Goal: Task Accomplishment & Management: Manage account settings

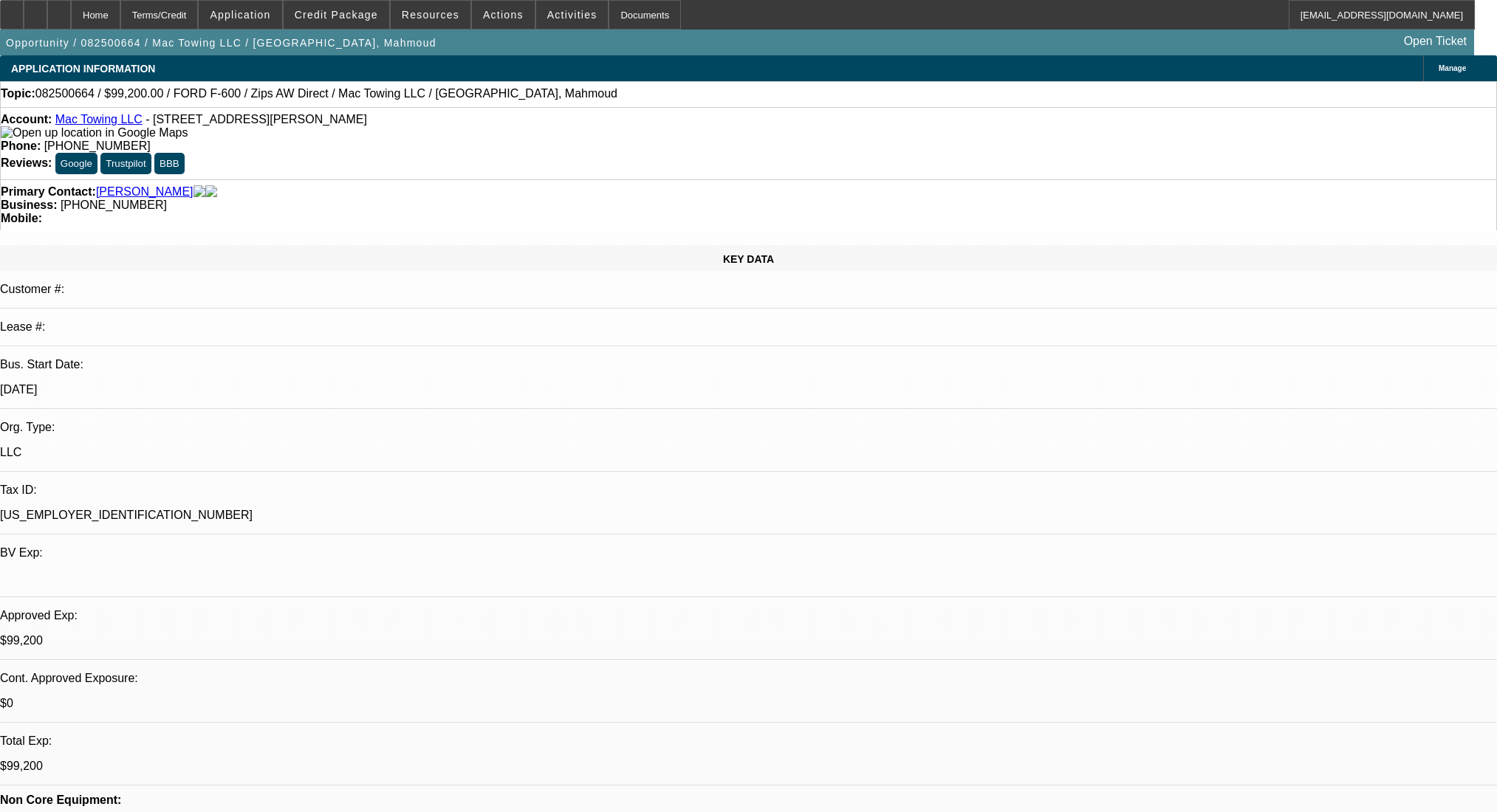
select select "0"
select select "2"
select select "0"
select select "6"
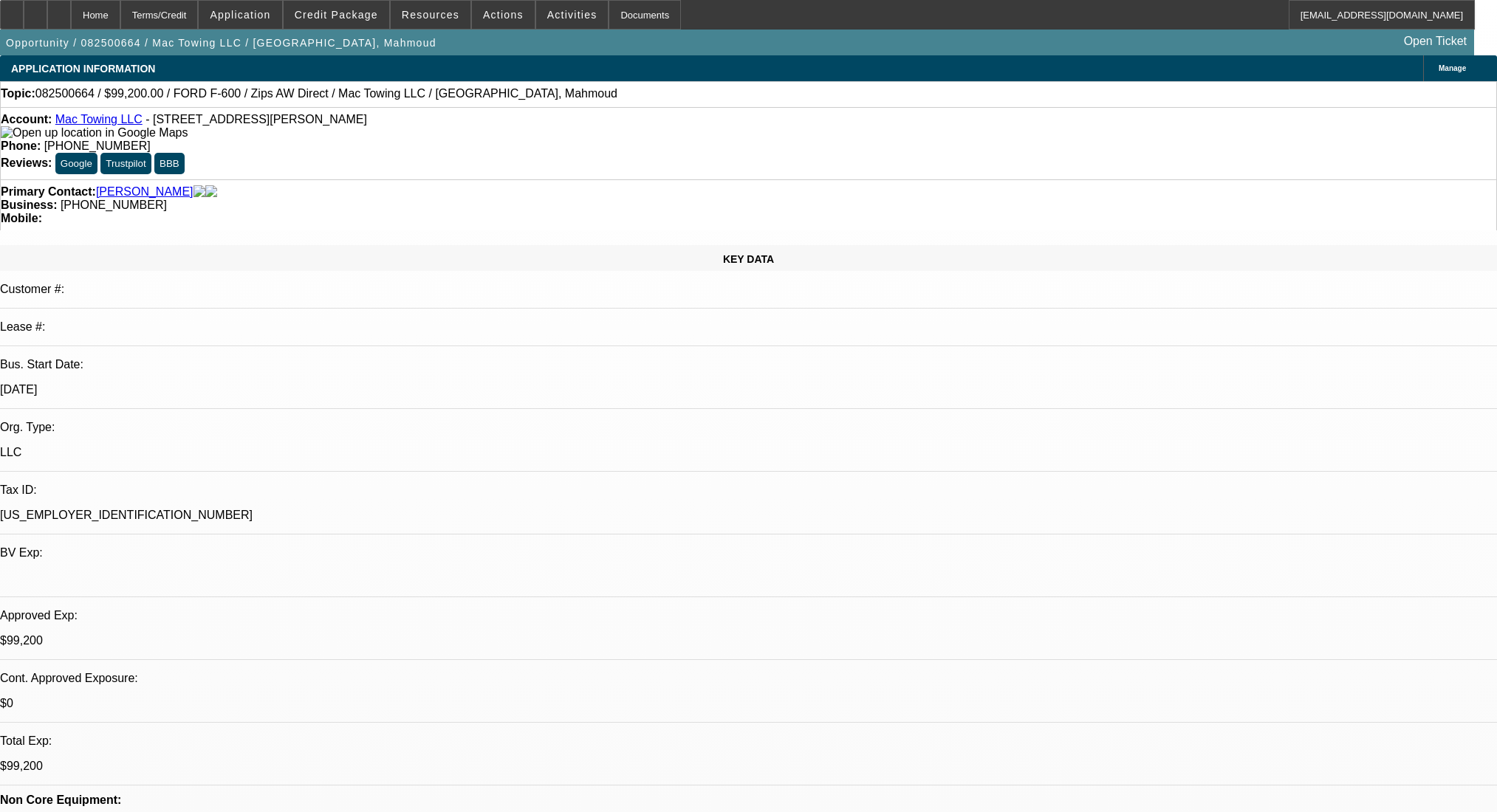
select select "0.2"
select select "2"
select select "0"
select select "6"
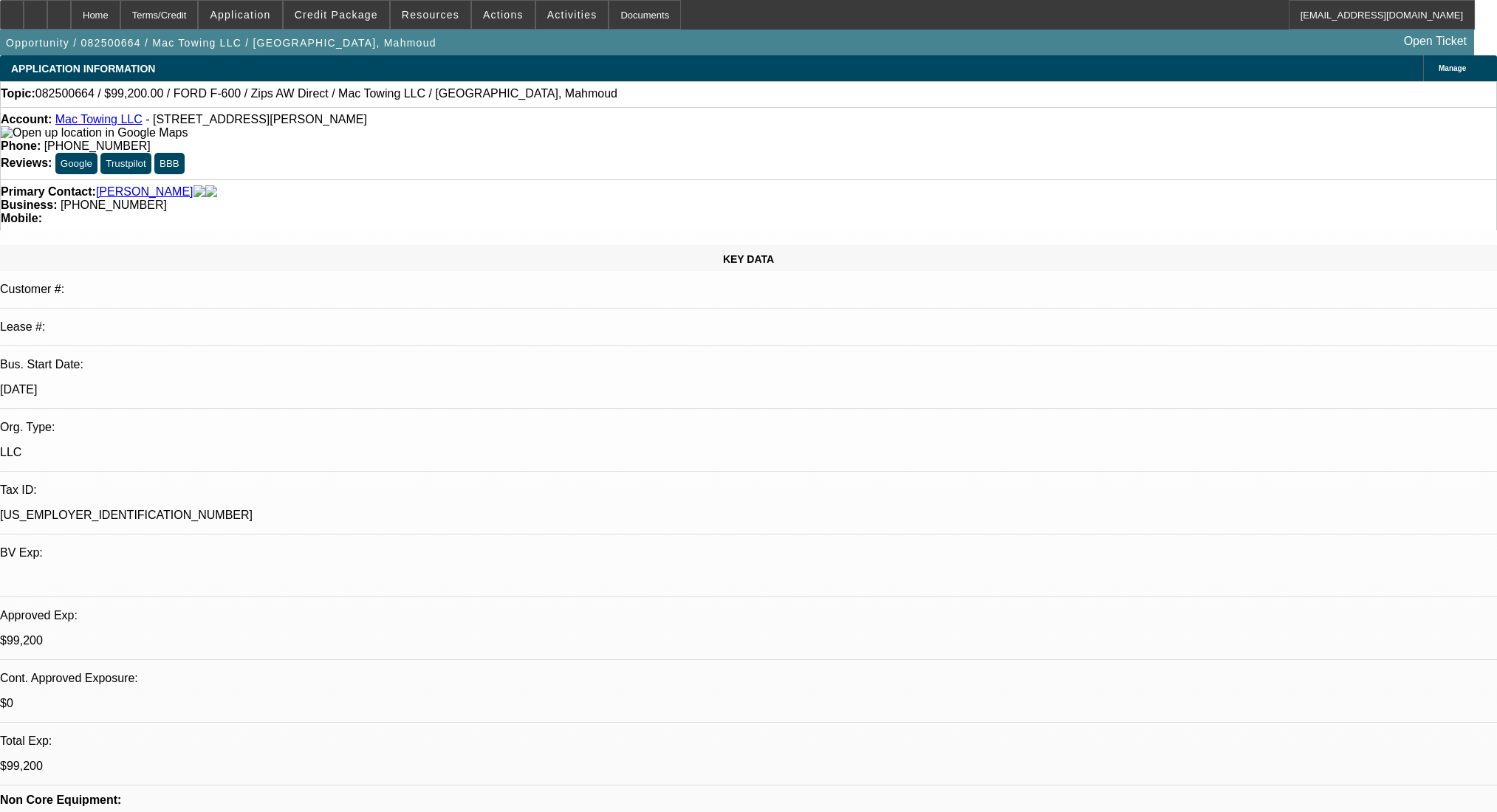
select select "0.2"
select select "2"
select select "0"
select select "6"
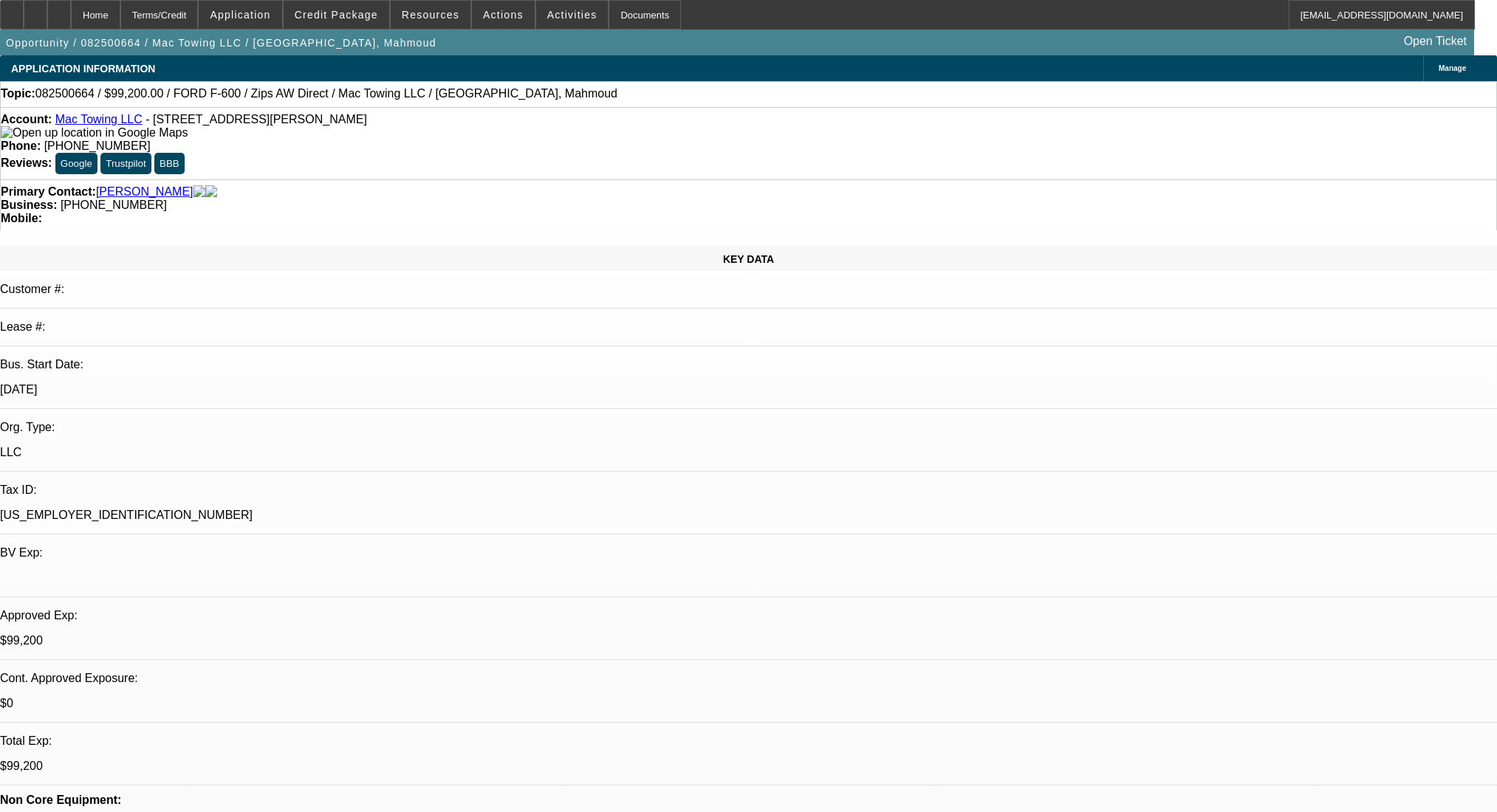
select select "0.2"
select select "2"
select select "0"
select select "6"
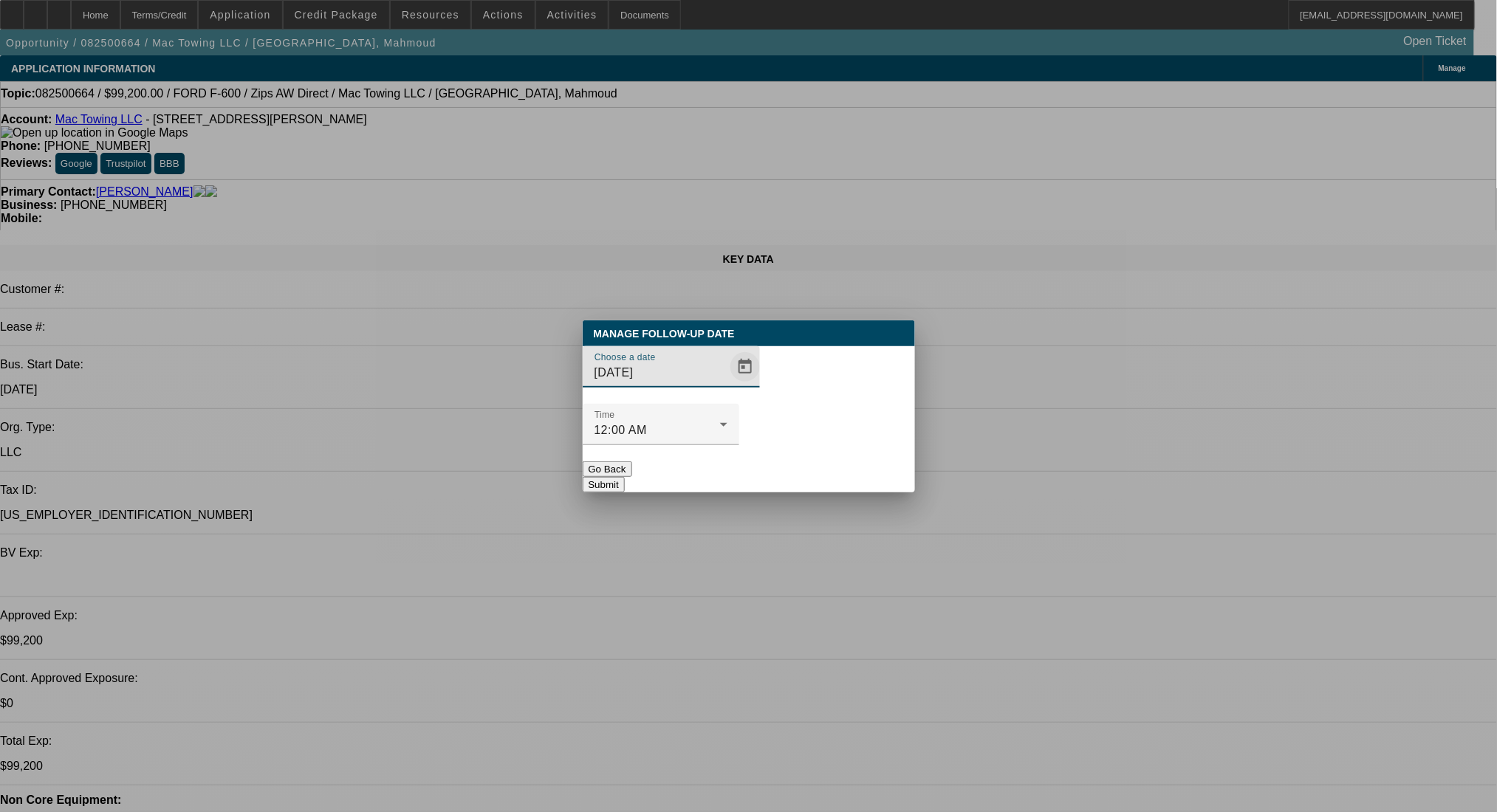
click at [728, 385] on span "Open calendar" at bounding box center [746, 367] width 35 height 35
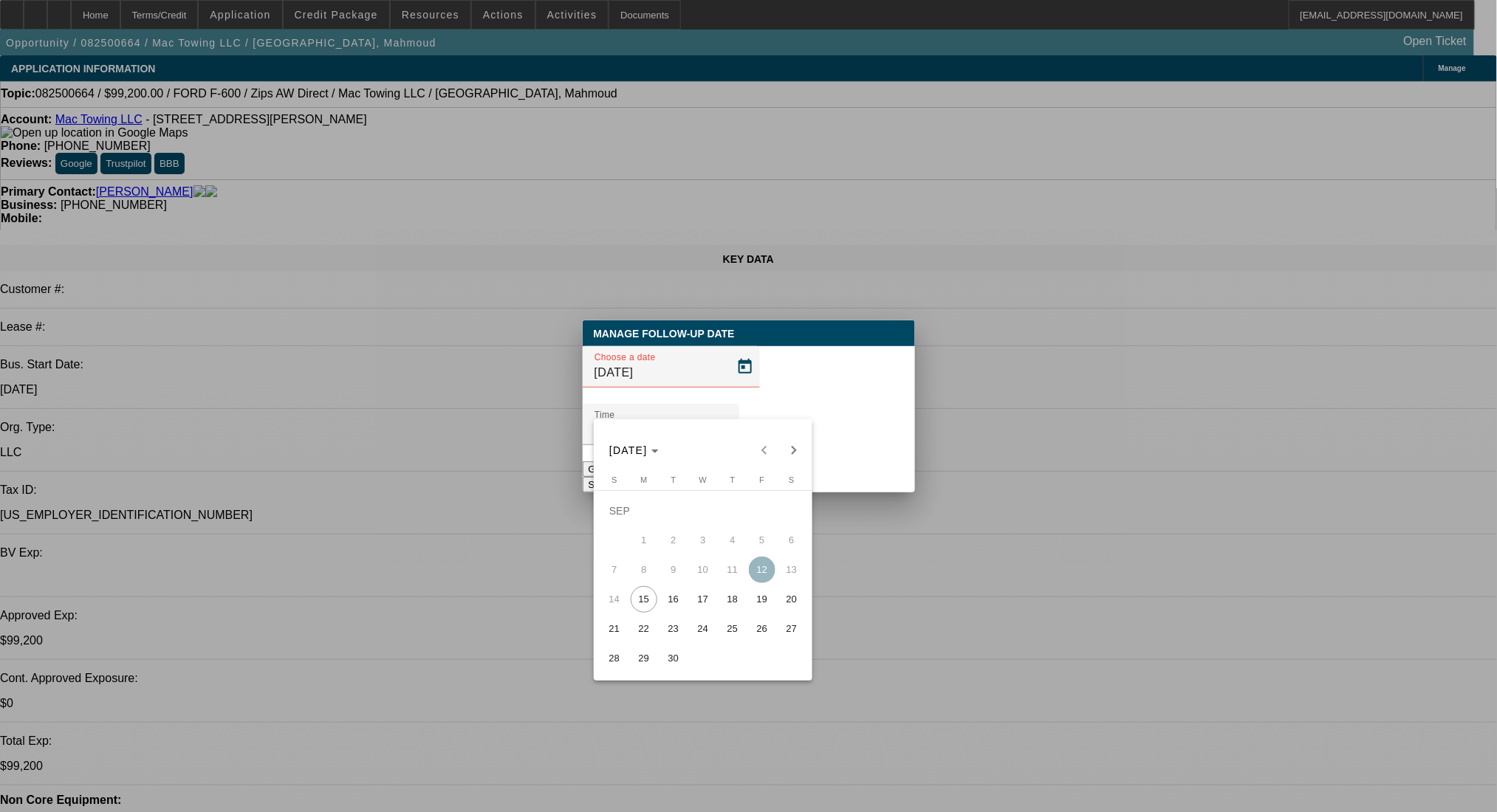
drag, startPoint x: 706, startPoint y: 603, endPoint x: 861, endPoint y: 490, distance: 191.8
click at [718, 598] on tr "14 15 16 17 18 19 20" at bounding box center [702, 599] width 207 height 30
drag, startPoint x: 699, startPoint y: 607, endPoint x: 773, endPoint y: 508, distance: 123.6
click at [700, 605] on span "17" at bounding box center [702, 599] width 26 height 26
type input "[DATE]"
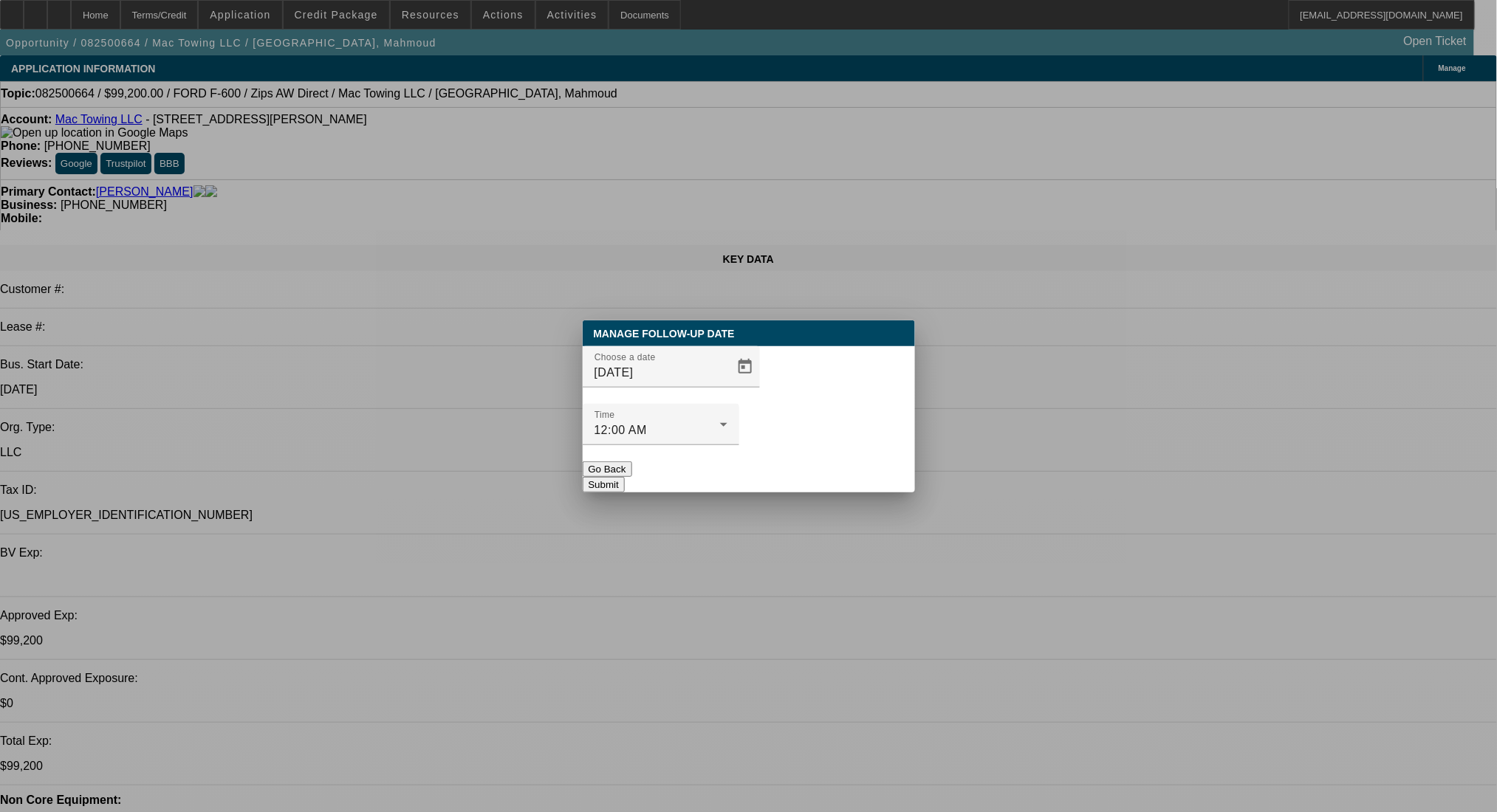
click at [625, 477] on button "Submit" at bounding box center [604, 484] width 42 height 15
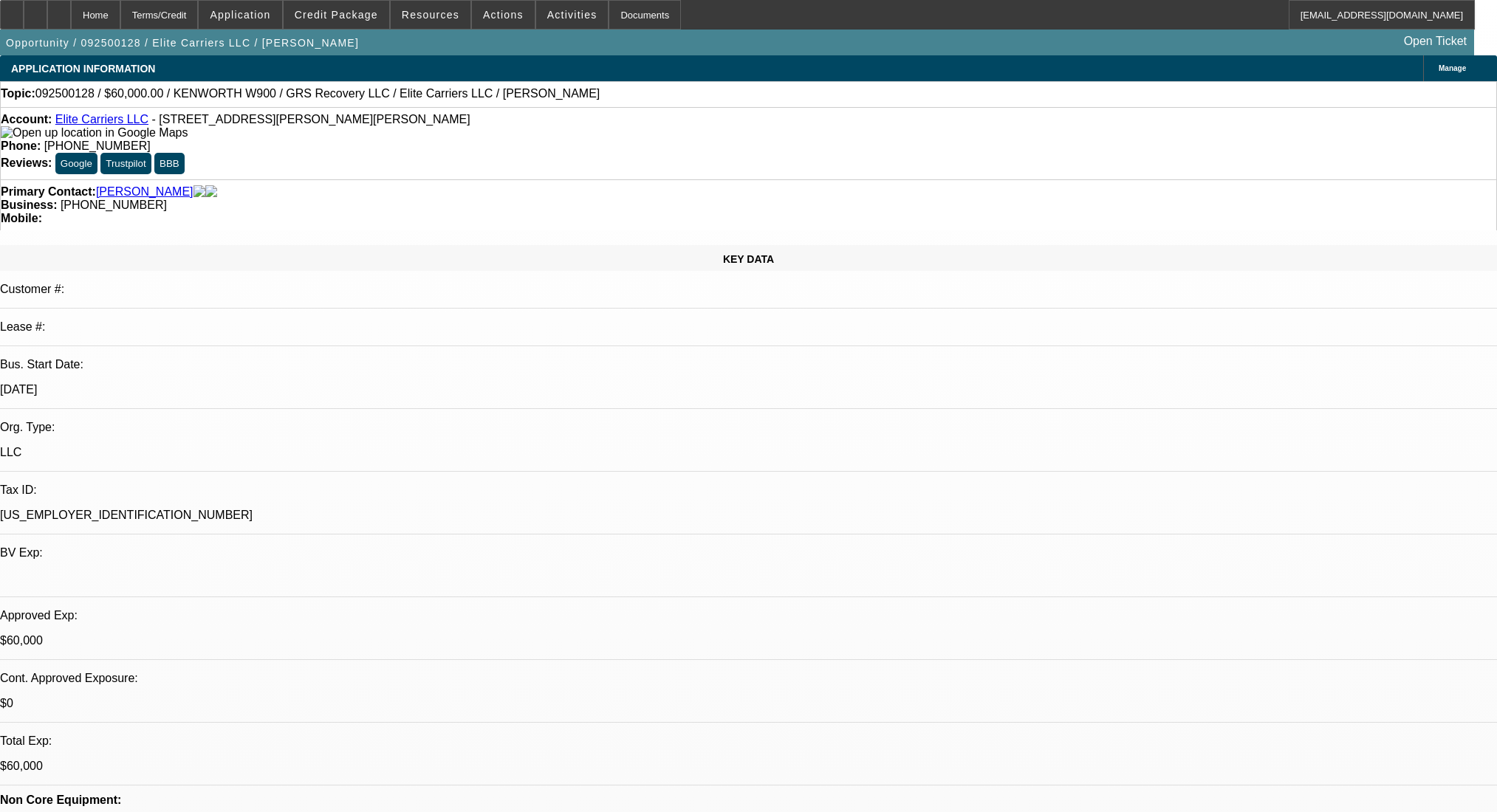
select select "0"
select select "2"
select select "0.1"
select select "4"
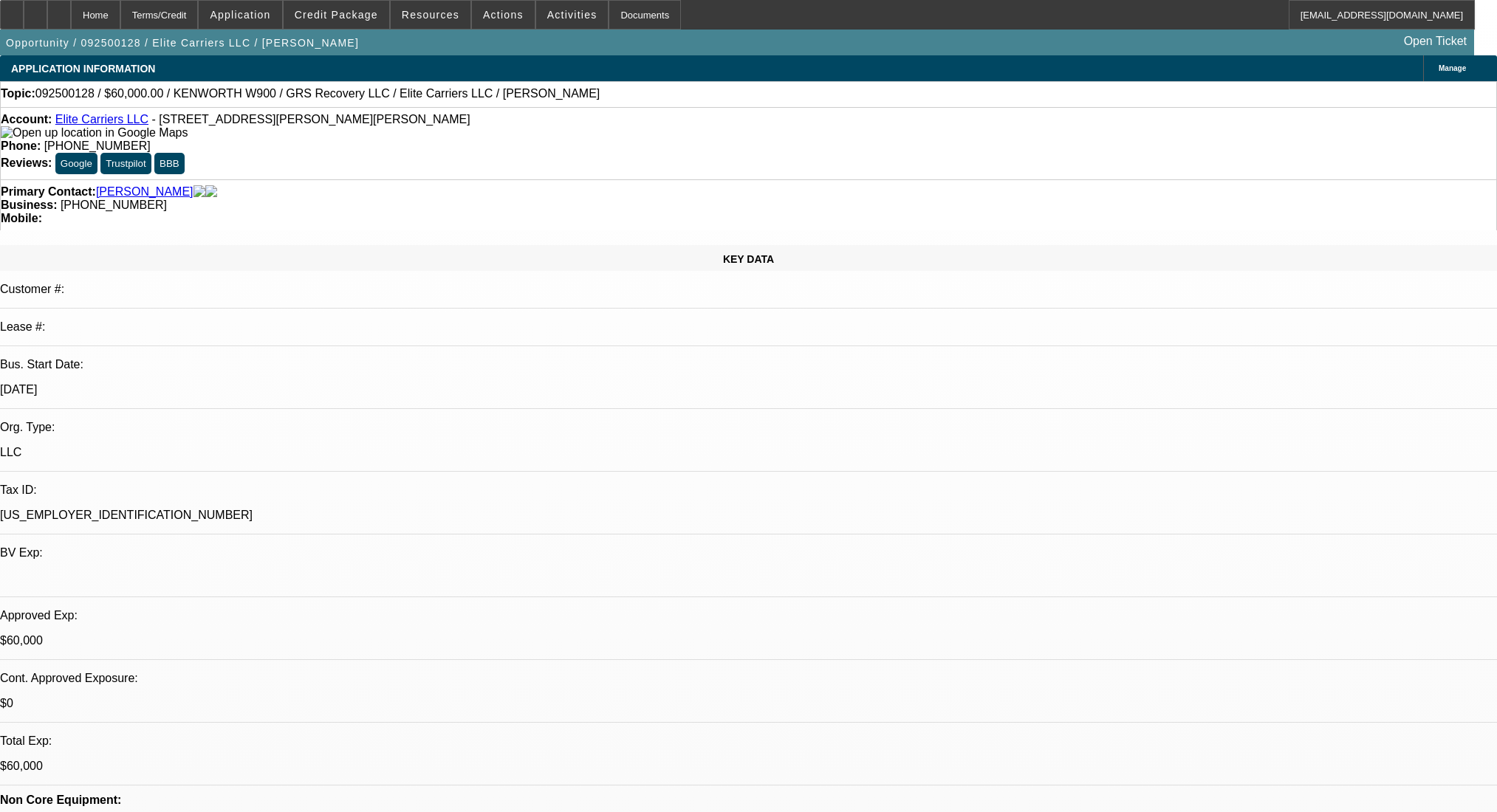
select select "0"
select select "2"
select select "0.1"
select select "4"
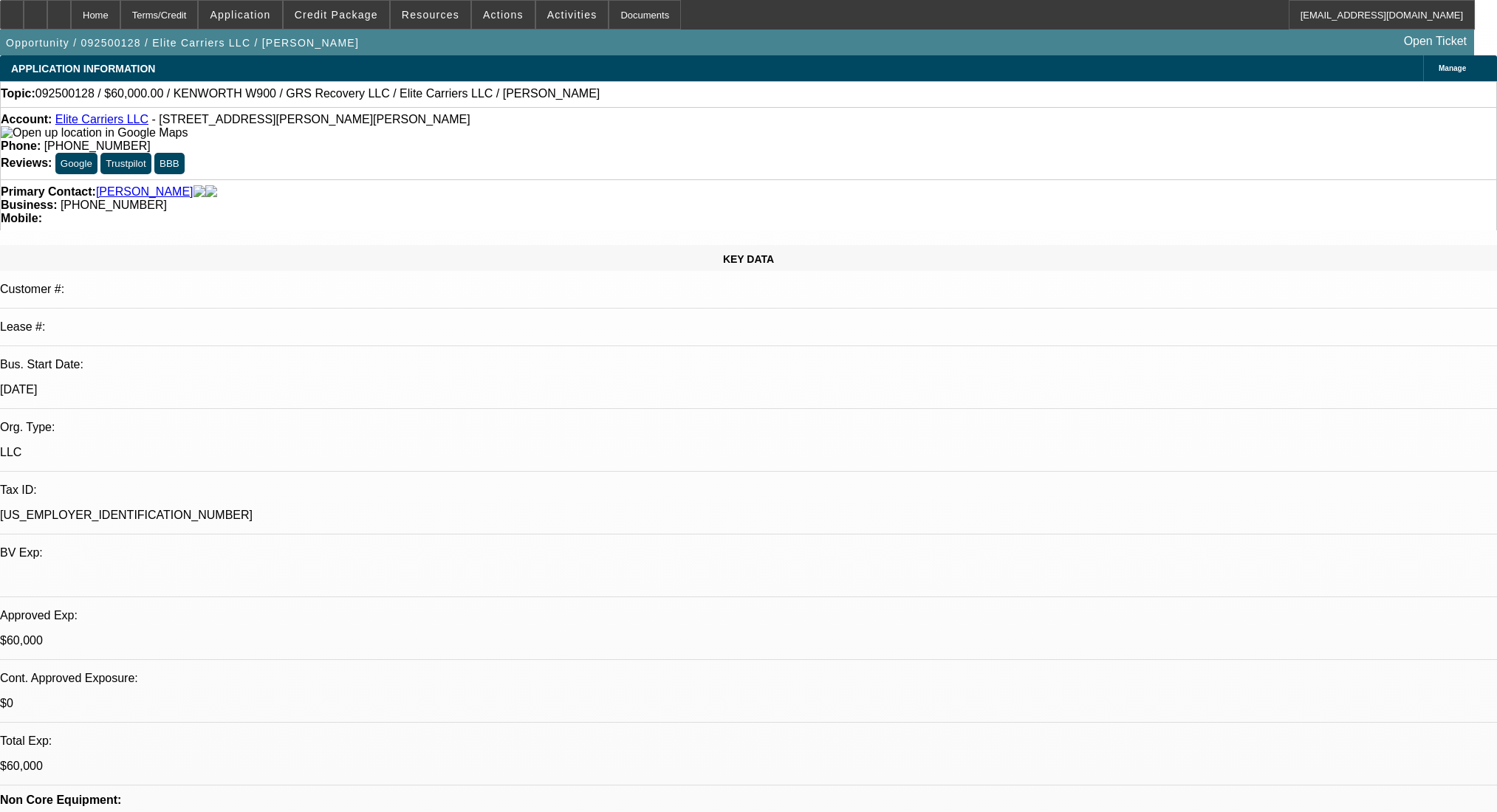
select select "0"
select select "2"
select select "0.1"
select select "4"
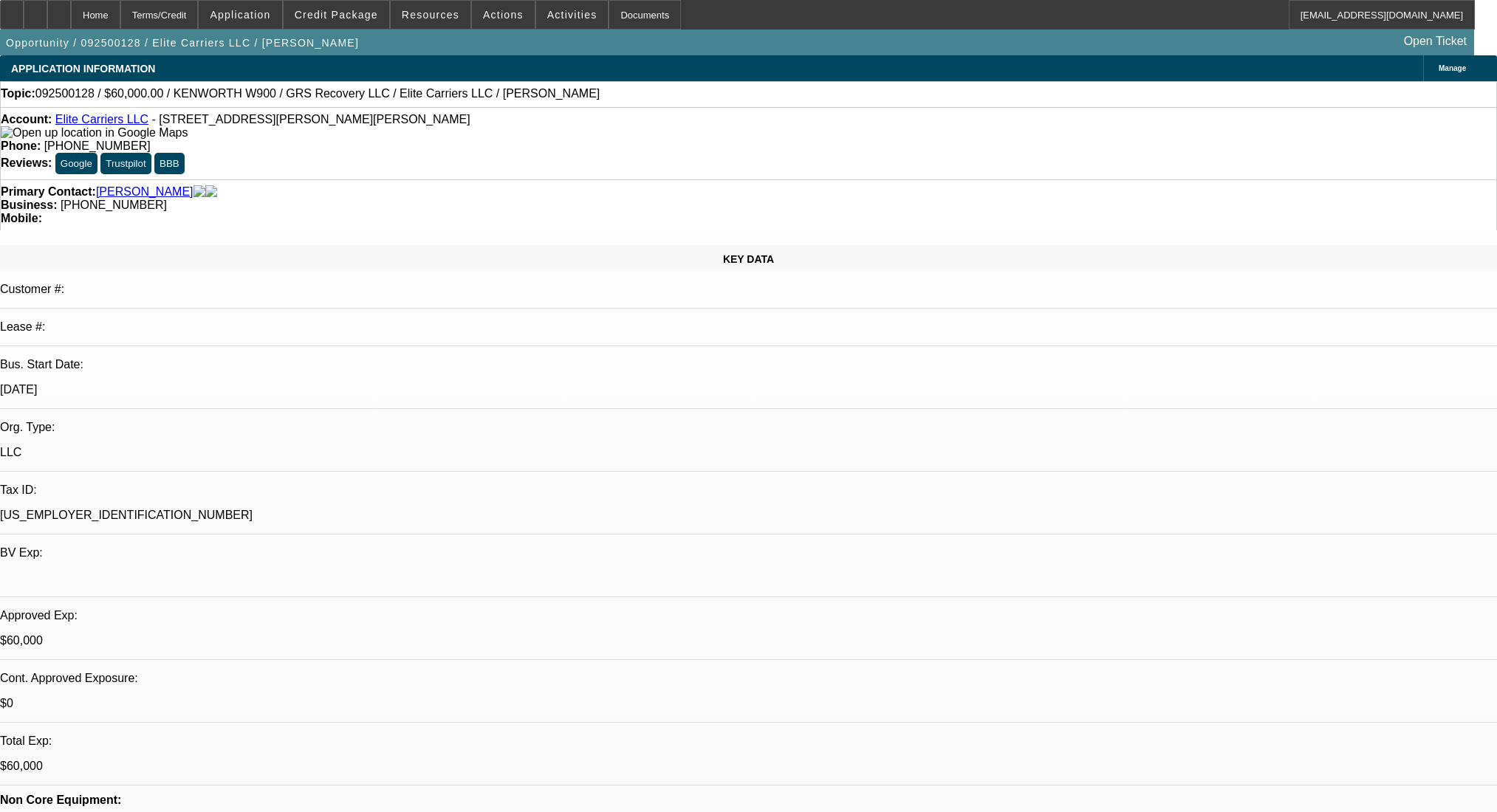
select select "0"
select select "2"
select select "0.1"
select select "4"
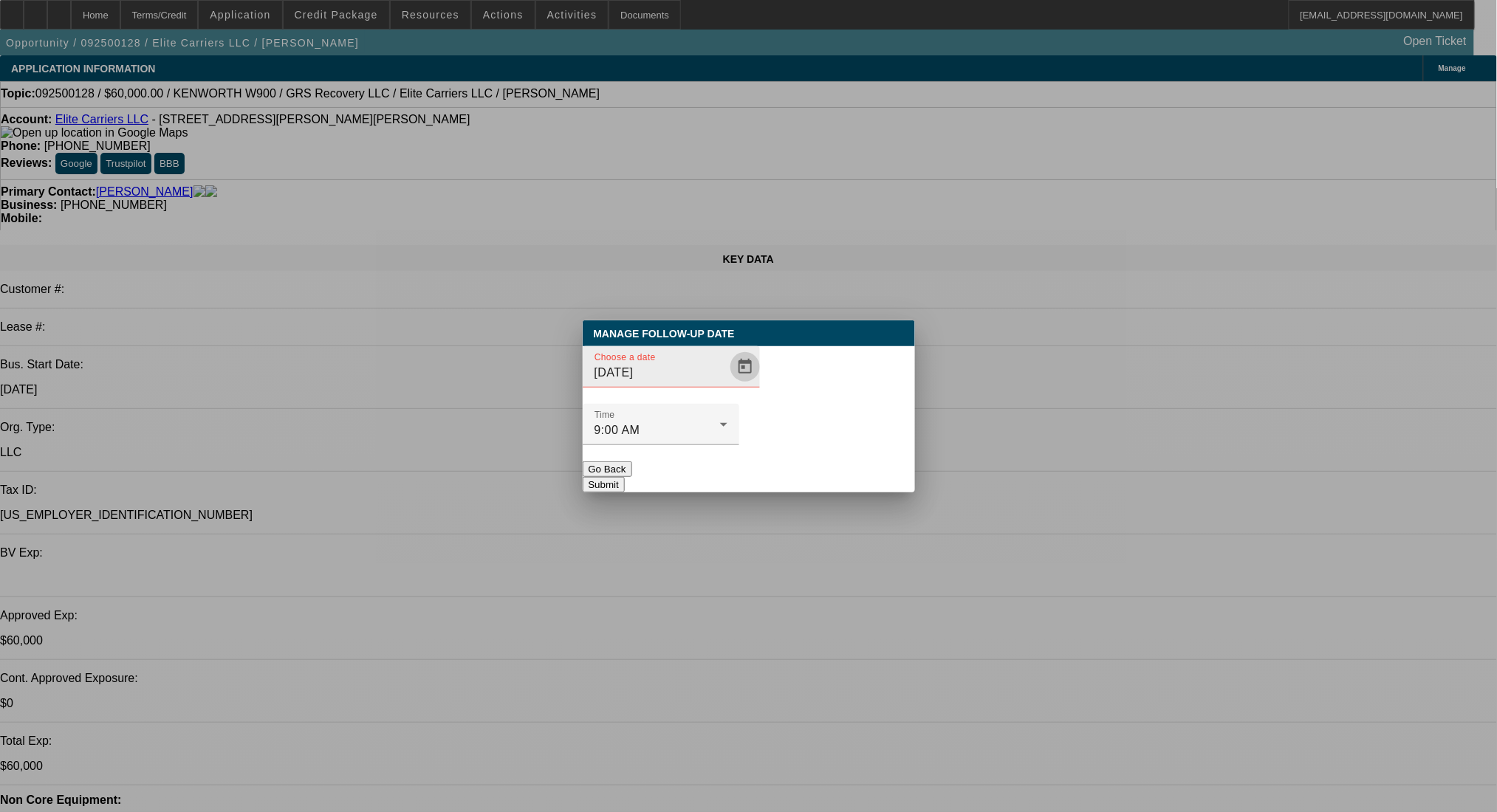
click at [728, 385] on span "Open calendar" at bounding box center [746, 367] width 35 height 35
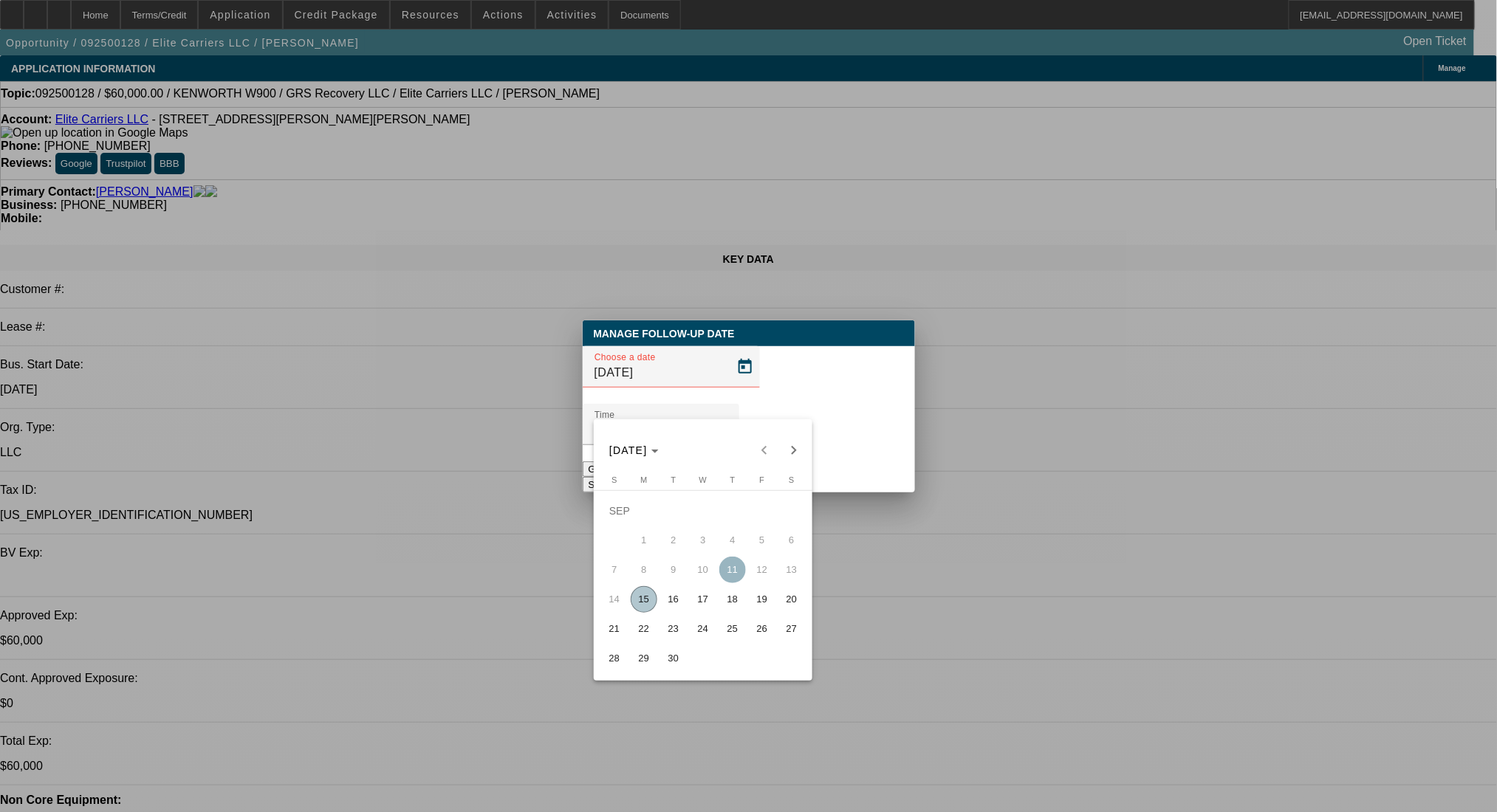
click at [764, 599] on span "19" at bounding box center [762, 599] width 26 height 26
type input "9/19/2025"
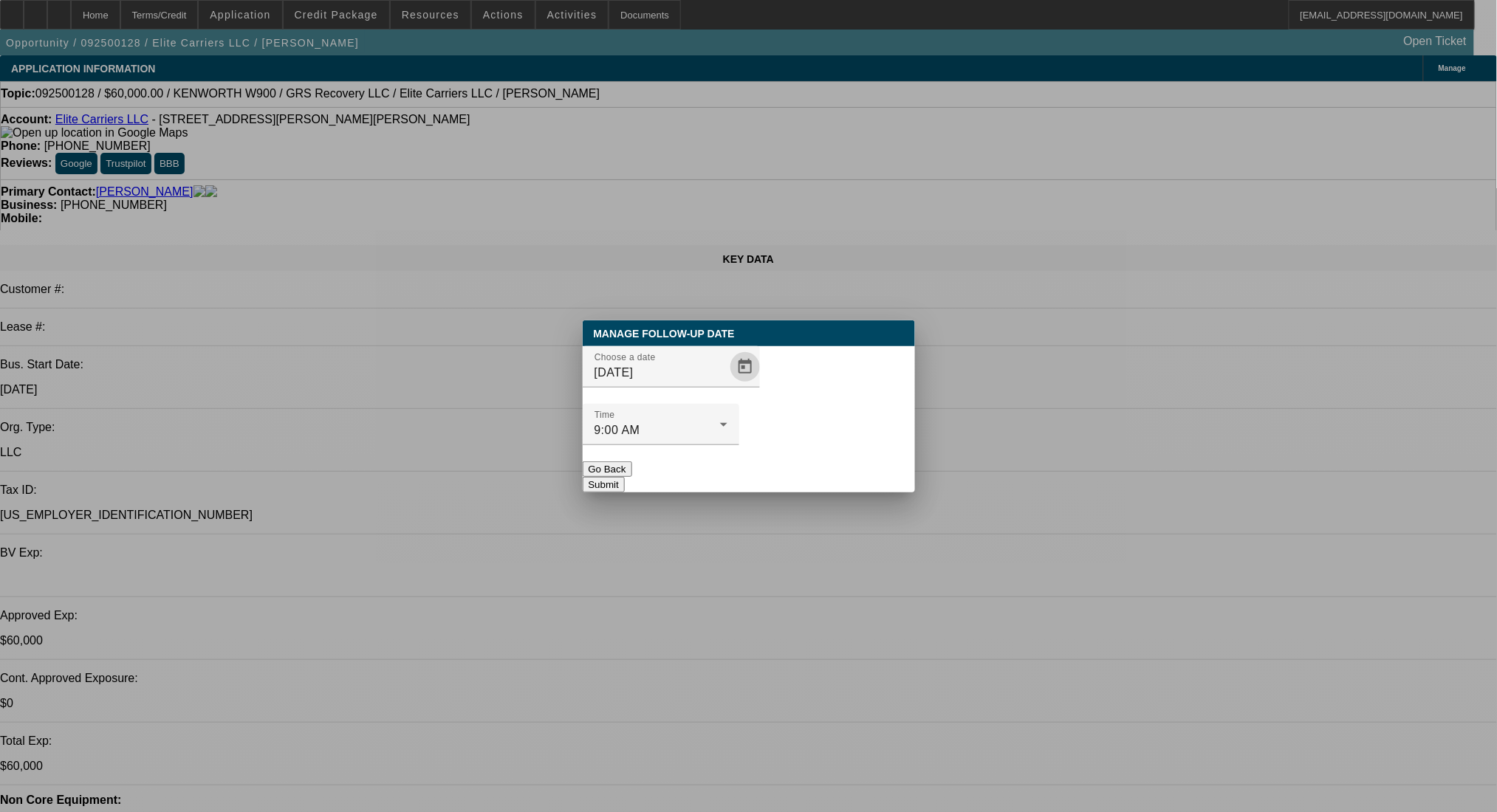
click at [625, 477] on button "Submit" at bounding box center [604, 484] width 42 height 15
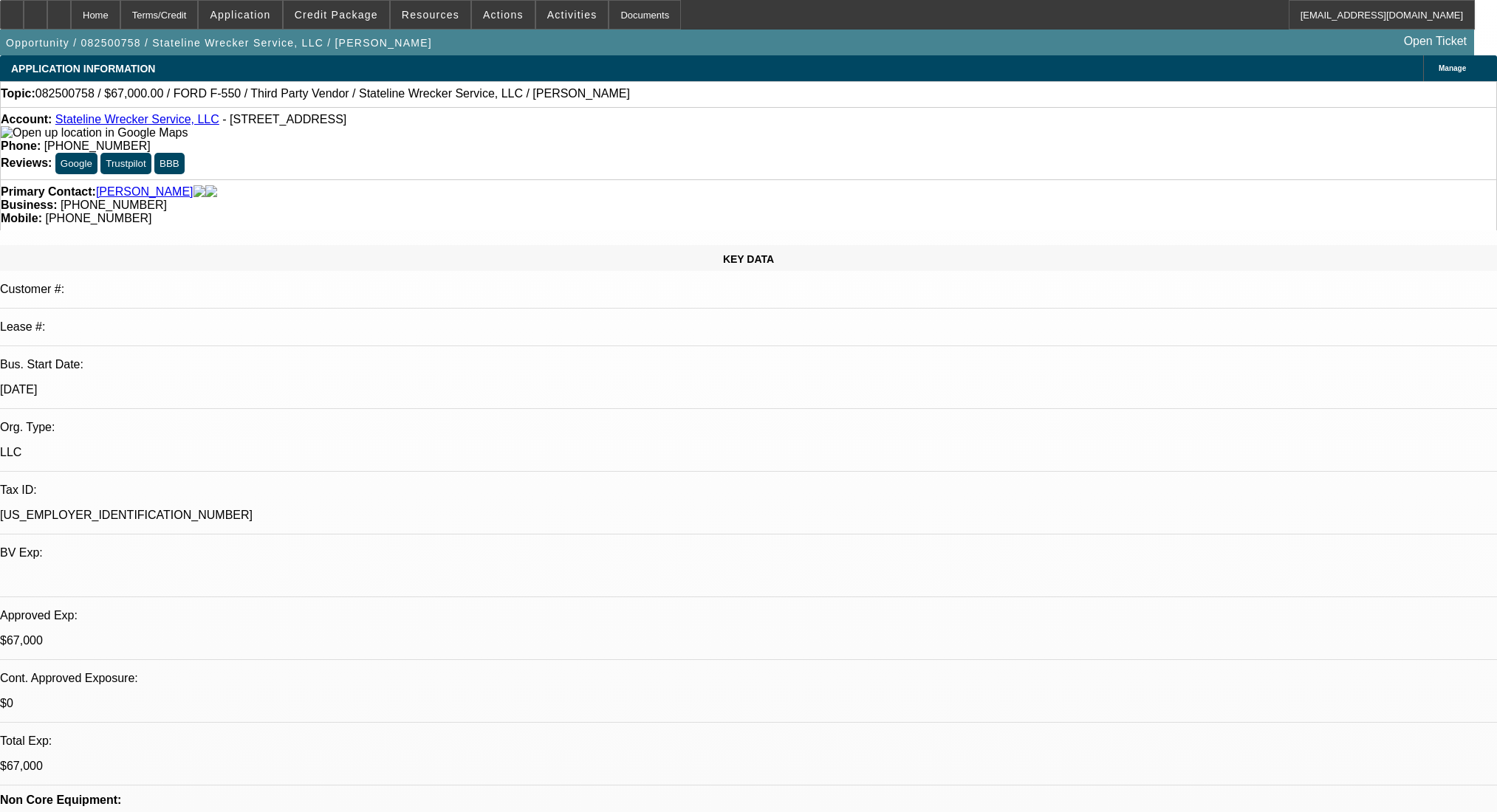
select select "0"
select select "2"
select select "0.1"
select select "4"
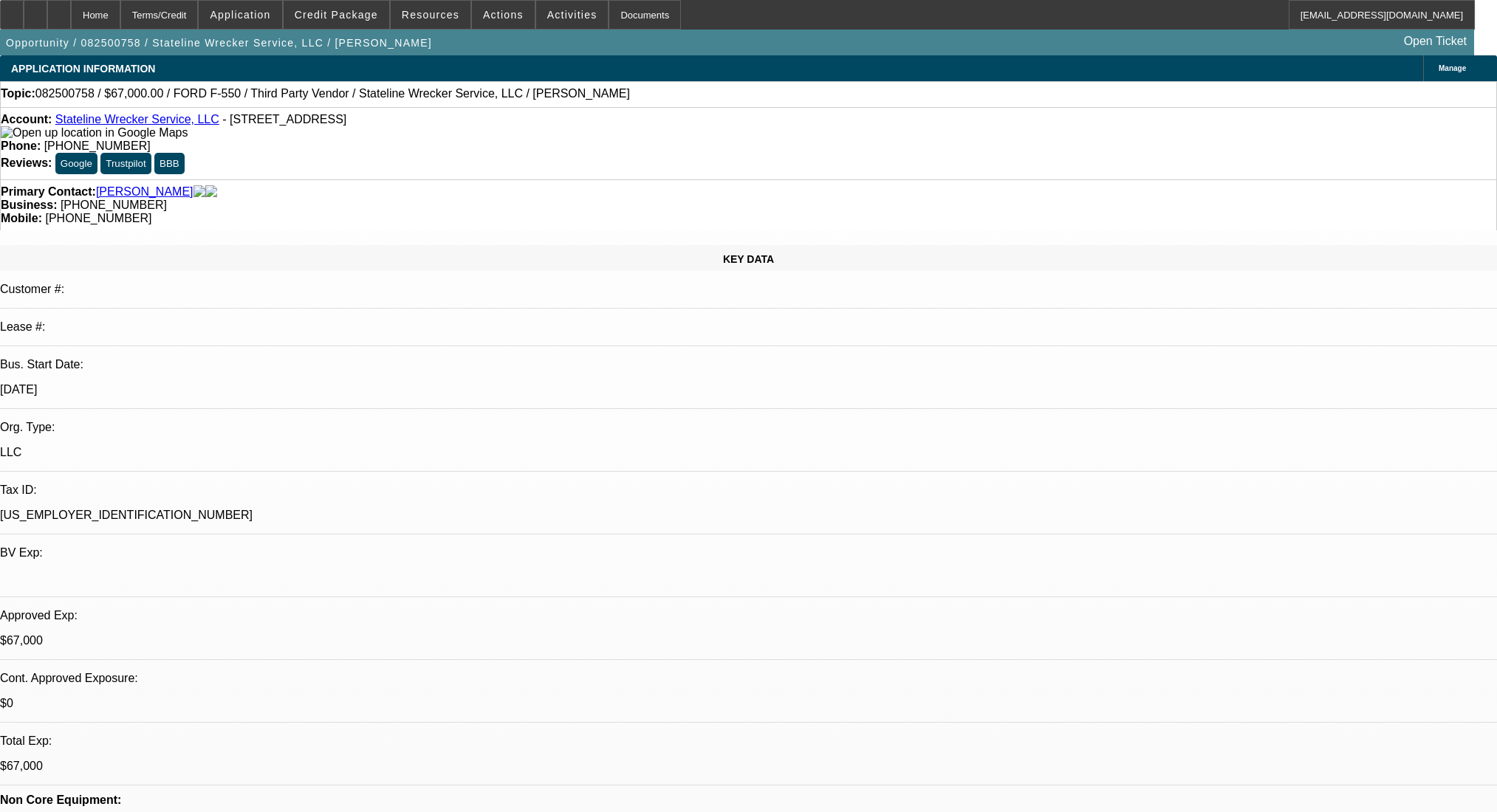
select select "0"
select select "2"
select select "0.1"
select select "4"
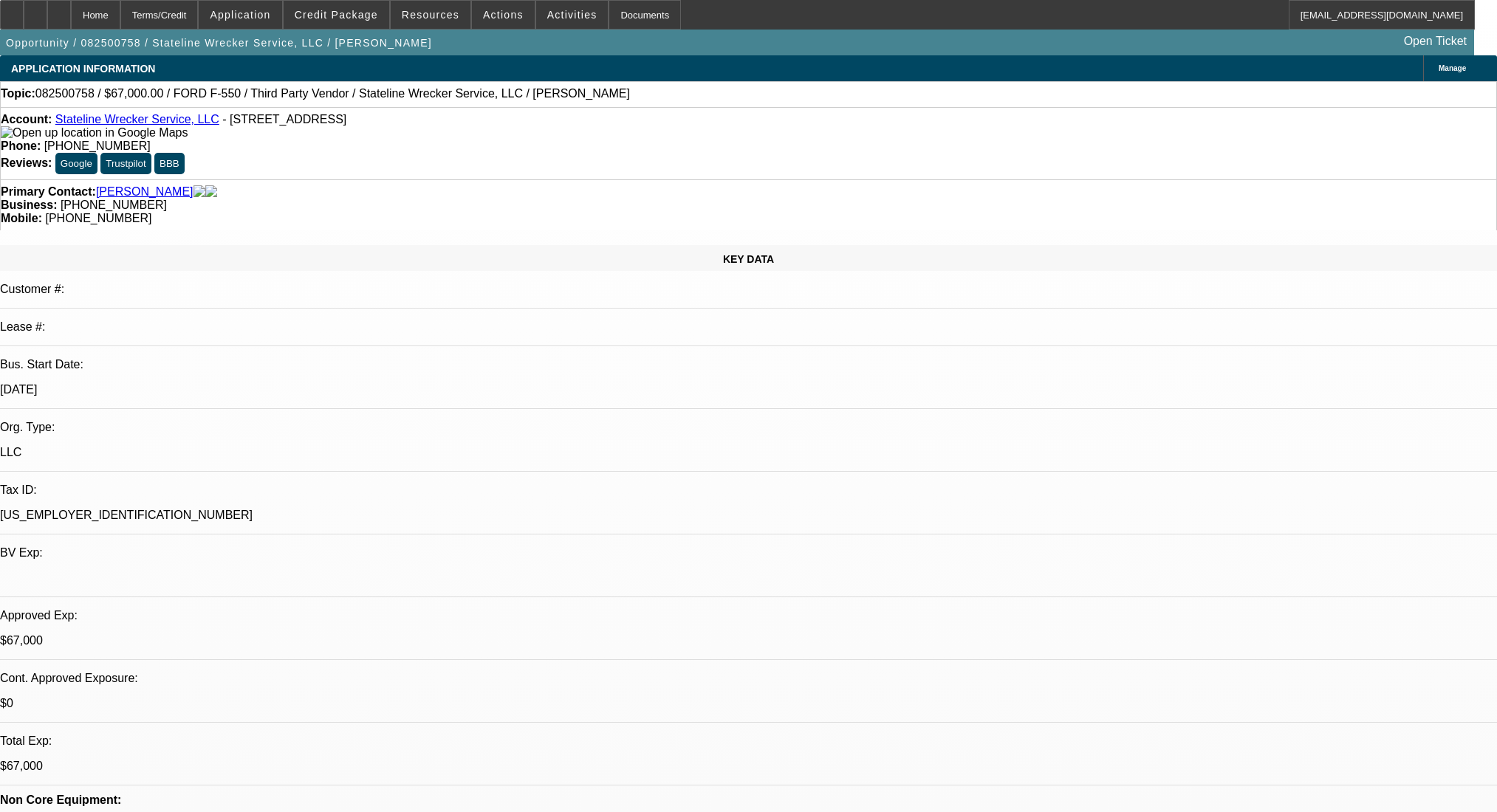
select select "0"
select select "2"
select select "0.1"
select select "4"
select select "0"
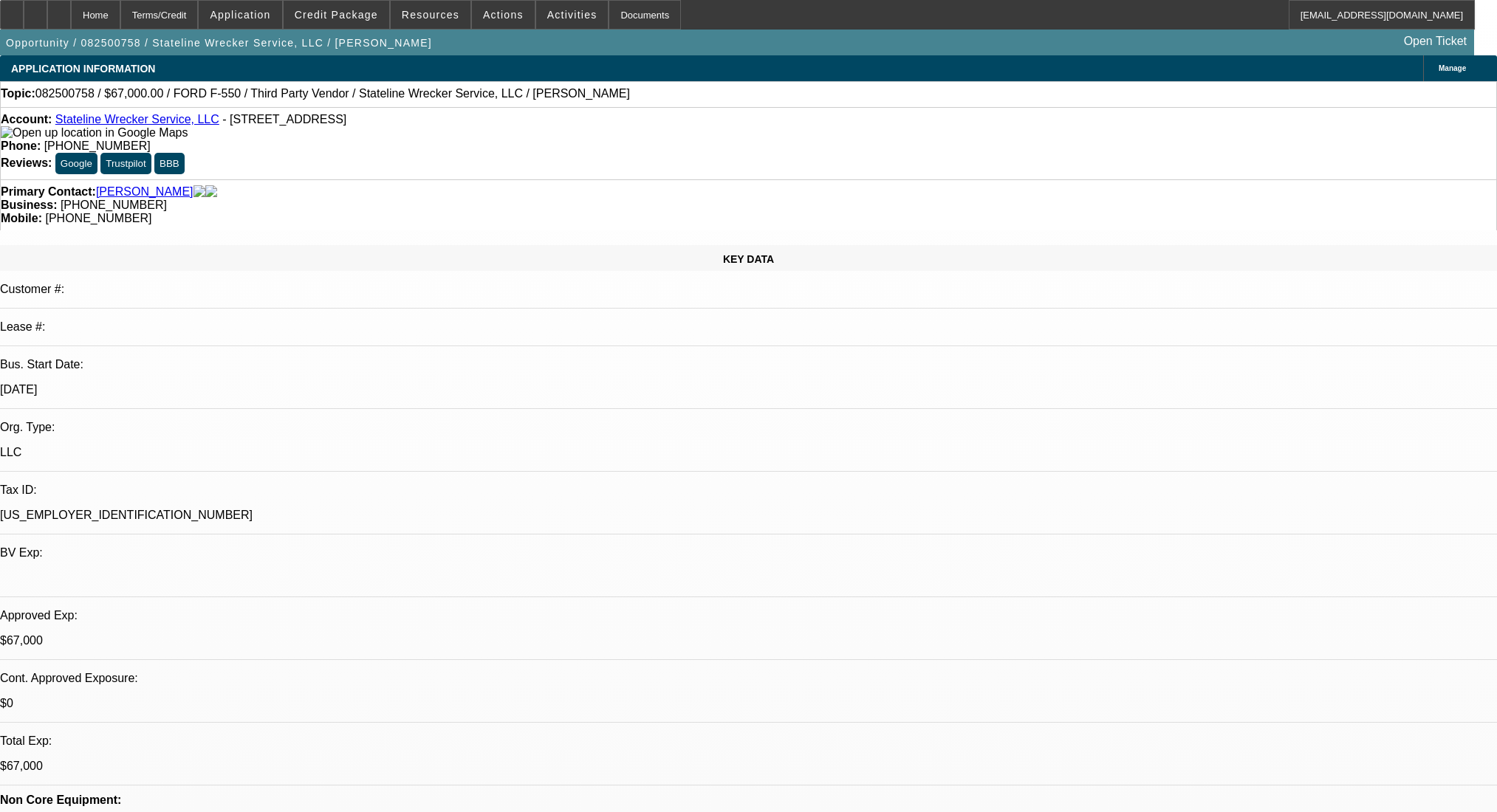
select select "2"
select select "0.1"
select select "4"
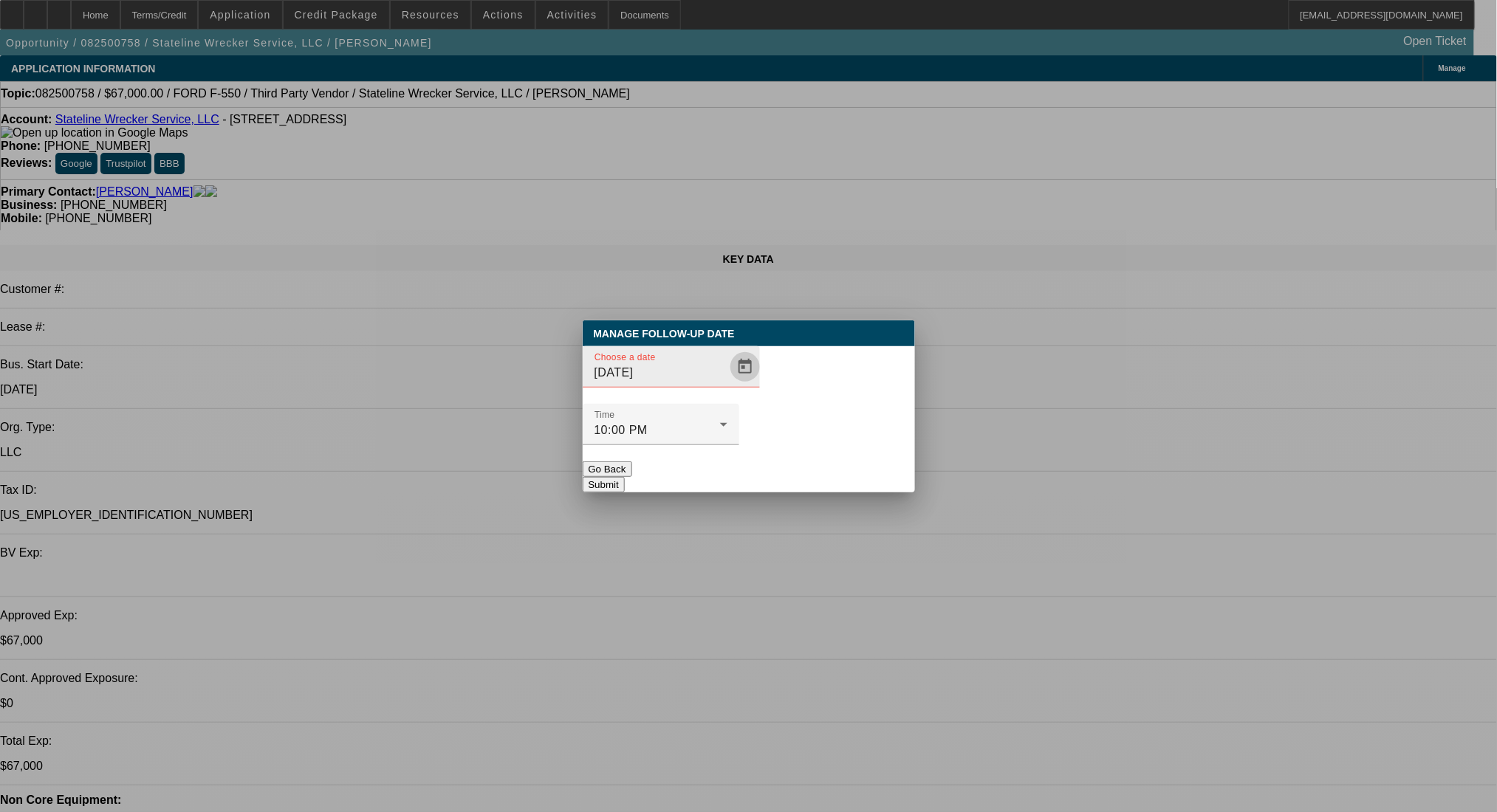
click at [728, 385] on span "Open calendar" at bounding box center [746, 367] width 35 height 35
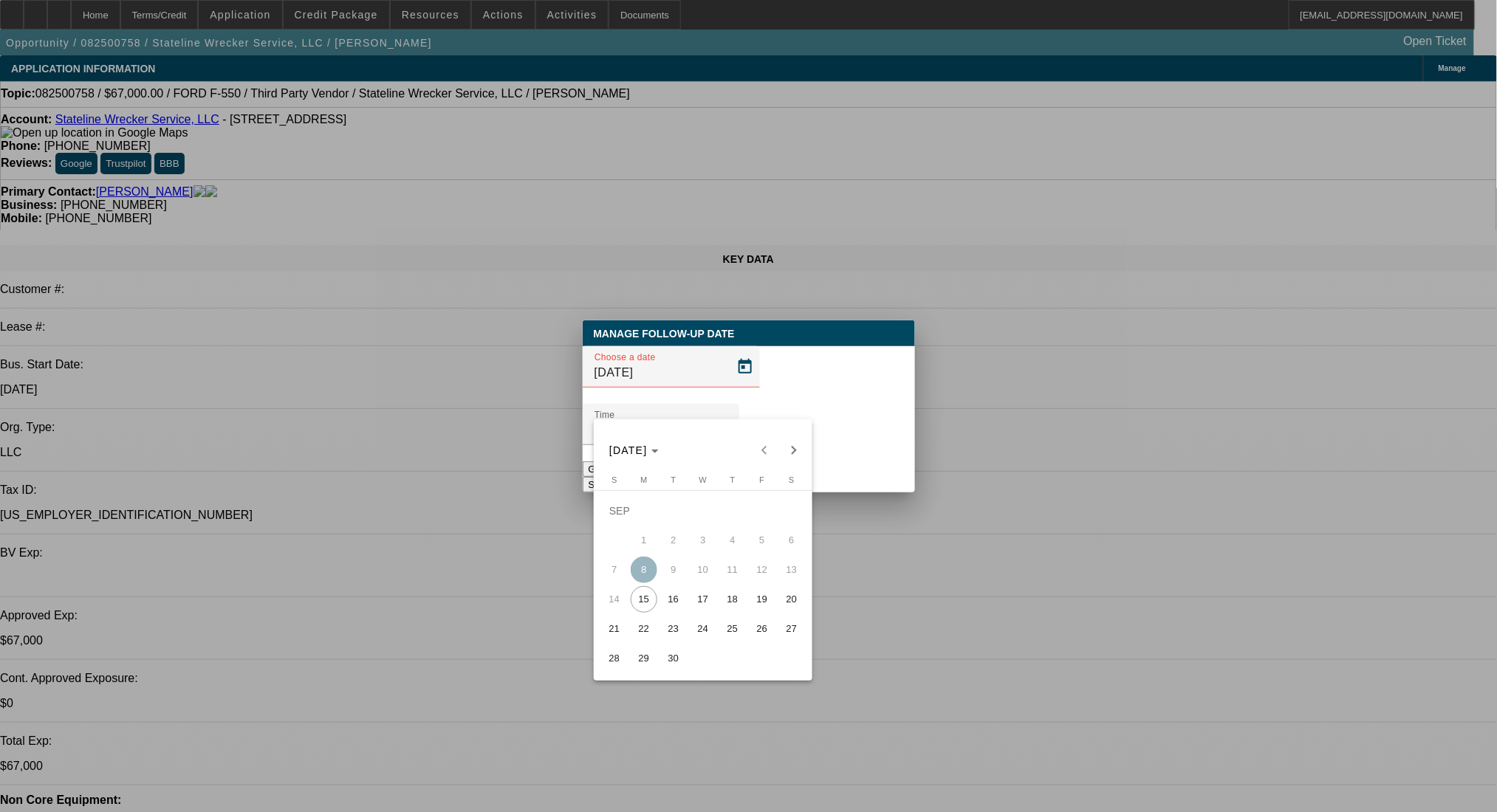
click at [675, 604] on span "16" at bounding box center [673, 599] width 26 height 26
type input "9/16/2025"
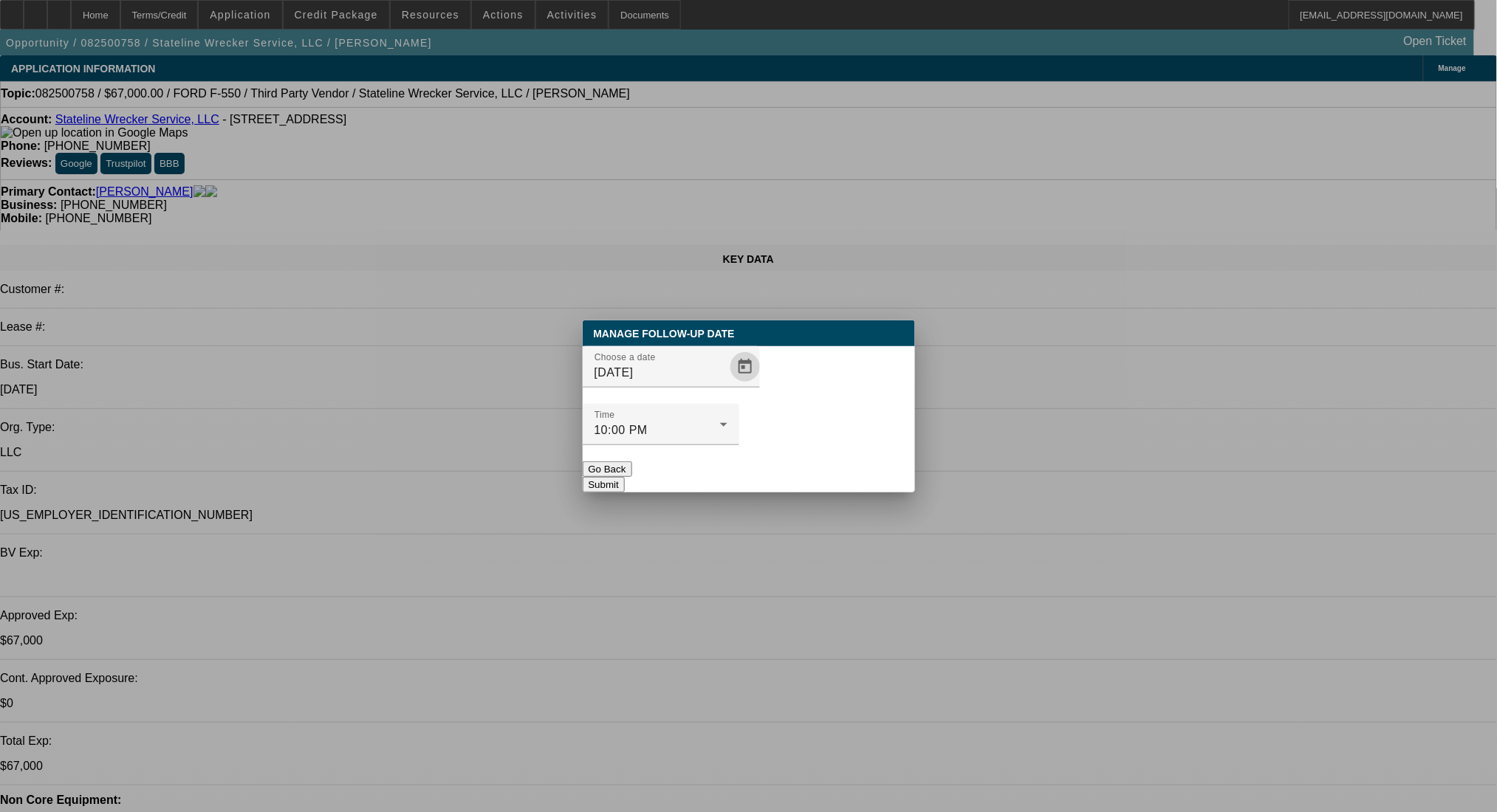
click at [625, 477] on button "Submit" at bounding box center [604, 484] width 42 height 15
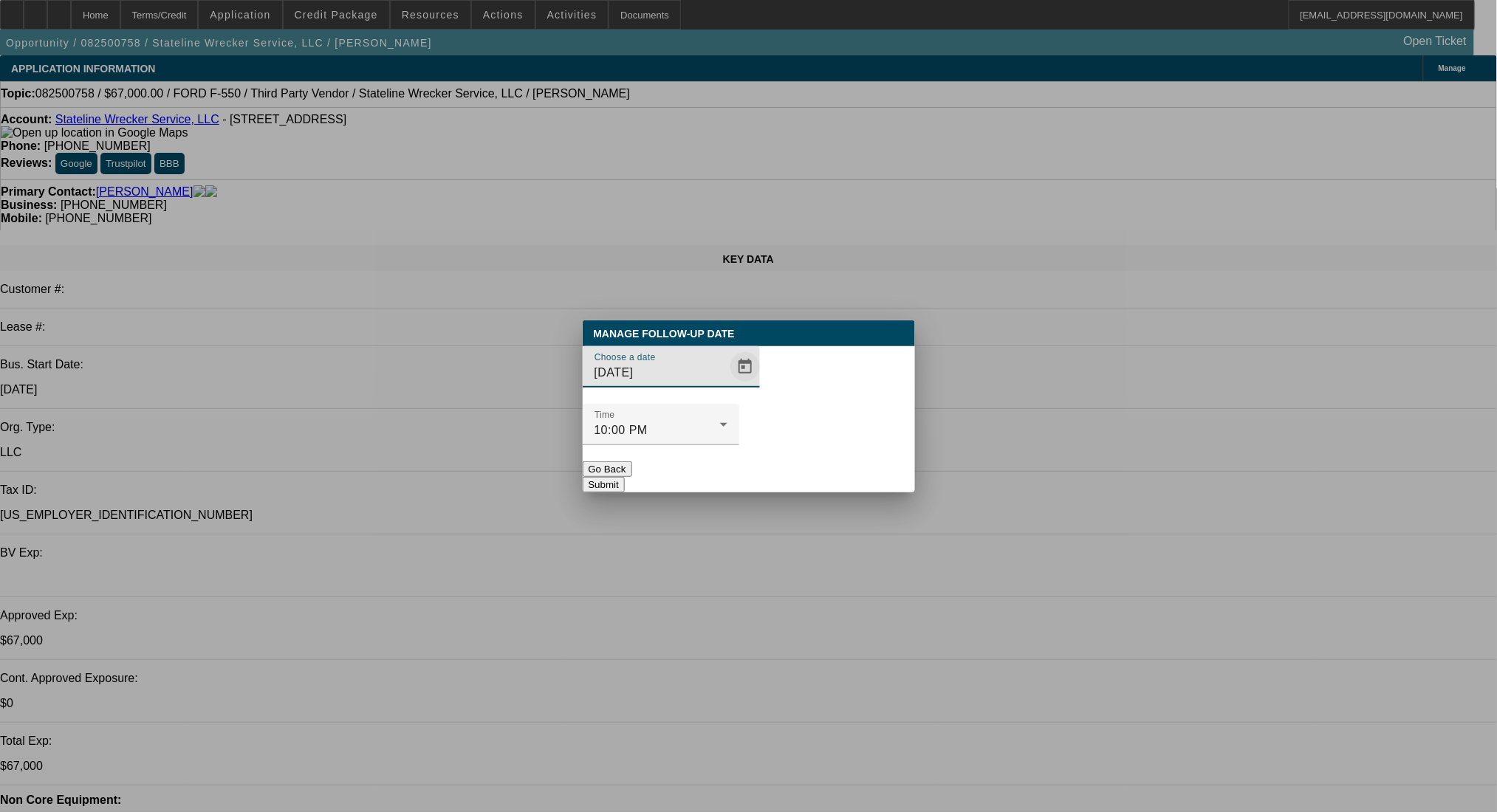
click at [728, 385] on span "Open calendar" at bounding box center [746, 367] width 35 height 35
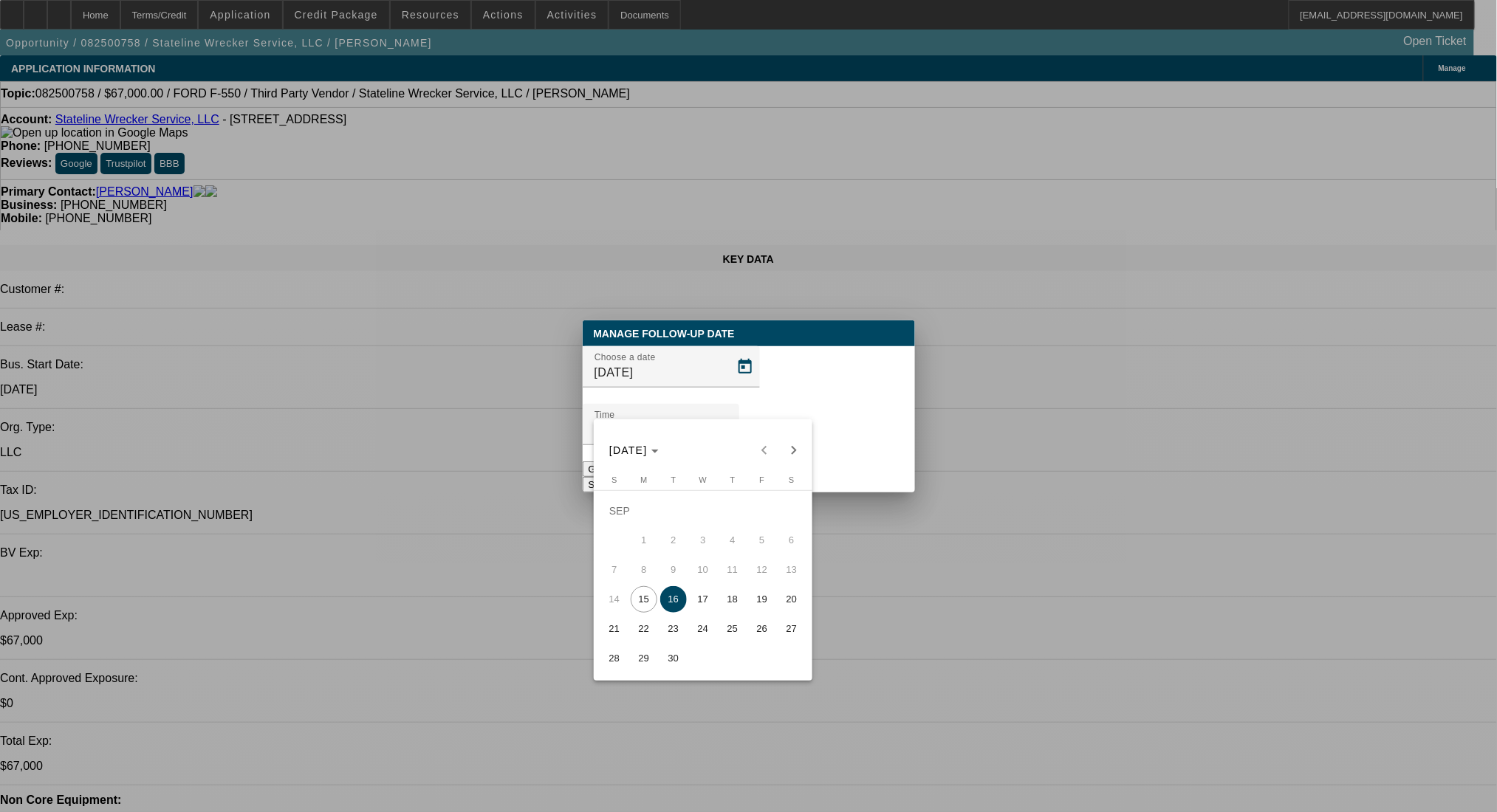
click at [707, 599] on span "17" at bounding box center [702, 599] width 26 height 26
type input "9/17/2025"
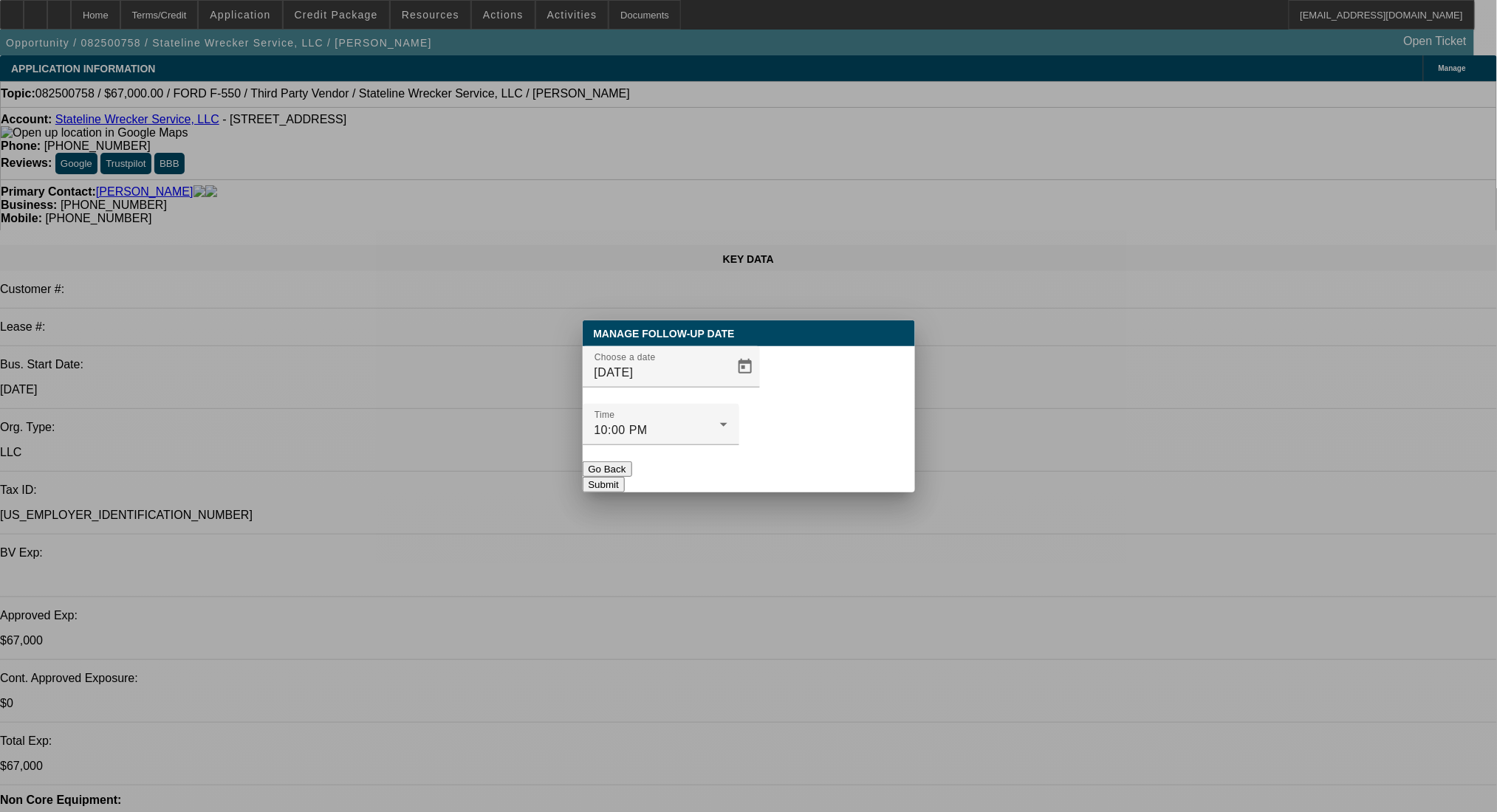
click at [625, 477] on button "Submit" at bounding box center [604, 484] width 42 height 15
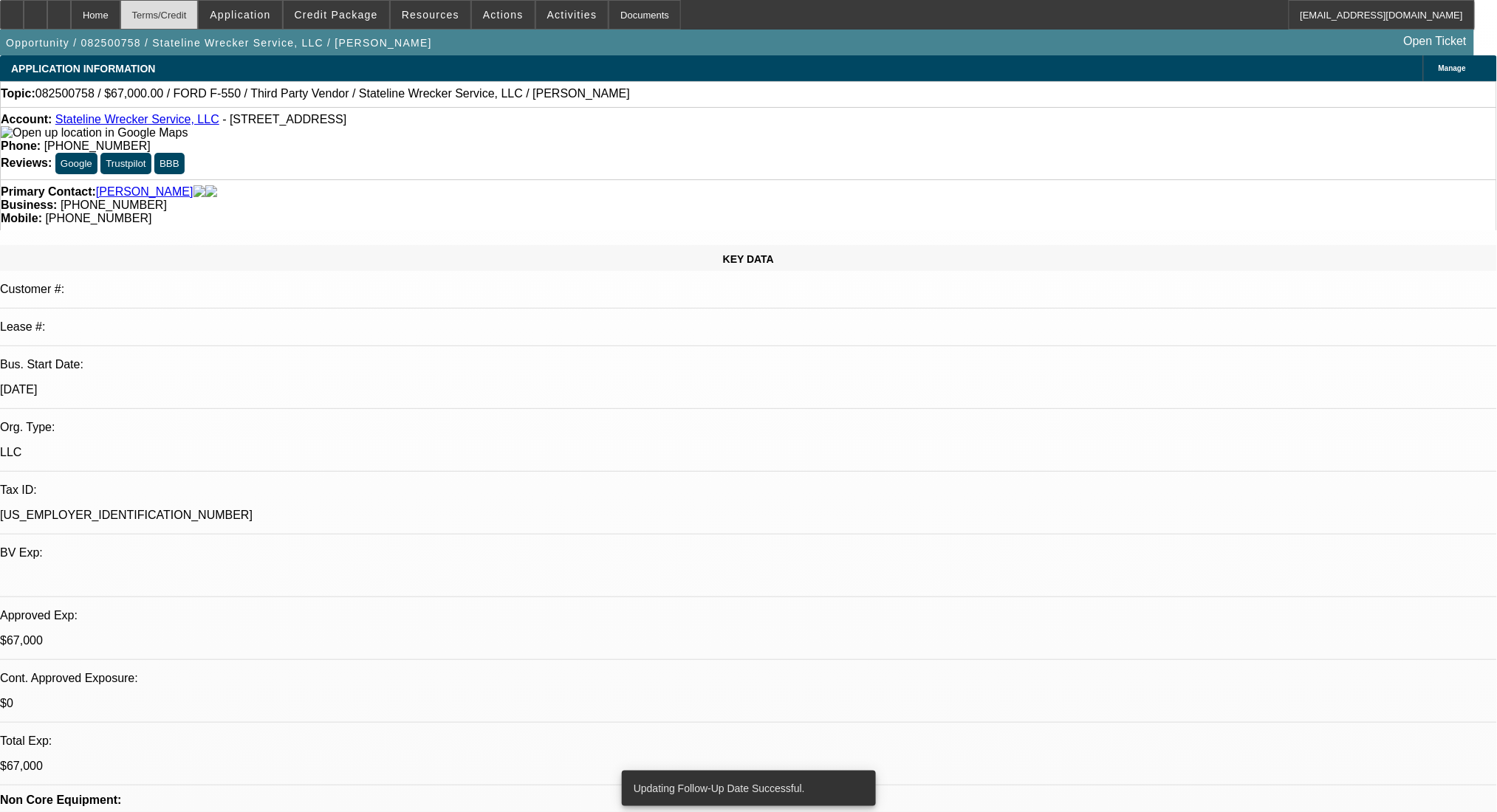
click at [198, 5] on div "Terms/Credit" at bounding box center [160, 14] width 79 height 30
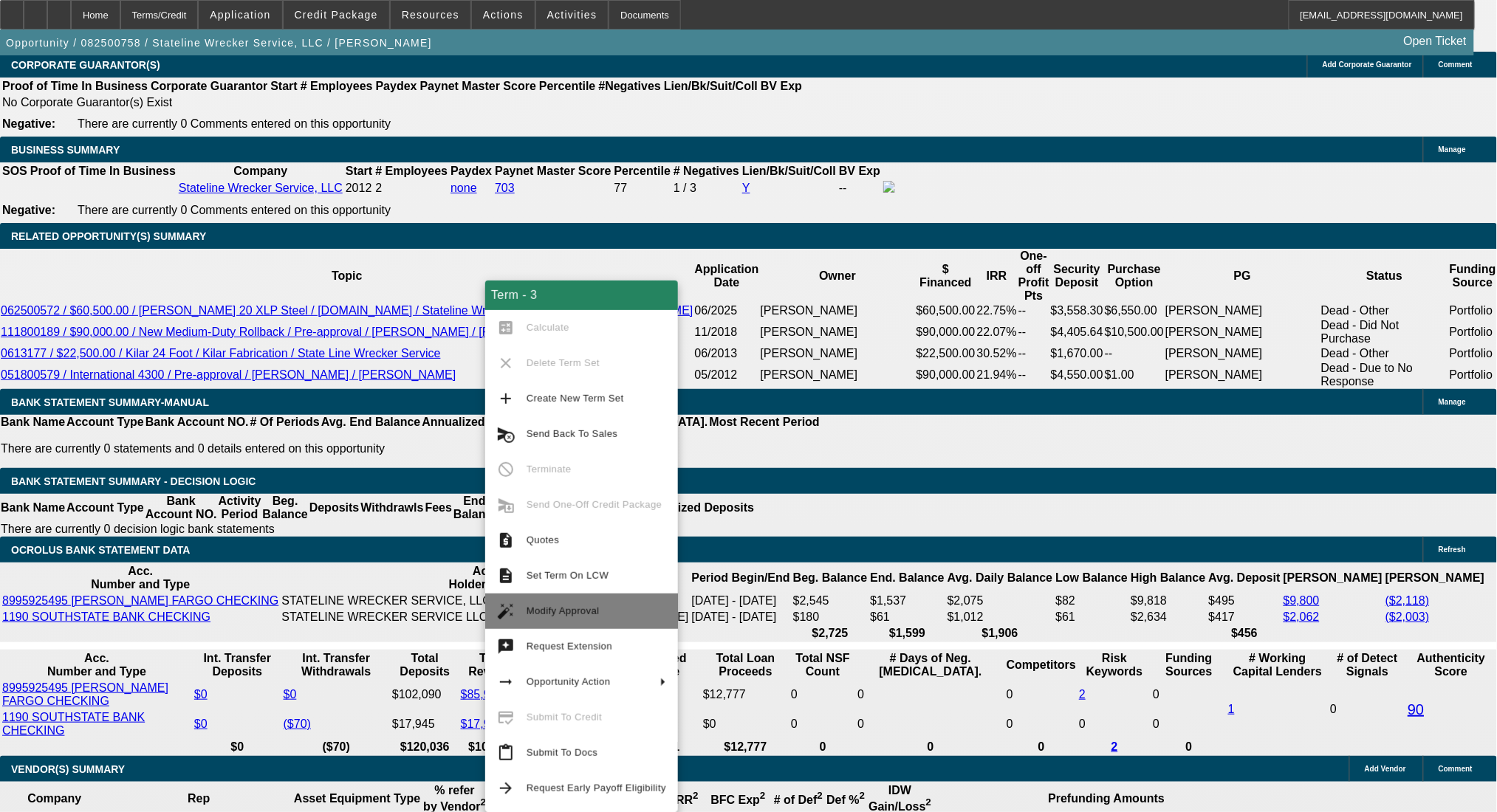
click at [603, 615] on span "Modify Approval" at bounding box center [596, 611] width 139 height 18
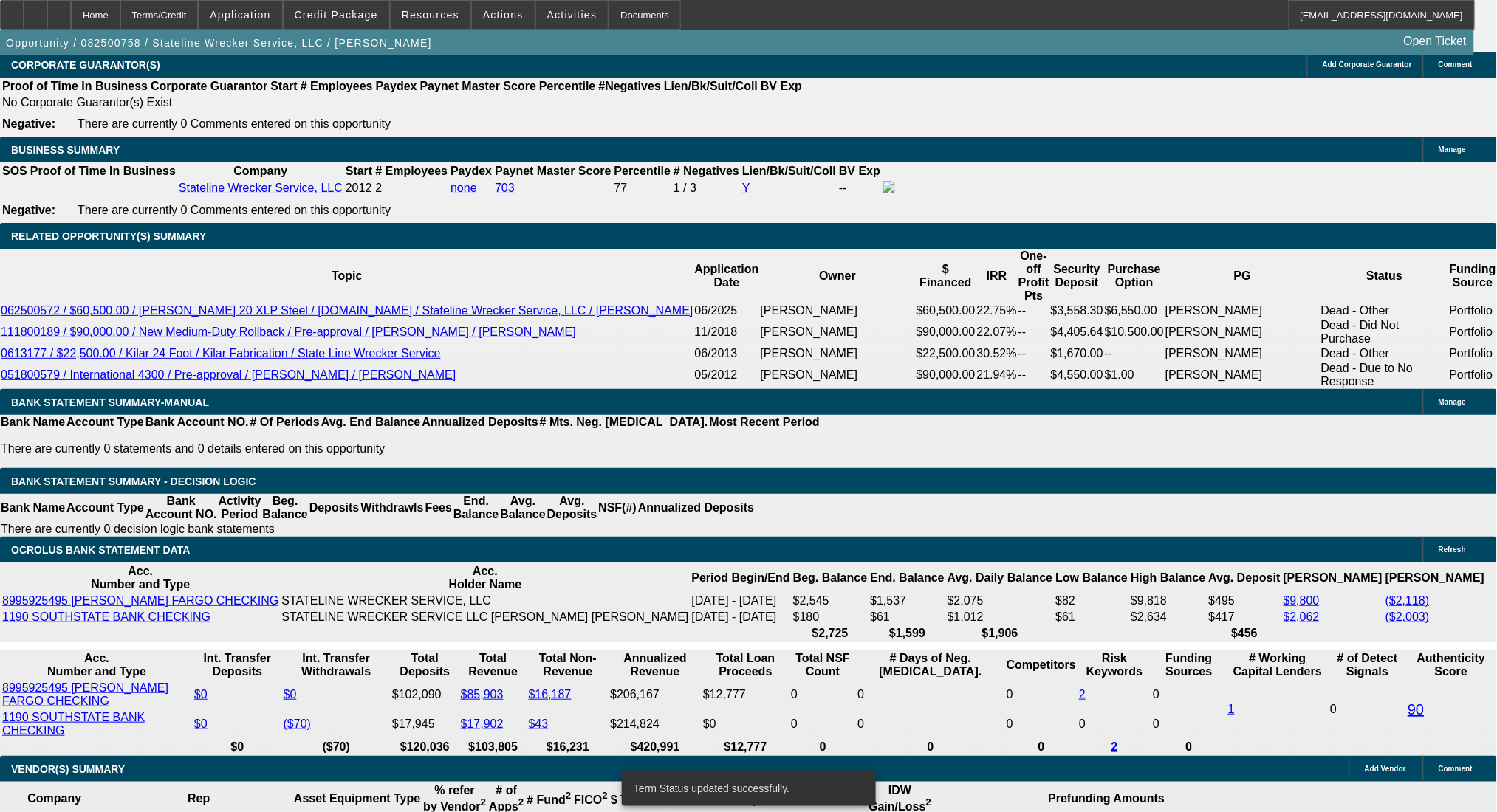
select select "0"
select select "2"
select select "0.1"
select select "4"
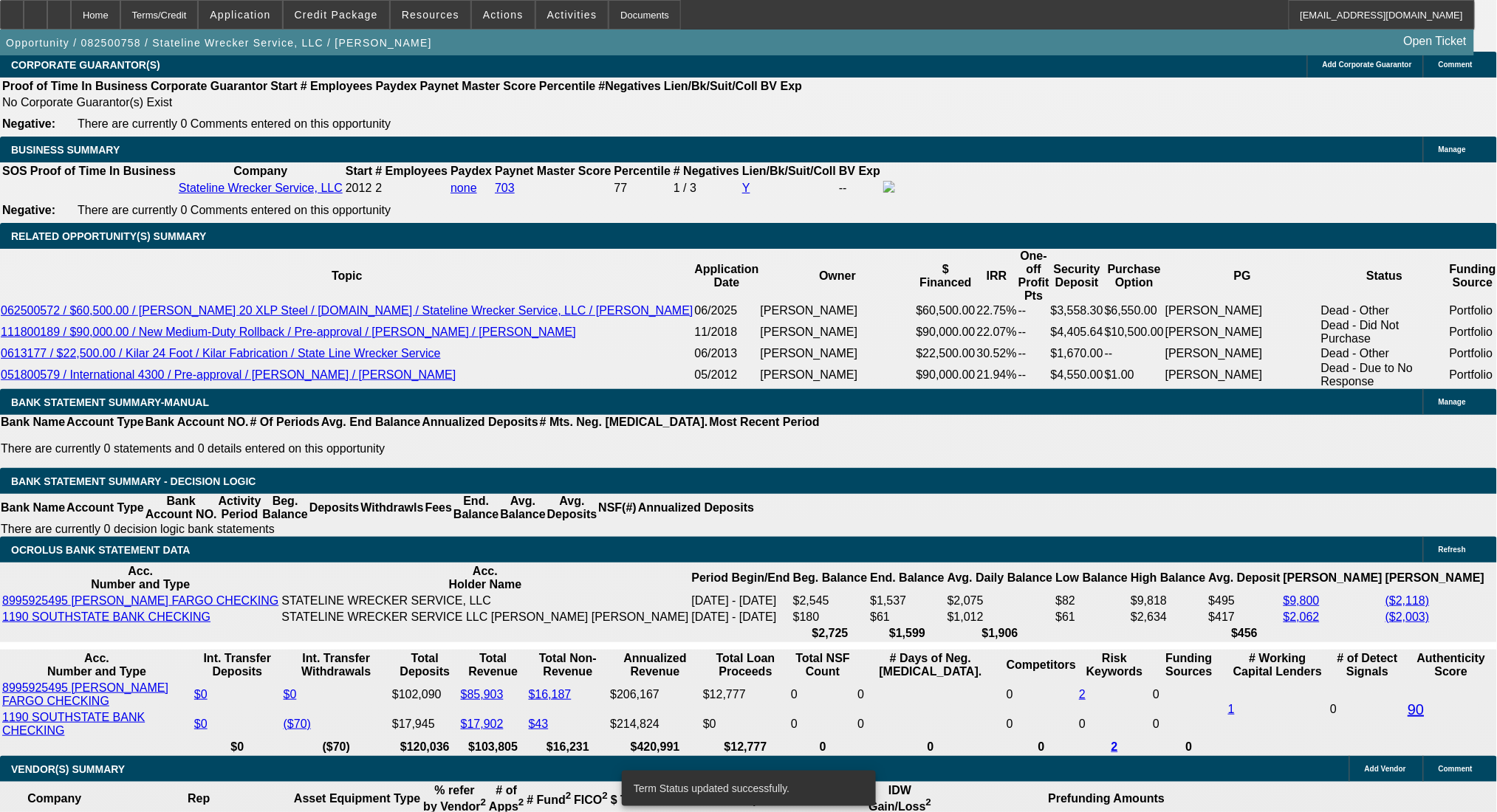
select select "0"
select select "2"
select select "0.1"
select select "4"
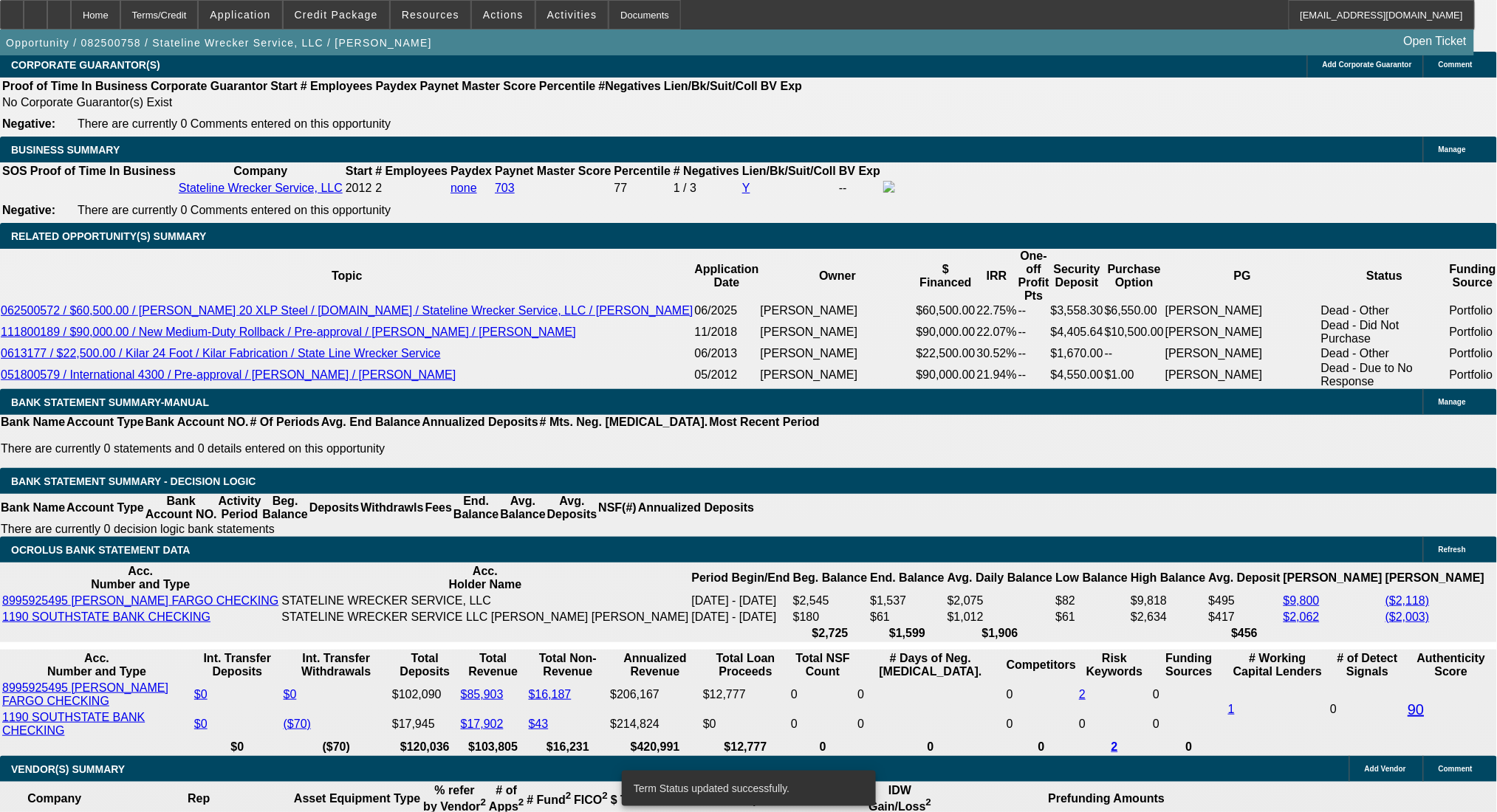
select select "0"
select select "2"
select select "0.1"
select select "4"
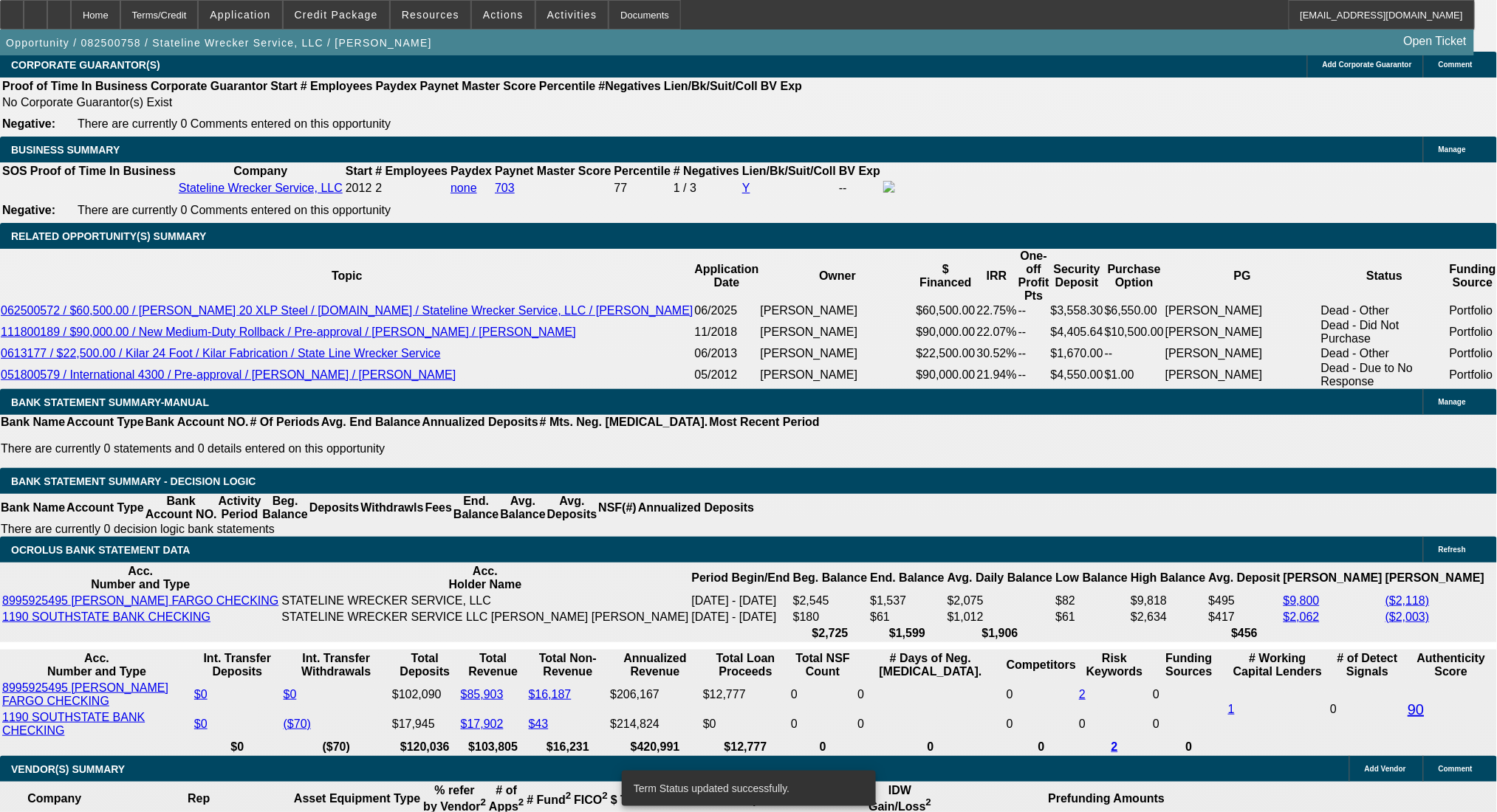
select select "0"
select select "2"
select select "0.1"
select select "4"
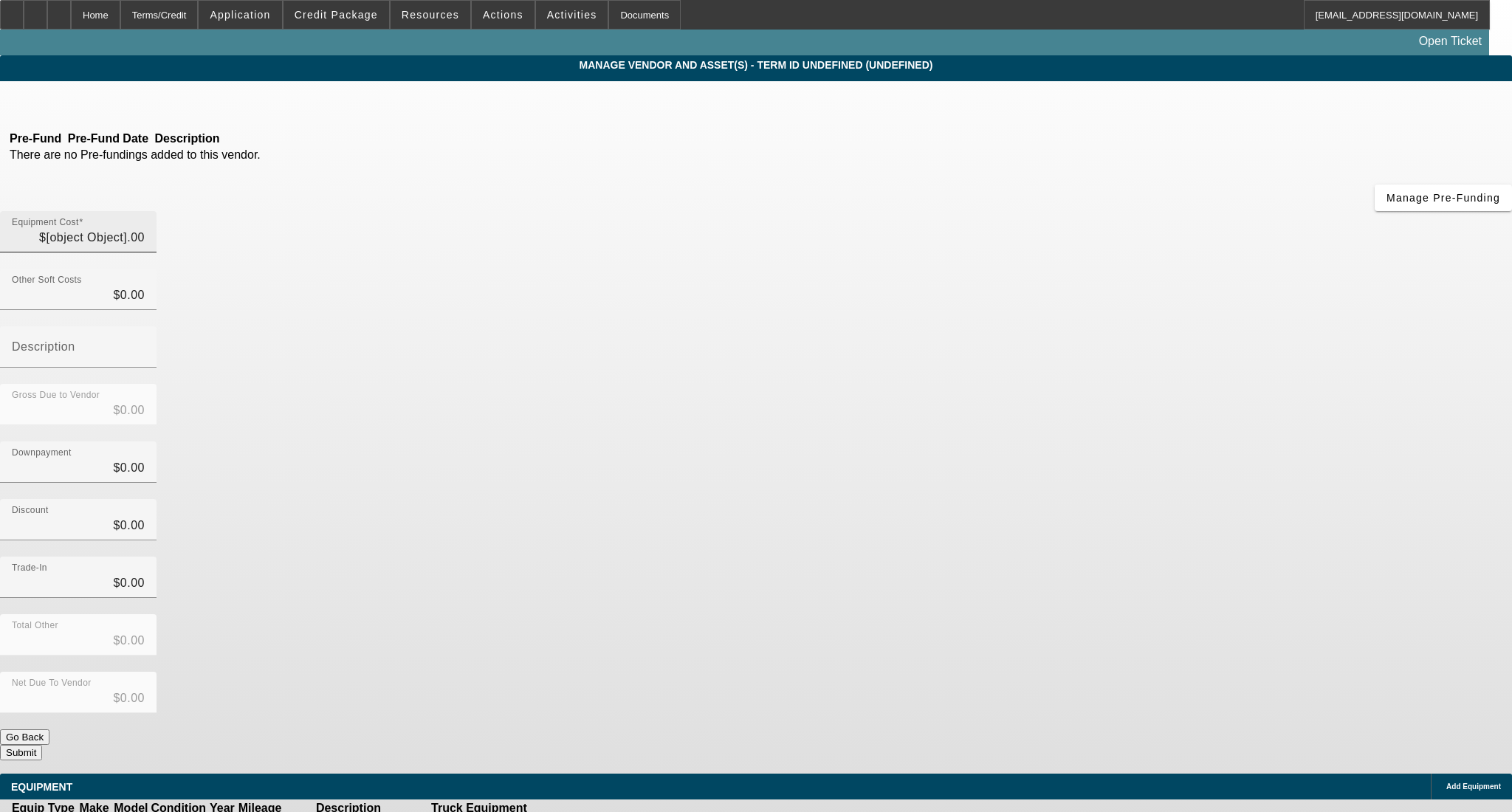
type input "$75,000.00"
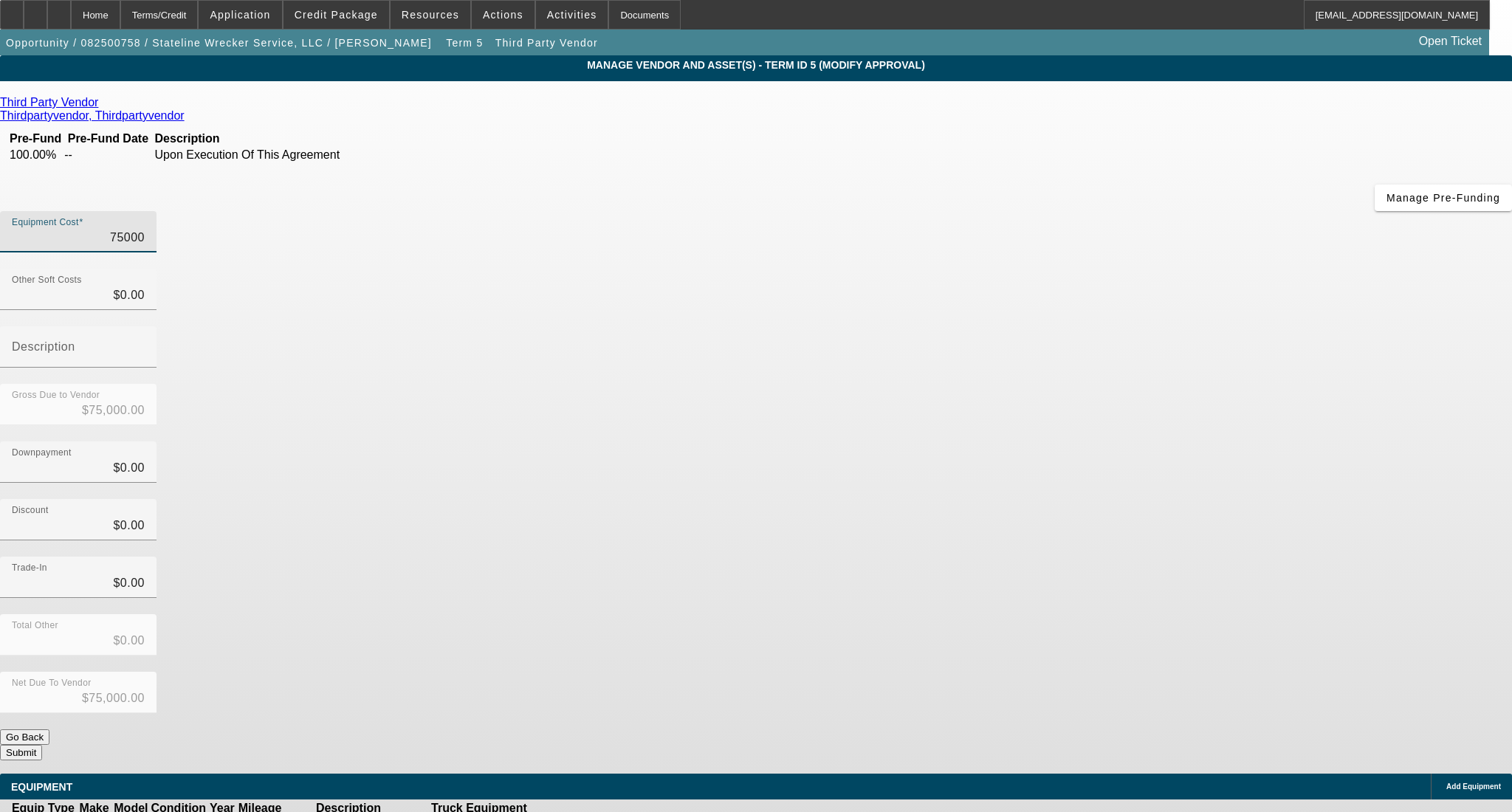
drag, startPoint x: 856, startPoint y: 128, endPoint x: 1113, endPoint y: 133, distance: 257.0
click at [1113, 211] on div "Equipment Cost 75000" at bounding box center [756, 240] width 1512 height 57
type input "6"
type input "$6.00"
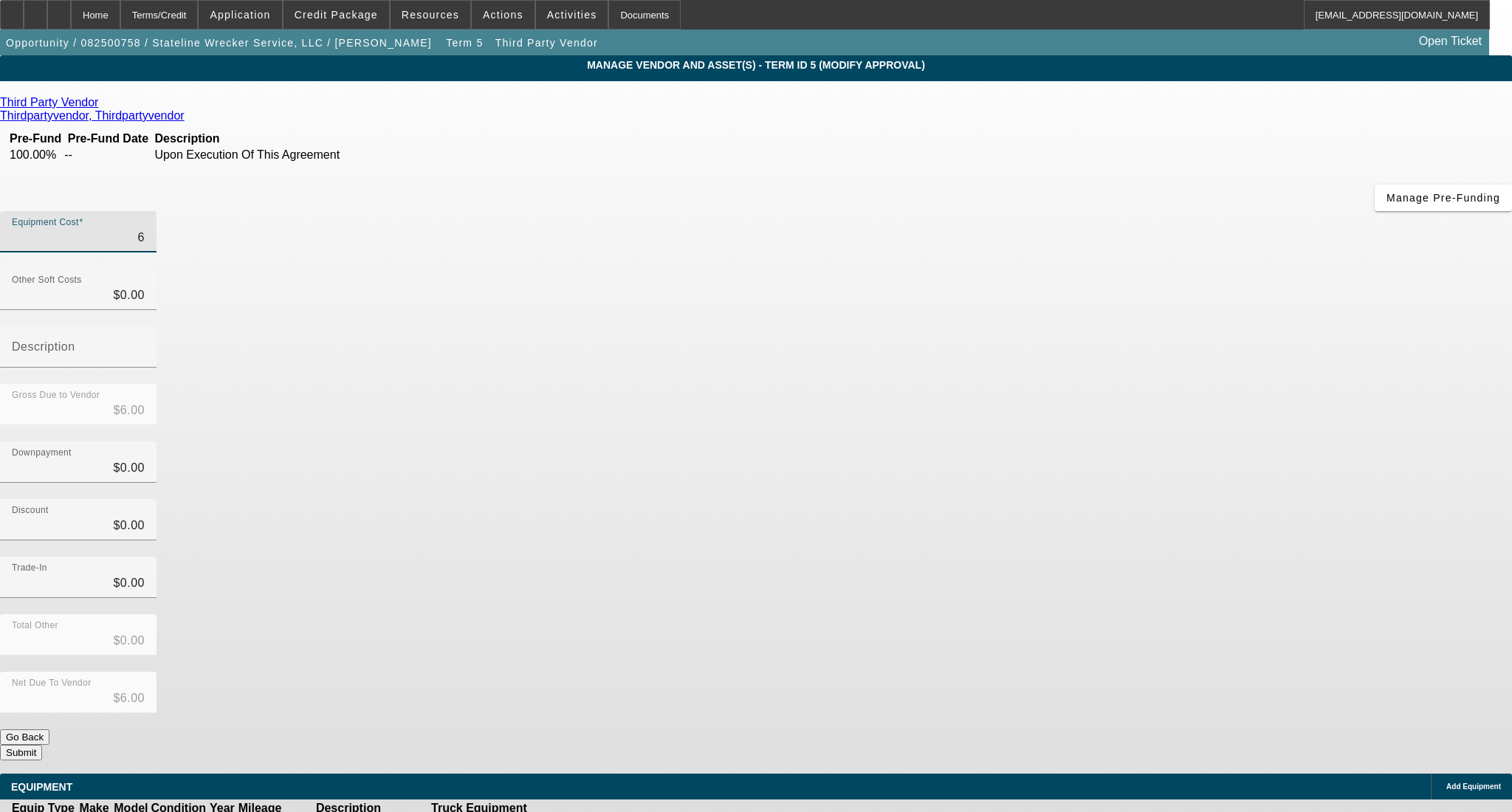
type input "60"
type input "$60.00"
type input "600"
type input "$600.00"
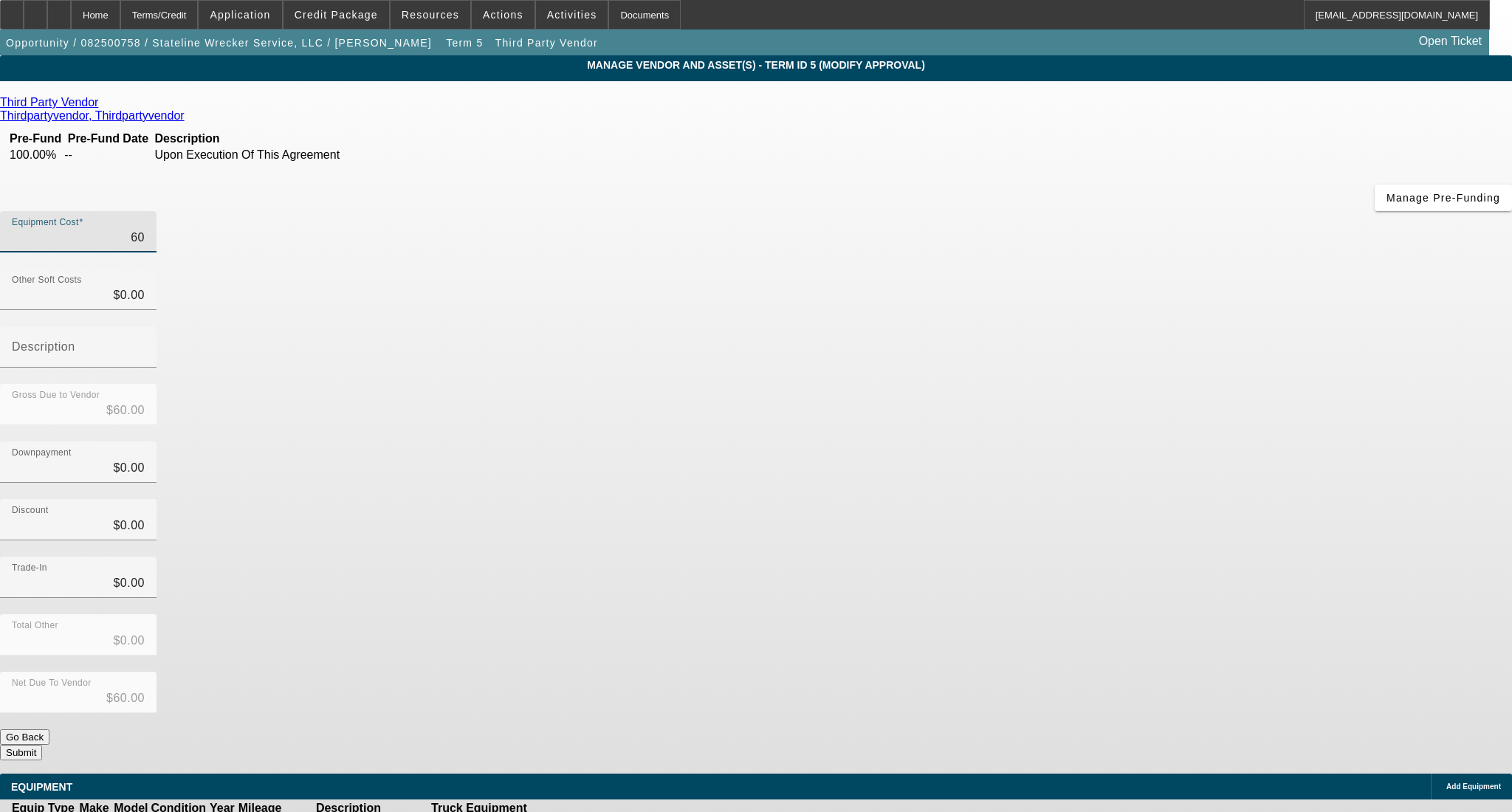
type input "$600.00"
type input "6000"
type input "$6,000.00"
type input "60000"
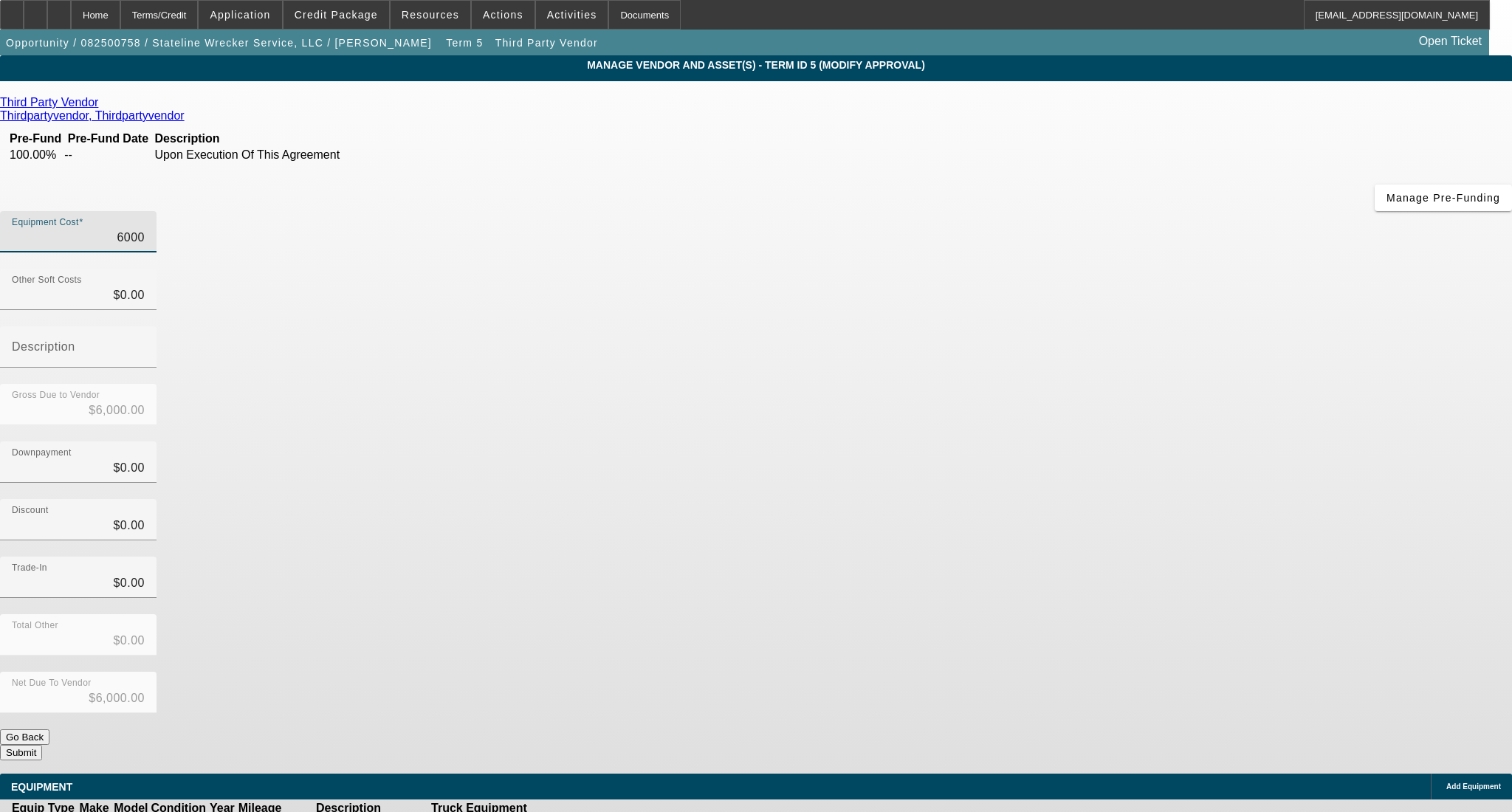
type input "$60,000.00"
drag, startPoint x: 1097, startPoint y: 428, endPoint x: 1100, endPoint y: 475, distance: 47.1
click at [1099, 557] on div "Trade-In $0.00" at bounding box center [756, 586] width 1512 height 57
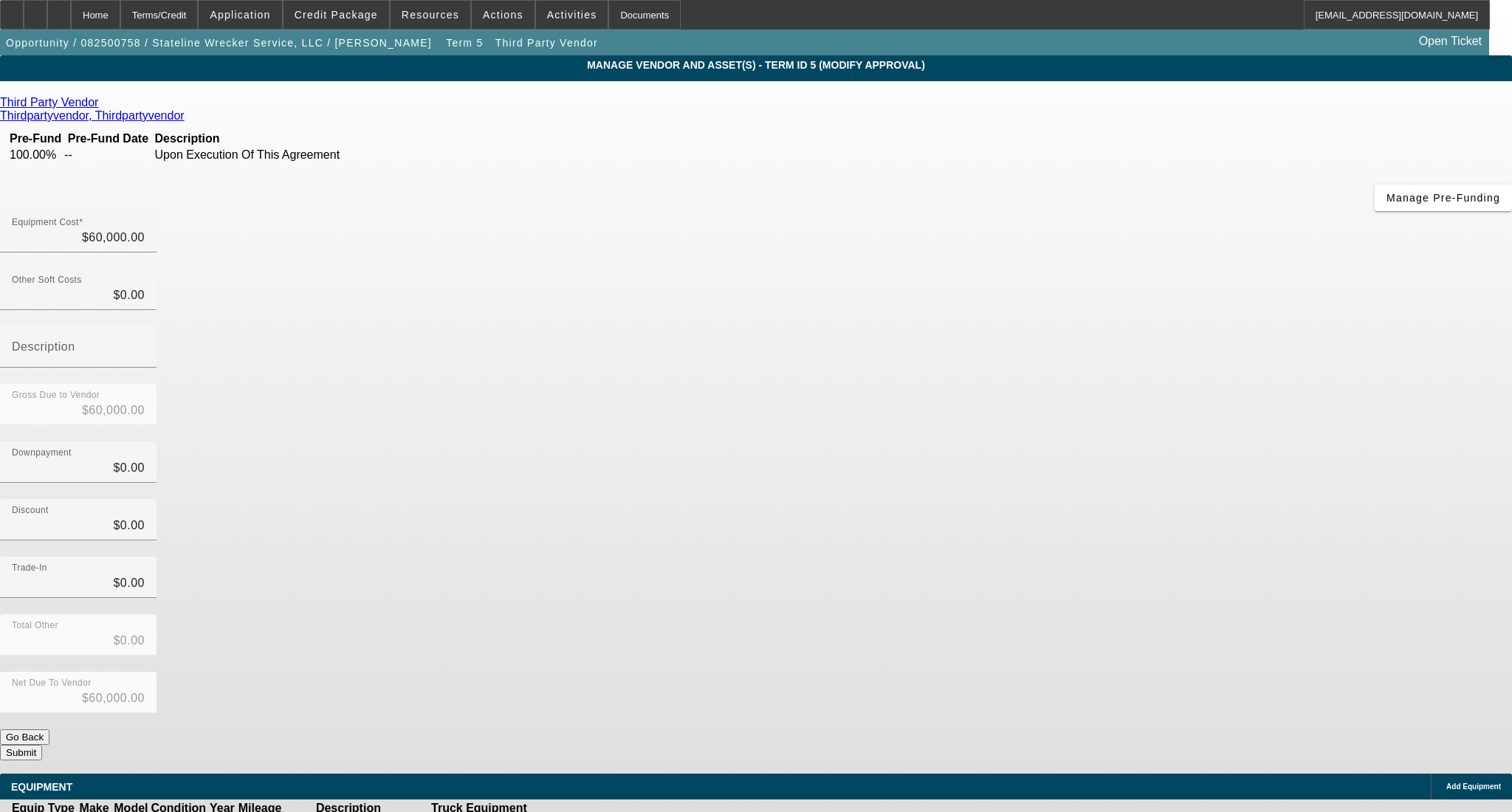
click at [42, 745] on button "Submit" at bounding box center [21, 753] width 42 height 15
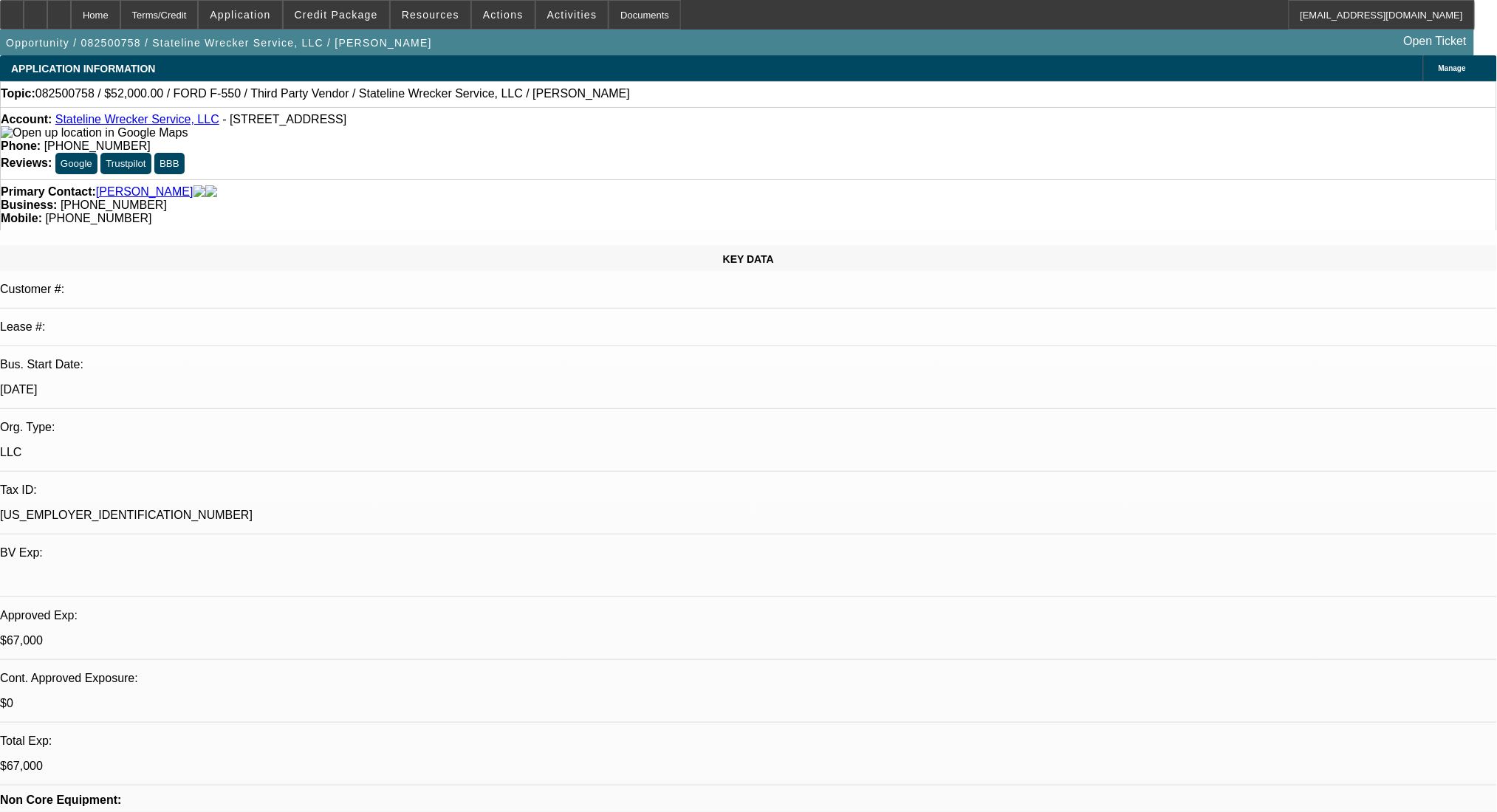
select select "0"
select select "2"
select select "0.1"
select select "4"
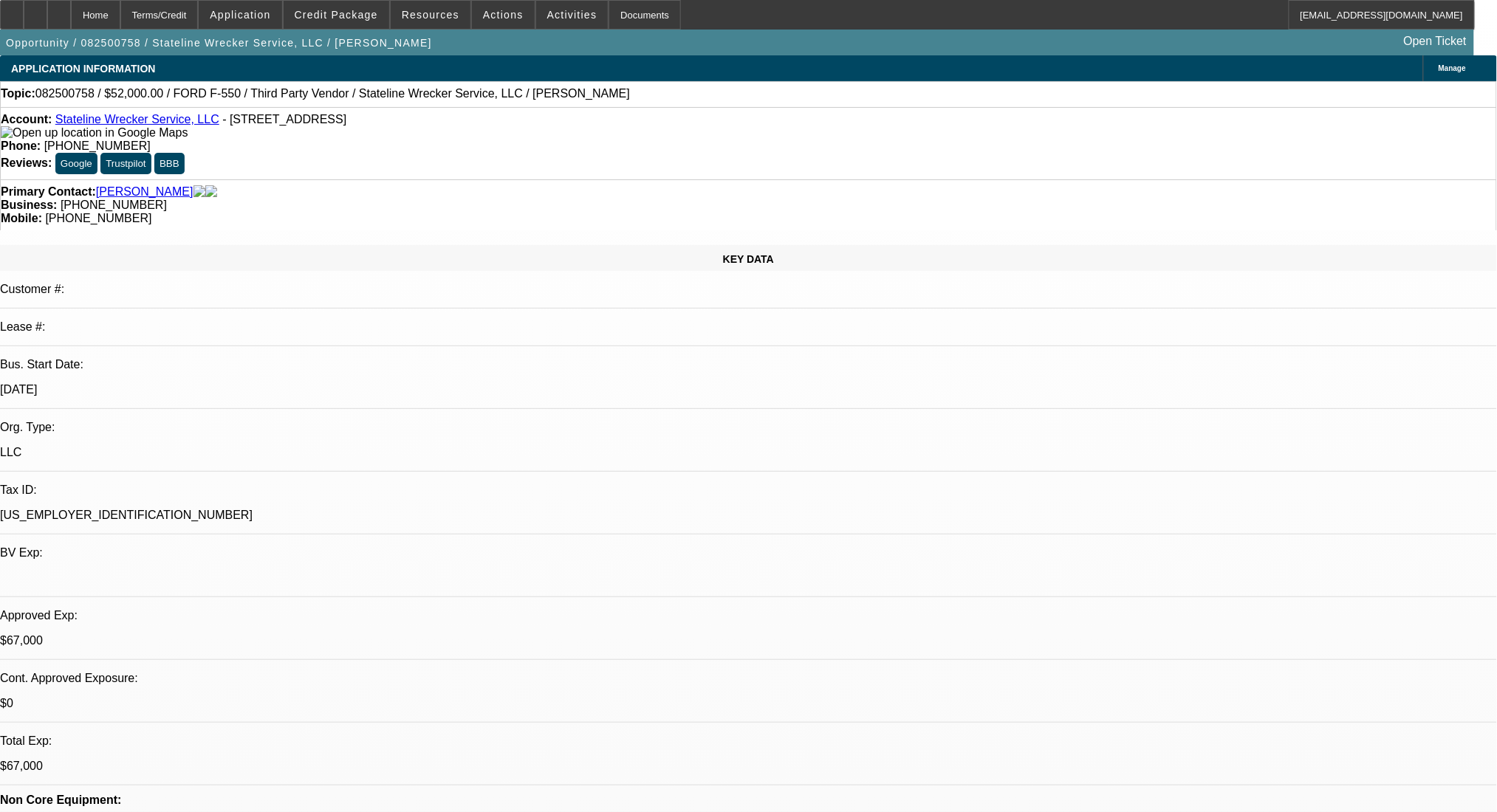
select select "0"
select select "2"
select select "0.1"
select select "4"
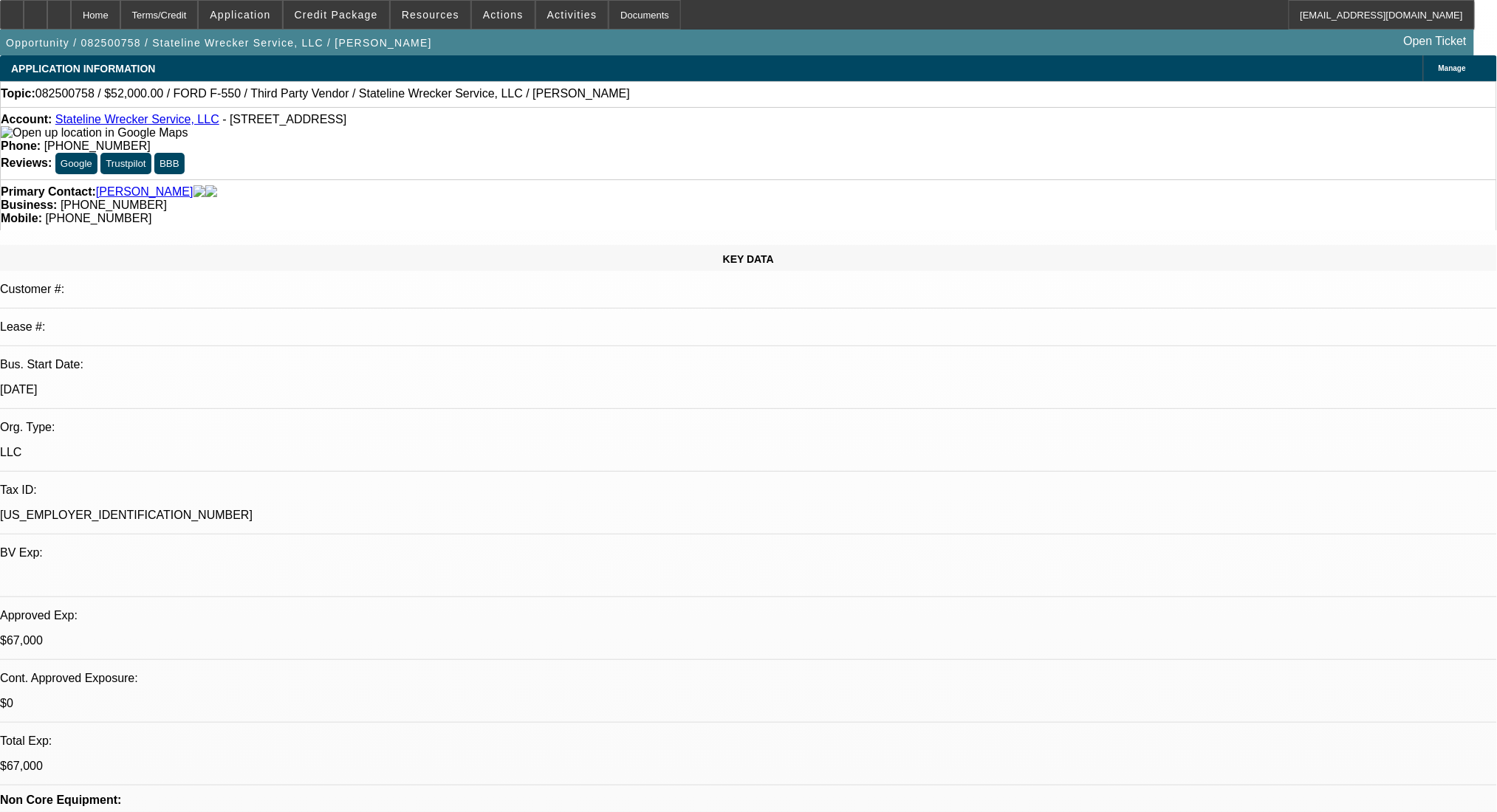
select select "0"
select select "2"
select select "0.1"
select select "4"
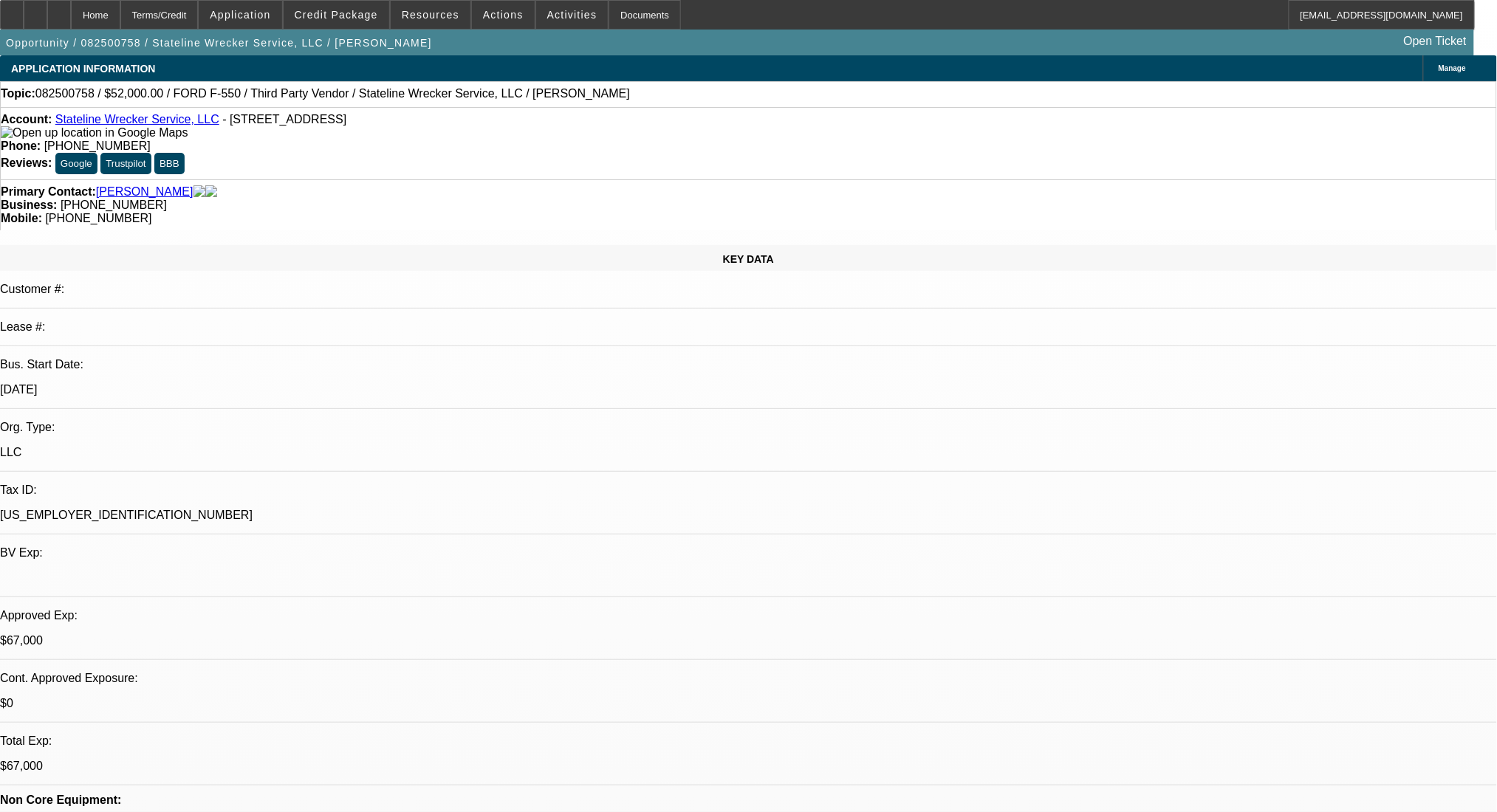
select select "0"
select select "2"
select select "0.1"
select select "4"
click at [189, 16] on div "Terms/Credit" at bounding box center [160, 14] width 79 height 30
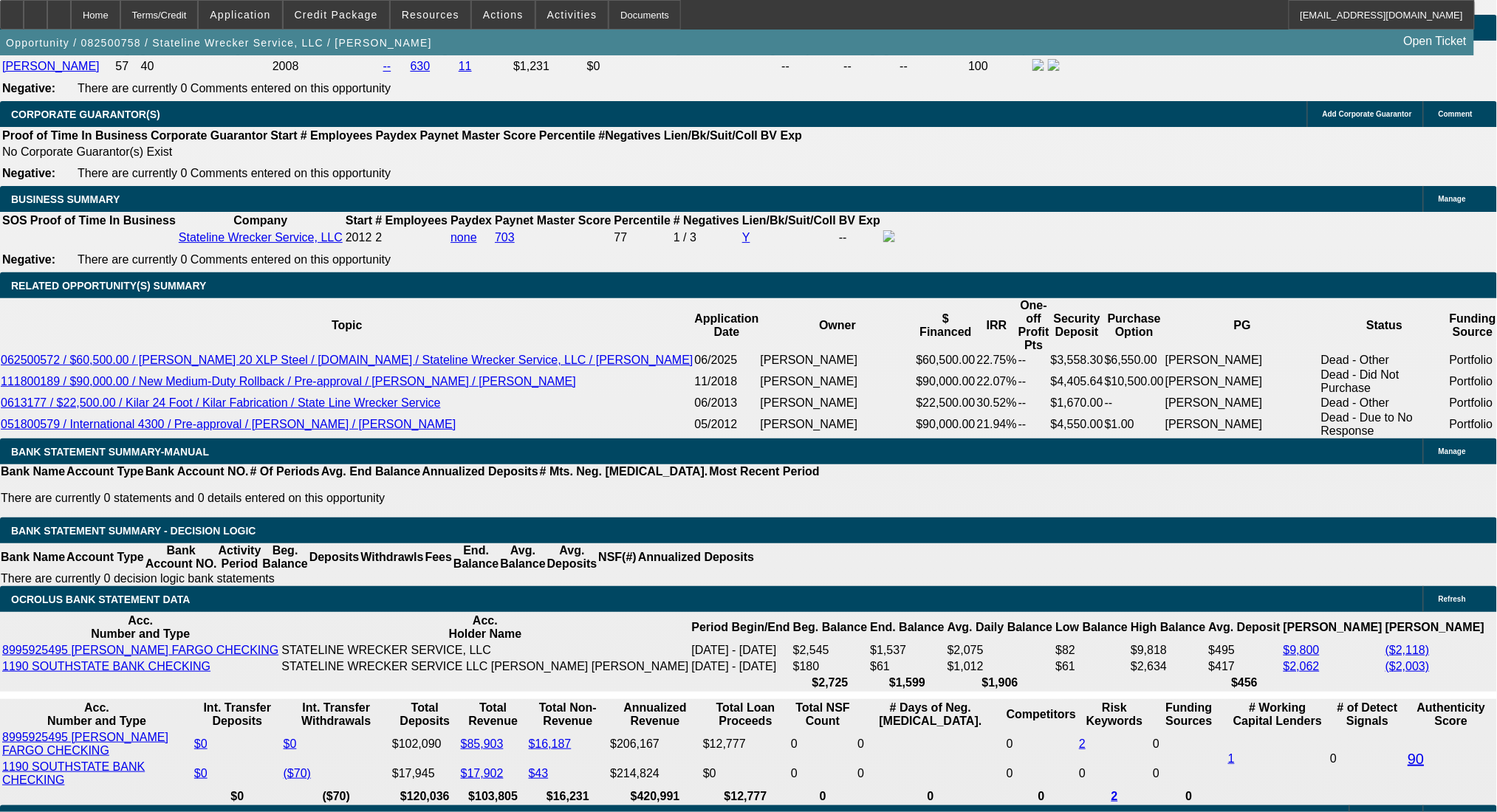
scroll to position [2238, 0]
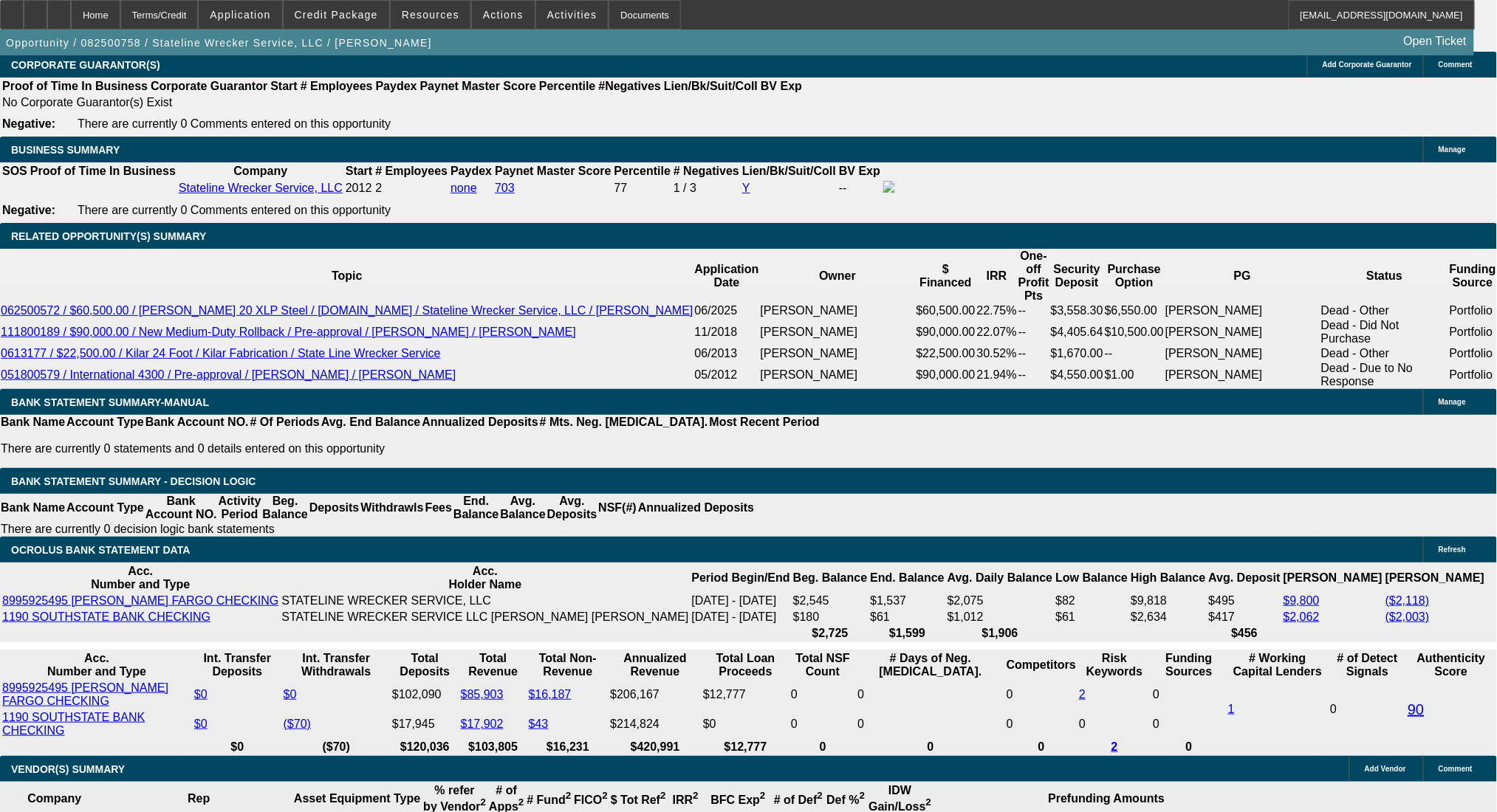
drag, startPoint x: 264, startPoint y: 347, endPoint x: 374, endPoint y: 354, distance: 110.2
type input "$6,000.00"
type input "UNKNOWN"
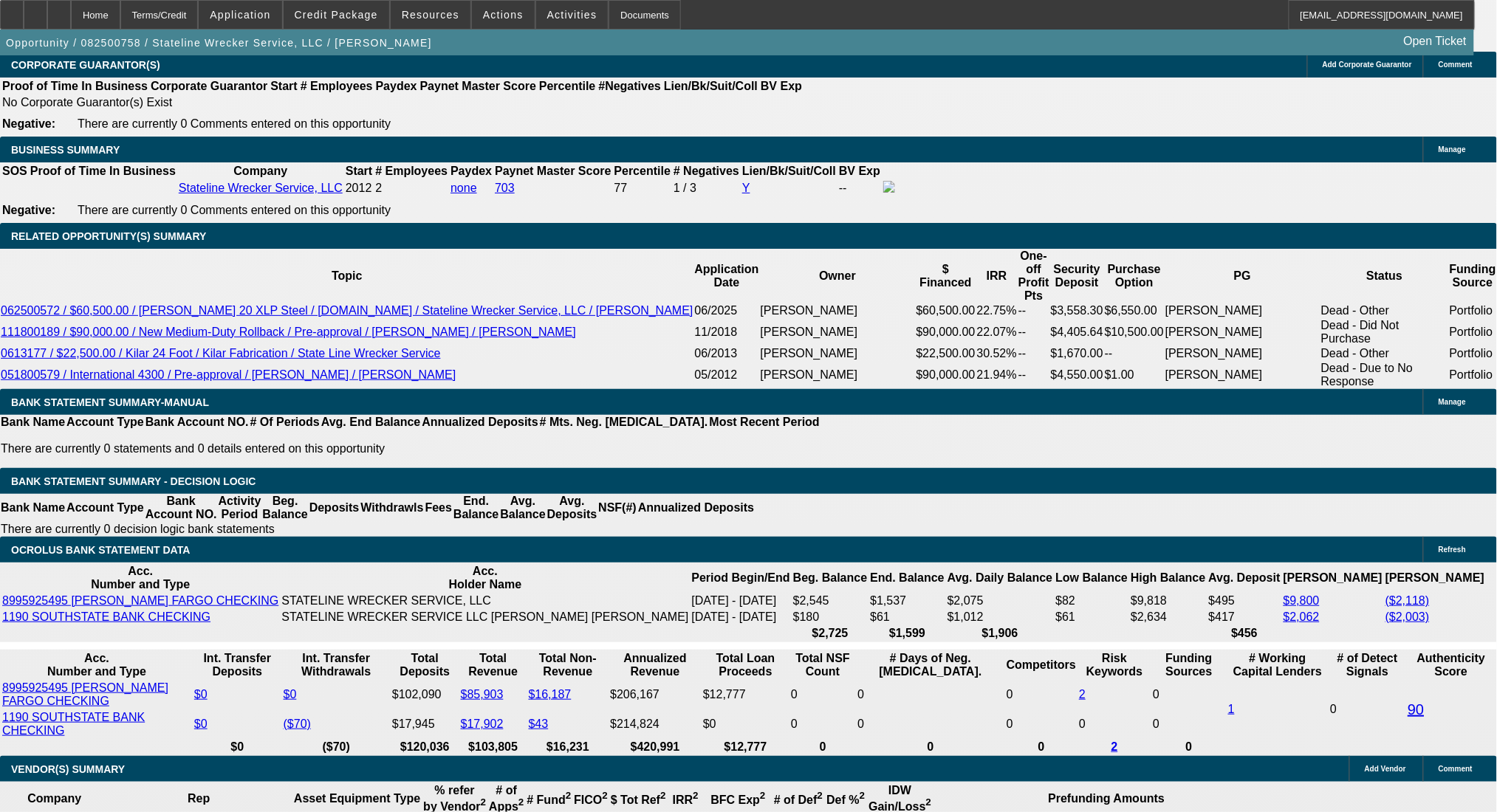
type input "$3,788.06"
type input "$1,894.03"
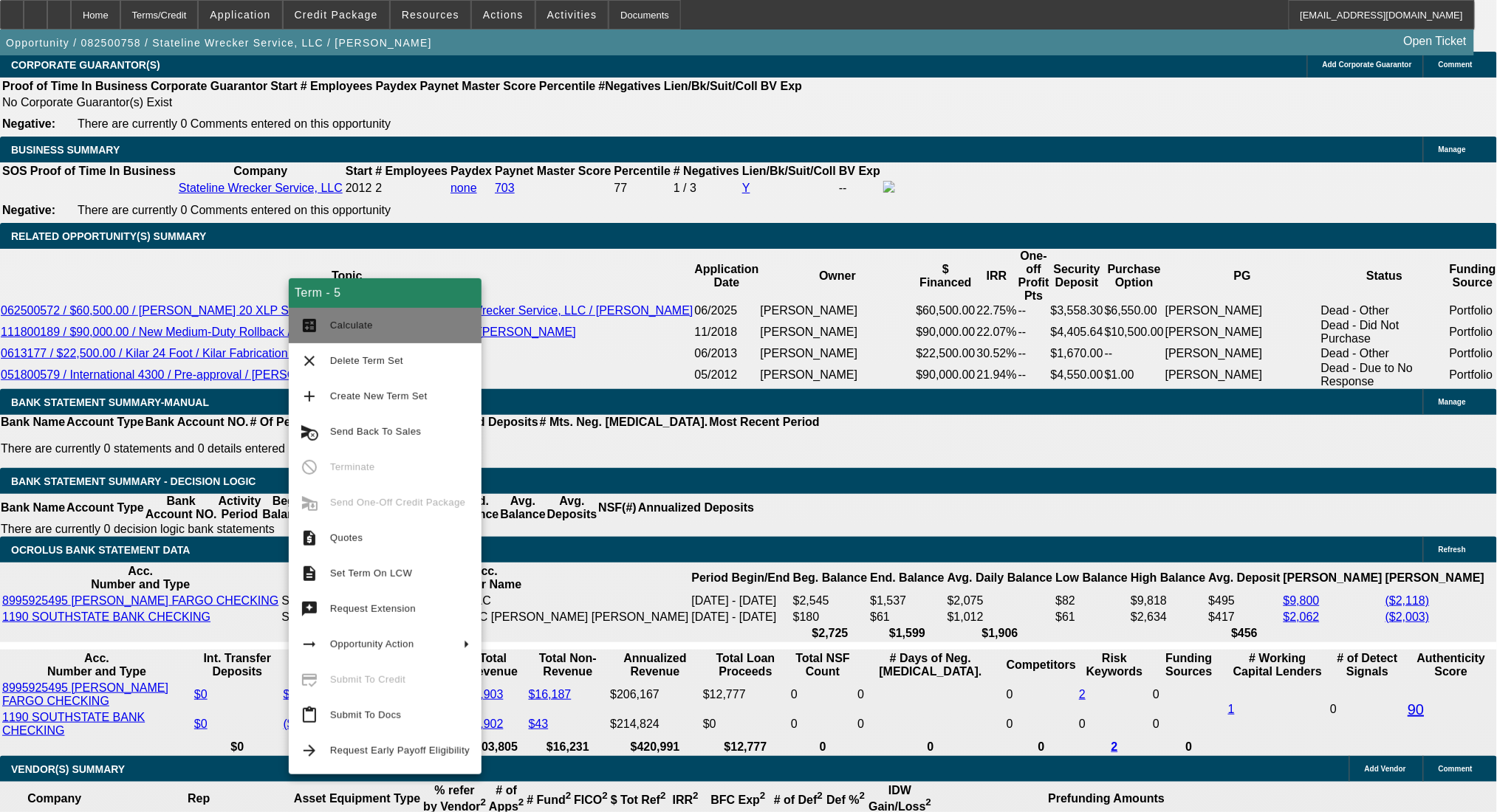
click at [334, 310] on button "calculate Calculate" at bounding box center [385, 326] width 193 height 35
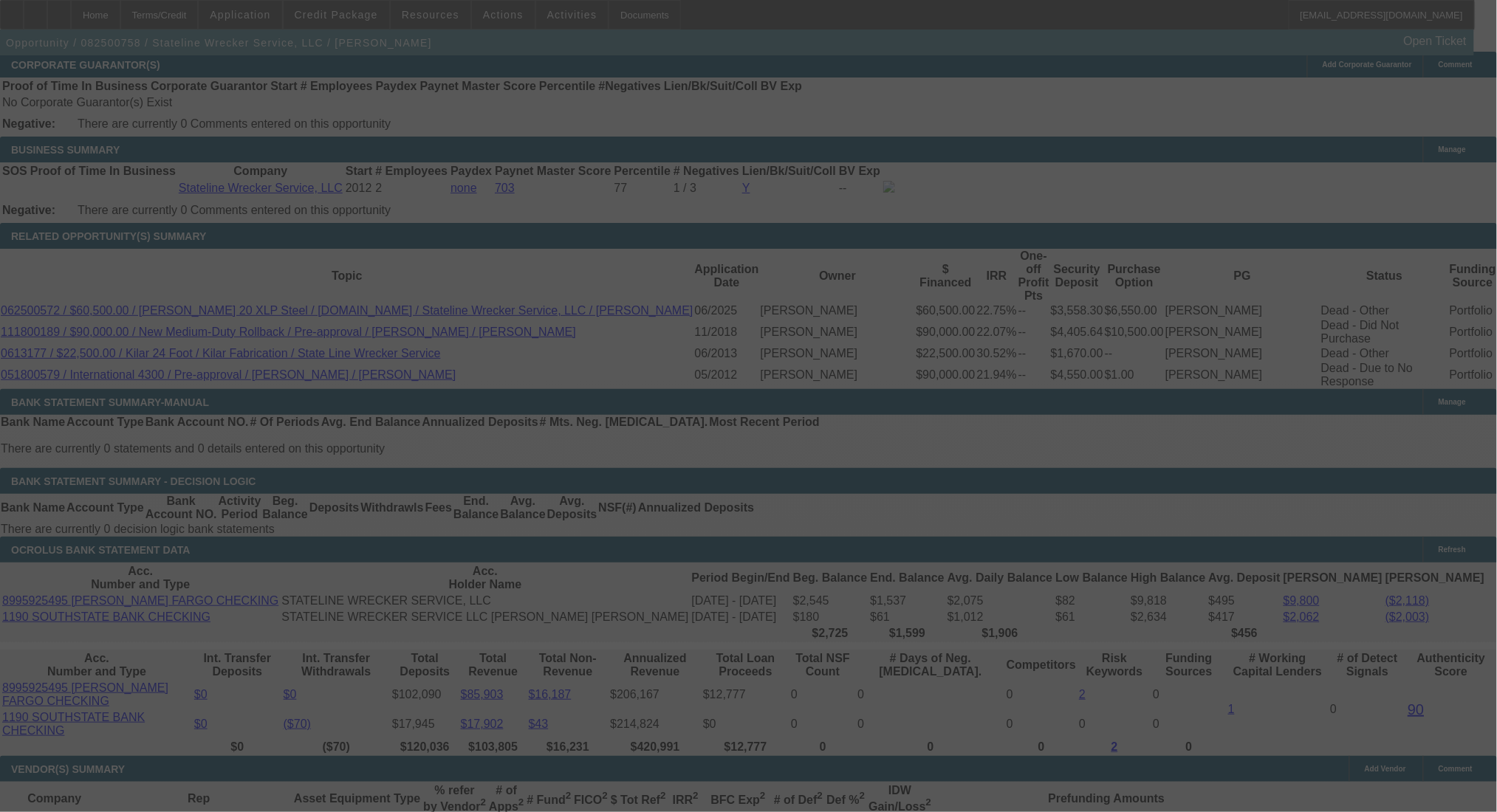
select select "0"
select select "2"
select select "0.1"
select select "4"
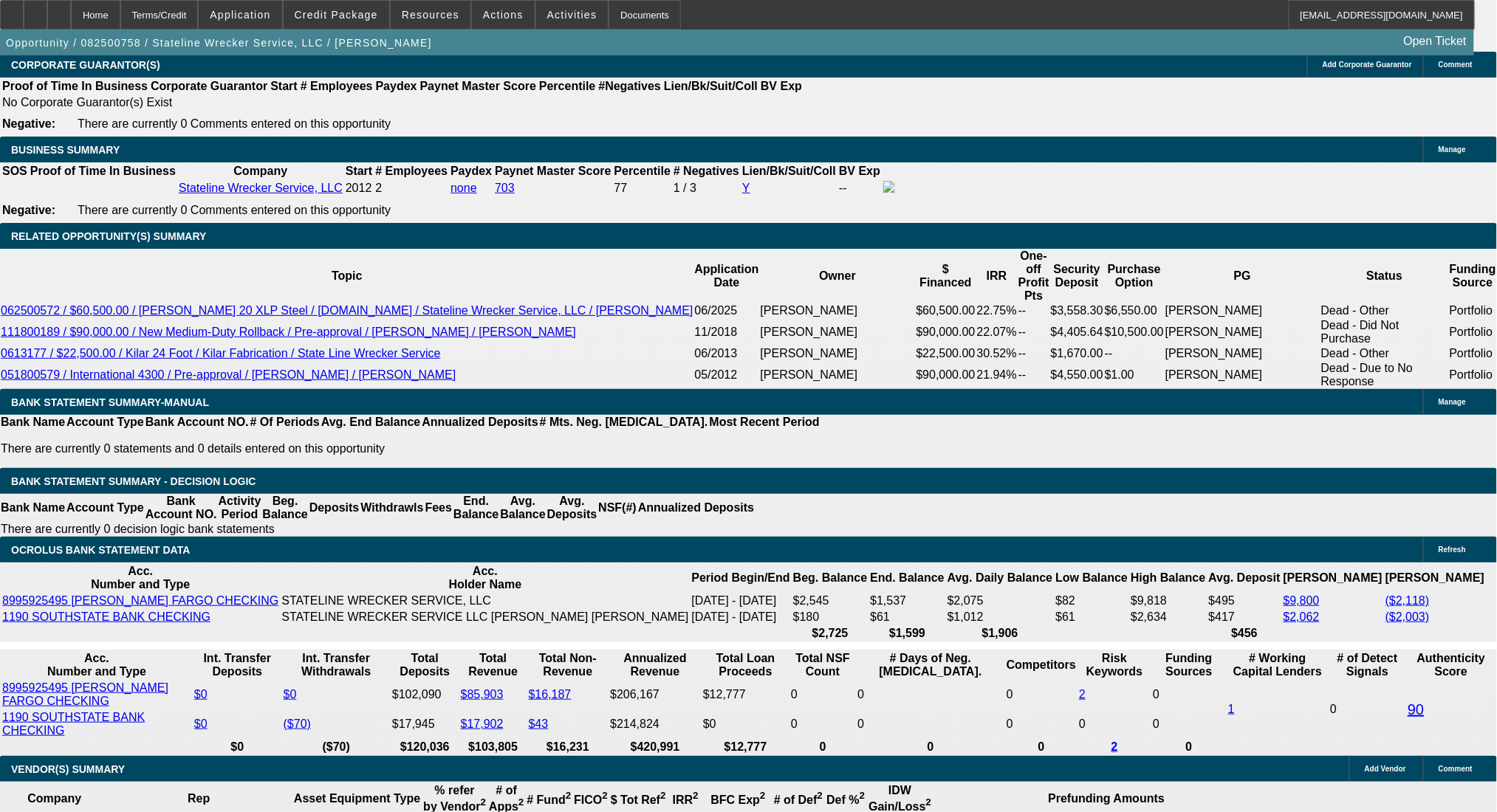
drag, startPoint x: 268, startPoint y: 345, endPoint x: 380, endPoint y: 345, distance: 112.0
type input "$6,500.00"
type input "UNKNOWN"
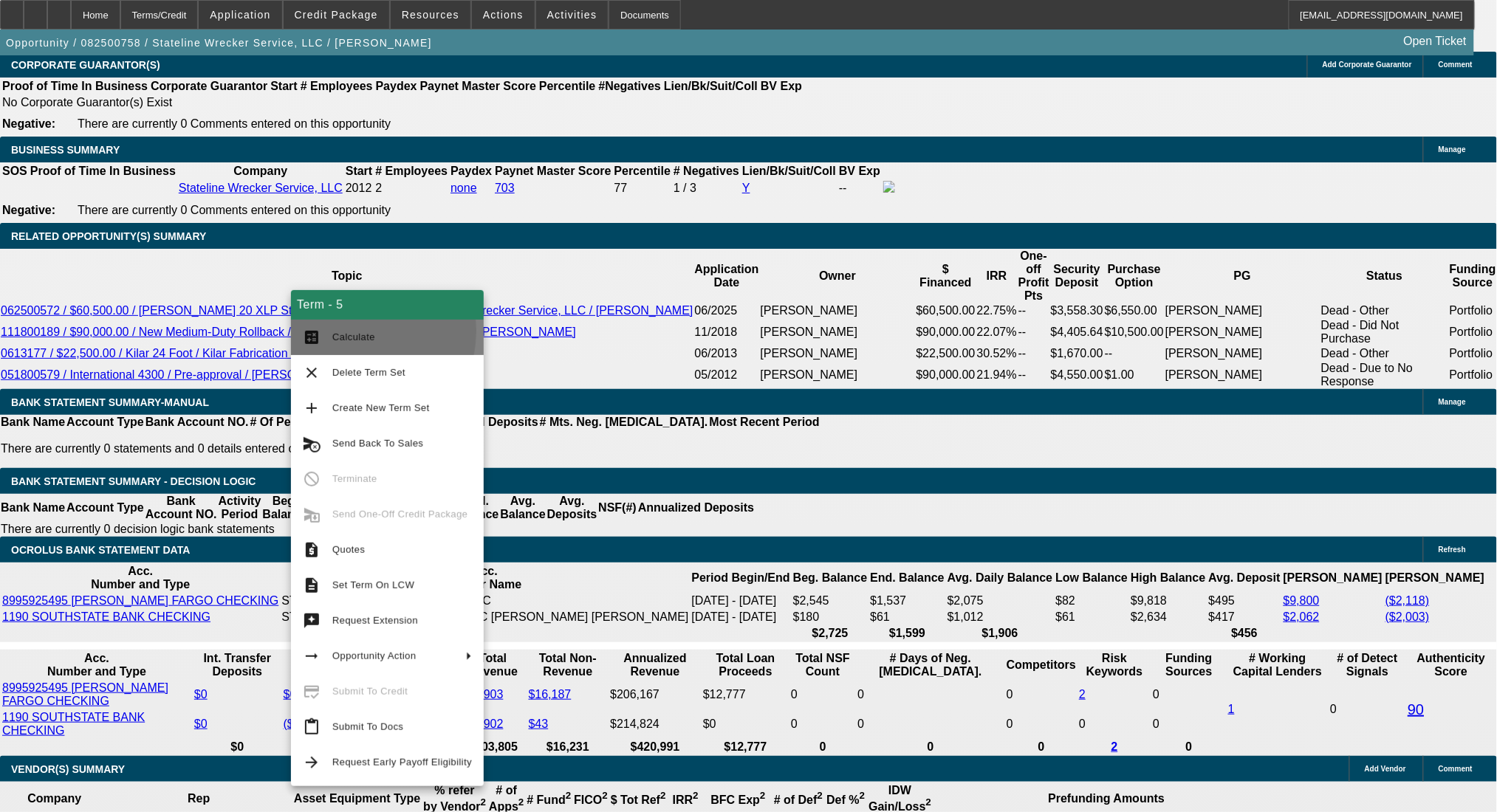
click at [339, 332] on span "Calculate" at bounding box center [354, 337] width 43 height 11
type input "$3,752.98"
type input "$1,876.49"
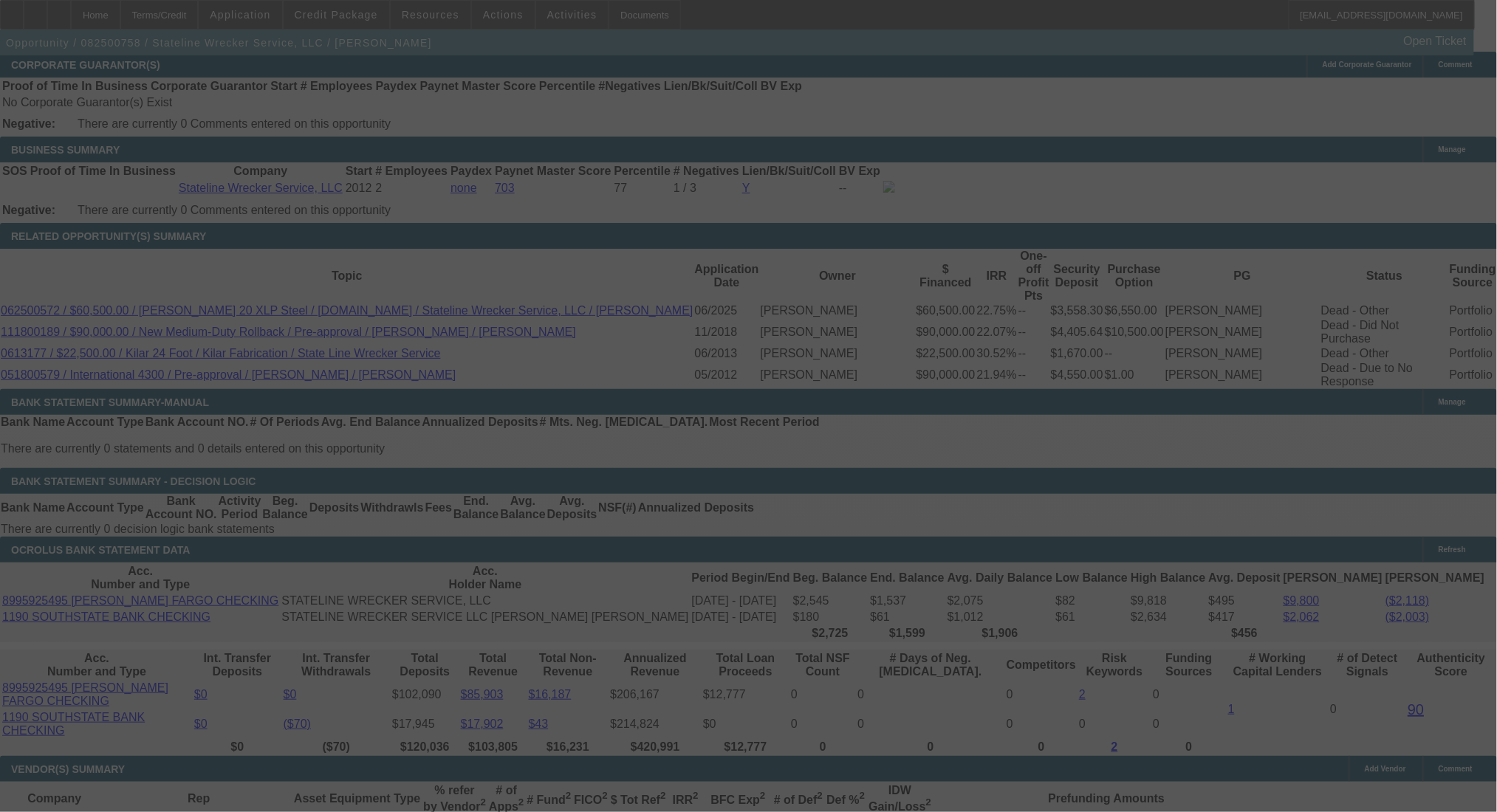
select select "0"
select select "2"
select select "0.1"
select select "4"
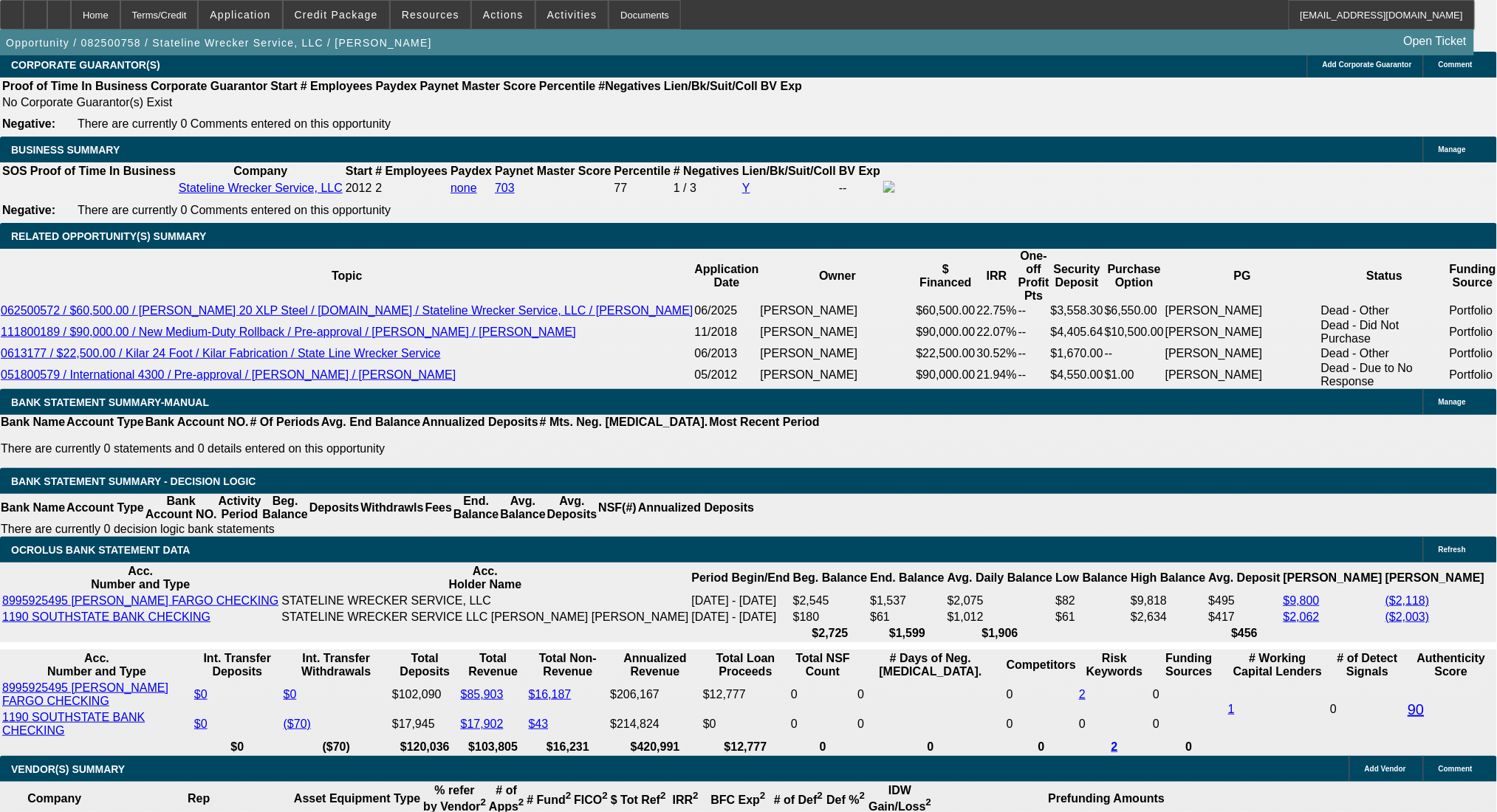
drag, startPoint x: 278, startPoint y: 346, endPoint x: 362, endPoint y: 349, distance: 84.1
type input "$6,200.00"
type input "UNKNOWN"
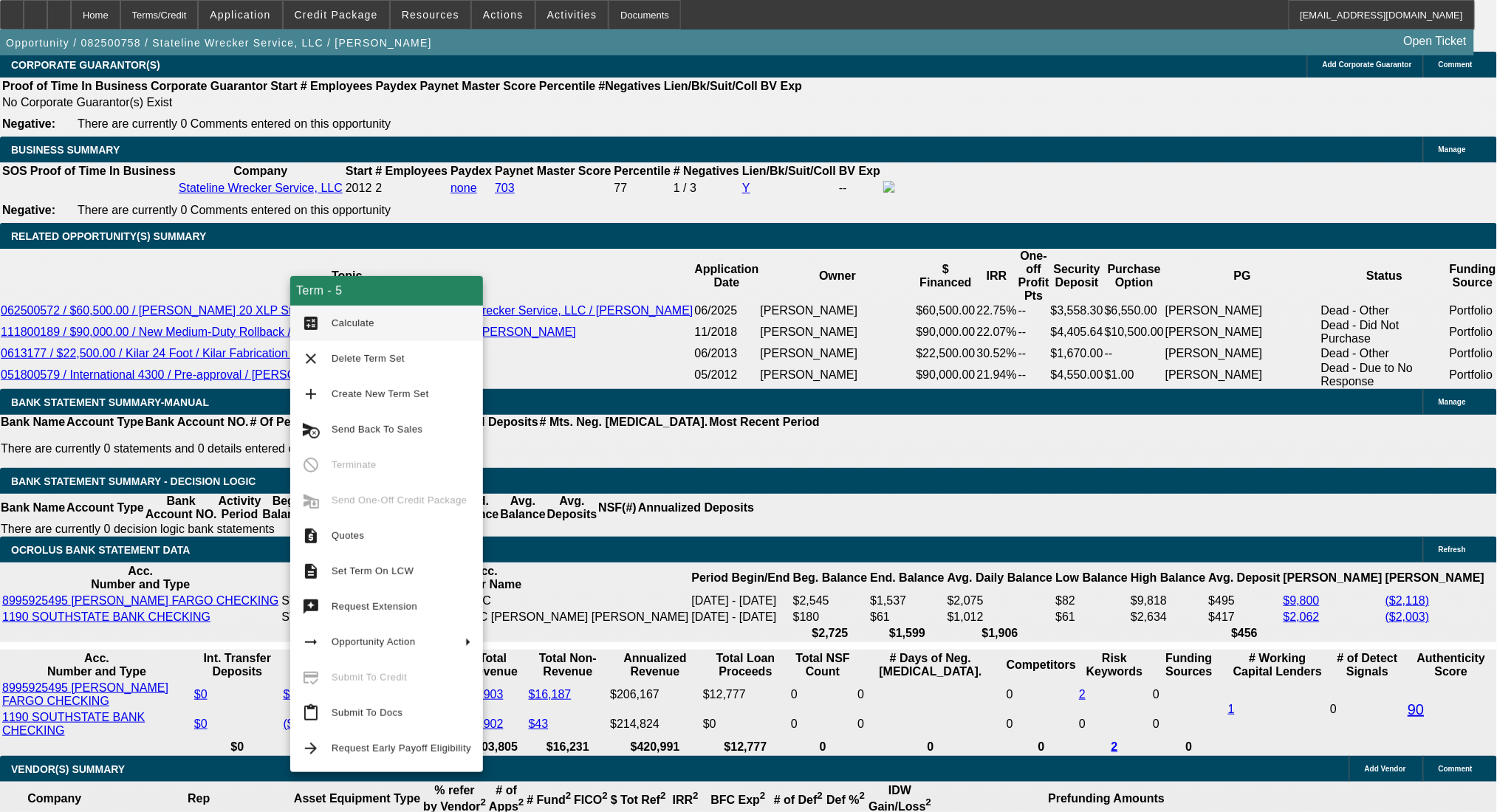
type input "$1,887.02"
type input "$3,774.04"
click at [339, 312] on button "calculate Calculate" at bounding box center [387, 323] width 193 height 35
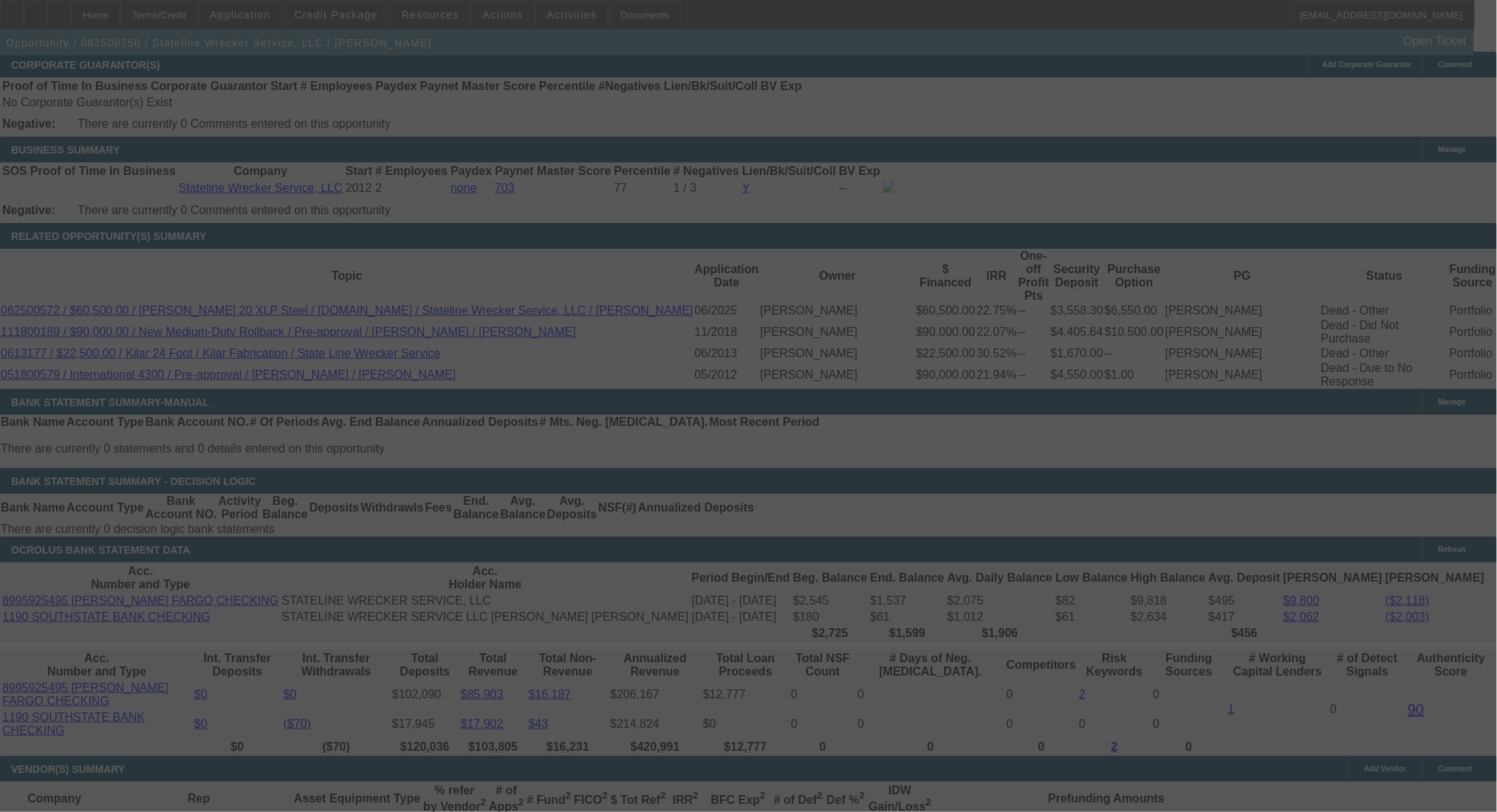
select select "0"
select select "2"
select select "0.1"
select select "4"
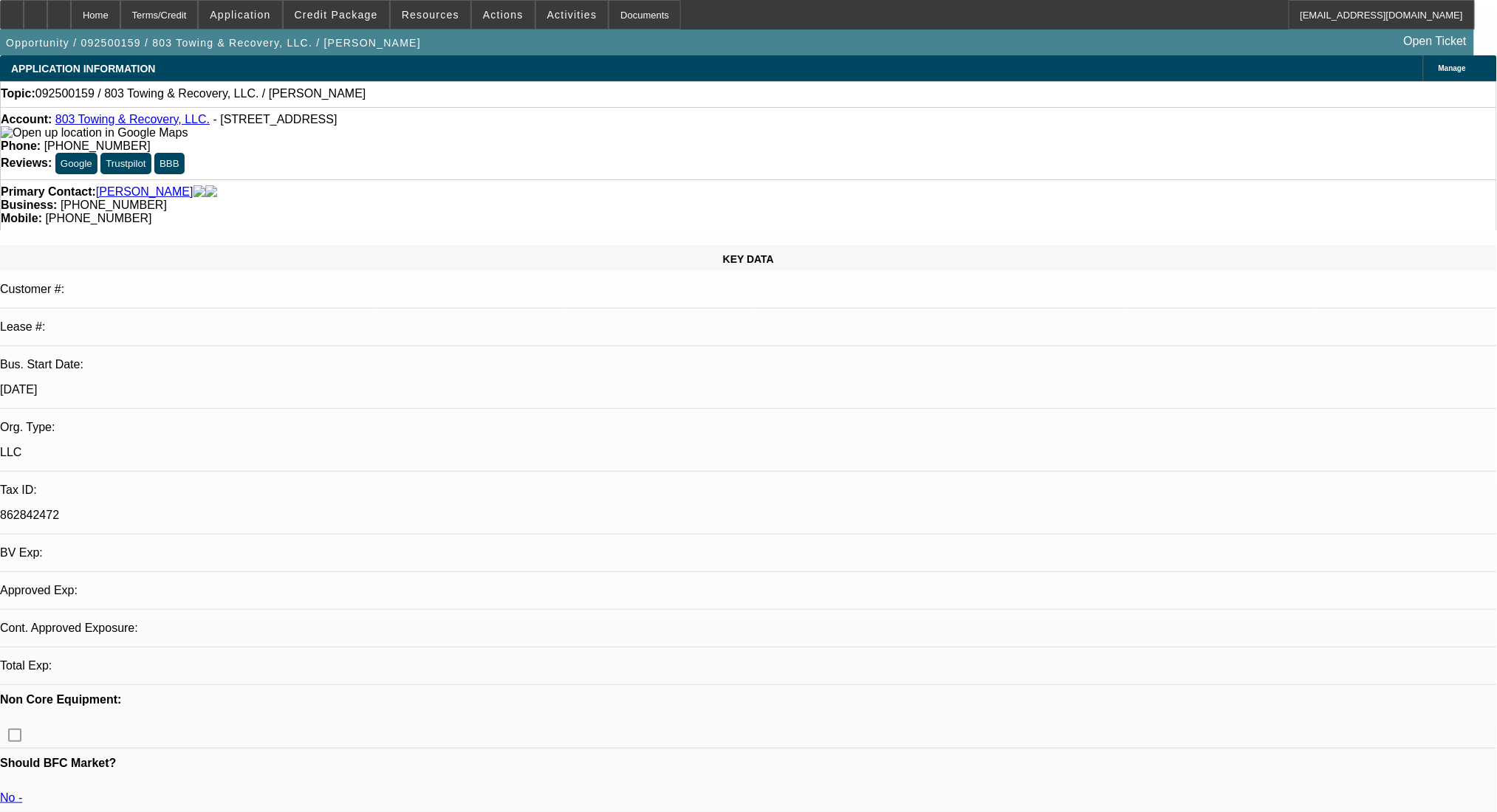
select select "0"
select select "2"
select select "0.1"
select select "4"
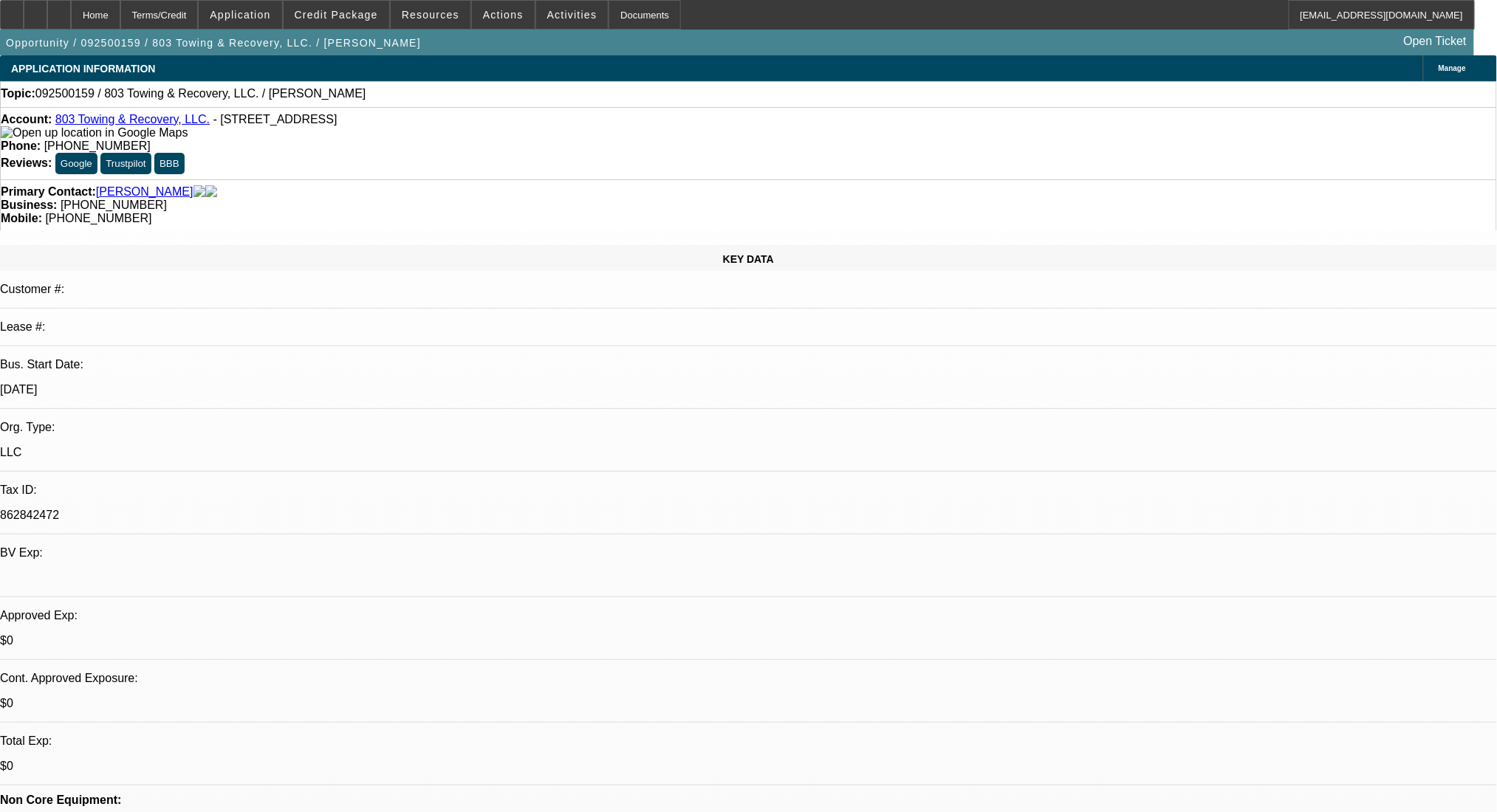
click at [119, 115] on div "Account: 803 Towing & Recovery, LLC. - 1919 10th St, Cayce, SC 29033 Phone: (80…" at bounding box center [748, 143] width 1497 height 73
click at [118, 117] on div "Account: 803 Towing & Recovery, LLC. - 1919 10th St, Cayce, SC 29033" at bounding box center [749, 126] width 1496 height 26
click at [118, 121] on link "803 Towing & Recovery, LLC." at bounding box center [133, 119] width 155 height 13
drag, startPoint x: 860, startPoint y: 613, endPoint x: 830, endPoint y: 604, distance: 31.3
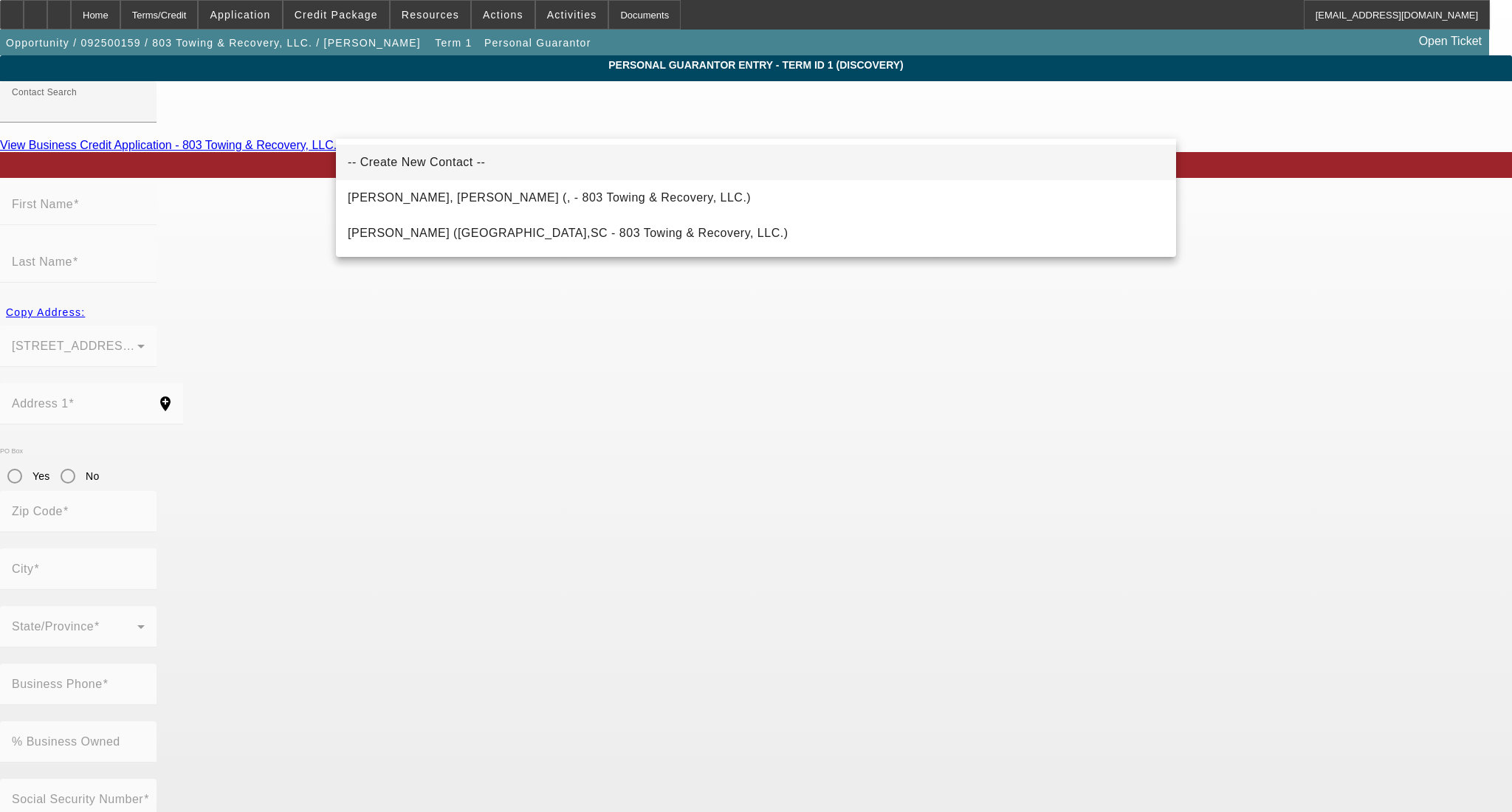
click at [608, 160] on mat-option "-- Create New Contact --" at bounding box center [756, 162] width 840 height 35
type input "-- Create New Contact --"
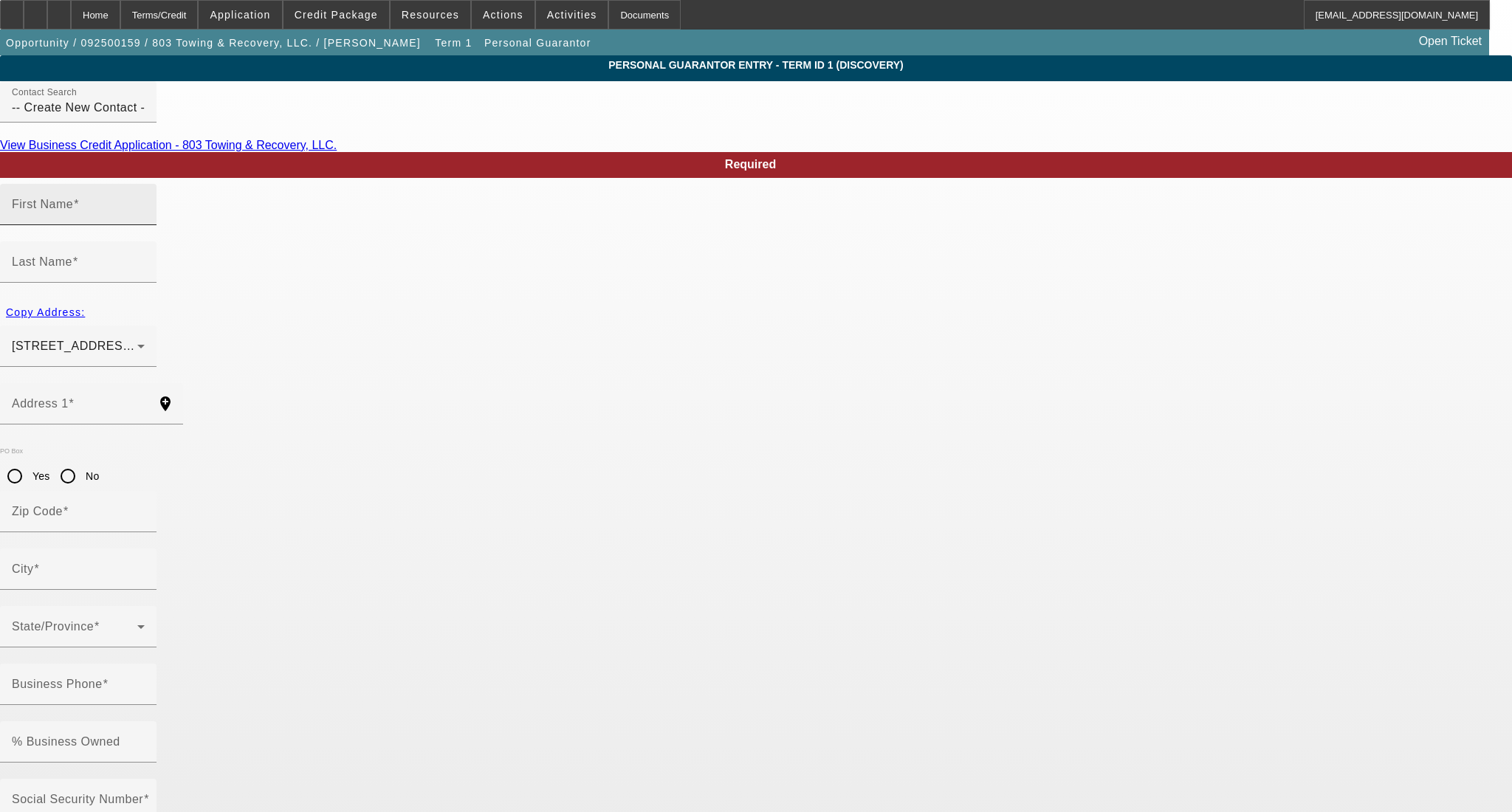
click at [144, 225] on div "First Name" at bounding box center [78, 204] width 132 height 41
type input "Josh"
type input "Howell"
click at [144, 739] on input "% Business Owned" at bounding box center [78, 748] width 132 height 18
type input "0"
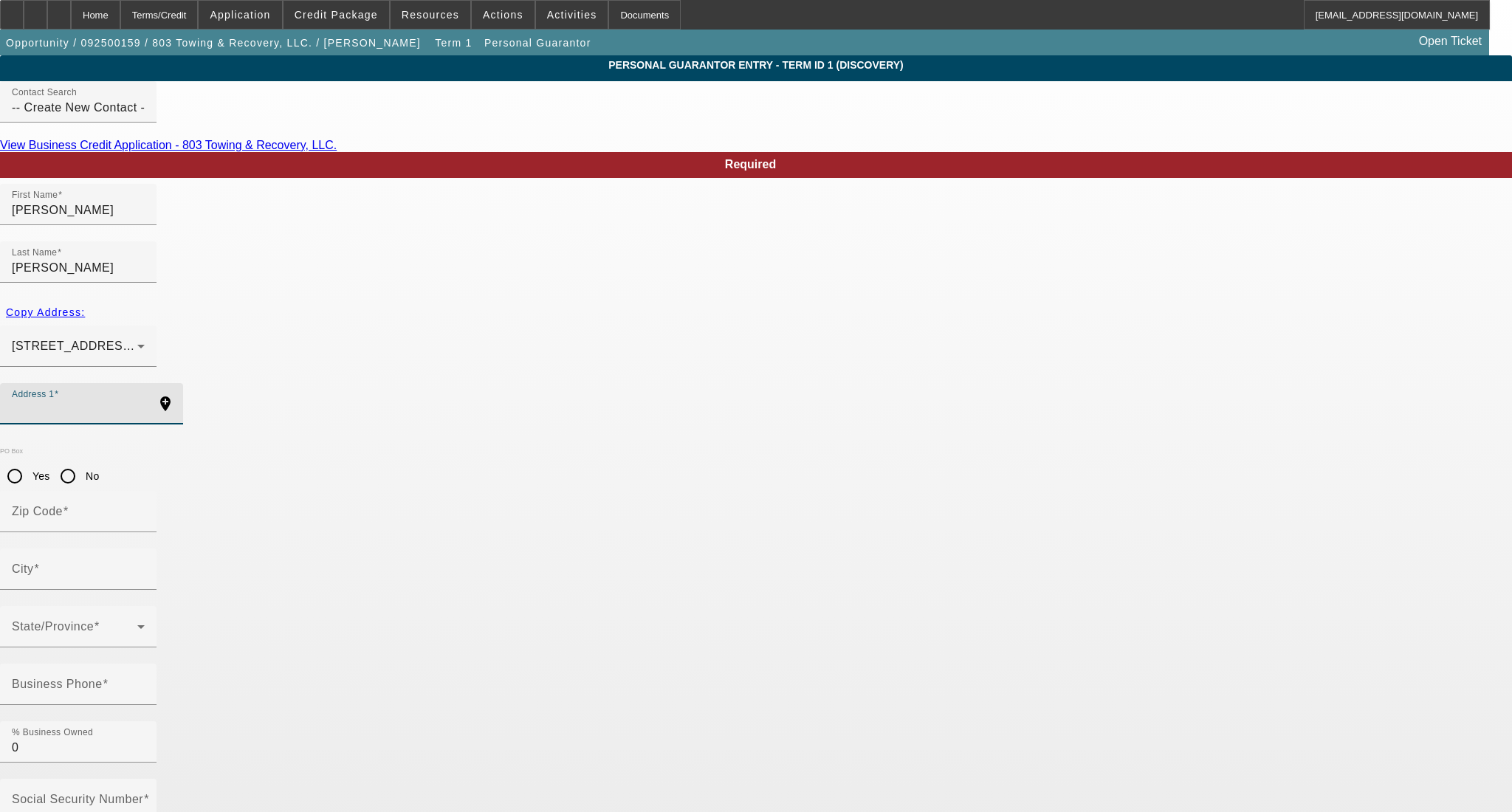
click at [144, 401] on input "Address 1" at bounding box center [78, 409] width 132 height 18
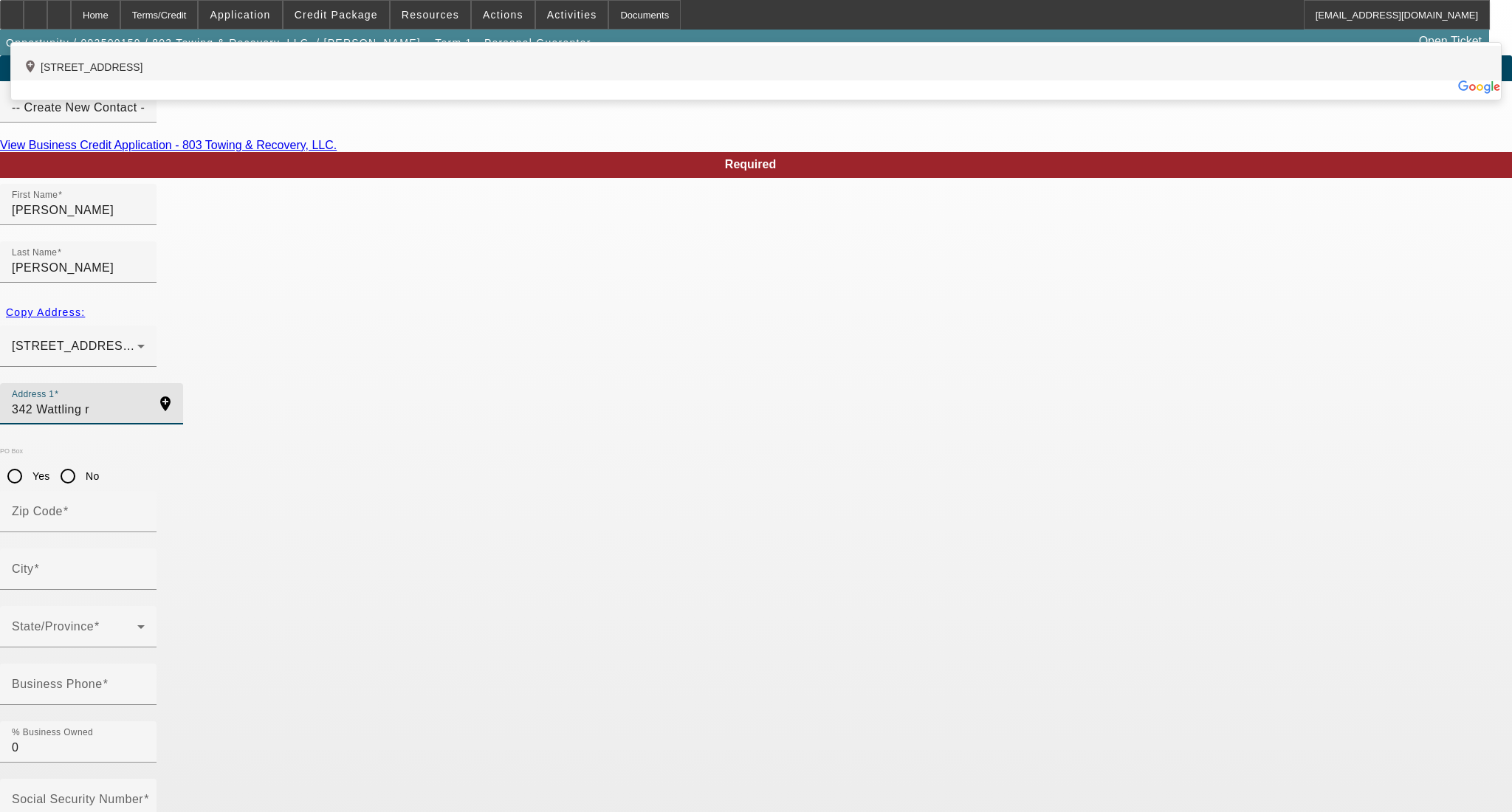
click at [478, 80] on div "add_location 342 Wattling Road, West Columbia, SC 29170, US" at bounding box center [756, 62] width 1490 height 35
type input "342 Wattling Road"
type input "29170"
type input "West Columbia"
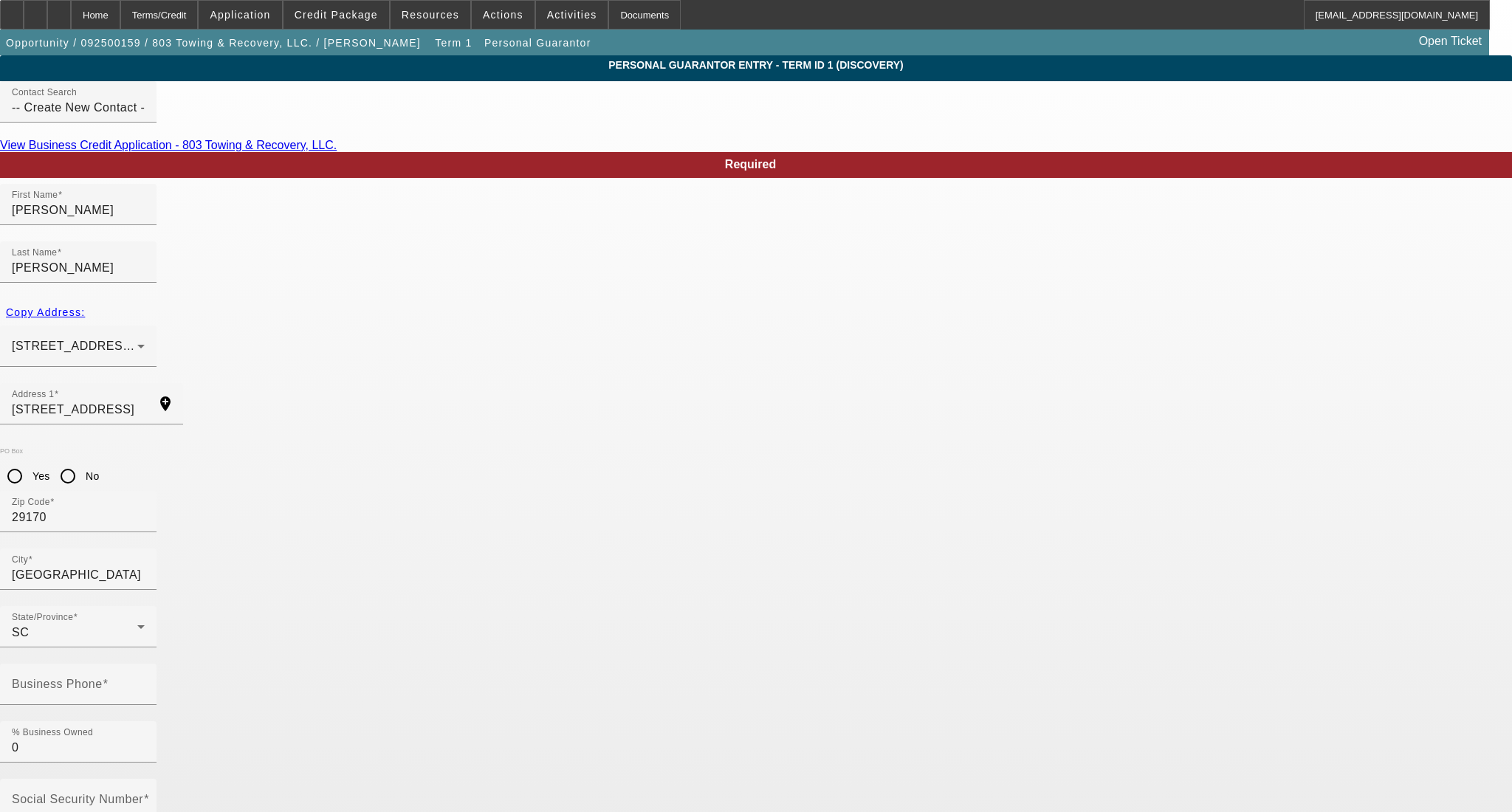
type input "jhowell810@yahoo.com"
click at [143, 793] on mat-label "Social Security Number" at bounding box center [78, 799] width 132 height 13
click at [144, 797] on input "Social Security Number" at bounding box center [78, 805] width 132 height 18
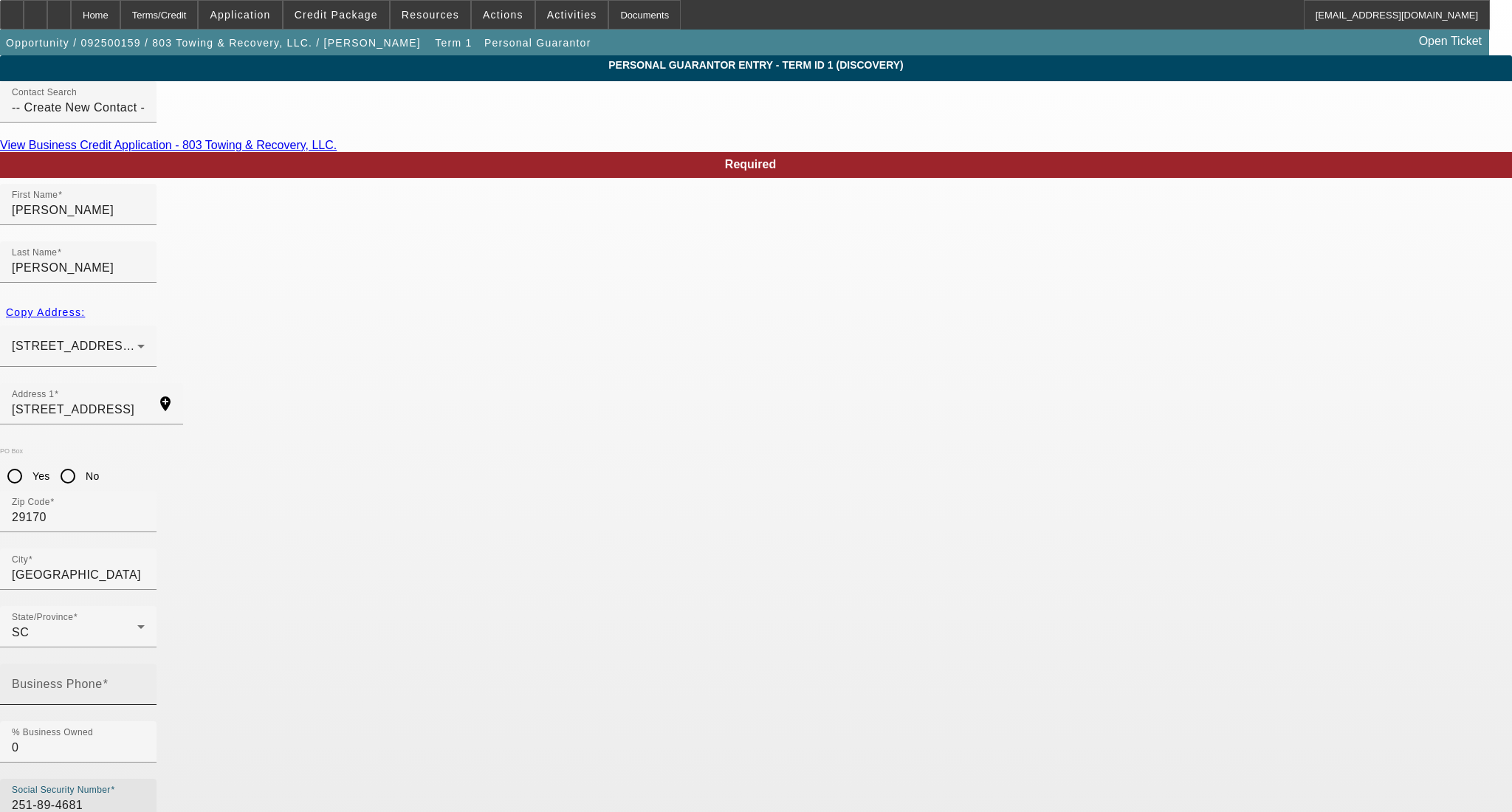
type input "251-89-4681"
click at [144, 682] on input "Business Phone" at bounding box center [78, 690] width 132 height 18
type input "(803) 767-2133"
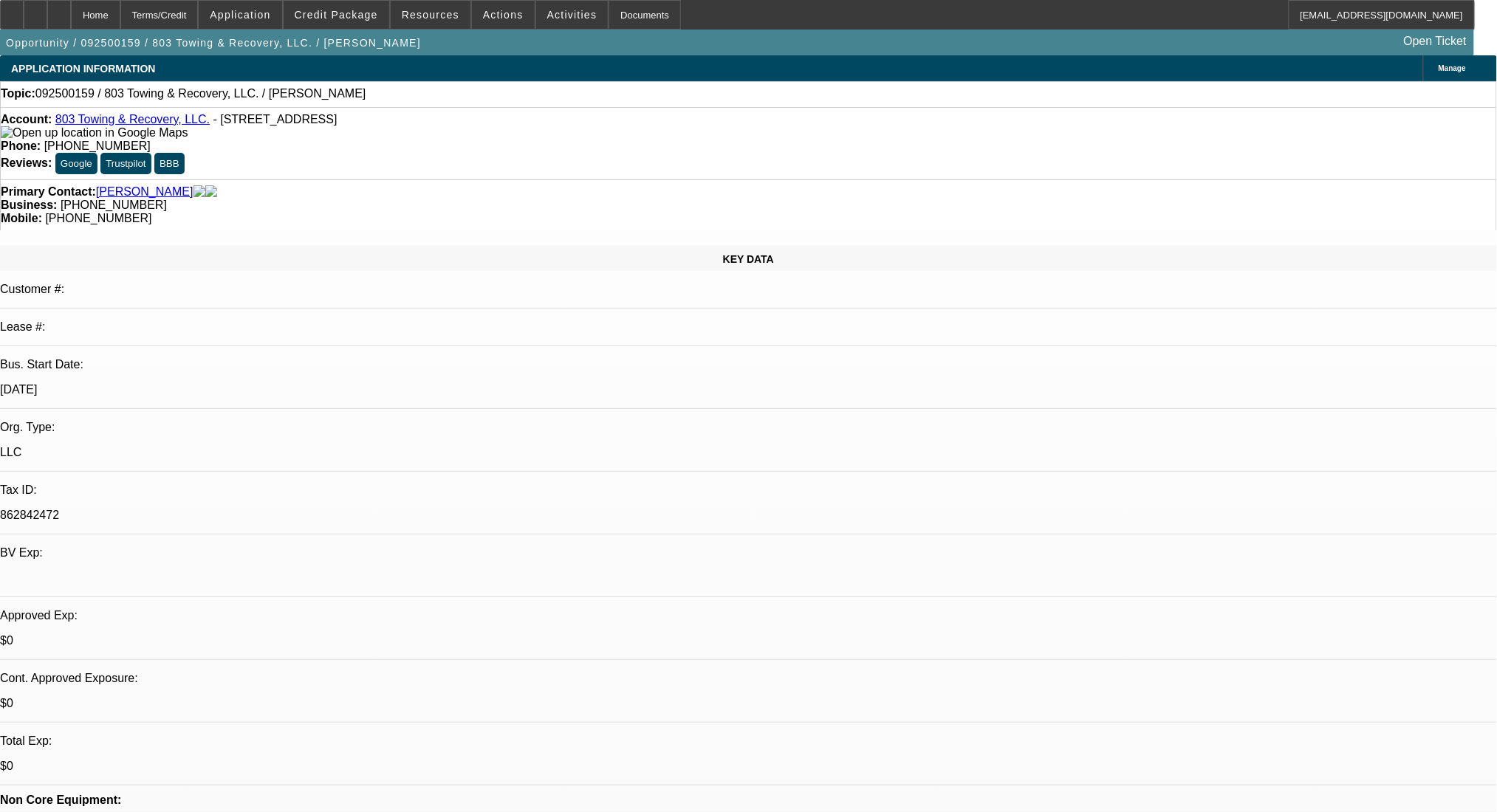
select select "0"
select select "2"
select select "0.1"
select select "4"
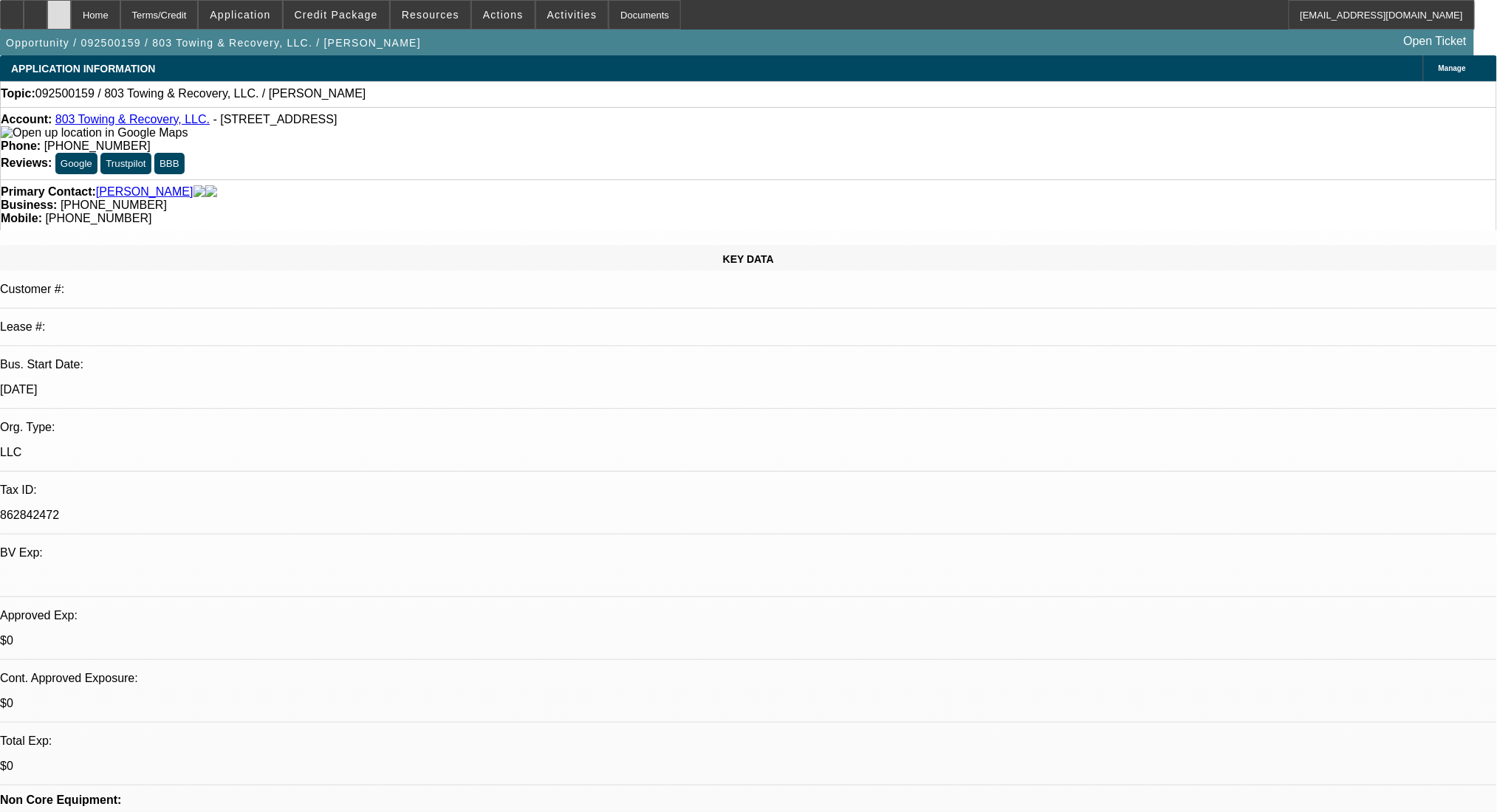
click at [71, 16] on div at bounding box center [59, 14] width 24 height 30
select select "0"
select select "2"
select select "0.1"
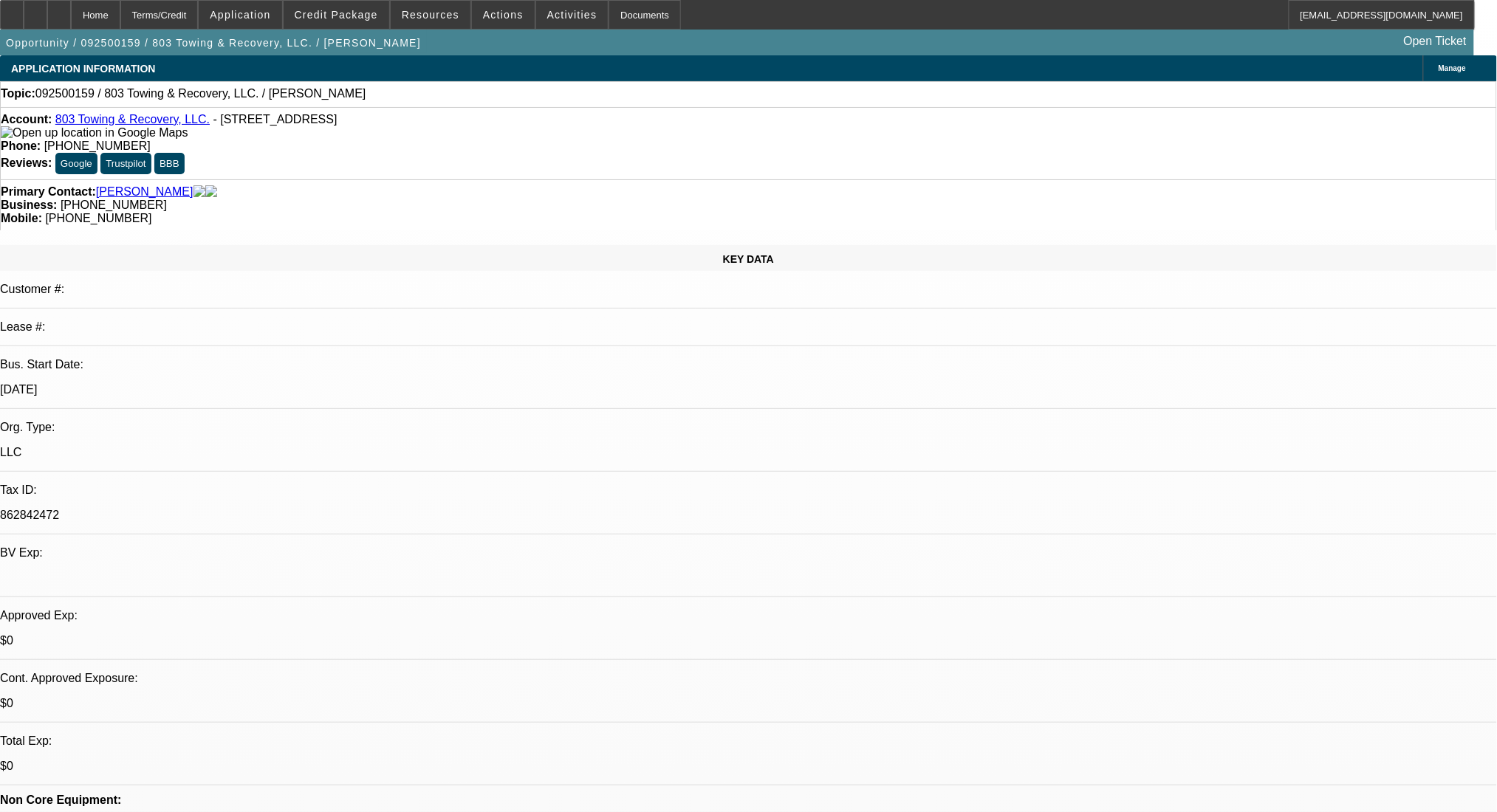
select select "4"
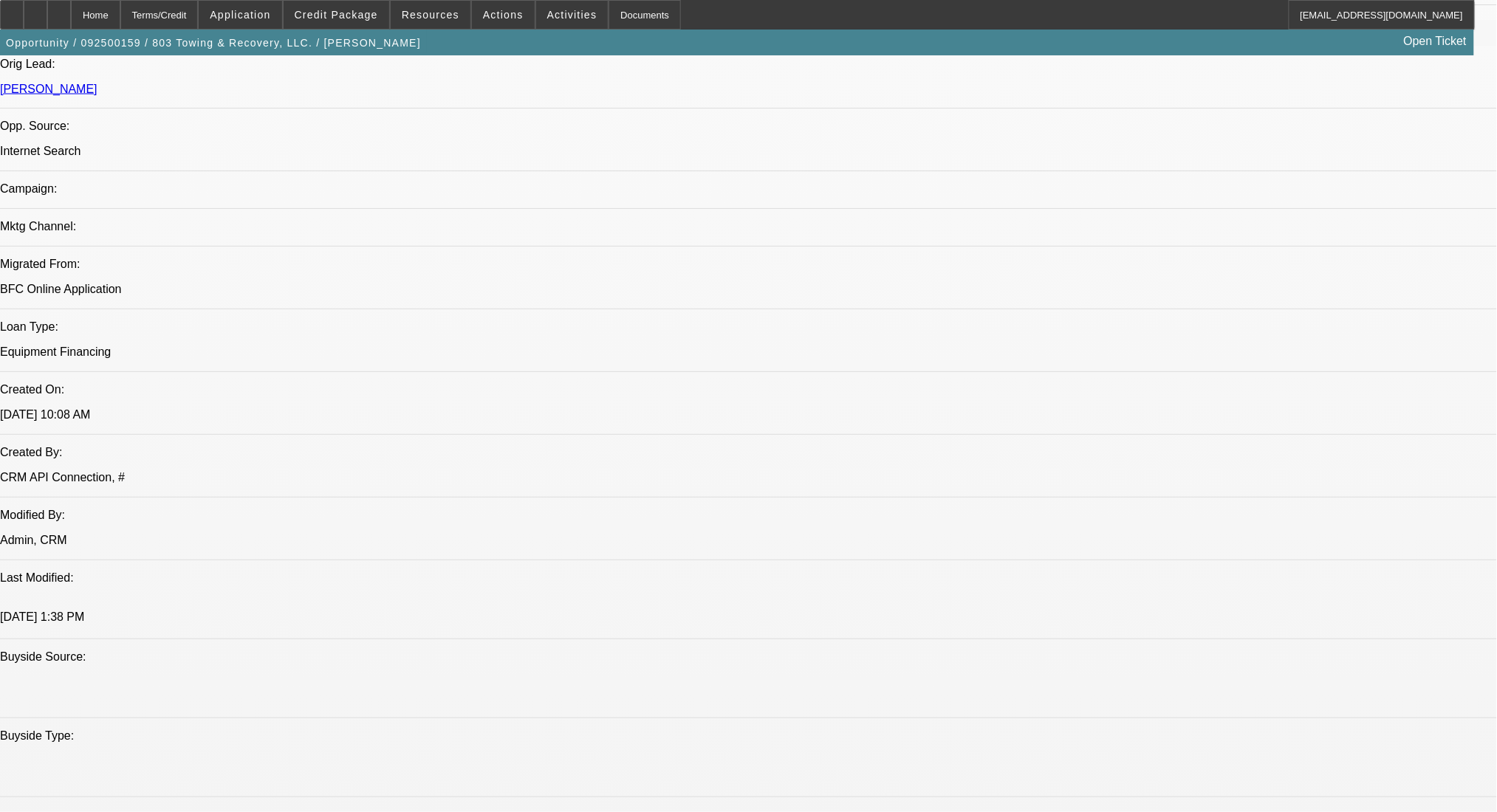
scroll to position [1083, 0]
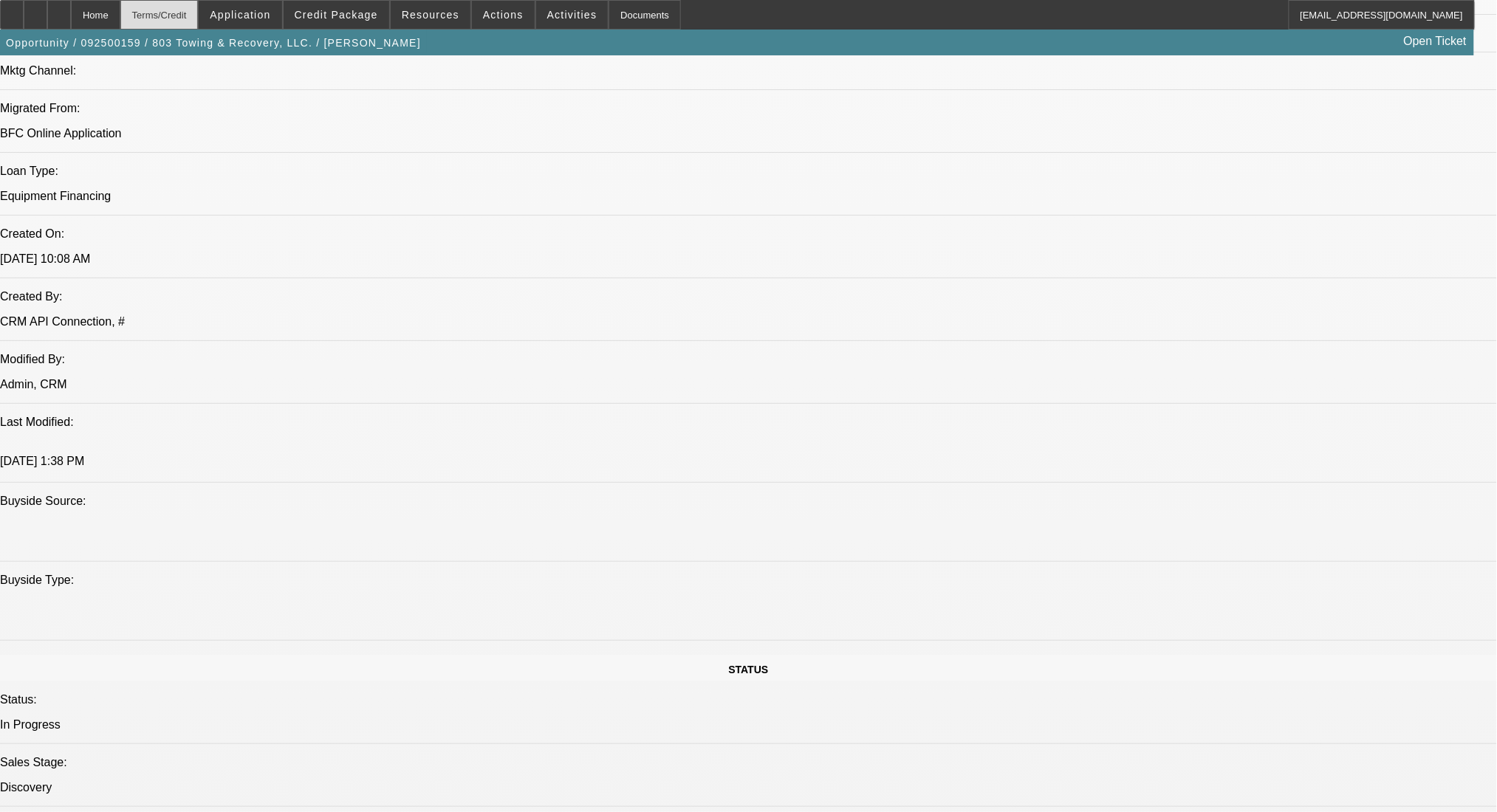
click at [193, 14] on div "Terms/Credit" at bounding box center [160, 14] width 79 height 30
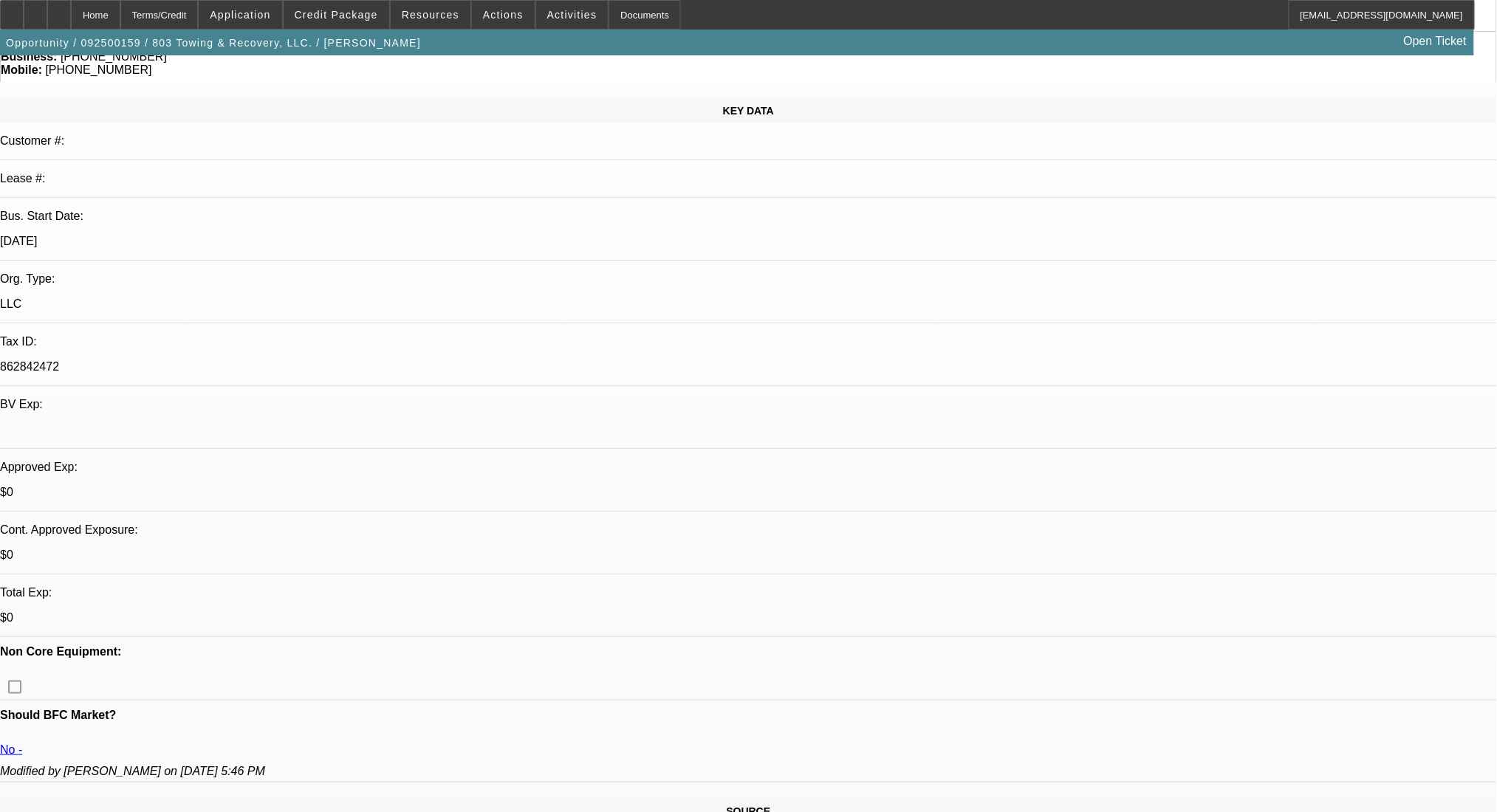
scroll to position [0, 0]
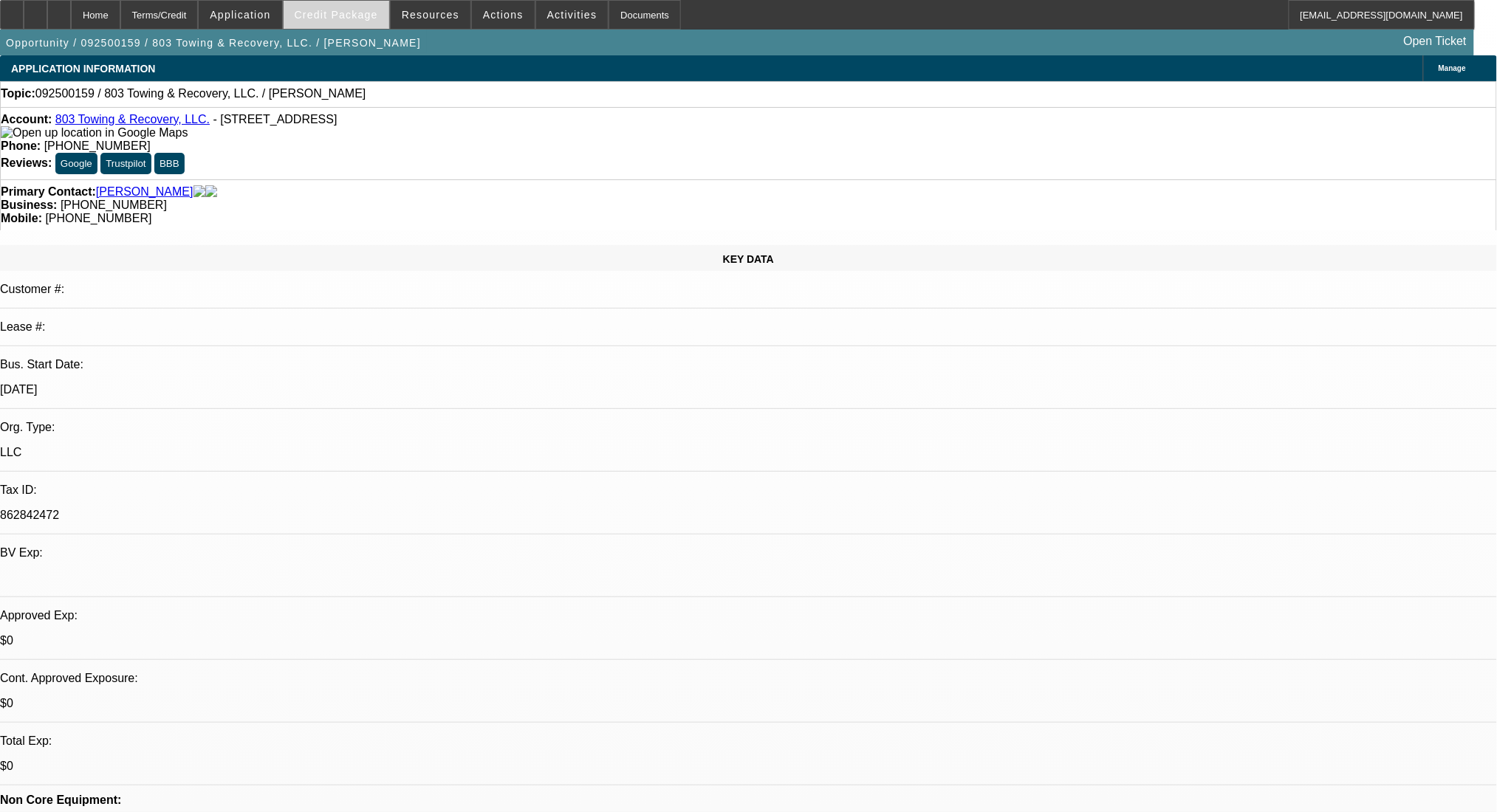
click at [369, 22] on span at bounding box center [336, 15] width 106 height 35
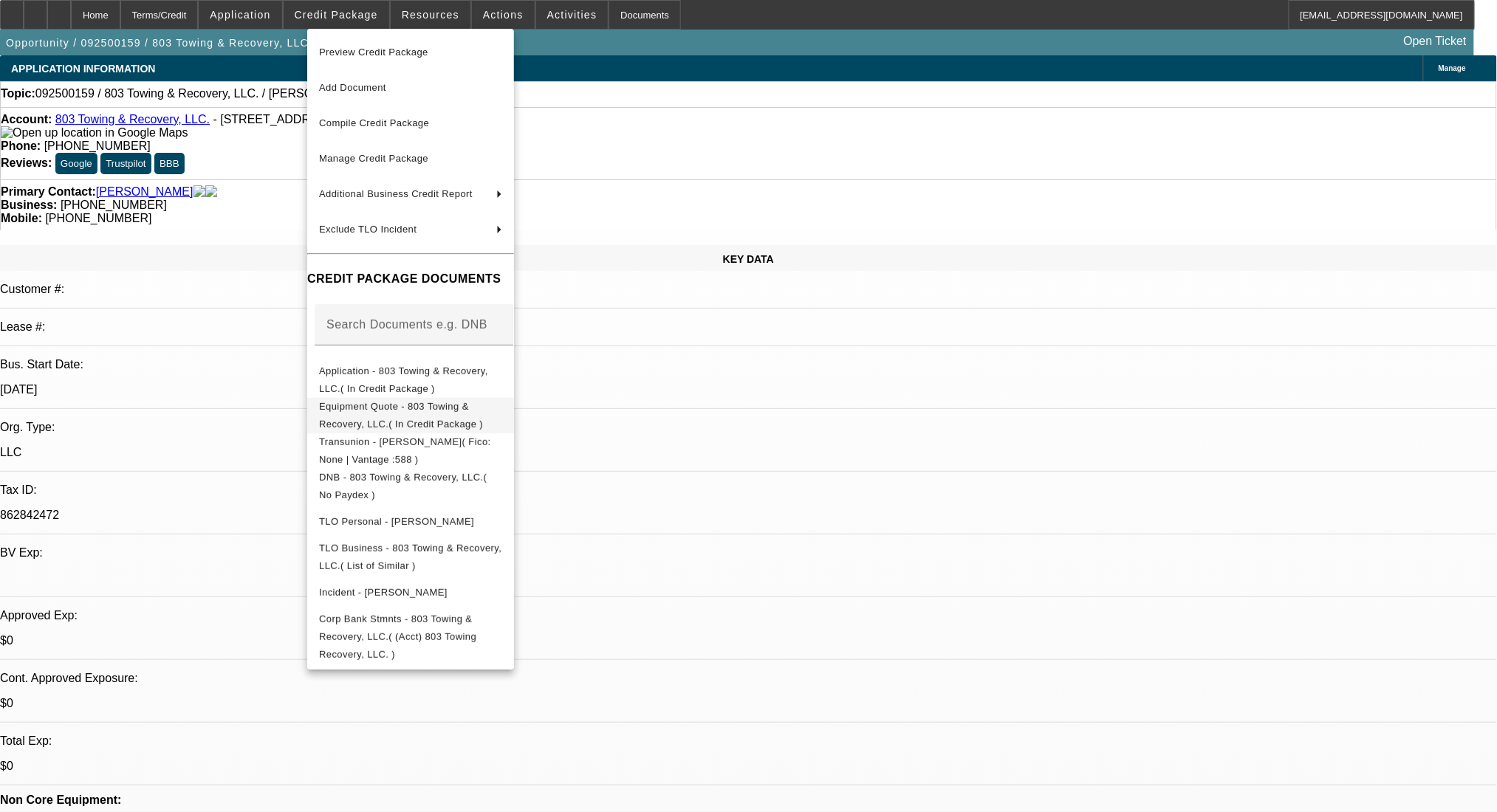
click at [419, 398] on button "Equipment Quote - 803 Towing & Recovery, LLC.( In Credit Package )" at bounding box center [410, 415] width 207 height 35
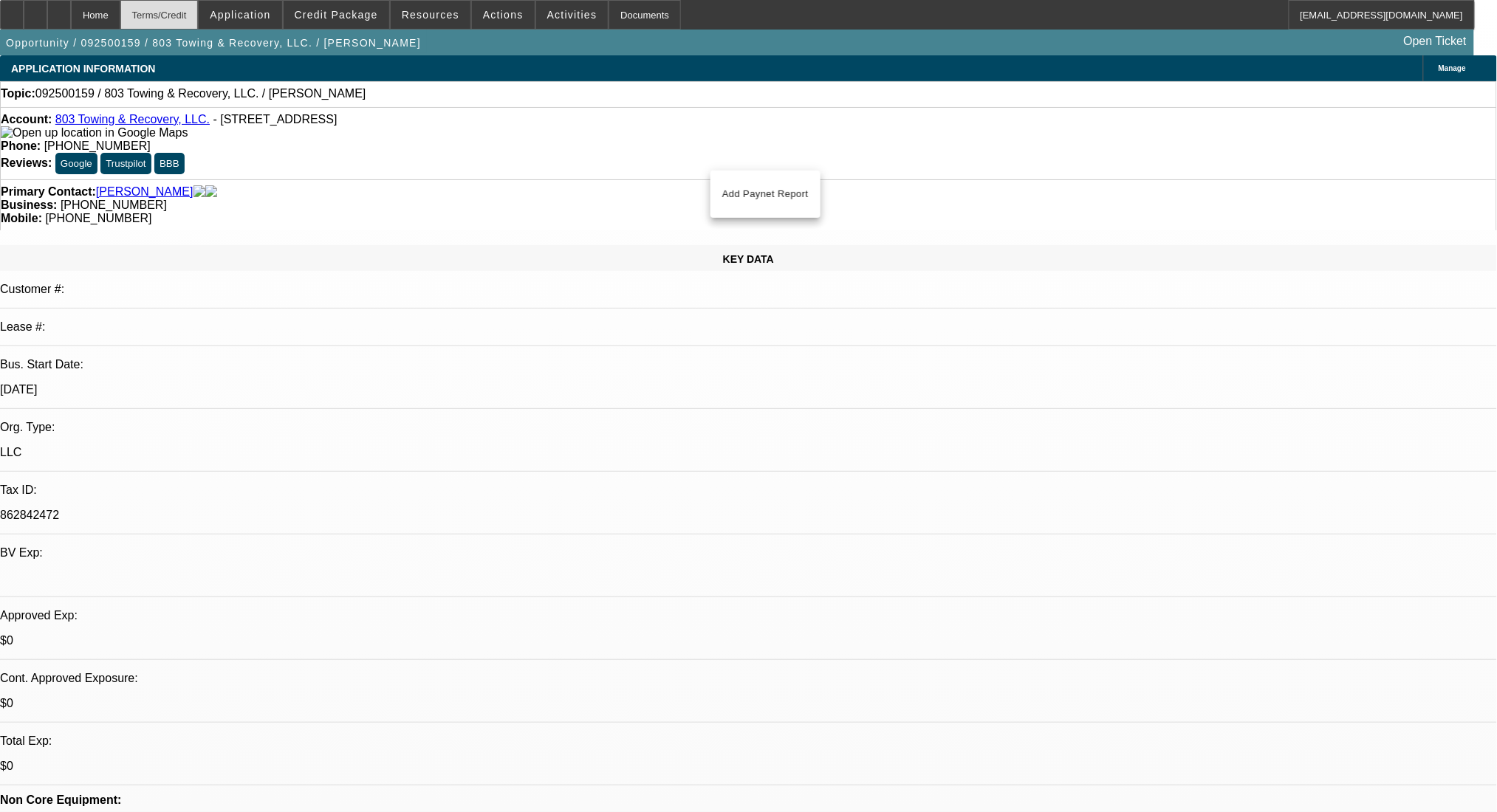
click at [198, 11] on div "Terms/Credit" at bounding box center [160, 14] width 79 height 30
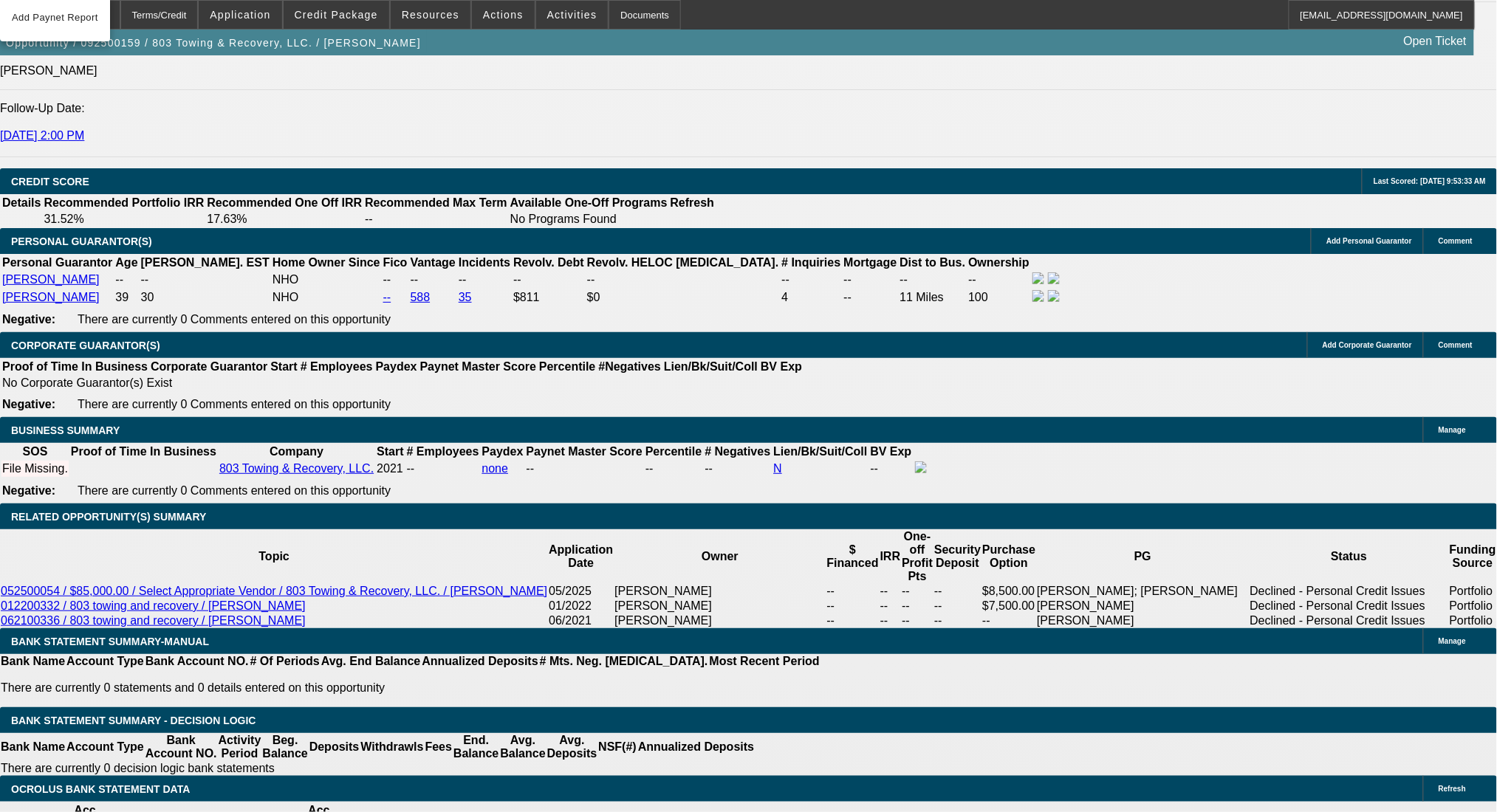
drag, startPoint x: 24, startPoint y: 3, endPoint x: 953, endPoint y: 370, distance: 998.9
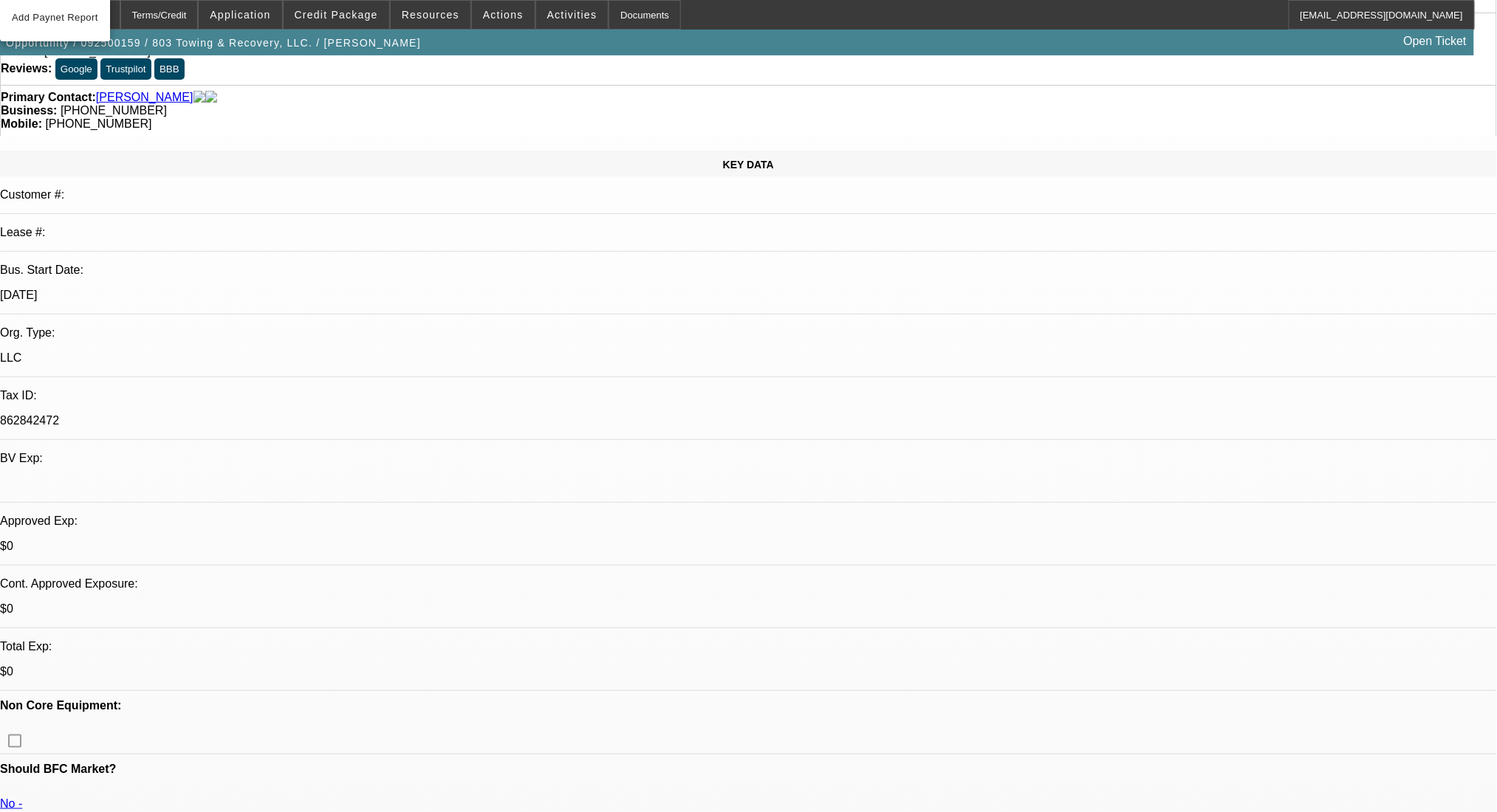
scroll to position [0, 0]
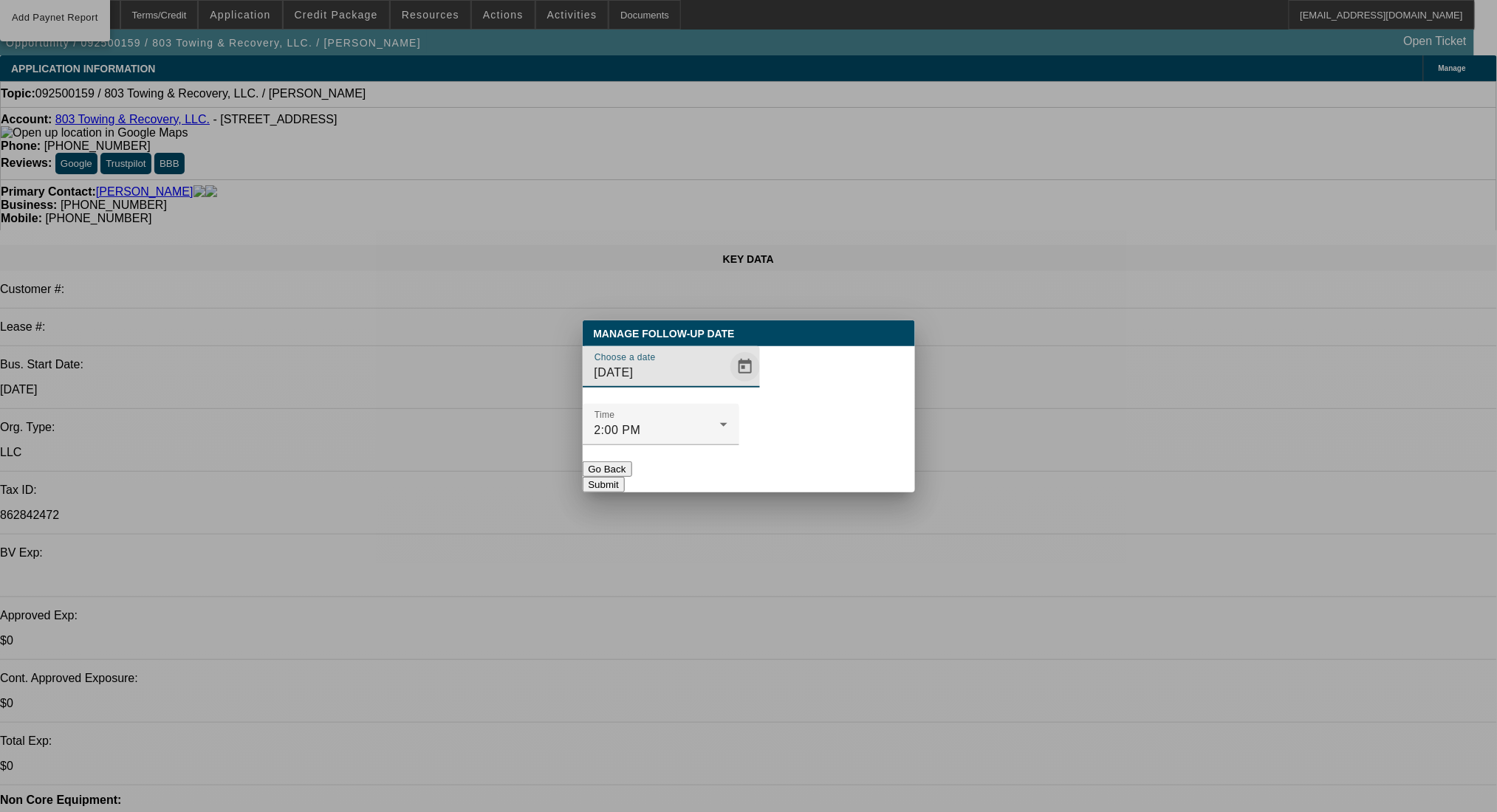
click at [728, 385] on span "Open calendar" at bounding box center [746, 367] width 35 height 35
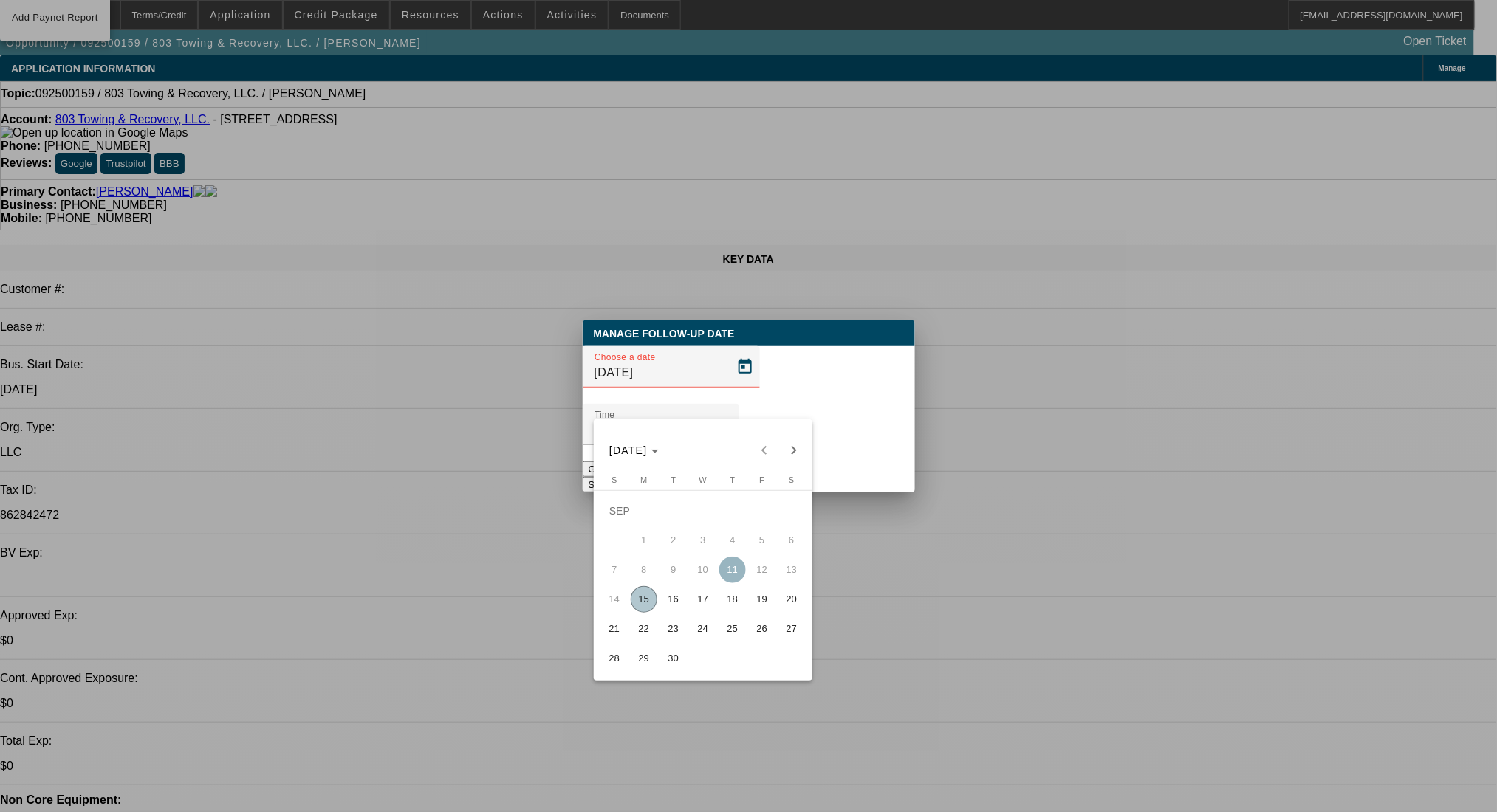
click at [694, 603] on span "17" at bounding box center [702, 599] width 26 height 26
type input "9/17/2025"
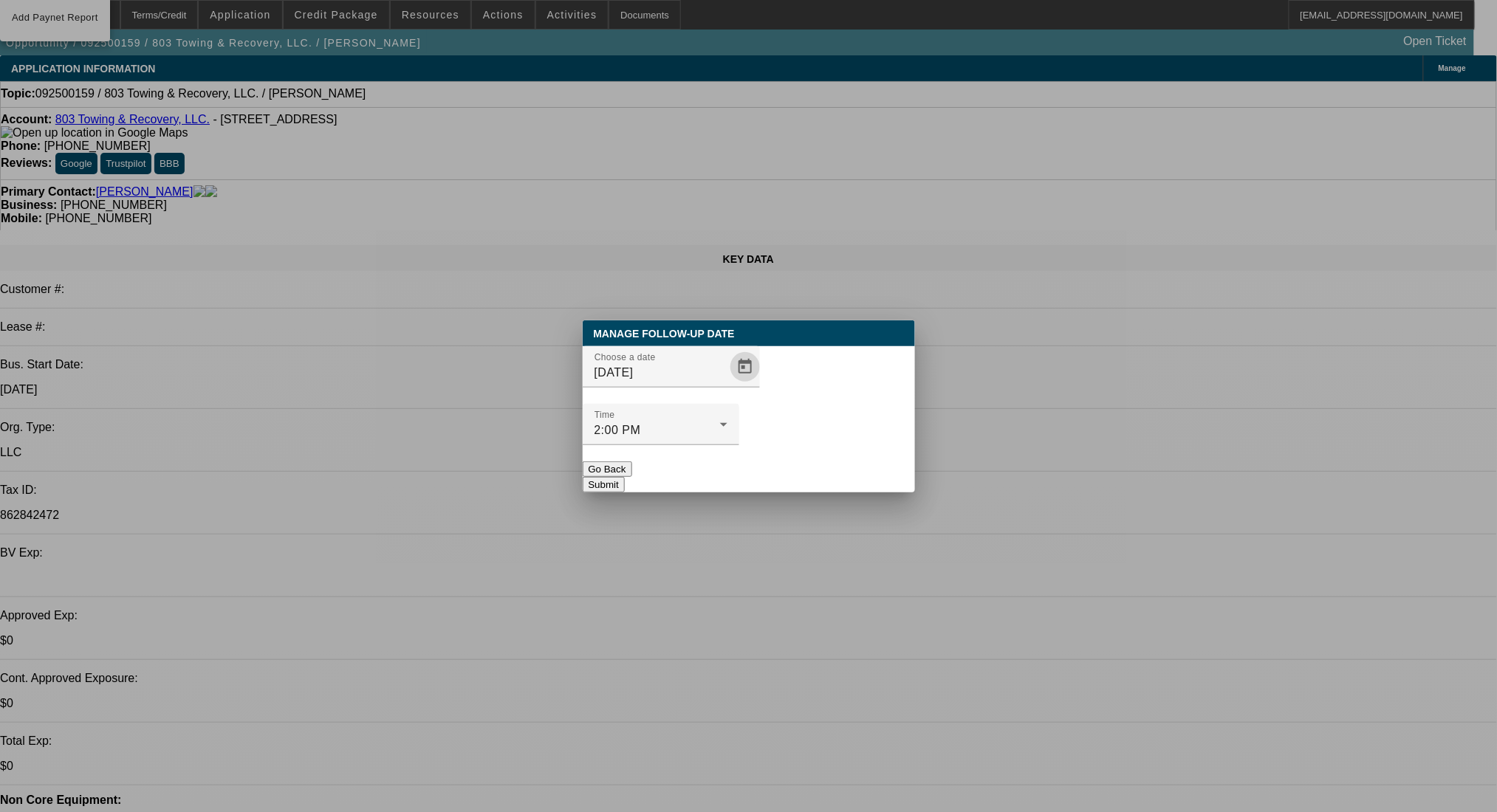
click at [625, 477] on button "Submit" at bounding box center [604, 484] width 42 height 15
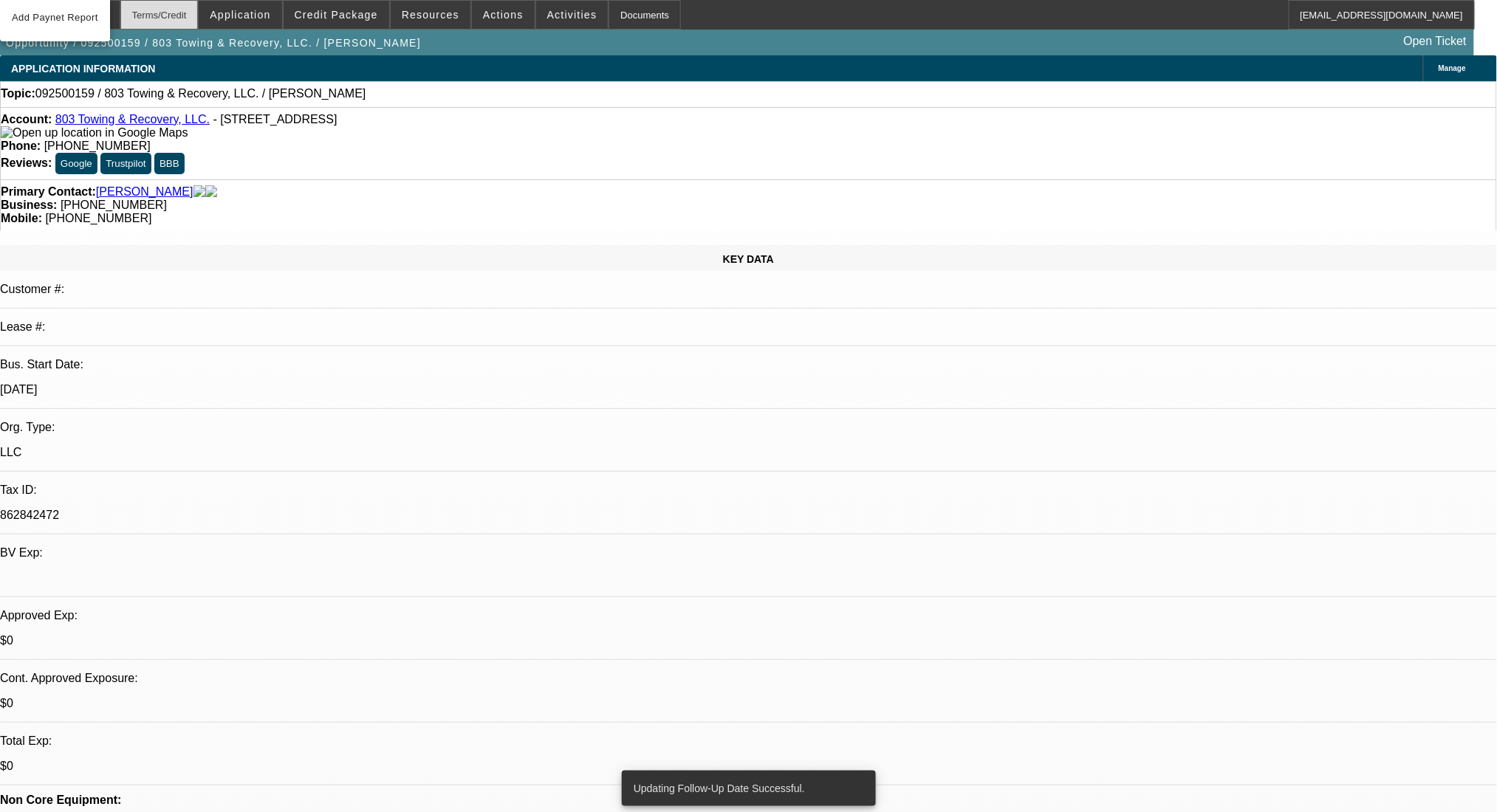
click at [191, 7] on div "Terms/Credit" at bounding box center [160, 14] width 79 height 30
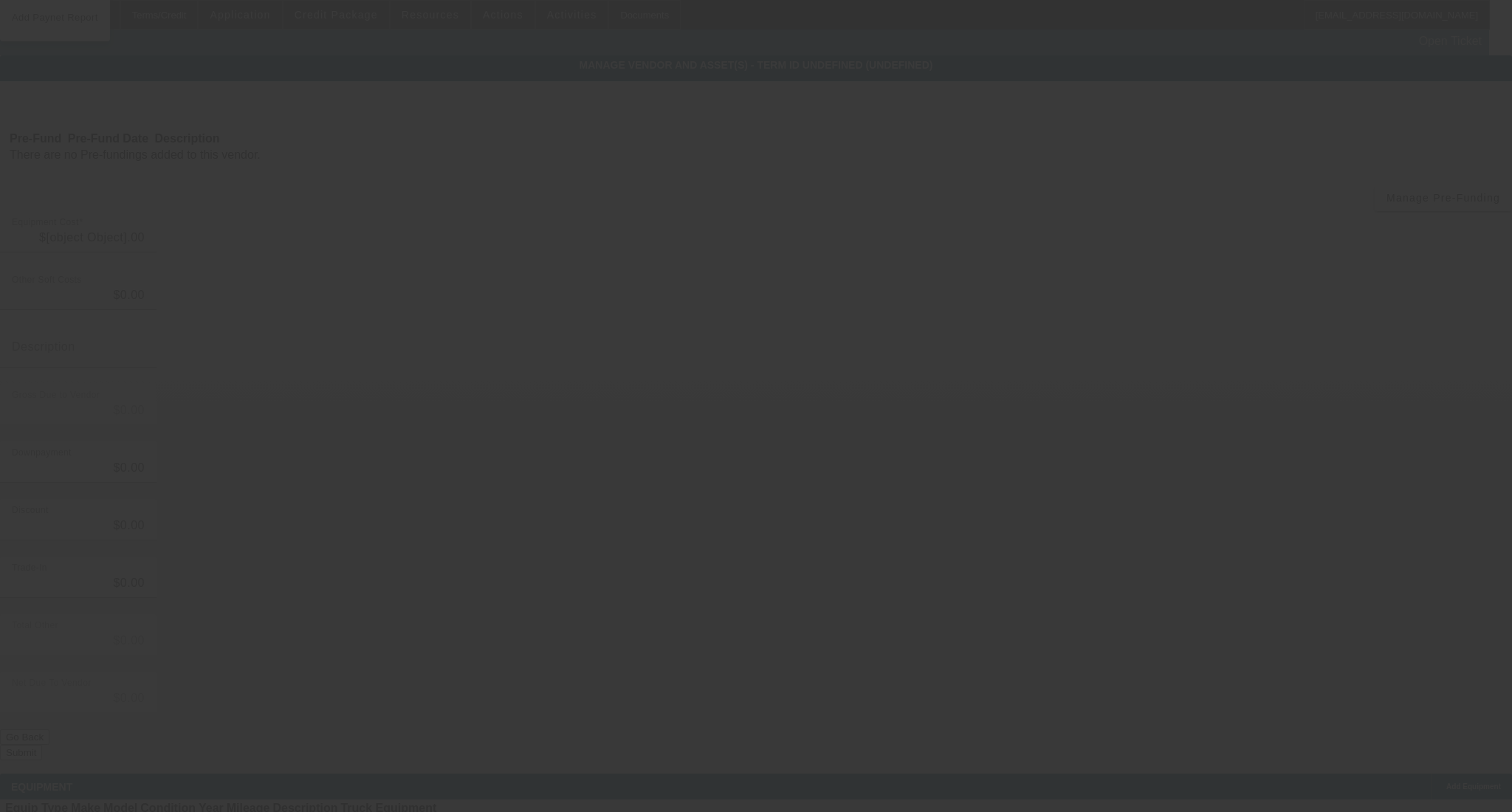
type input "$37,500.00"
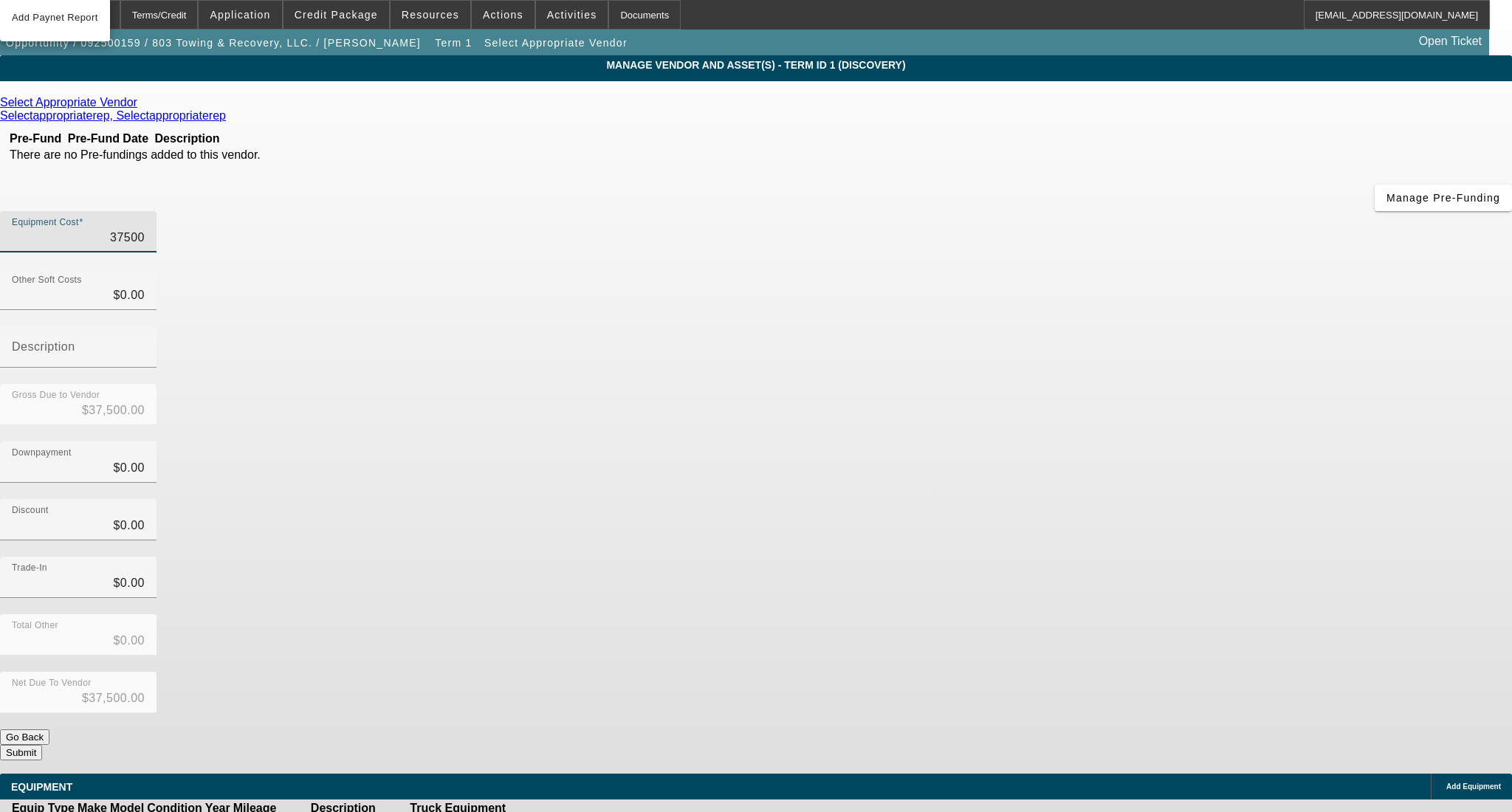
drag, startPoint x: 861, startPoint y: 124, endPoint x: 1012, endPoint y: 135, distance: 151.4
click at [1012, 211] on div "Equipment Cost 37500" at bounding box center [756, 240] width 1512 height 57
type input "5"
type input "$5.00"
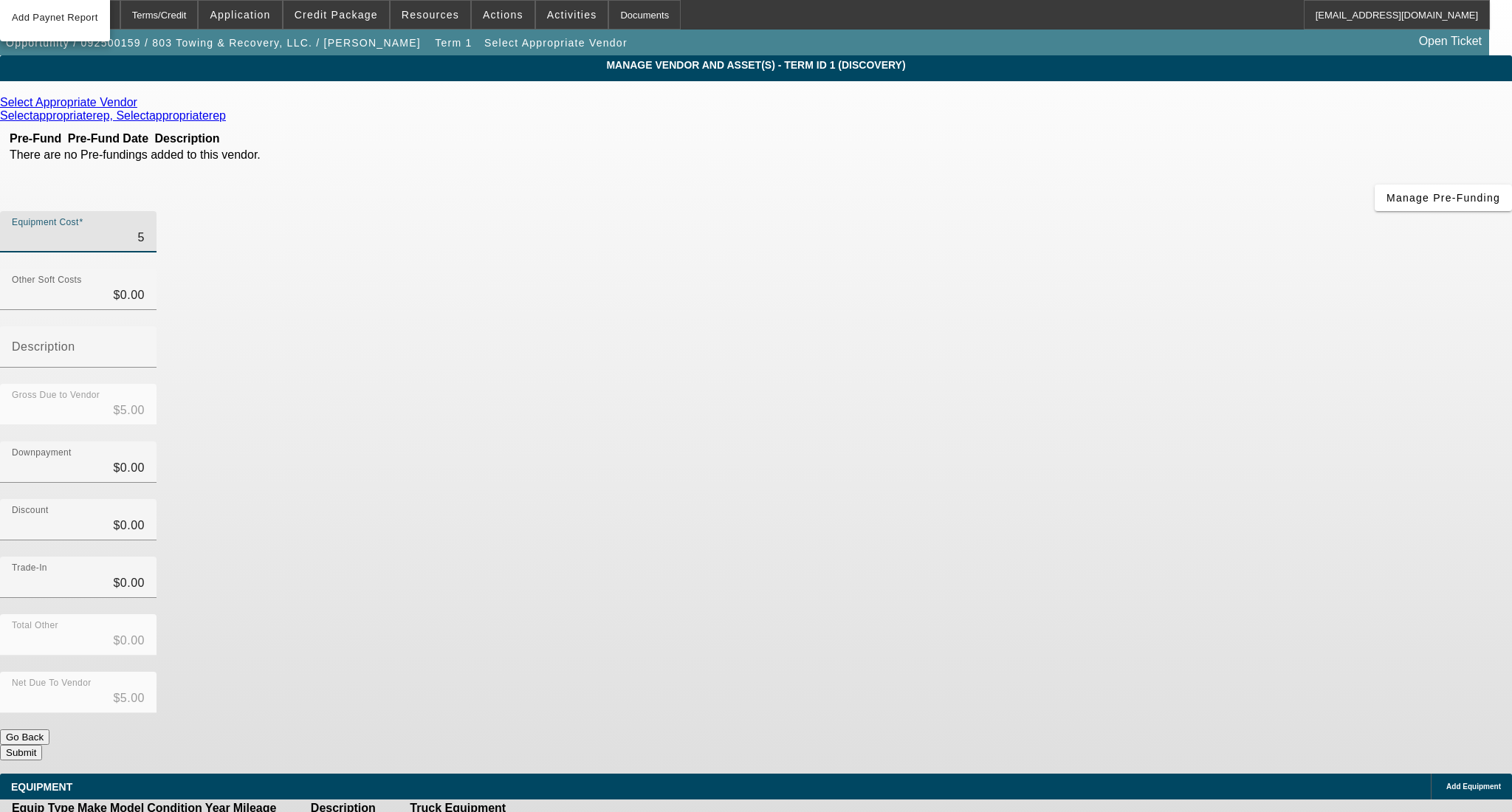
type input "50"
type input "$50.00"
type input "500"
type input "$500.00"
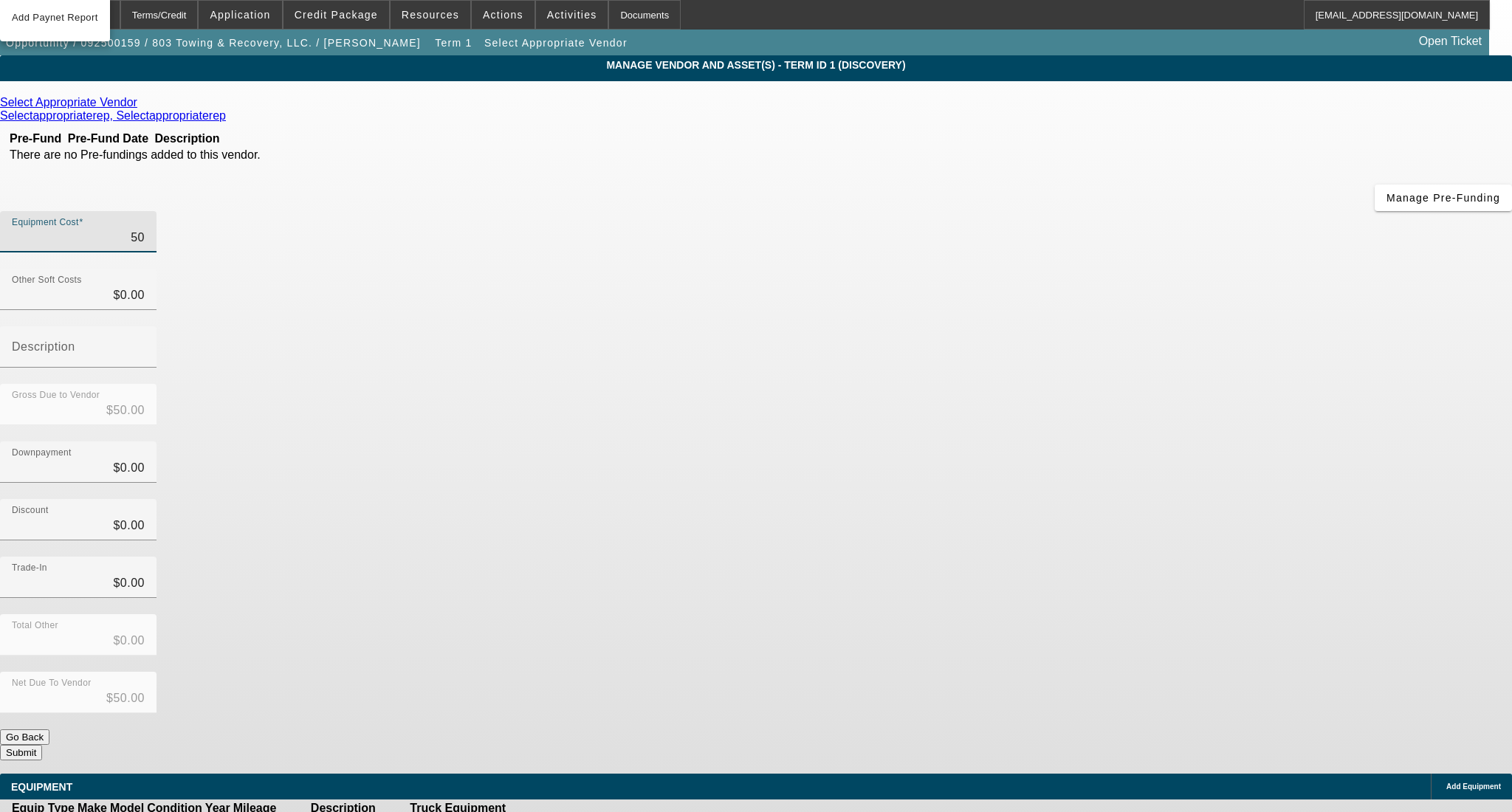
type input "$500.00"
type input "5000"
type input "$5,000.00"
type input "50000"
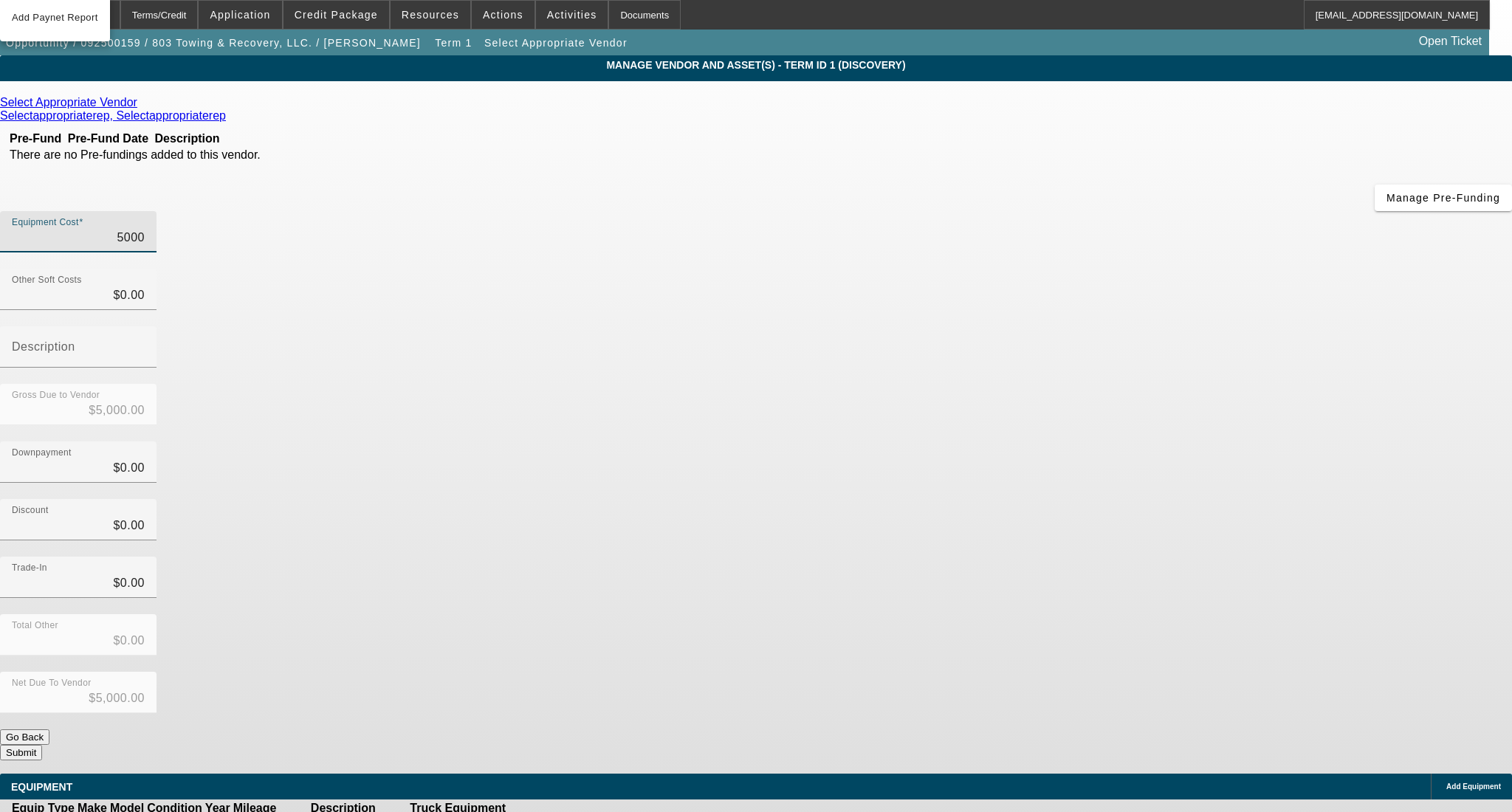
type input "$50,000.00"
click at [1083, 441] on div "Downpayment $0.00" at bounding box center [756, 470] width 1512 height 57
click at [141, 108] on icon at bounding box center [141, 102] width 0 height 13
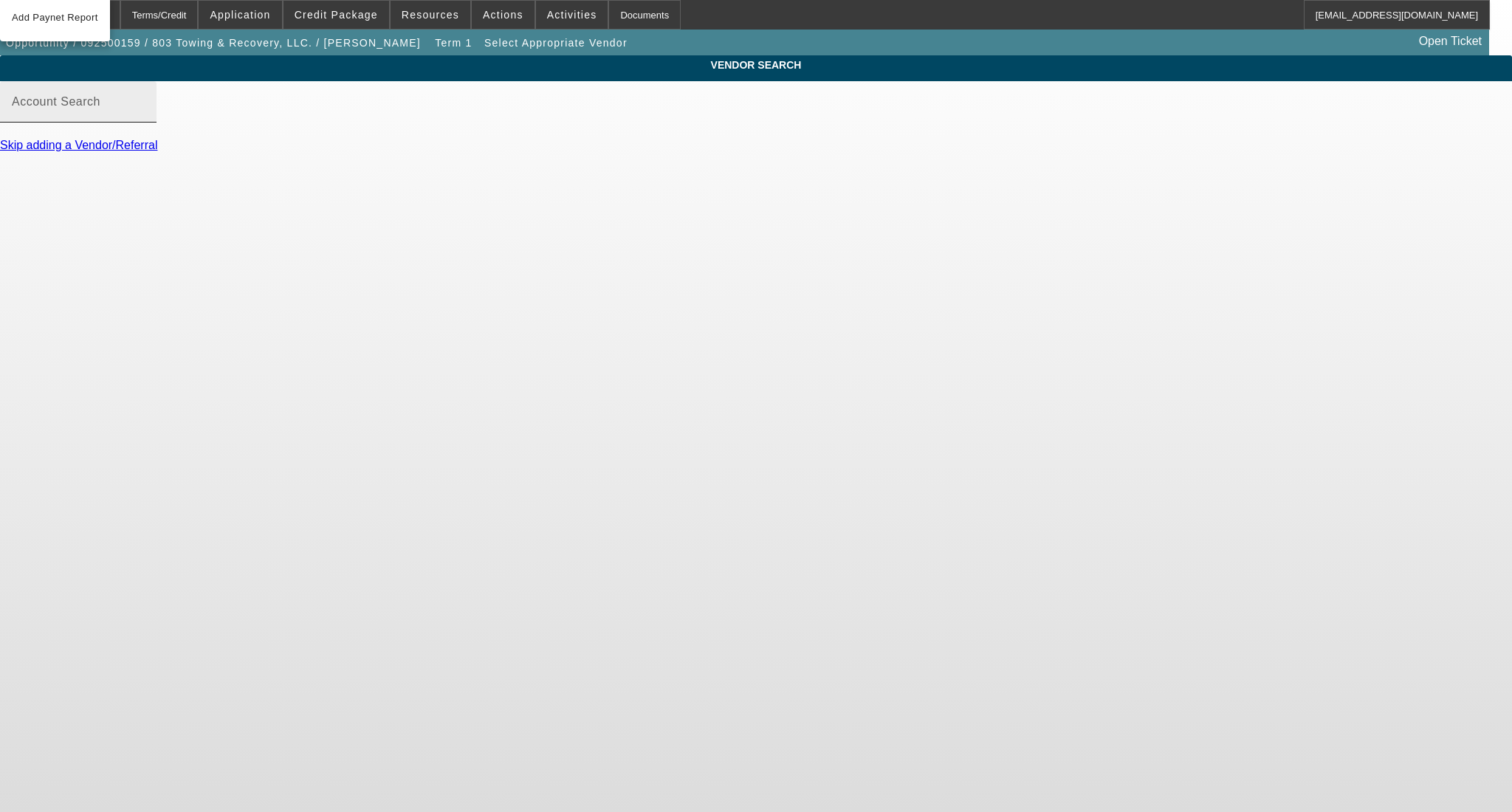
click at [144, 116] on input "Account Search" at bounding box center [78, 107] width 132 height 18
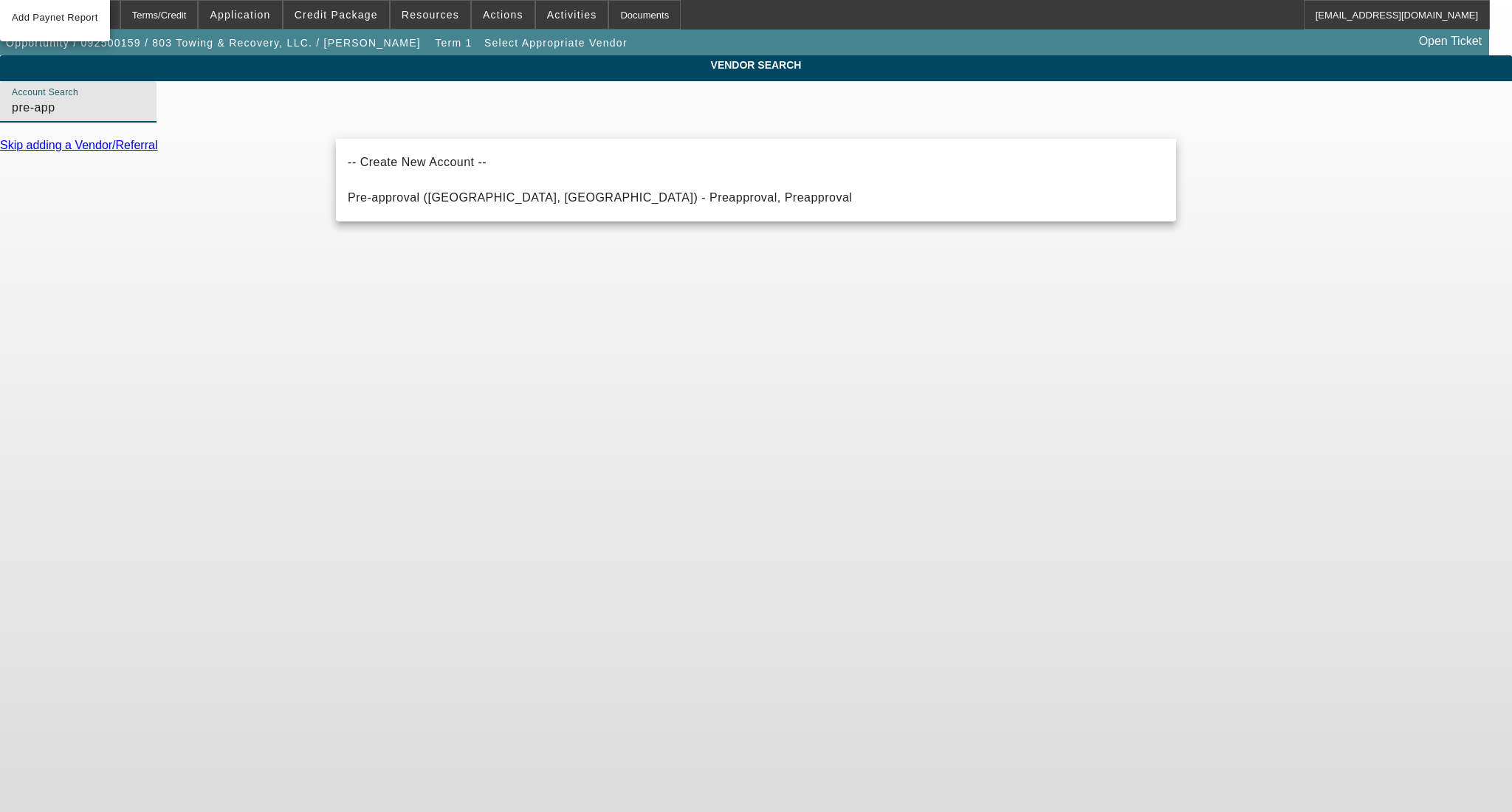
click at [442, 221] on div "-- Create New Account -- Pre-approval (Northbrook, IL) - Preapproval, Preapprov…" at bounding box center [756, 180] width 840 height 83
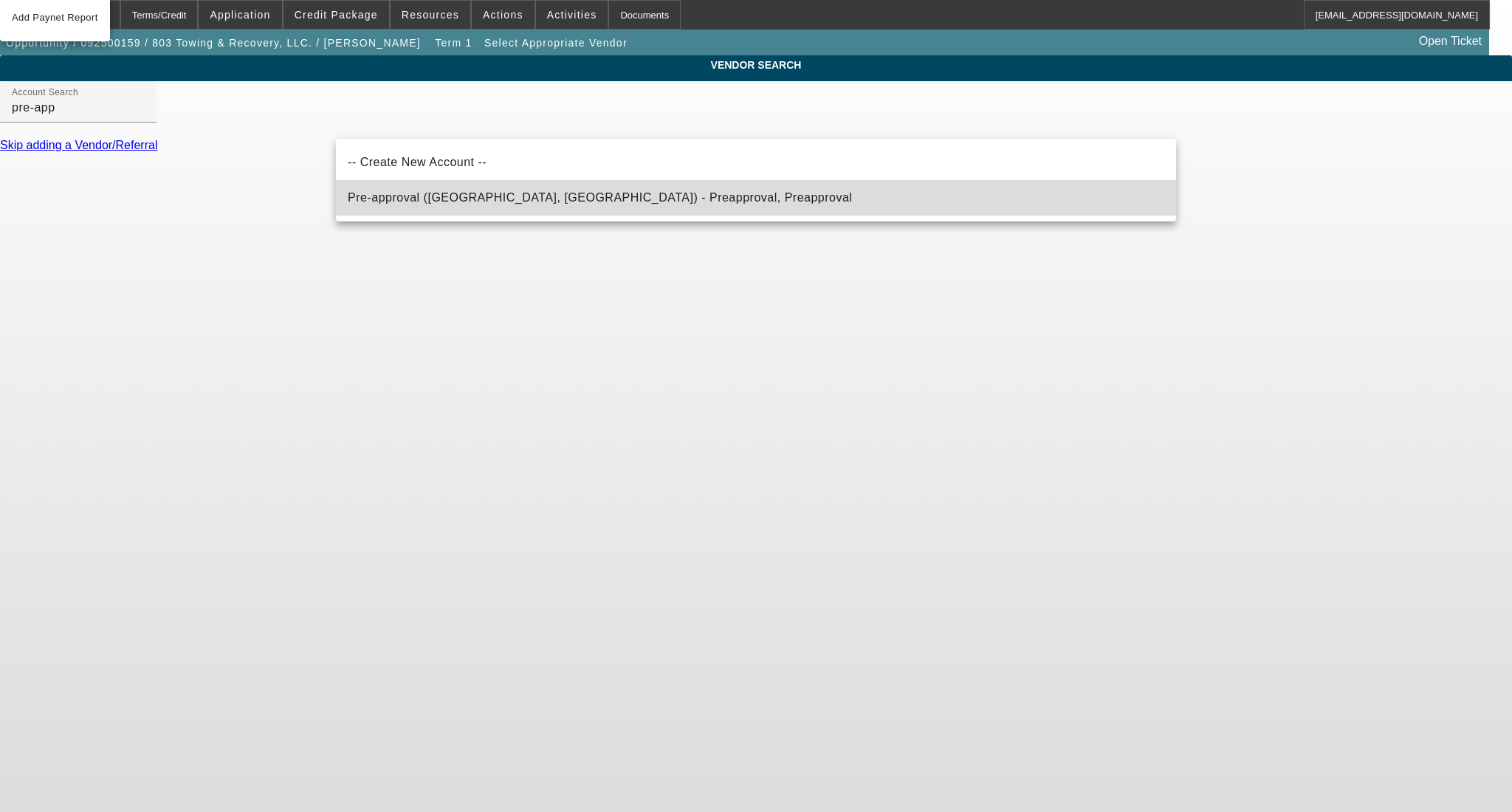
click at [442, 214] on mat-option "Pre-approval (Northbrook, IL) - Preapproval, Preapproval" at bounding box center [756, 198] width 840 height 35
type input "Pre-approval (Northbrook, IL) - Preapproval, Preapproval"
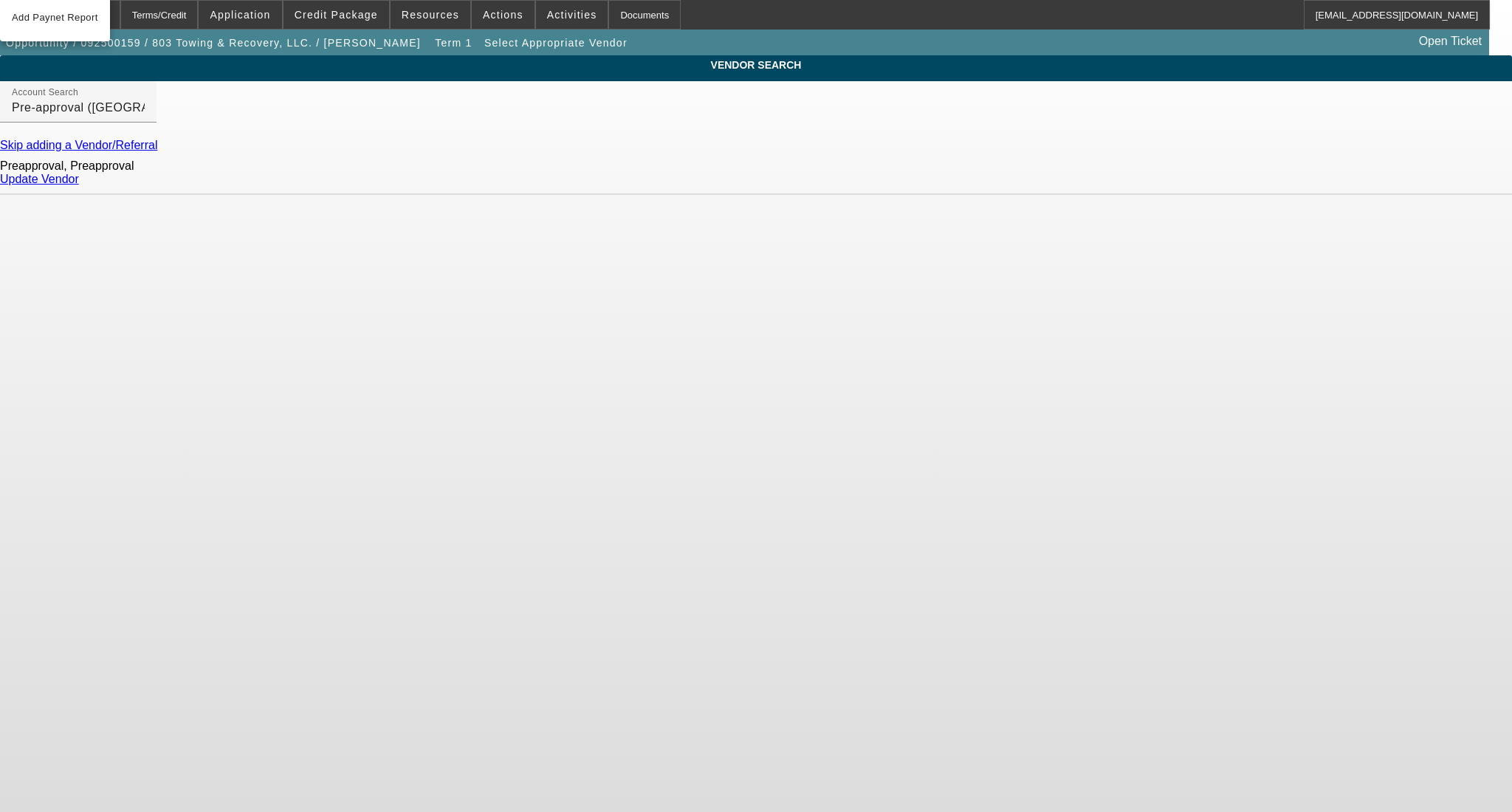
click at [79, 186] on link "Update Vendor" at bounding box center [40, 179] width 79 height 13
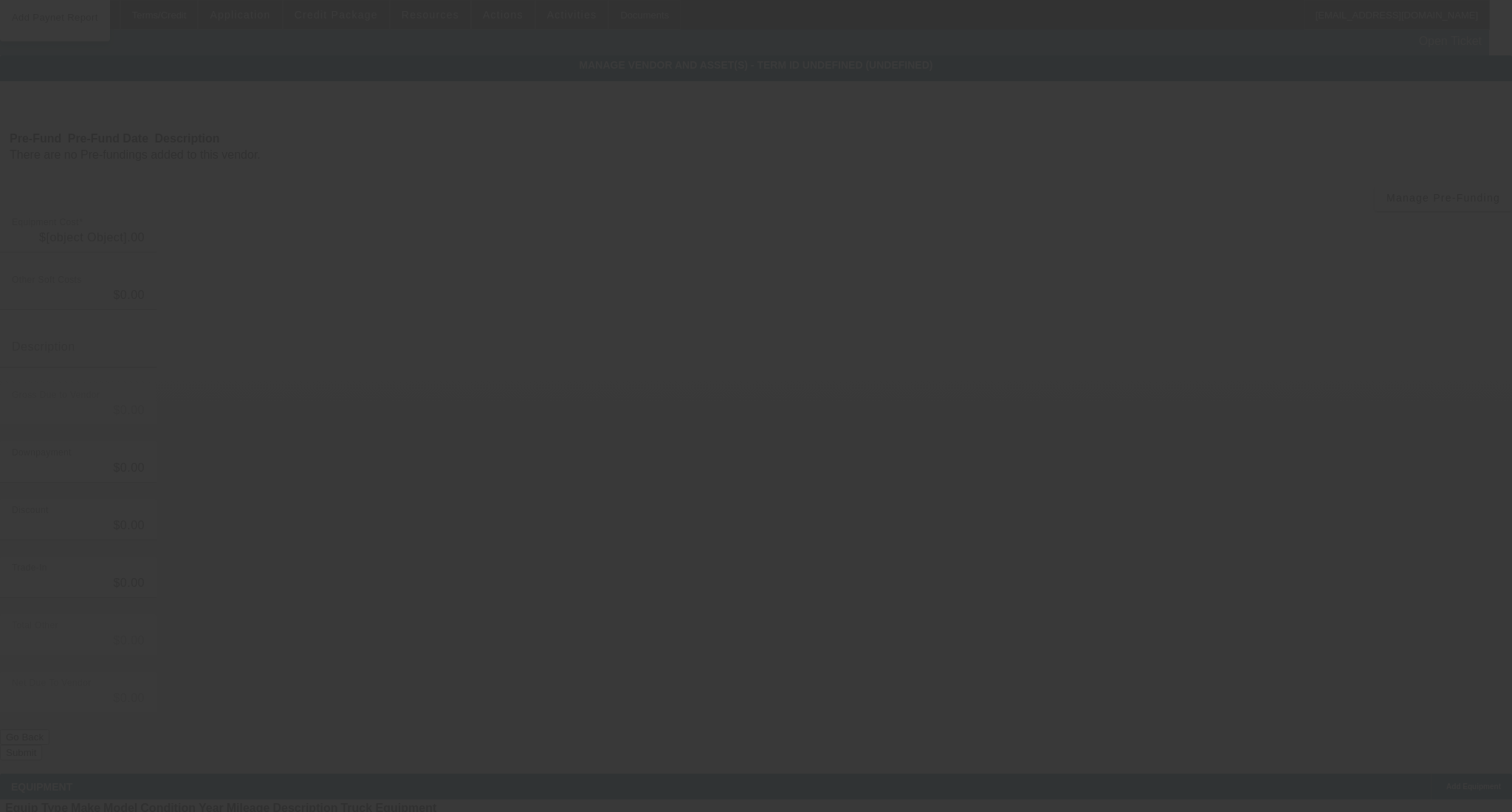
type input "$50,000.00"
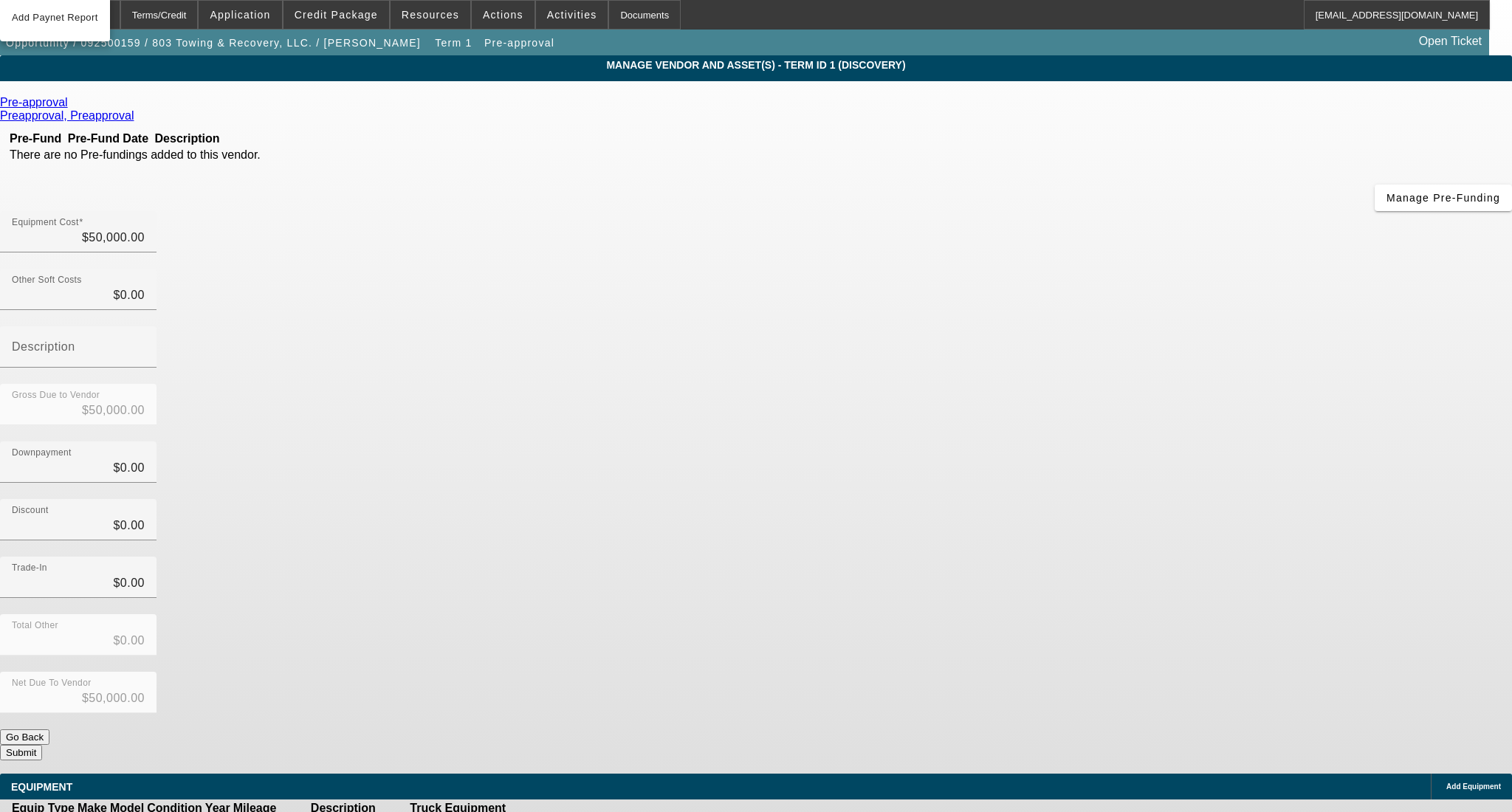
click at [553, 812] on icon at bounding box center [553, 825] width 0 height 0
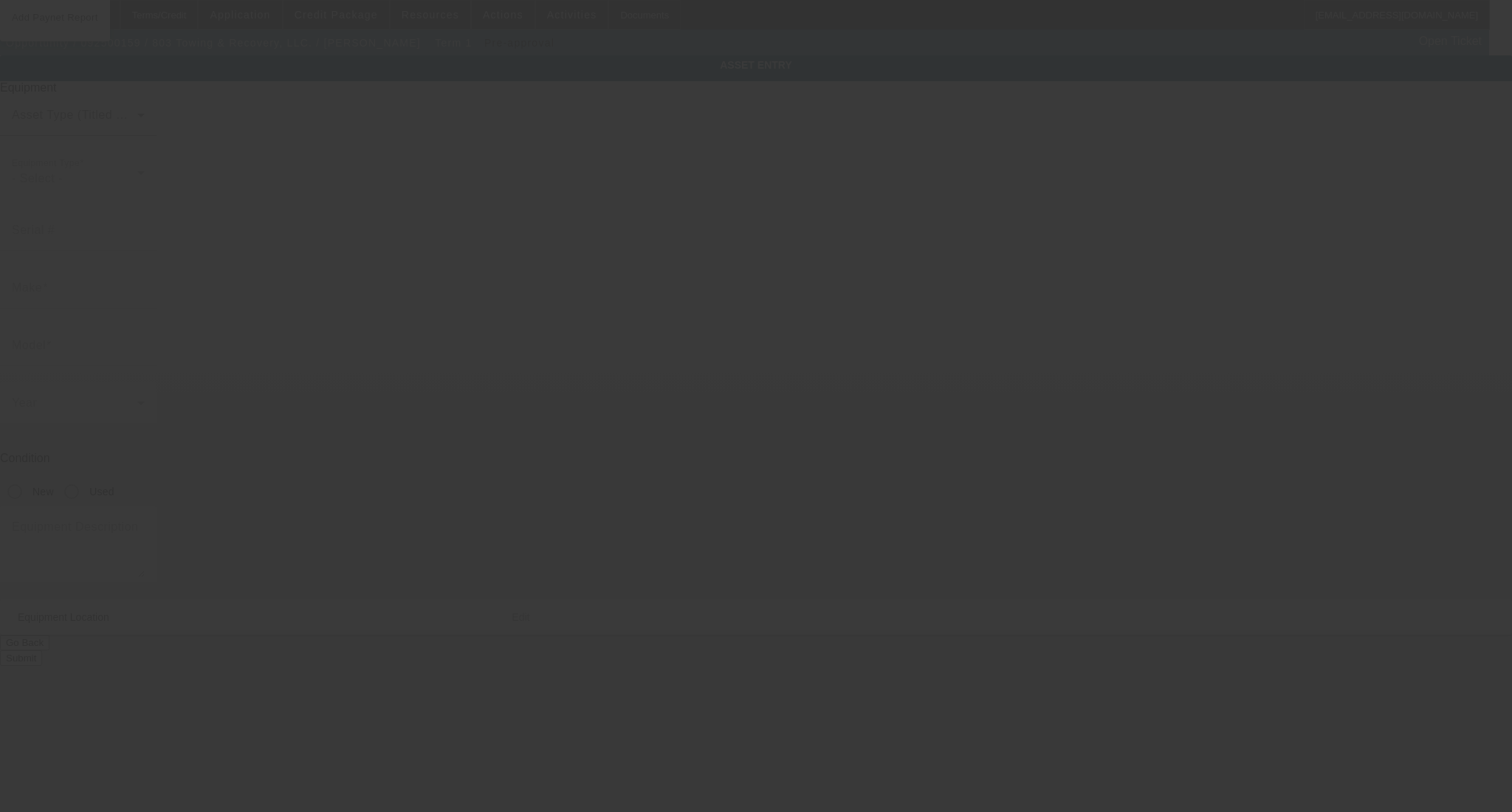
type textarea "Make: dodge ; Model: ram"
type input "1919 10th st"
type input "Cayce"
type input "29033"
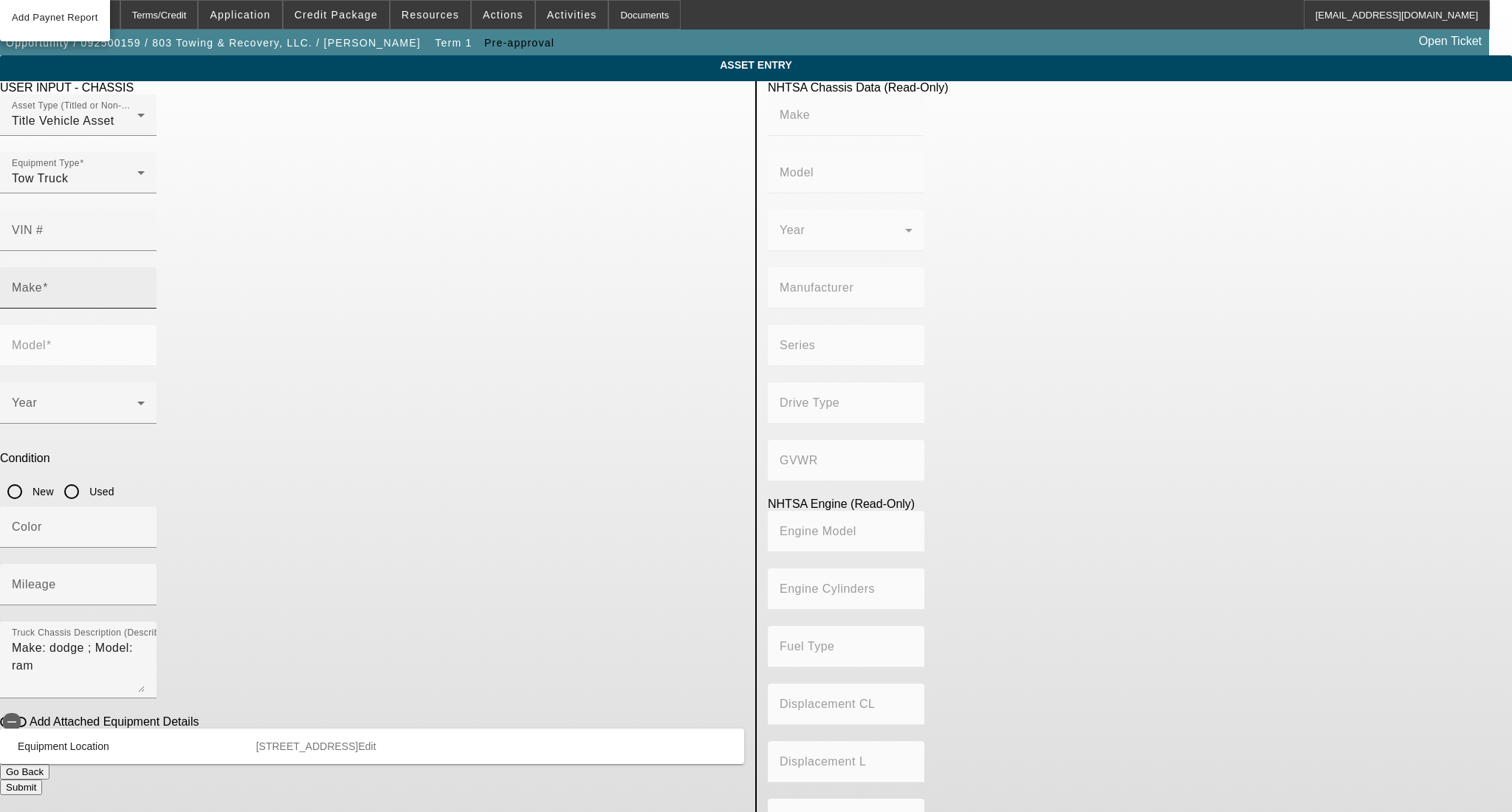
click at [144, 285] on input "Make" at bounding box center [78, 294] width 132 height 18
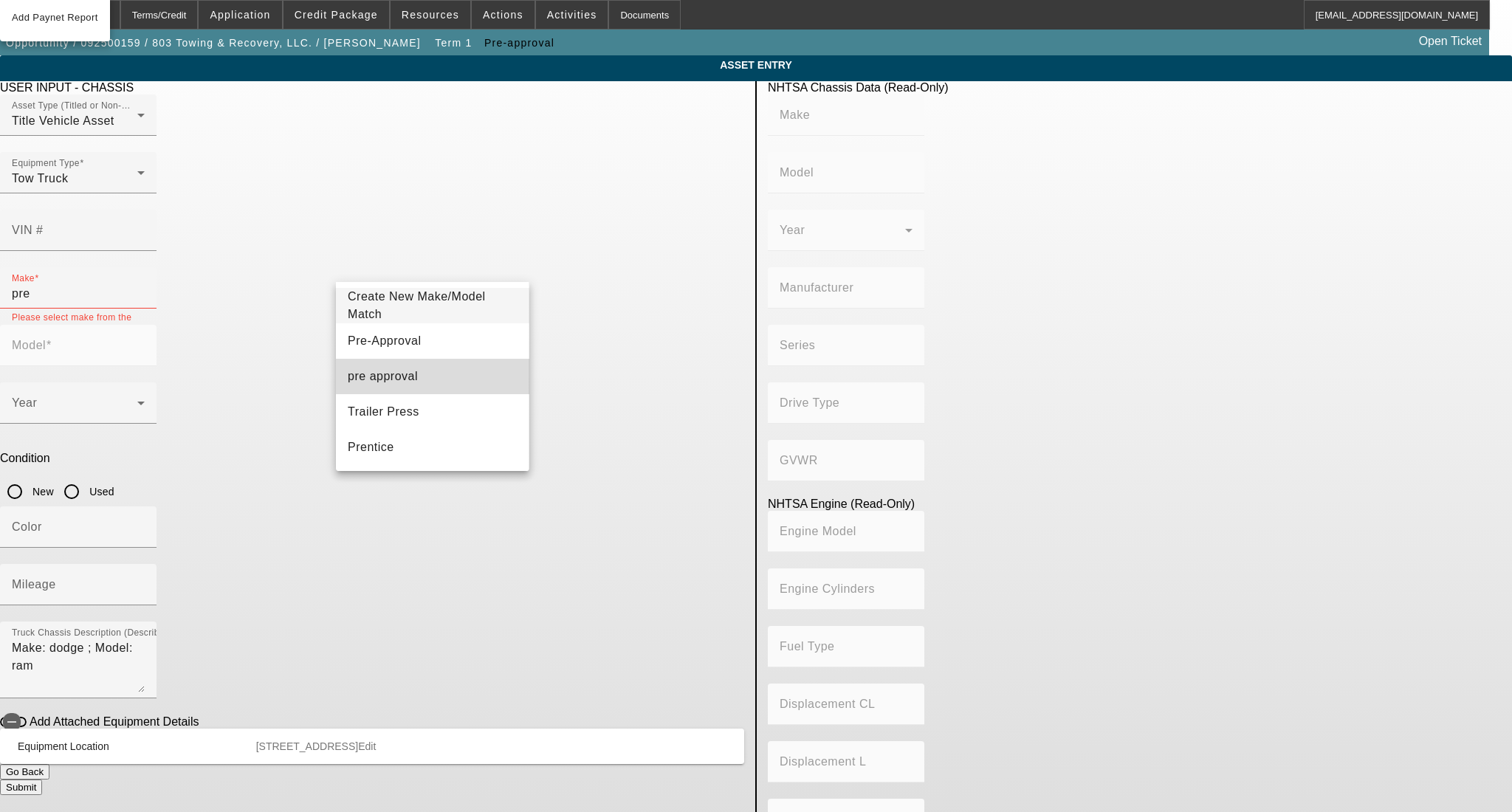
click at [463, 360] on mat-option "pre approval" at bounding box center [432, 376] width 192 height 35
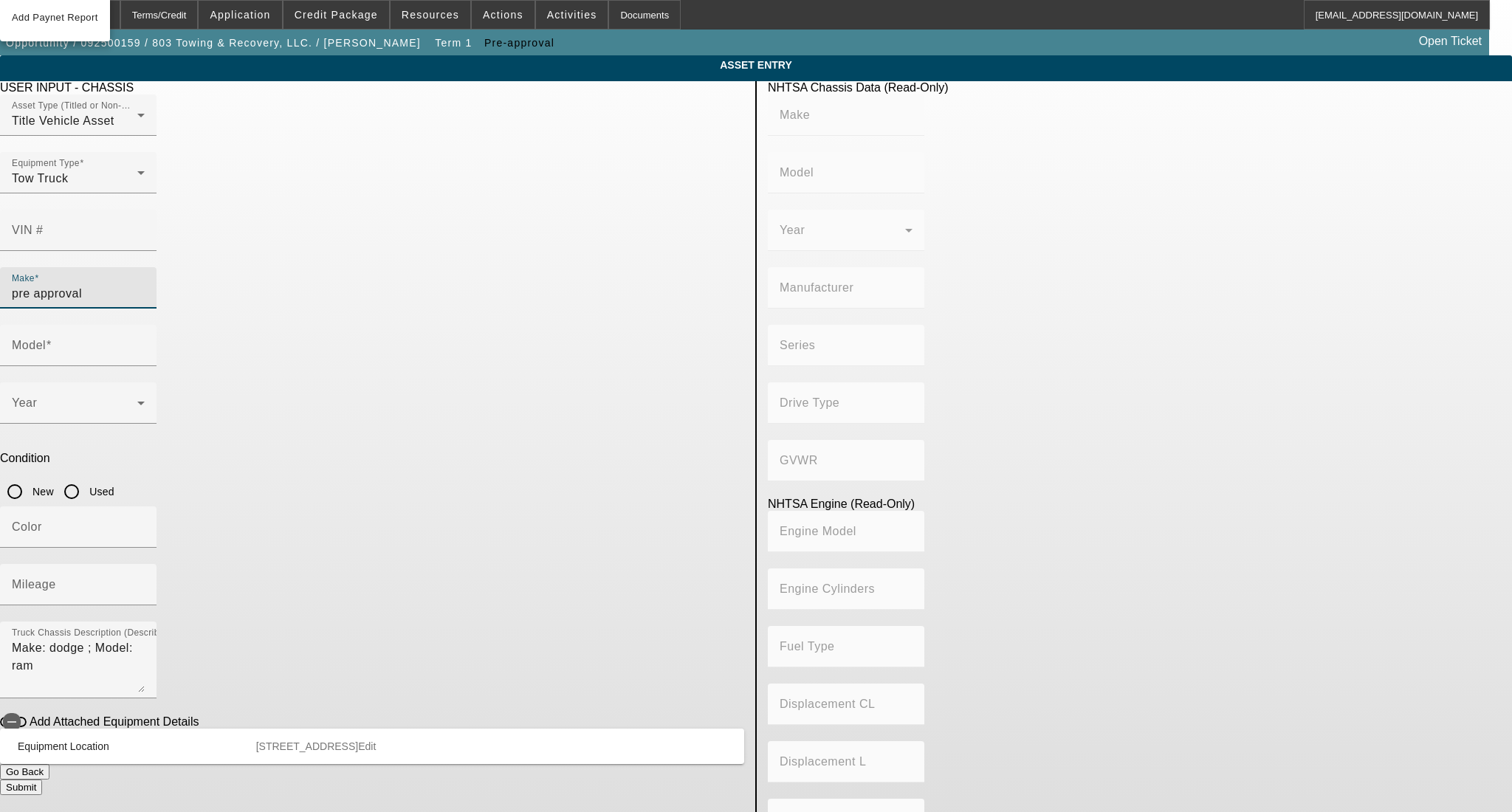
drag, startPoint x: 442, startPoint y: 267, endPoint x: 262, endPoint y: 273, distance: 180.1
click at [262, 273] on app-asset-collateral-manage "ASSET ENTRY Delete asset USER INPUT - CHASSIS Asset Type (Titled or Non-Titled)…" at bounding box center [756, 465] width 1512 height 819
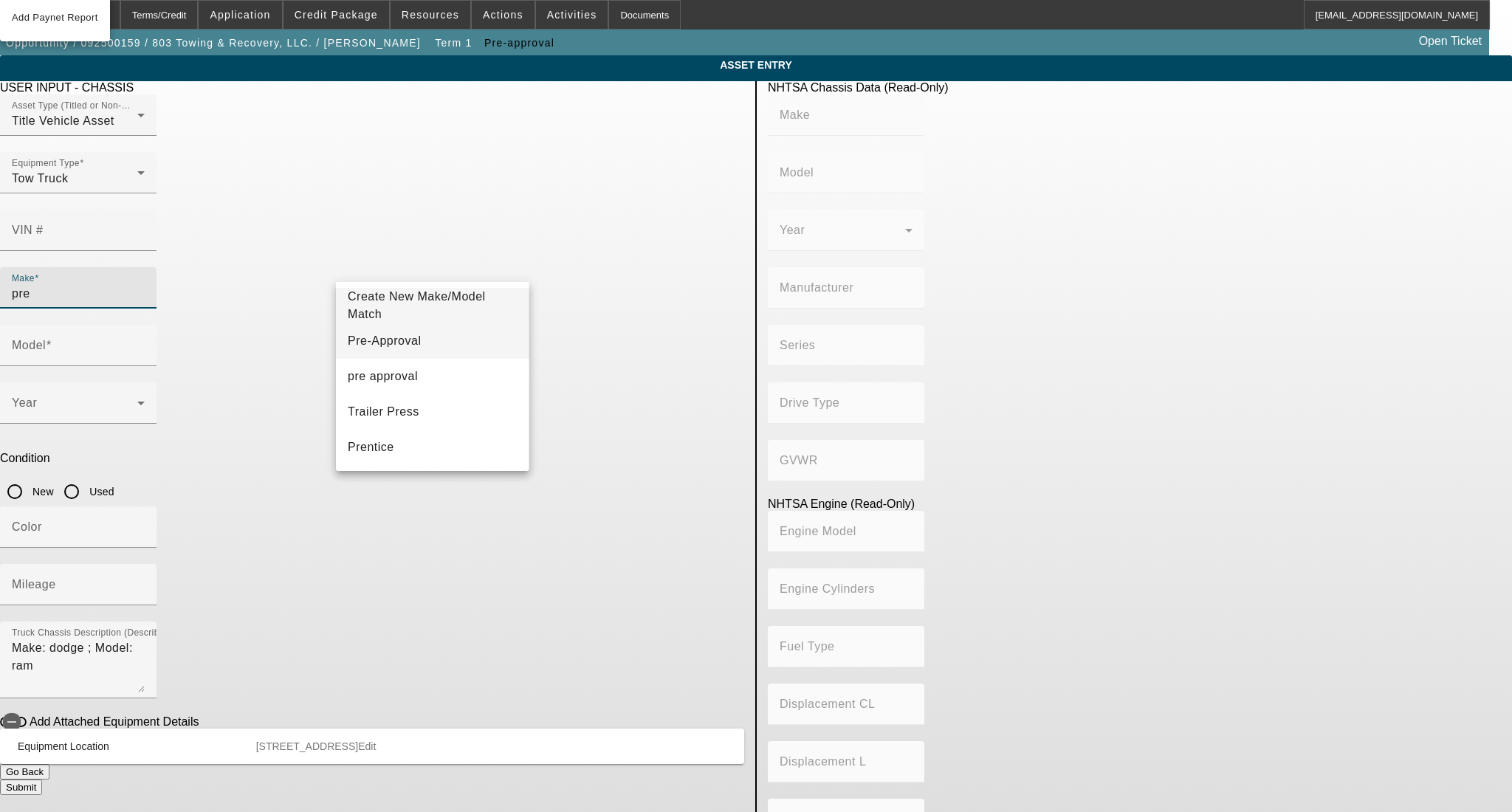
click at [433, 336] on mat-option "Pre-Approval" at bounding box center [432, 341] width 192 height 35
type input "Pre-Approval"
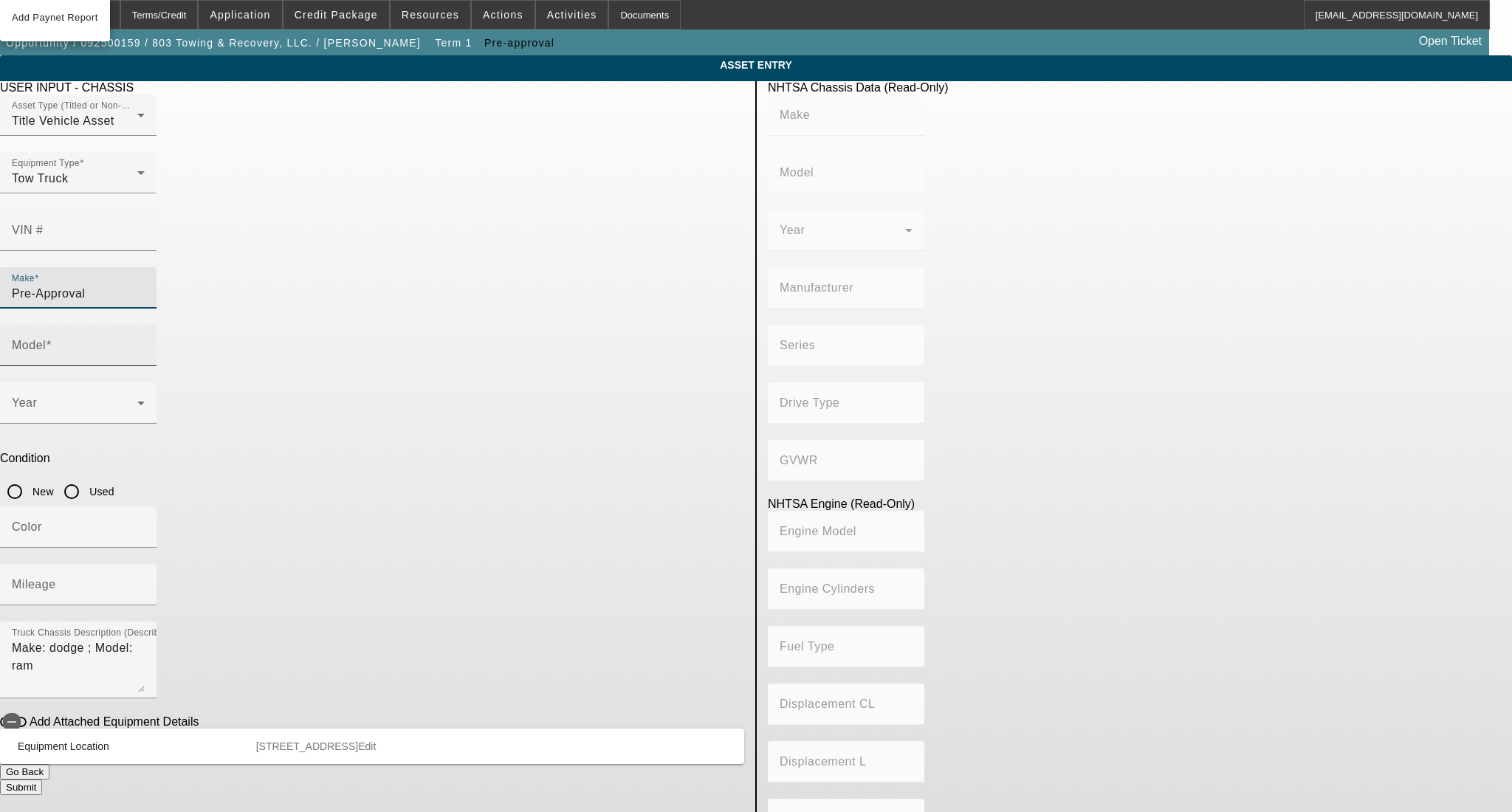
click at [144, 343] on input "Model" at bounding box center [78, 351] width 132 height 18
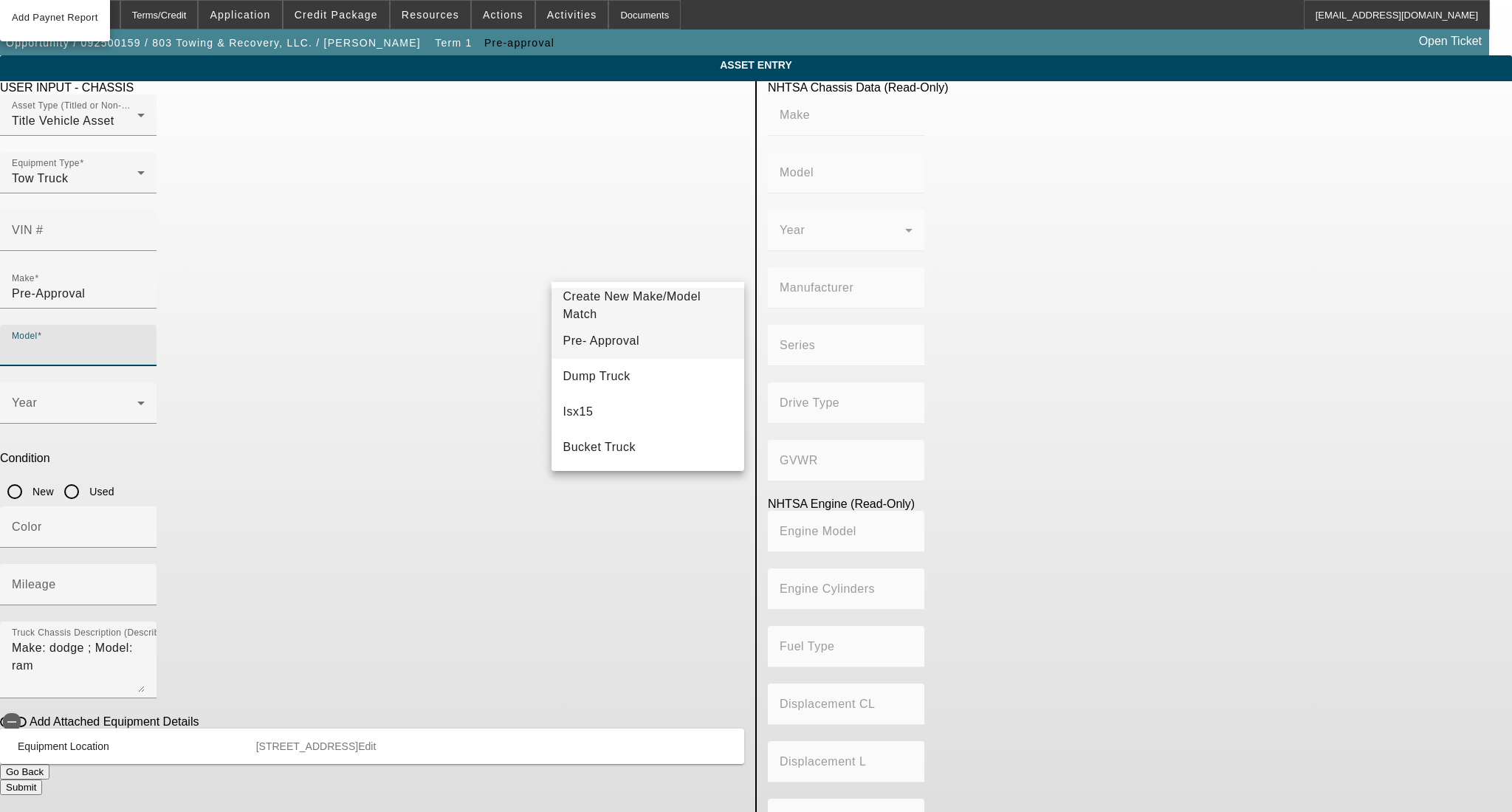
click at [603, 334] on span "Pre- Approval" at bounding box center [602, 340] width 76 height 13
type input "Pre- Approval"
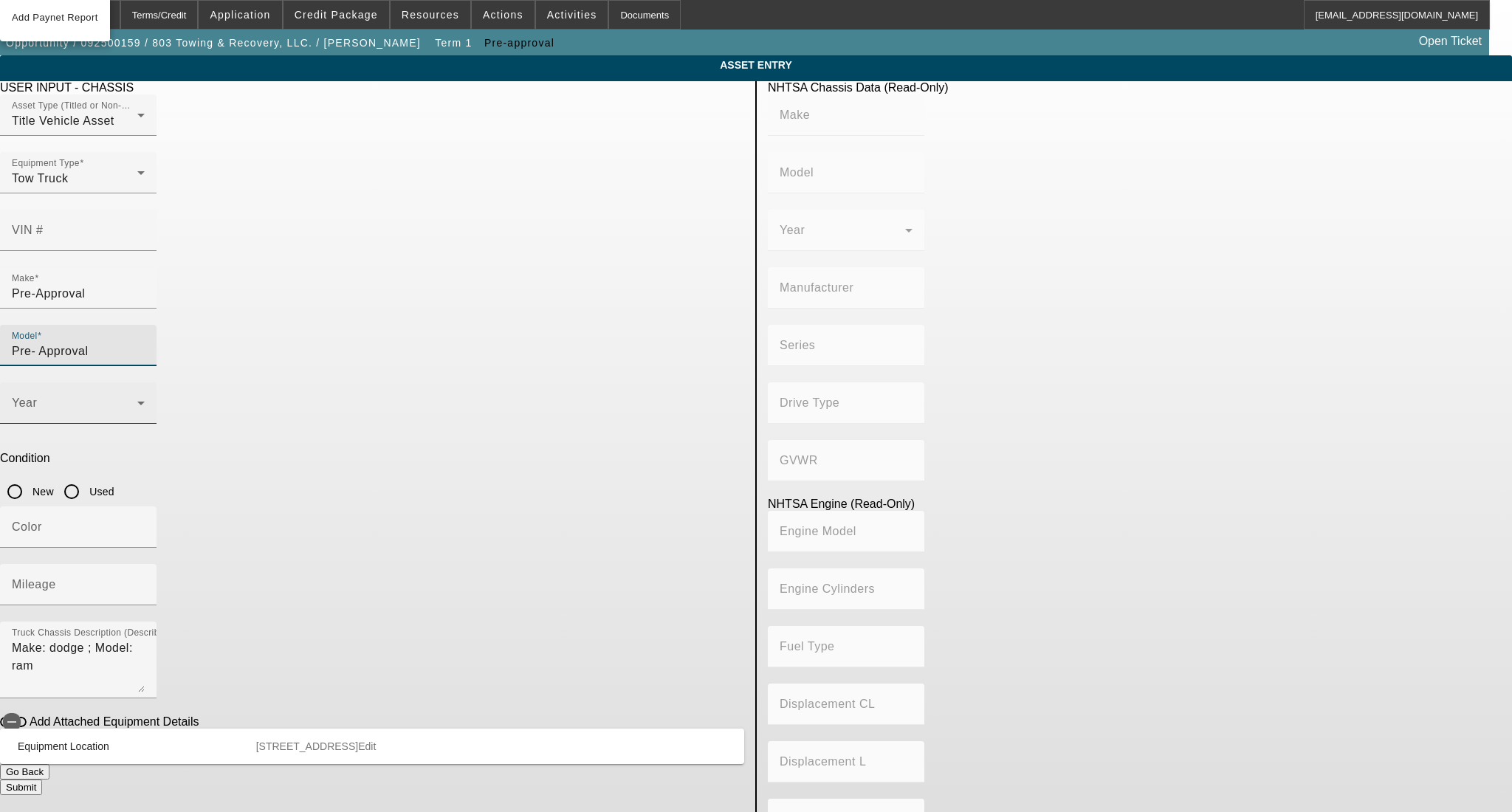
click at [138, 400] on span at bounding box center [74, 409] width 126 height 18
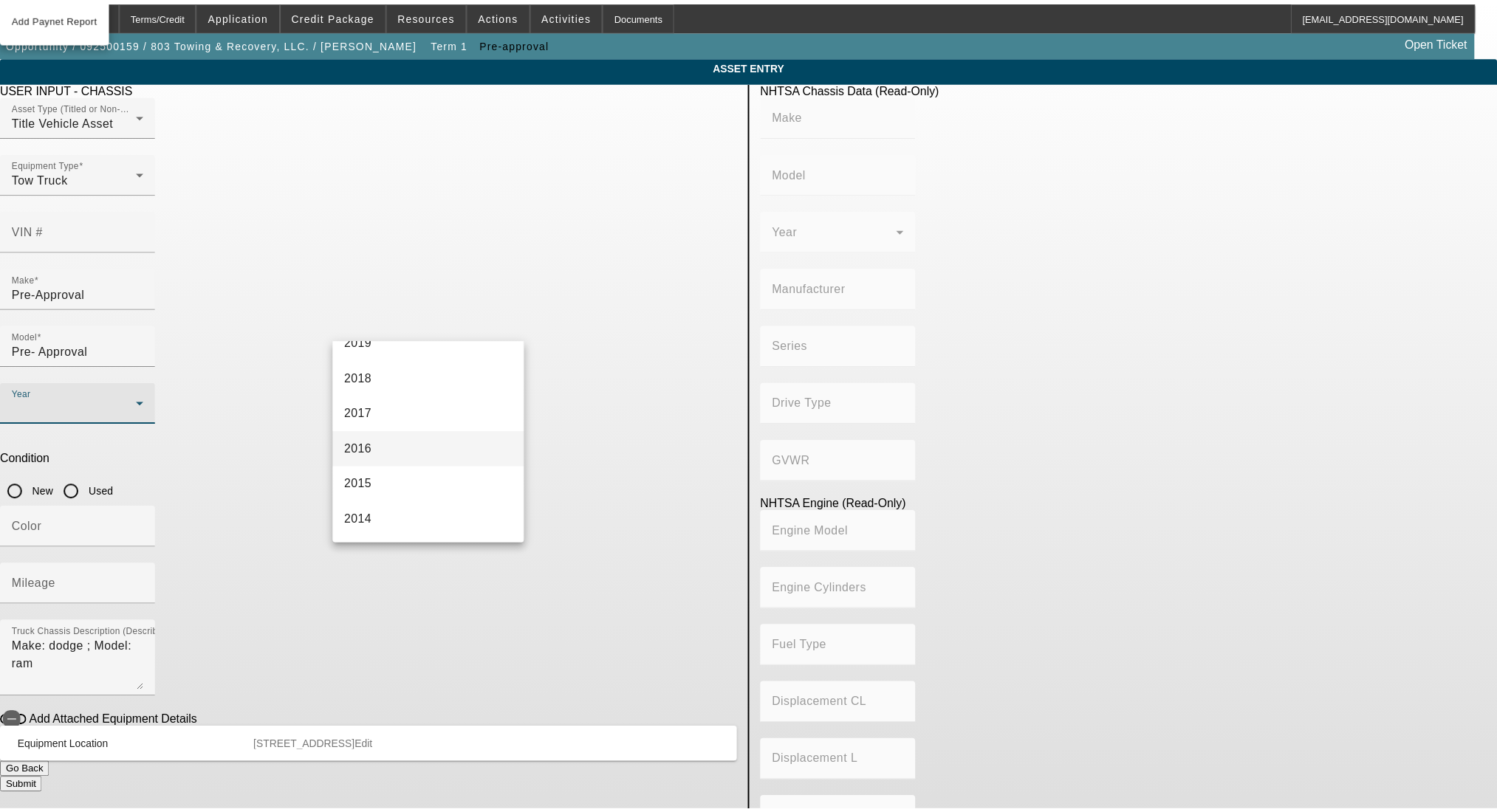
scroll to position [295, 0]
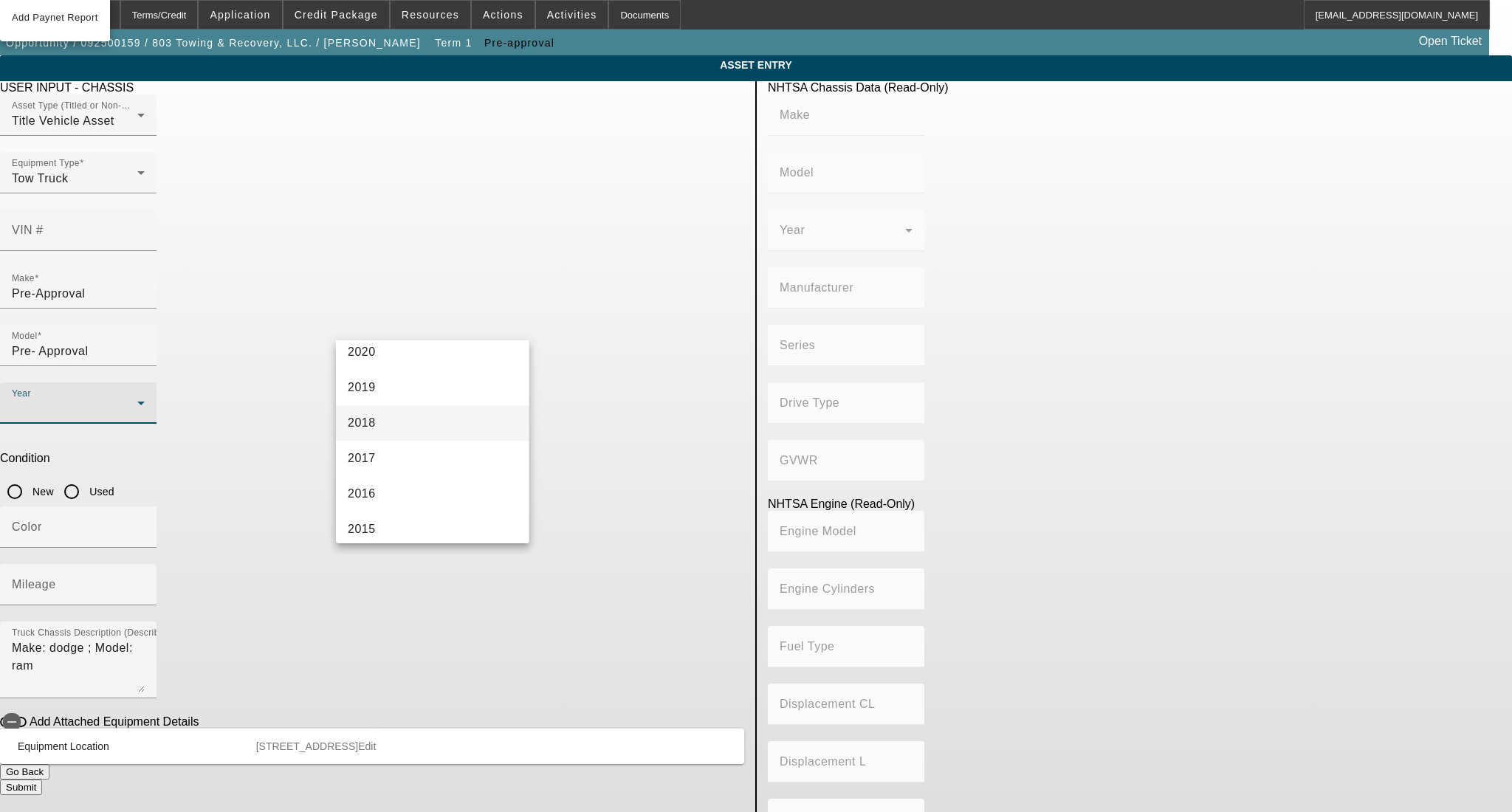
click at [399, 419] on mat-option "2018" at bounding box center [432, 423] width 192 height 35
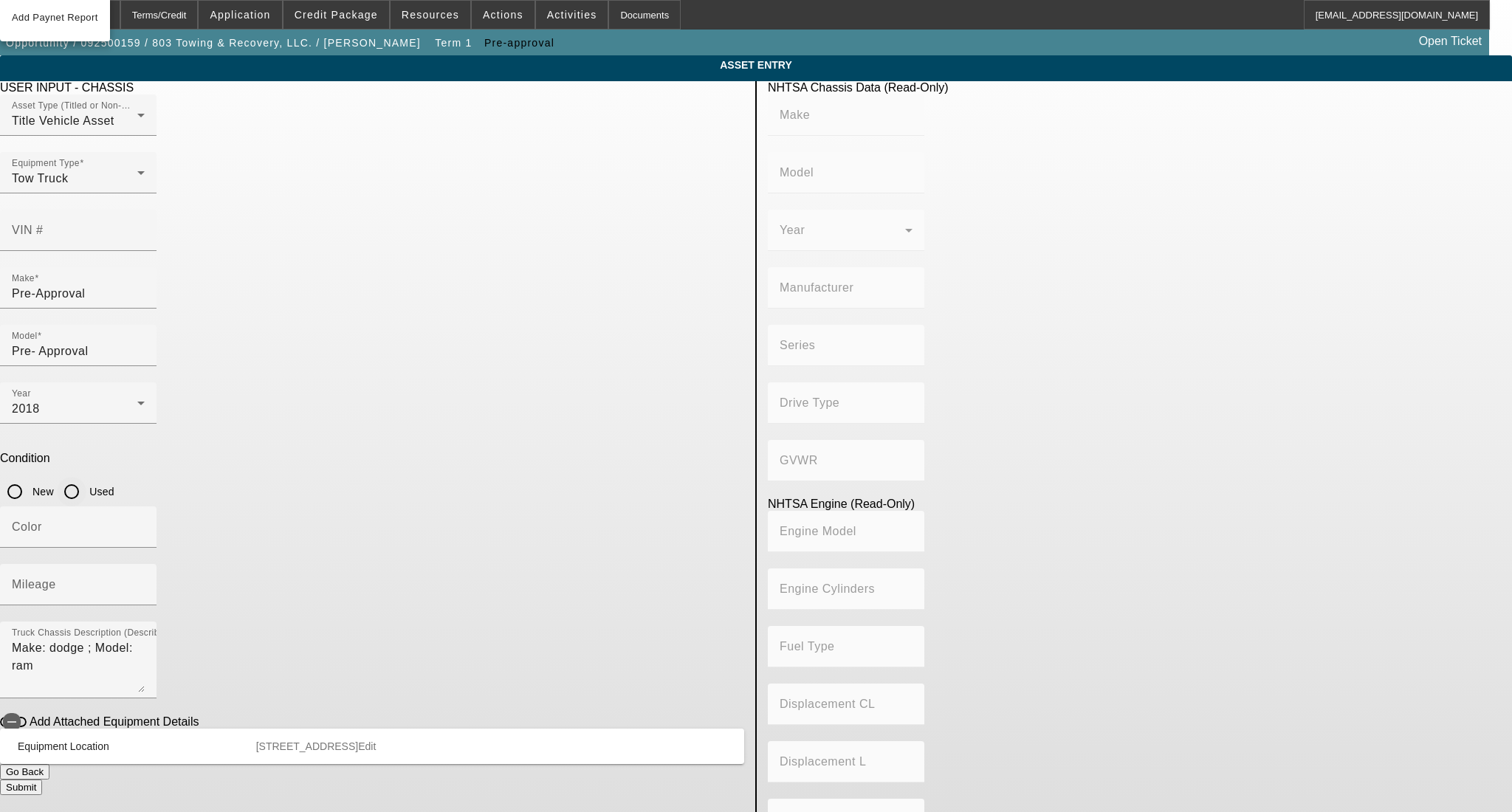
click at [86, 477] on input "Used" at bounding box center [71, 491] width 30 height 30
radio input "true"
drag, startPoint x: 522, startPoint y: 443, endPoint x: 138, endPoint y: 440, distance: 384.0
click at [143, 440] on app-asset-collateral-manage "ASSET ENTRY Delete asset USER INPUT - CHASSIS Asset Type (Titled or Non-Titled)…" at bounding box center [756, 465] width 1512 height 819
click at [144, 640] on textarea "Pre-approval: RAM/Ford wrecker" at bounding box center [78, 666] width 132 height 53
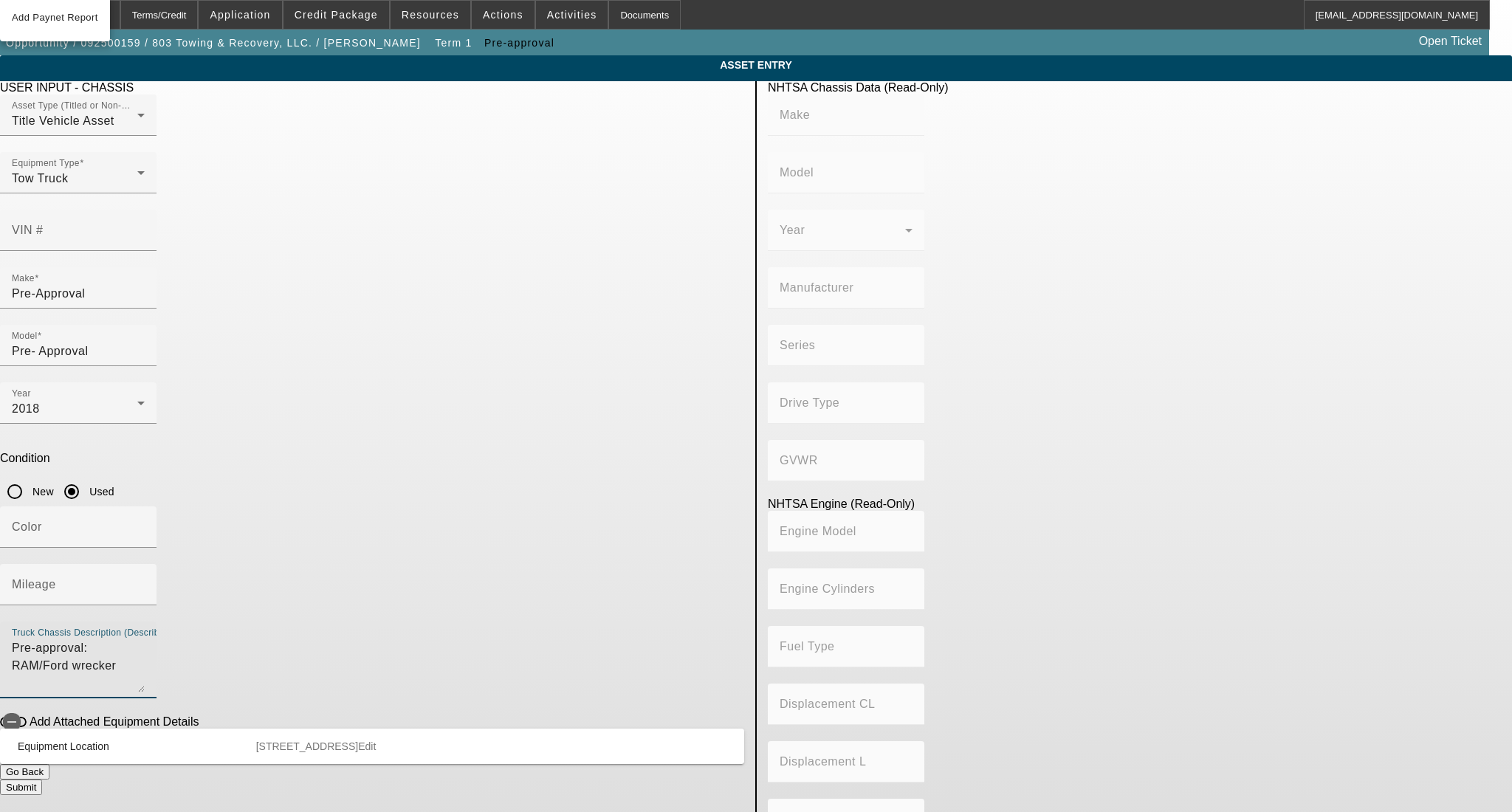
type textarea "Pre-approval: RAM/Ford wrecker"
click at [42, 780] on button "Submit" at bounding box center [21, 788] width 42 height 15
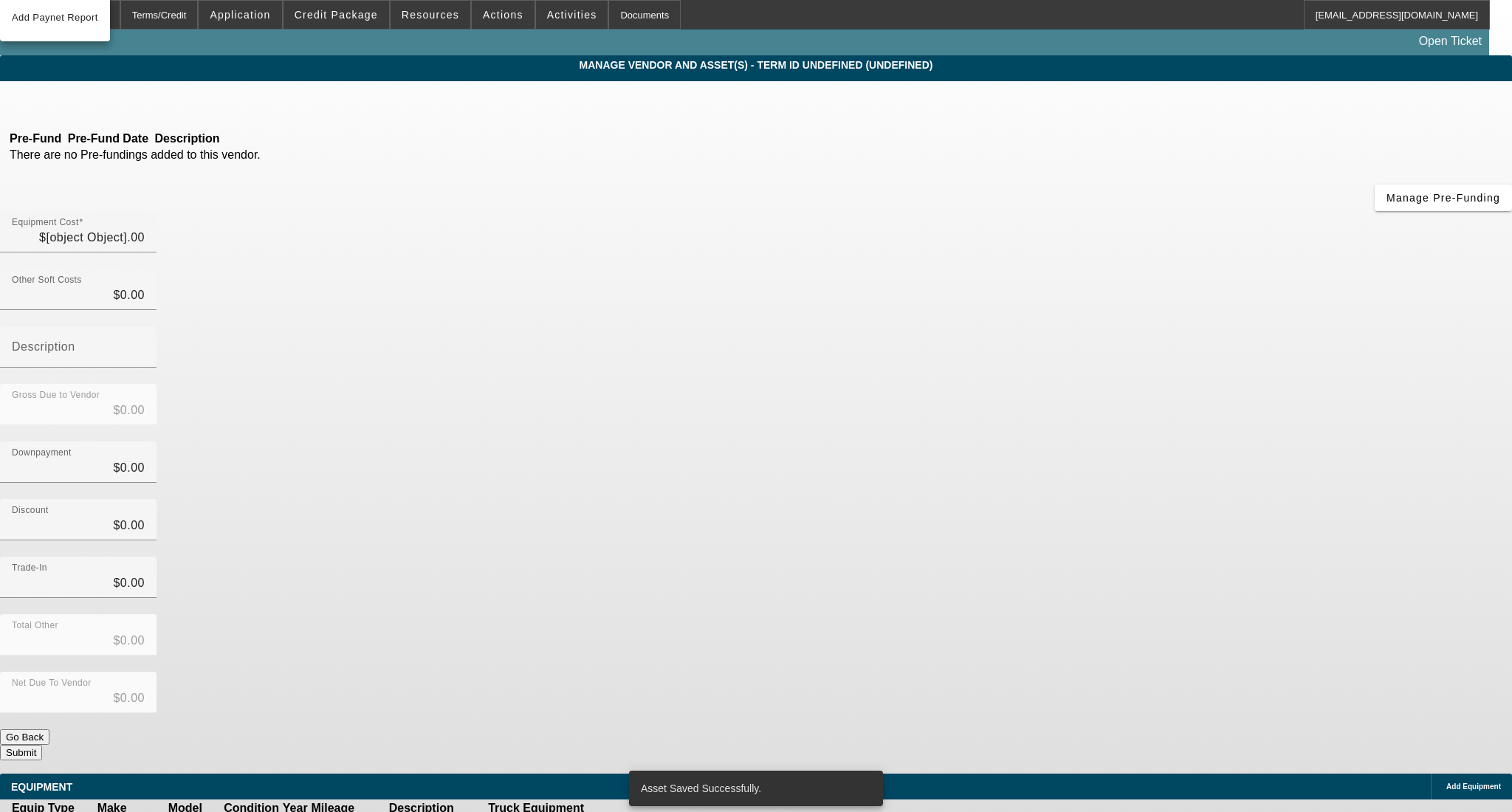
type input "$50,000.00"
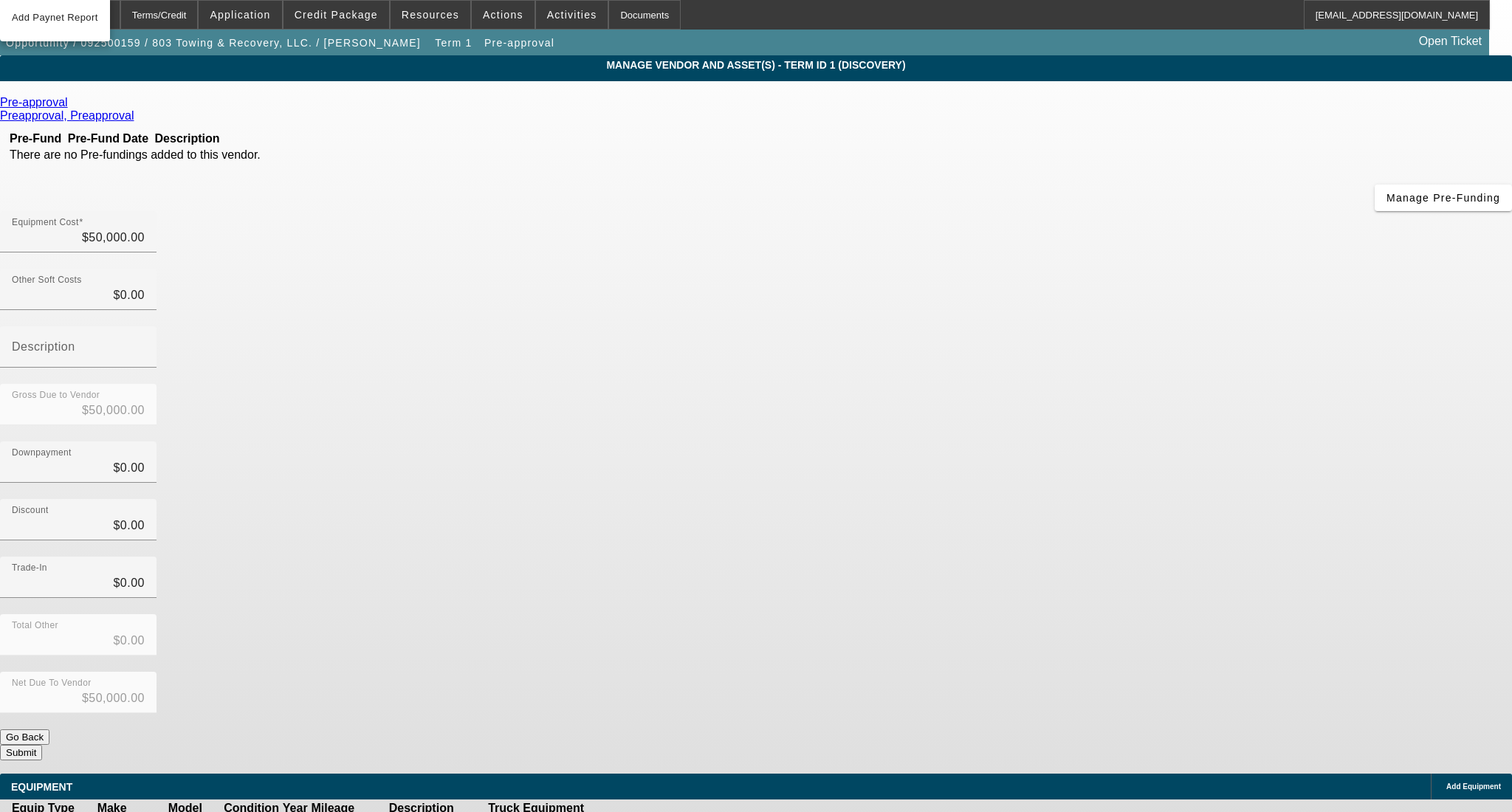
click at [42, 745] on button "Submit" at bounding box center [21, 753] width 42 height 15
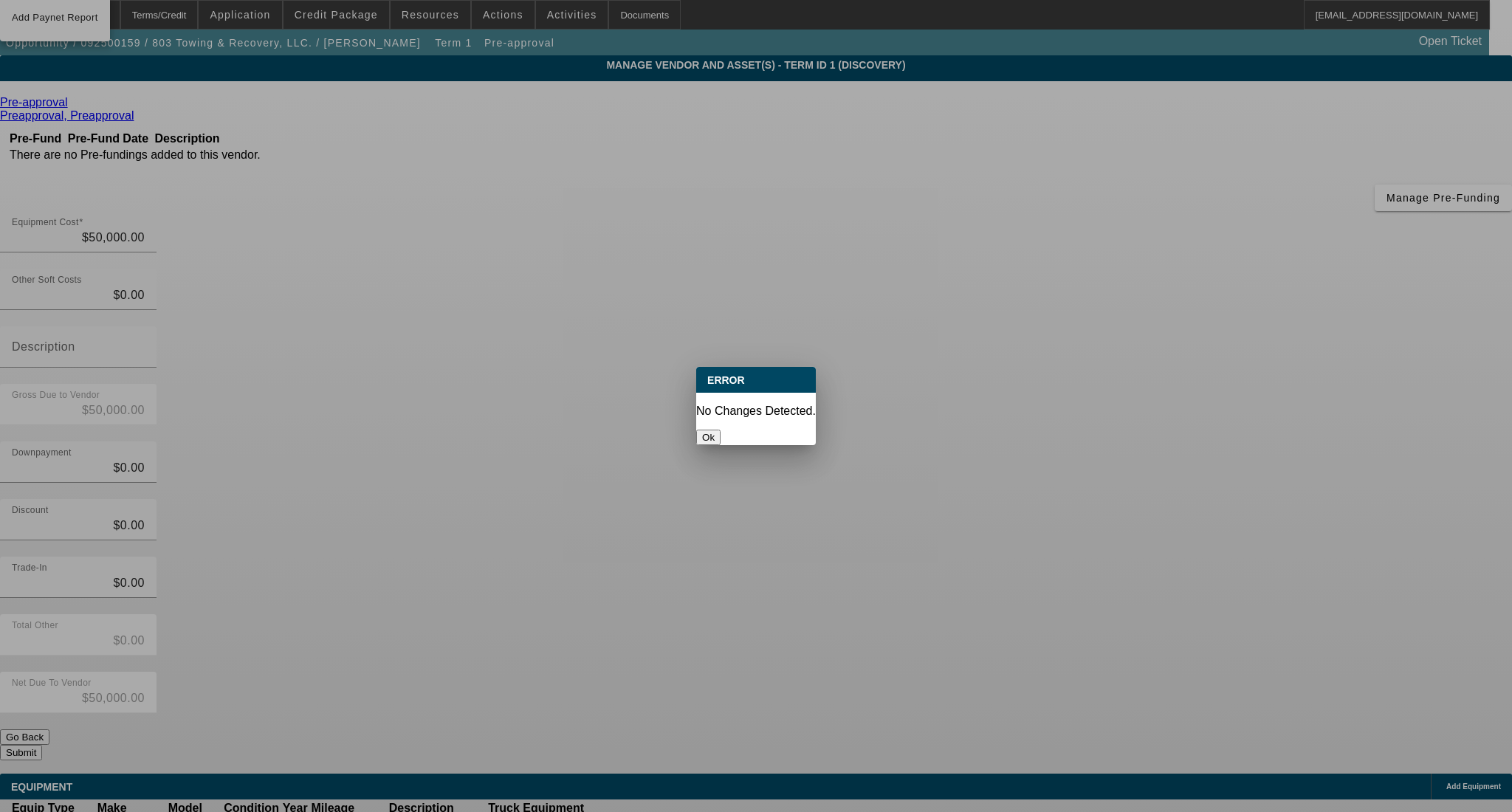
click at [721, 430] on button "Ok" at bounding box center [708, 437] width 24 height 15
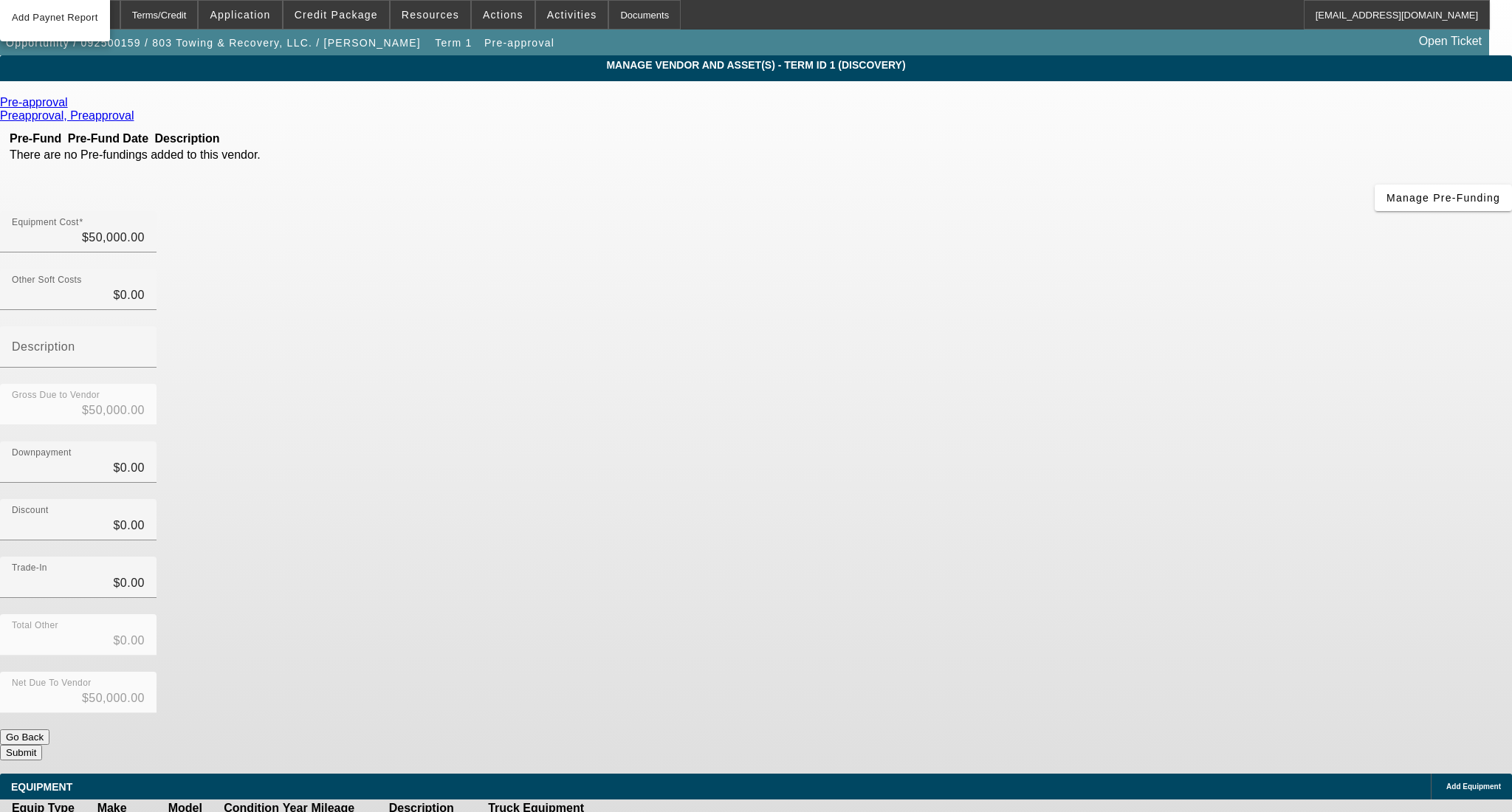
click at [42, 745] on button "Submit" at bounding box center [21, 753] width 42 height 15
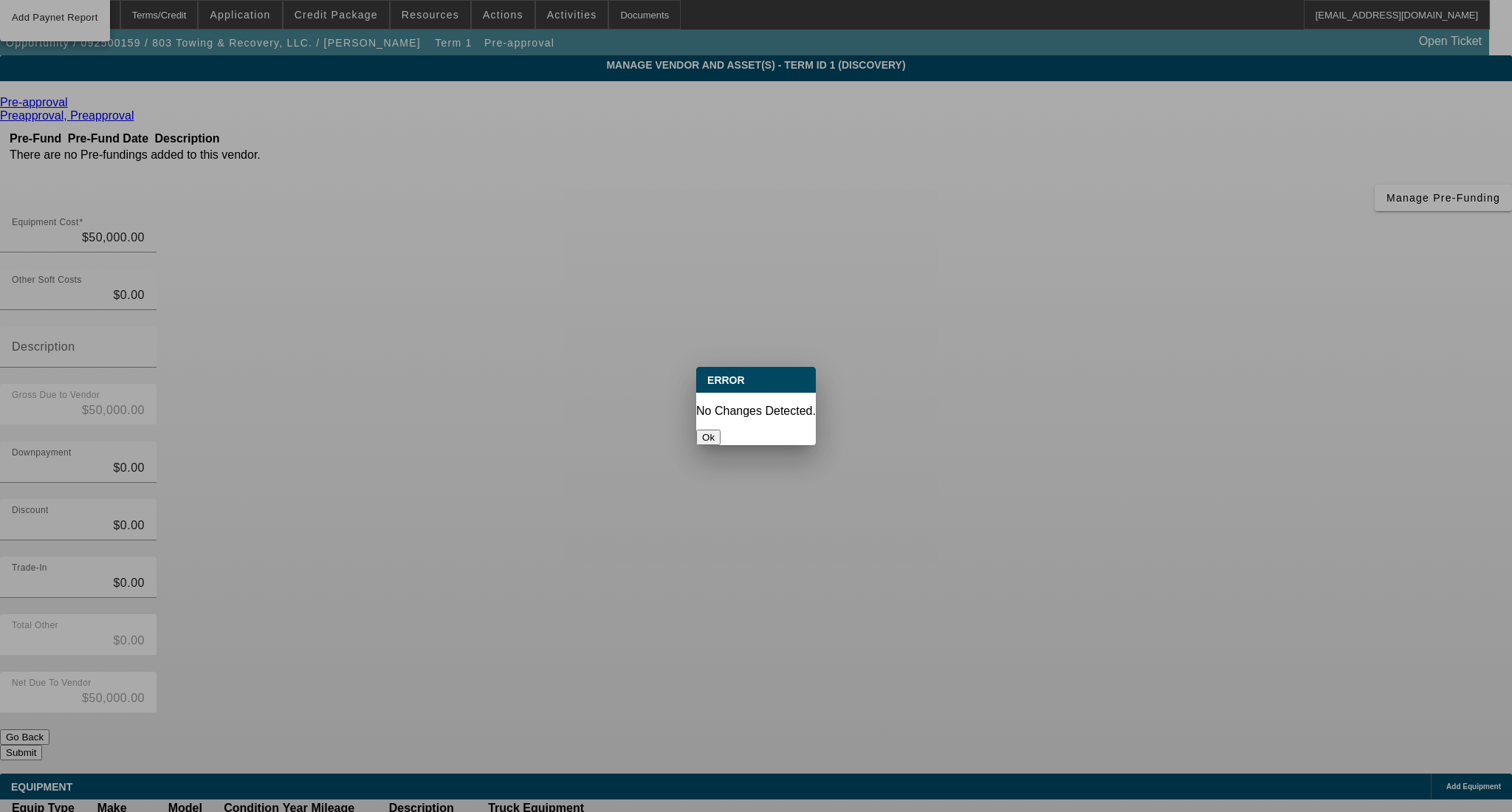
click at [721, 430] on button "Ok" at bounding box center [708, 437] width 24 height 15
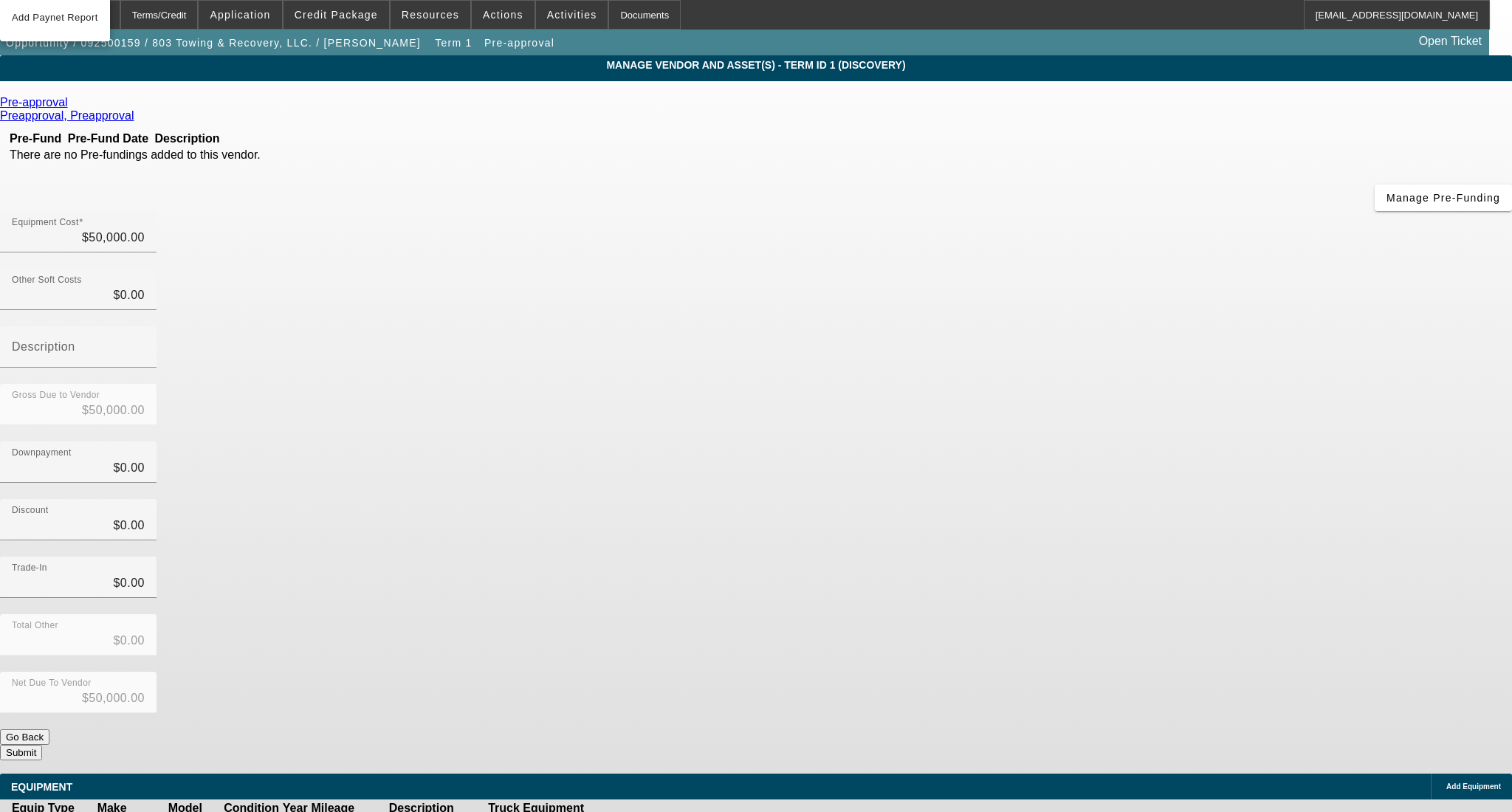
click at [42, 745] on button "Submit" at bounding box center [21, 753] width 42 height 15
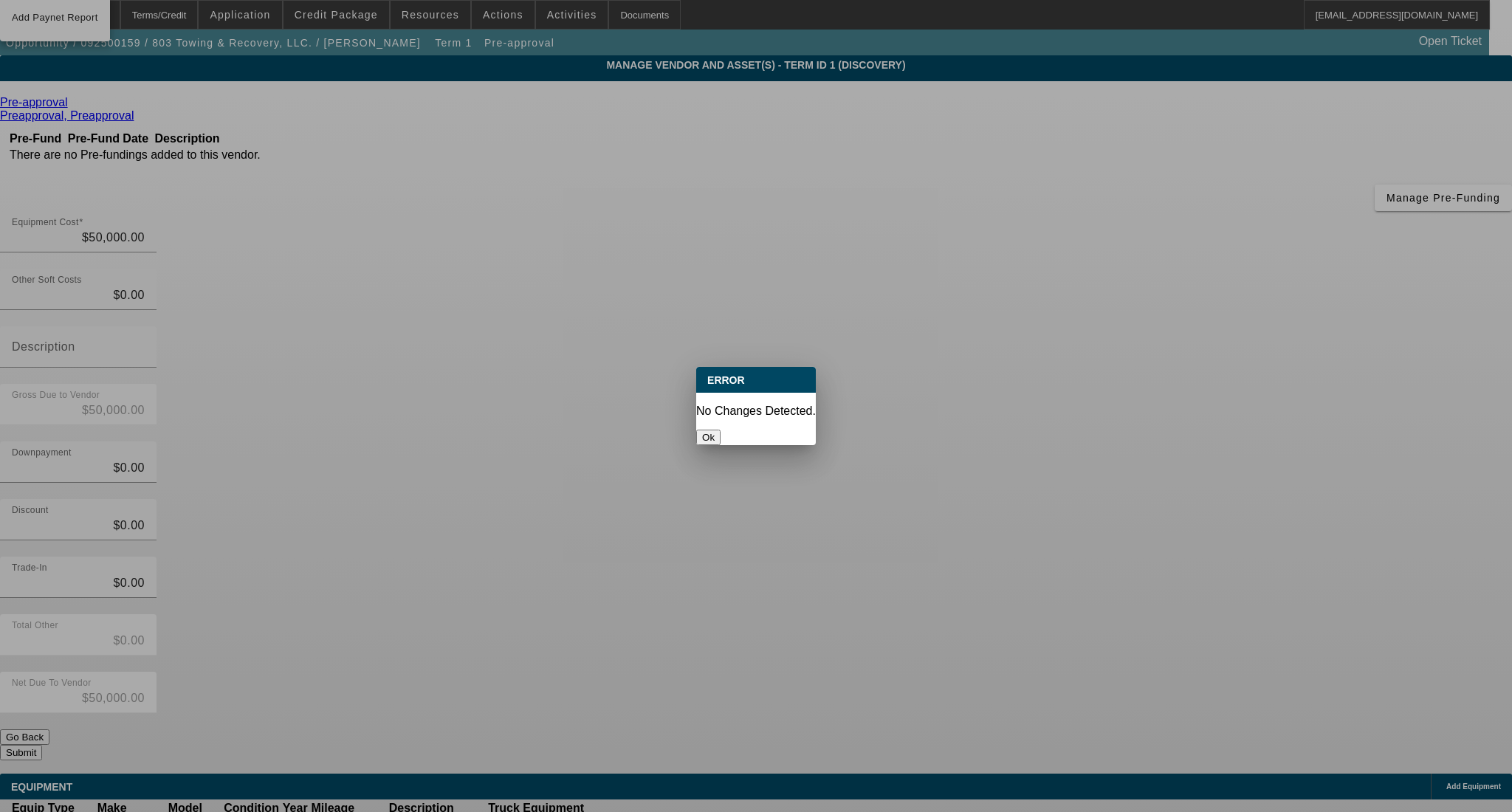
click at [782, 430] on div "Ok" at bounding box center [756, 437] width 120 height 15
click at [721, 430] on button "Ok" at bounding box center [708, 437] width 24 height 15
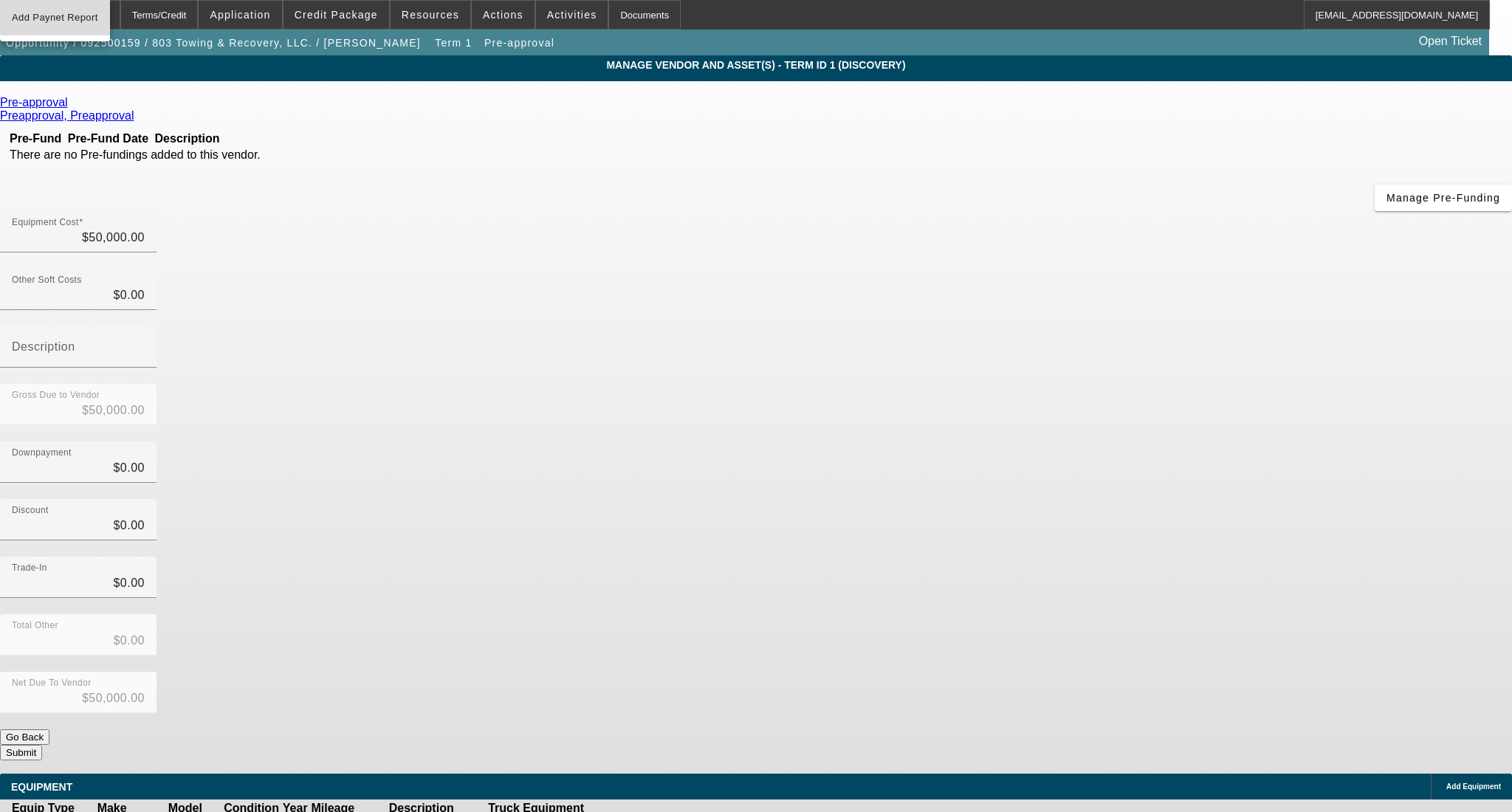
click at [107, 13] on button "Add Paynet Report" at bounding box center [55, 18] width 110 height 35
click at [121, 7] on div "Home" at bounding box center [95, 14] width 50 height 30
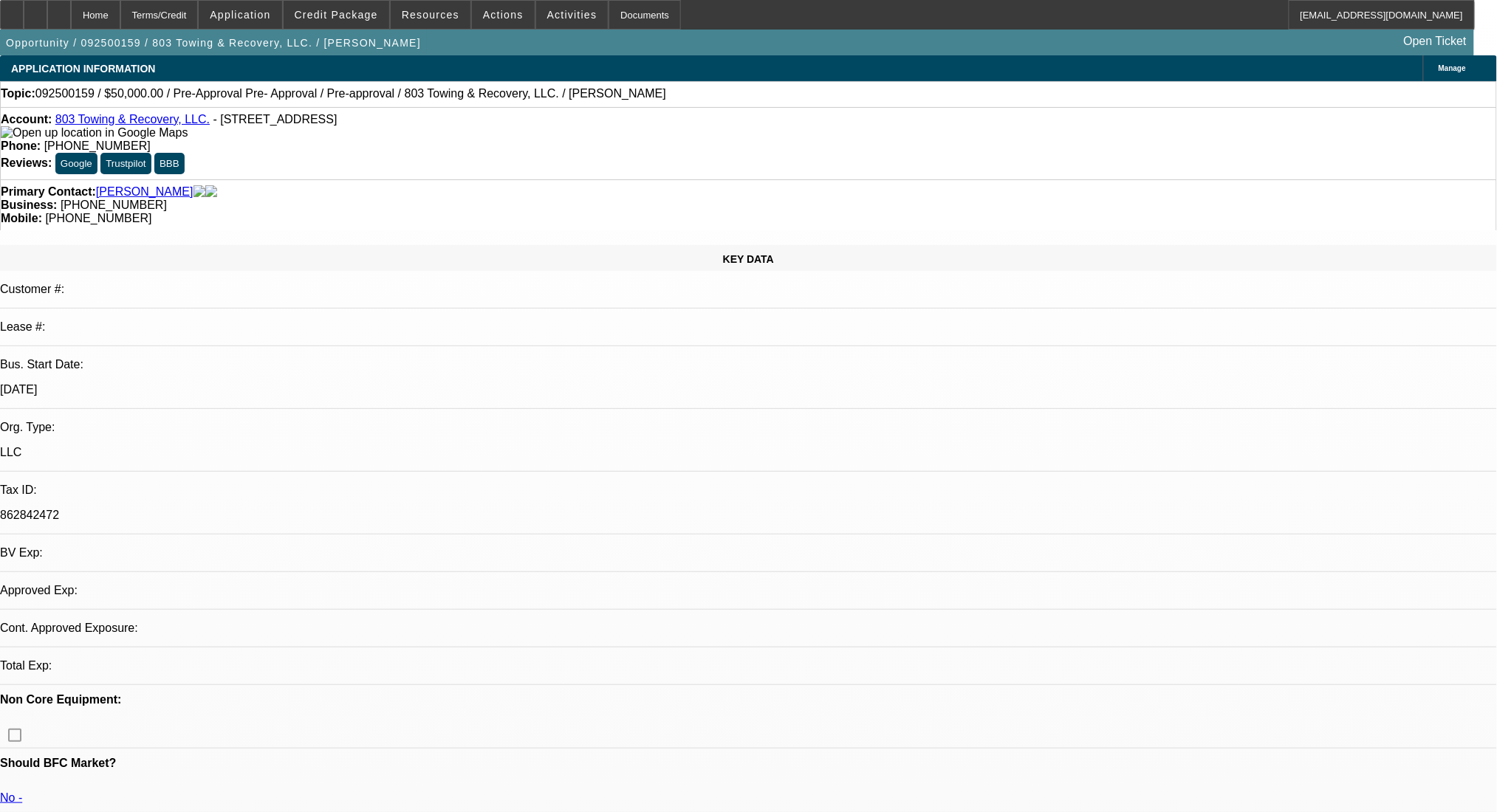
select select "0"
select select "2"
select select "0.1"
select select "4"
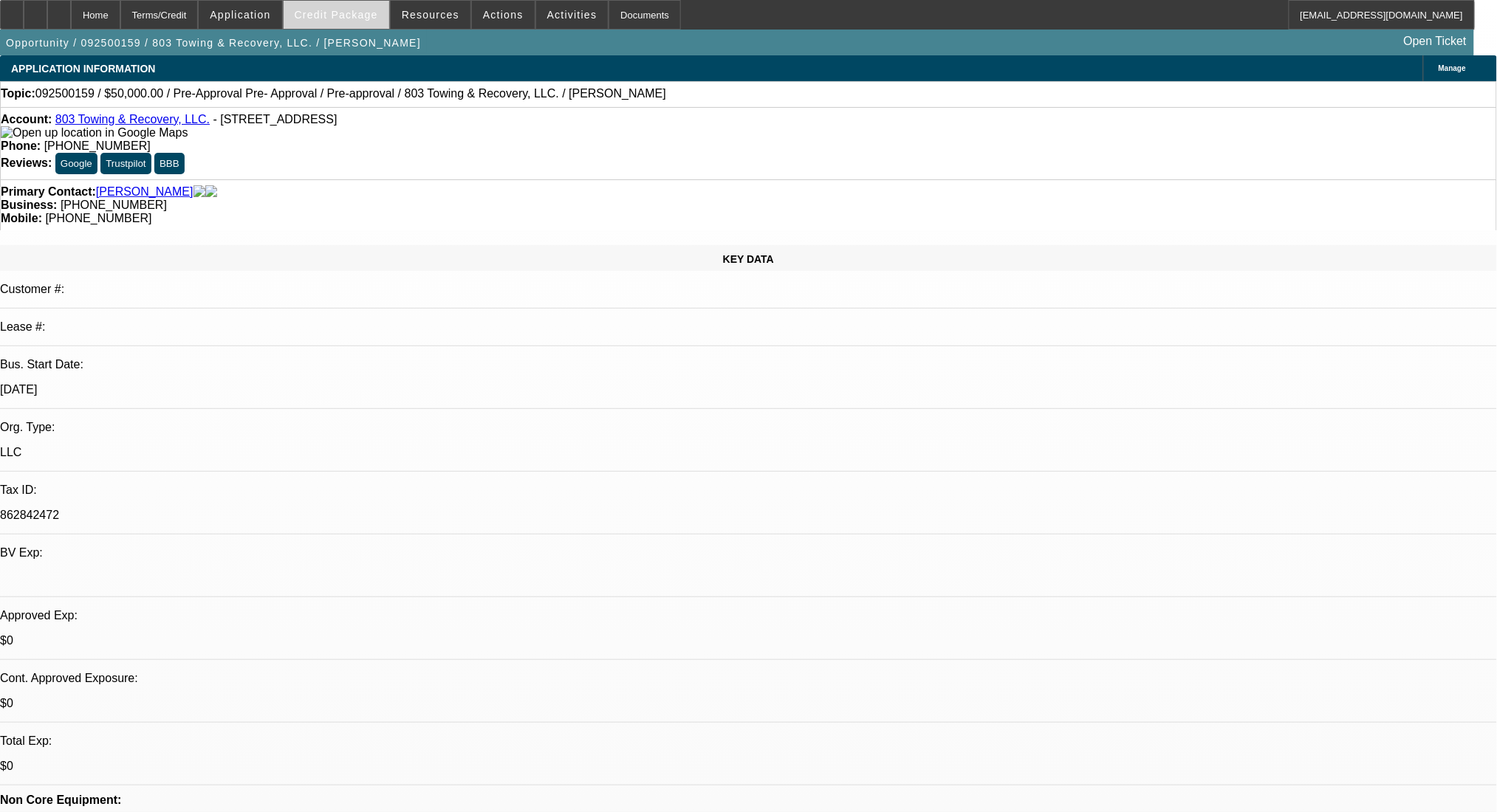
click at [346, 19] on span "Credit Package" at bounding box center [336, 14] width 84 height 12
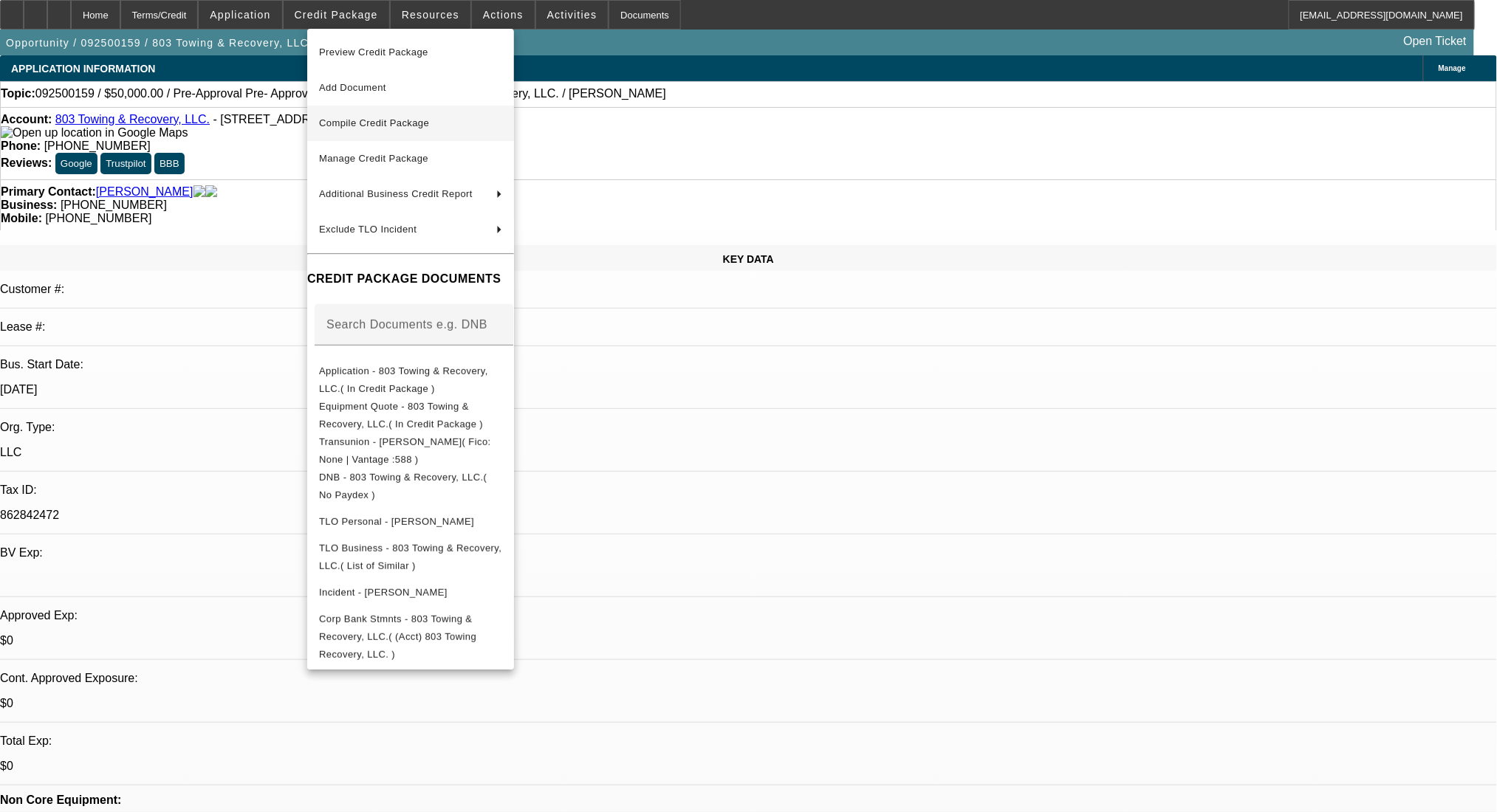
click at [381, 118] on span "Compile Credit Package" at bounding box center [374, 122] width 110 height 11
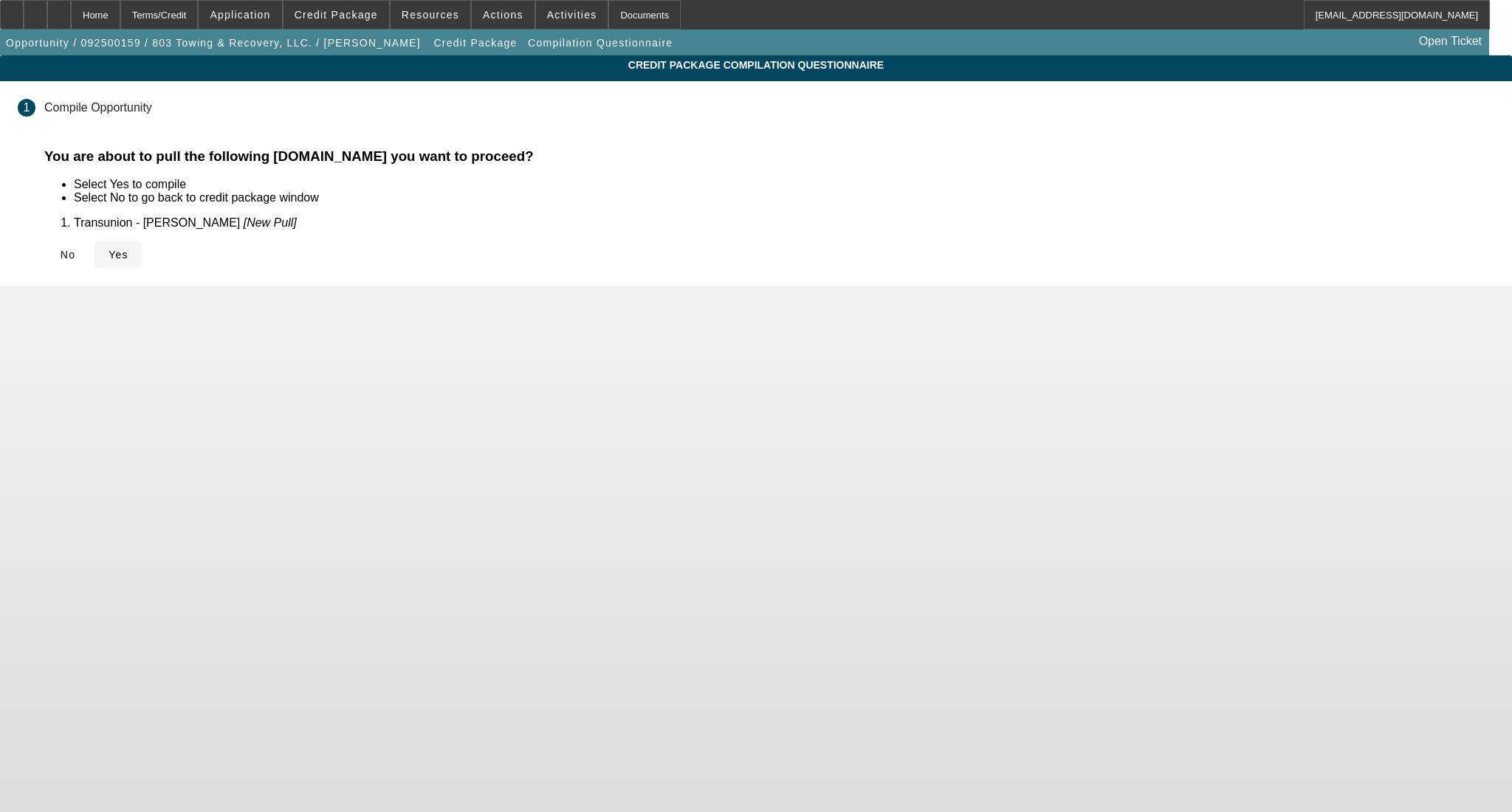
click at [128, 257] on span "Yes" at bounding box center [119, 255] width 20 height 12
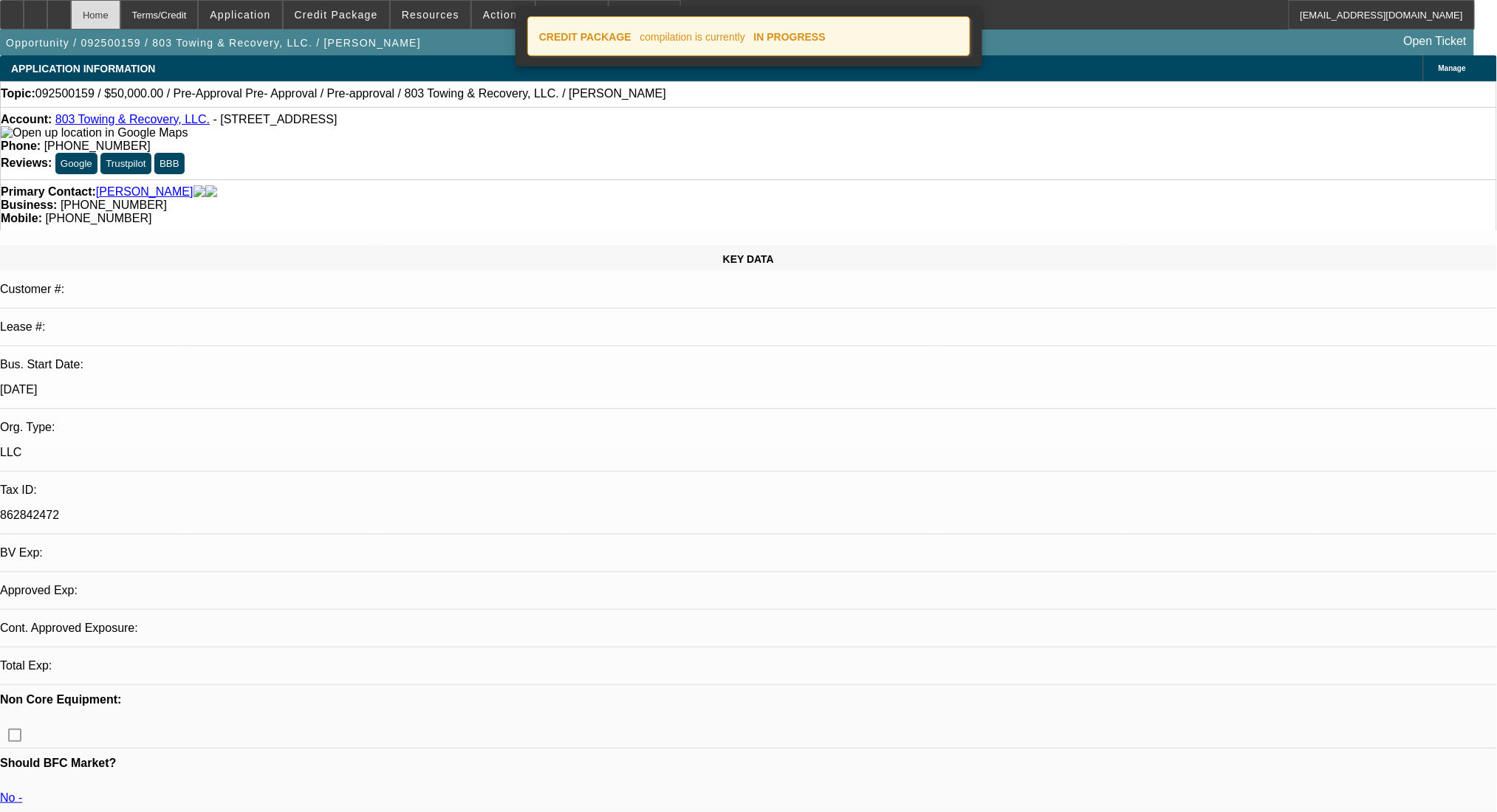
select select "0"
select select "2"
select select "0.1"
select select "4"
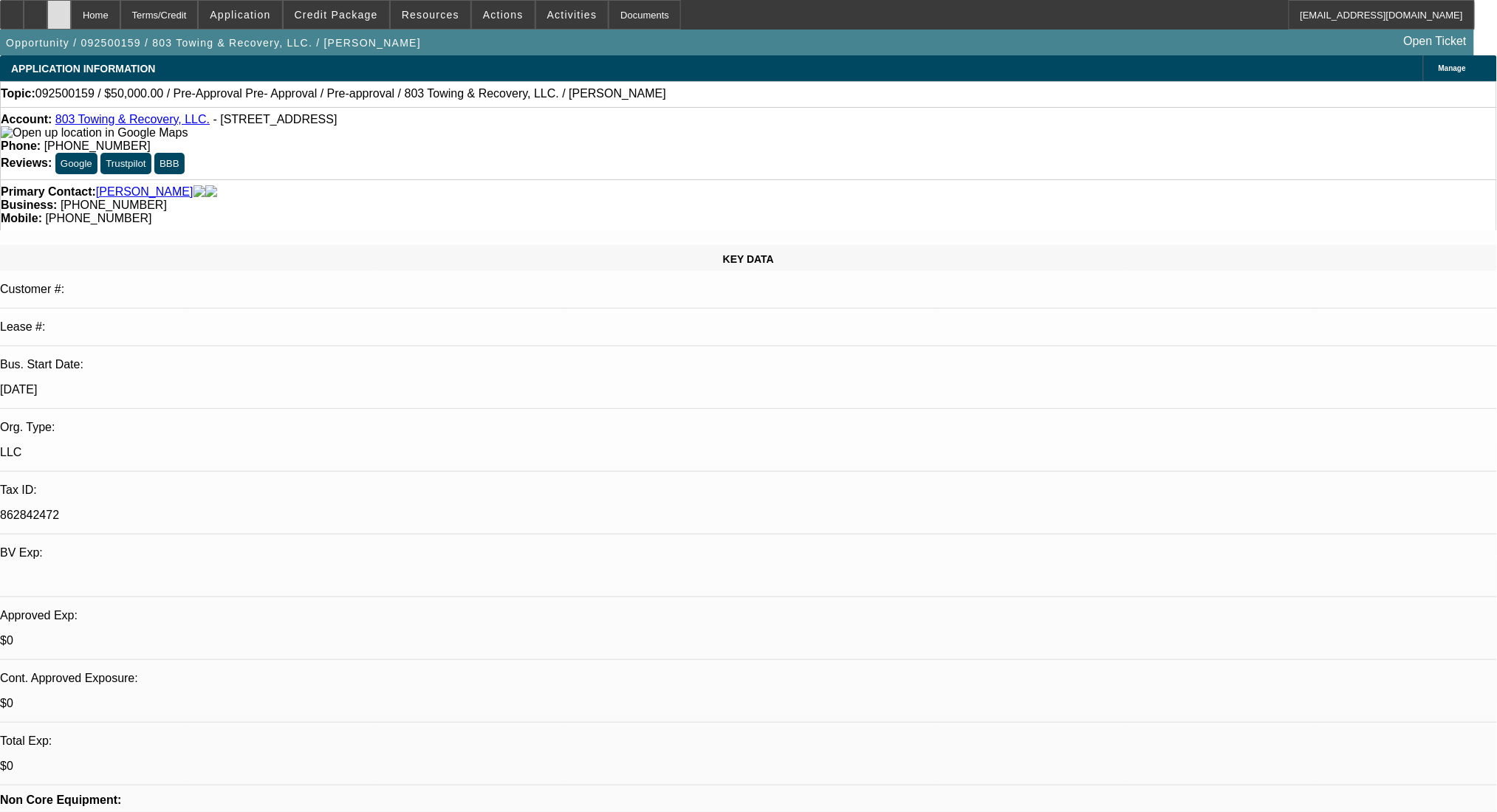
click at [71, 21] on div at bounding box center [59, 14] width 24 height 30
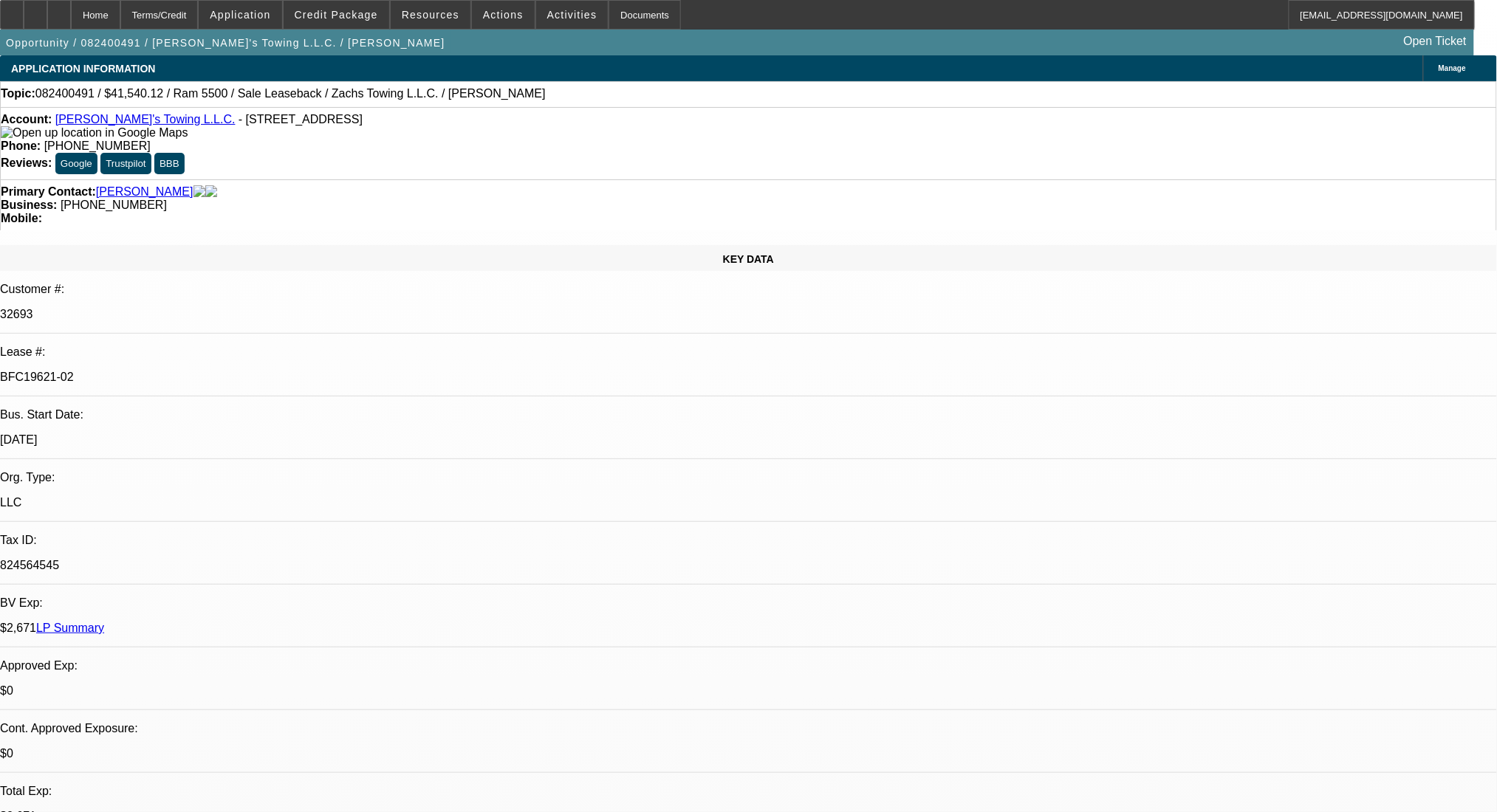
select select "0"
select select "2"
select select "0.1"
select select "4"
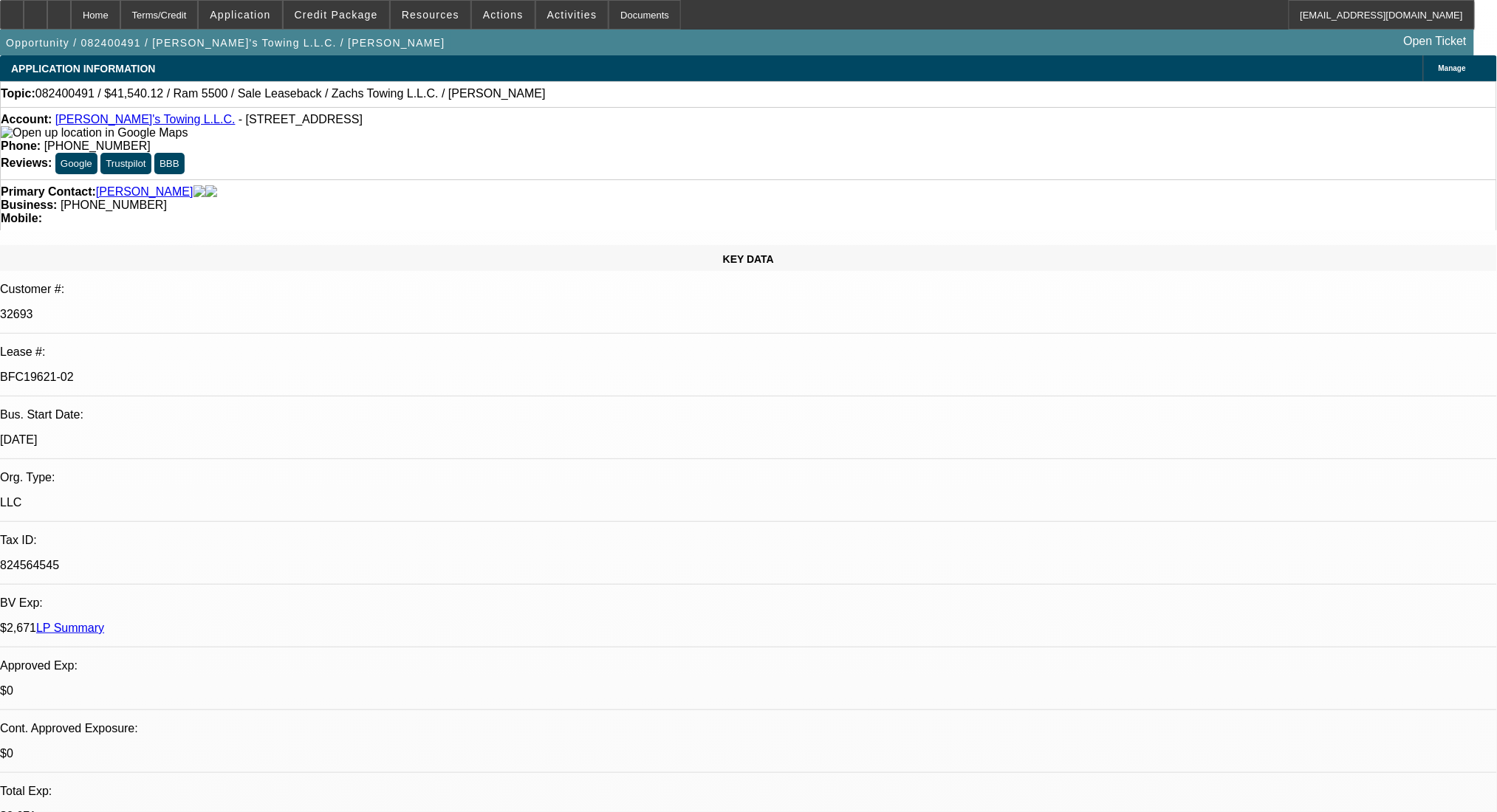
select select "0"
select select "2"
select select "0.1"
select select "4"
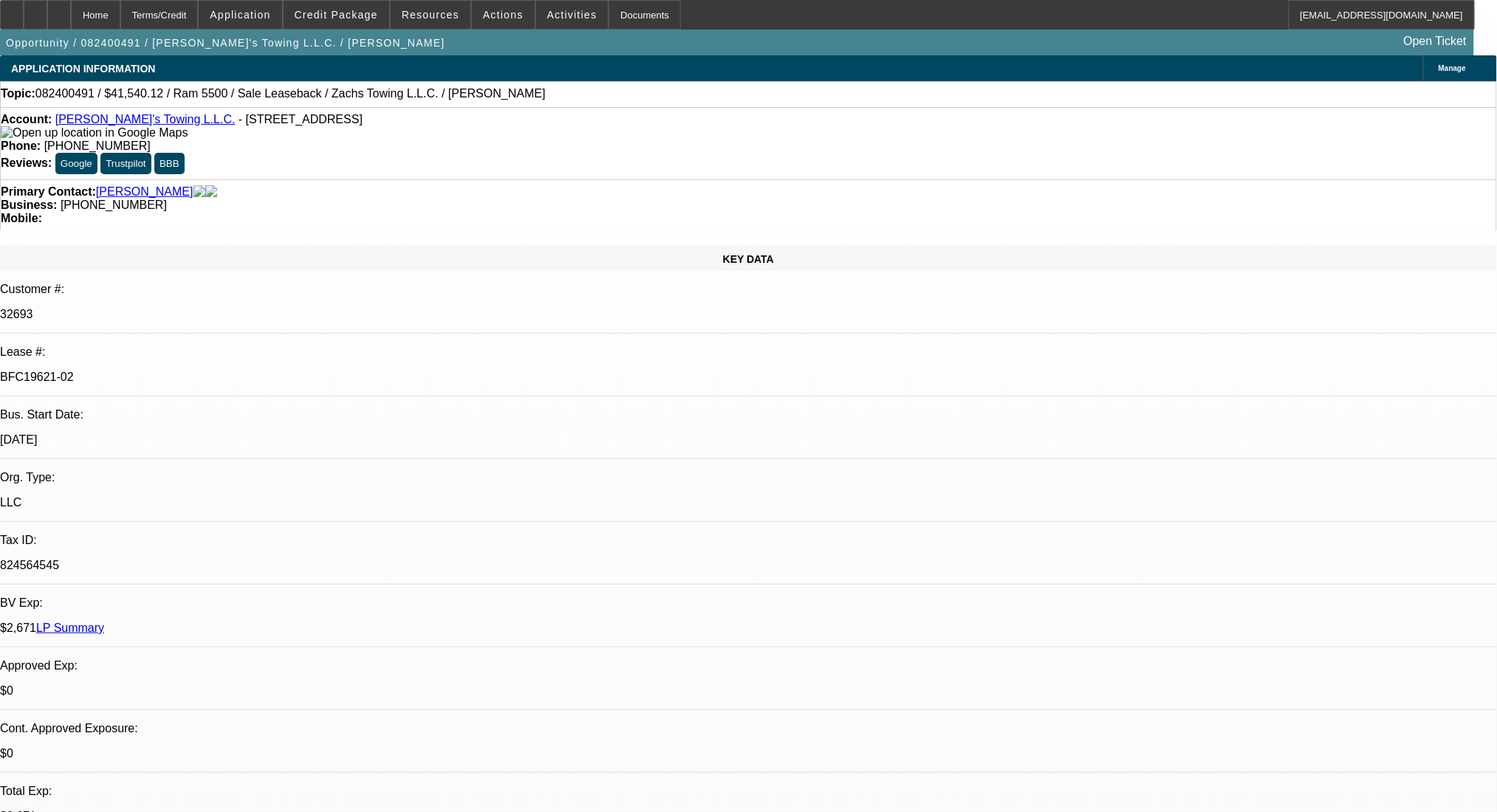
select select "0"
select select "2"
select select "0.1"
select select "4"
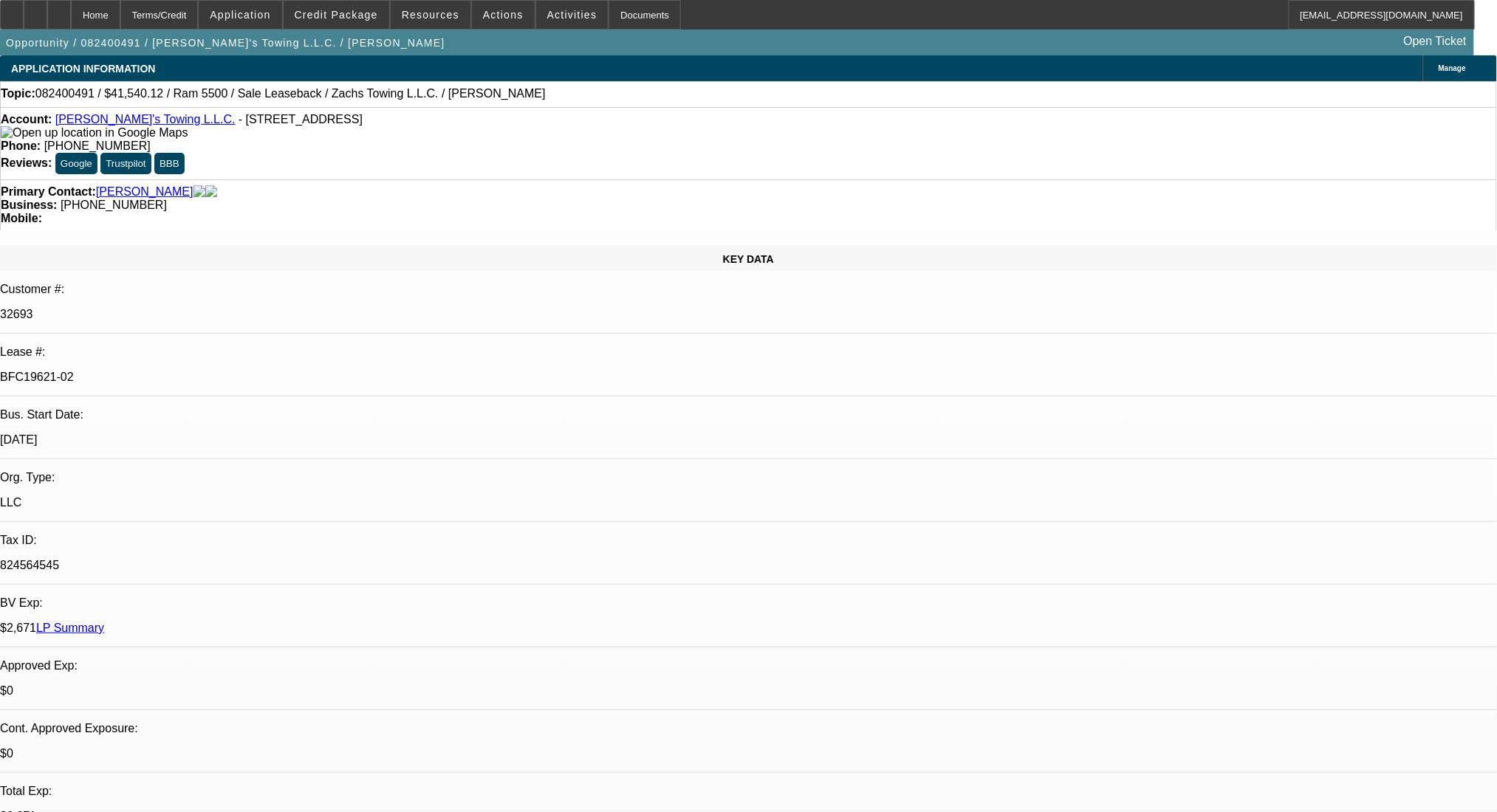
select select "0"
select select "2"
select select "0"
select select "6"
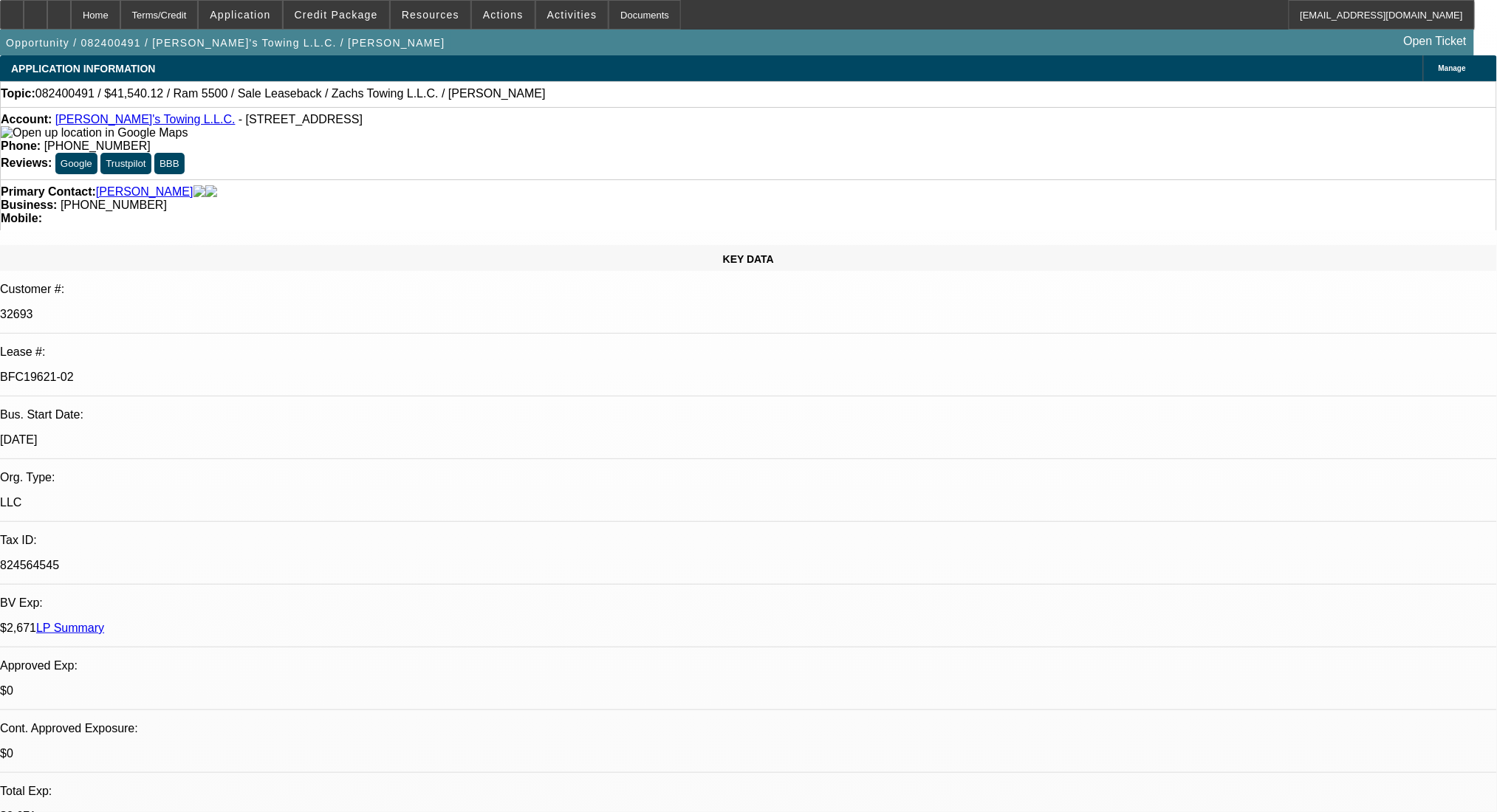
click at [184, 4] on div "Terms/Credit" at bounding box center [160, 14] width 79 height 30
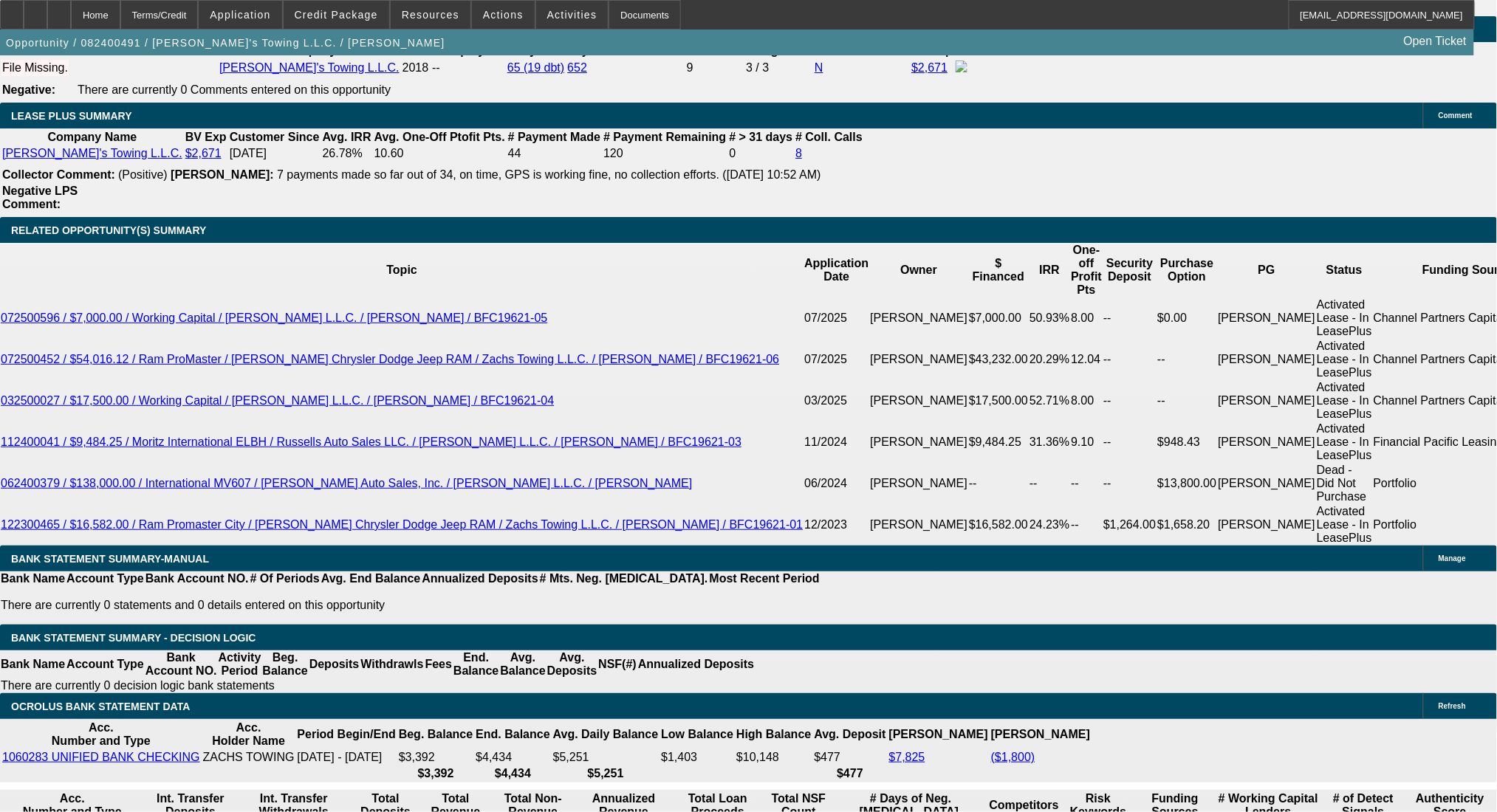
scroll to position [2589, 0]
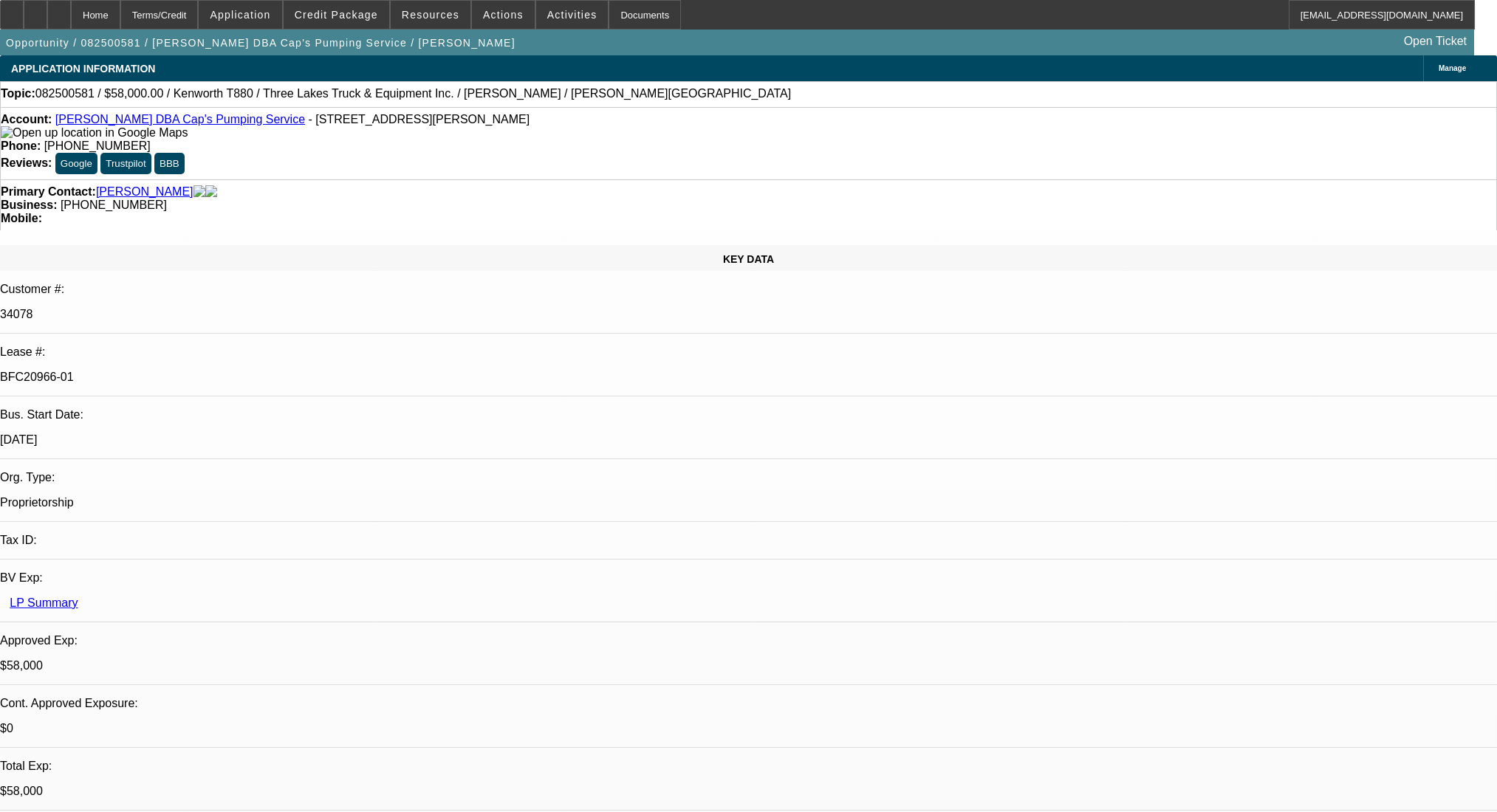
select select "0"
select select "9"
select select "0"
select select "6"
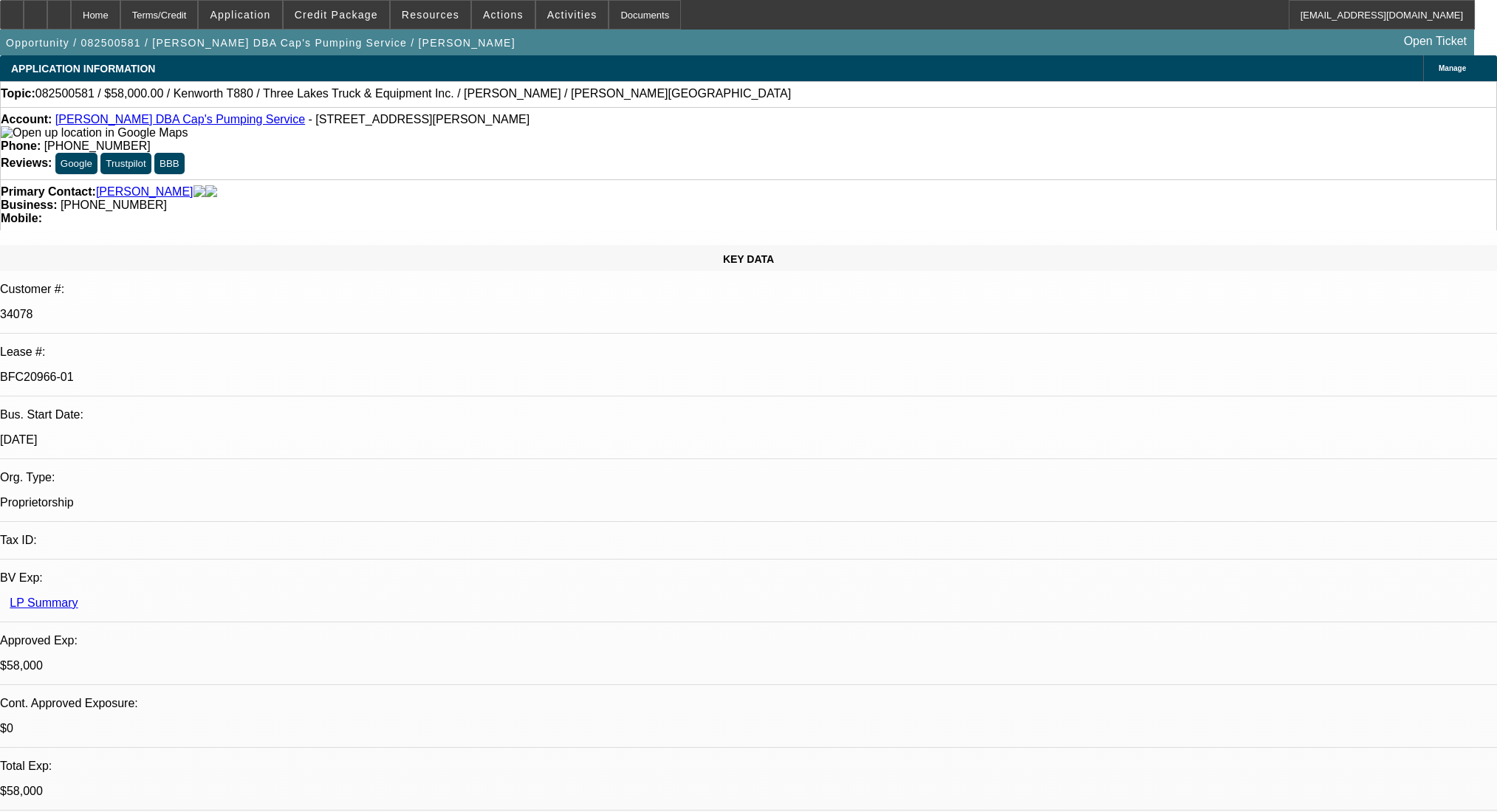
select select "0"
select select "9"
select select "0"
select select "6"
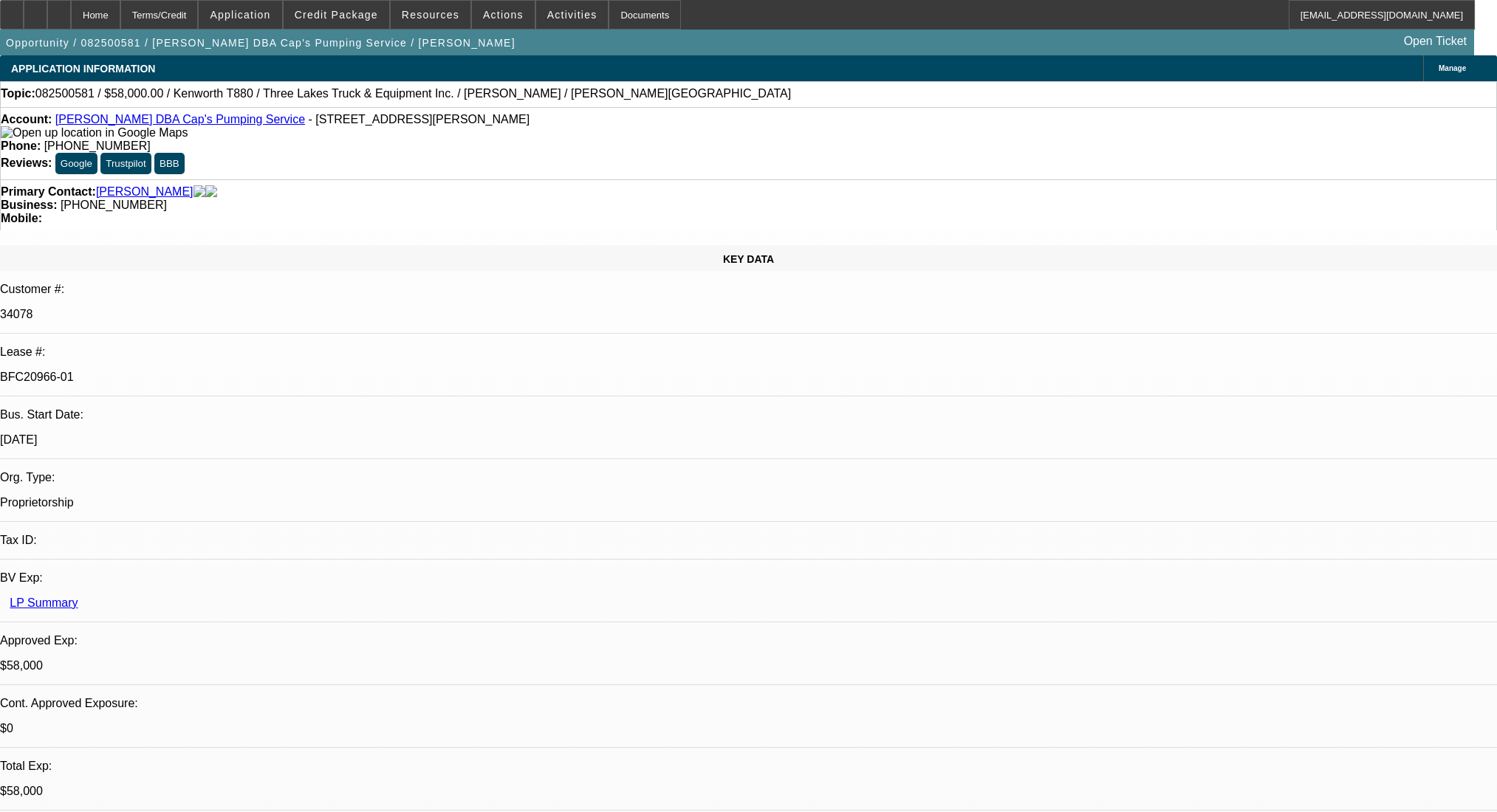
select select "0"
select select "9"
select select "0.1"
select select "4"
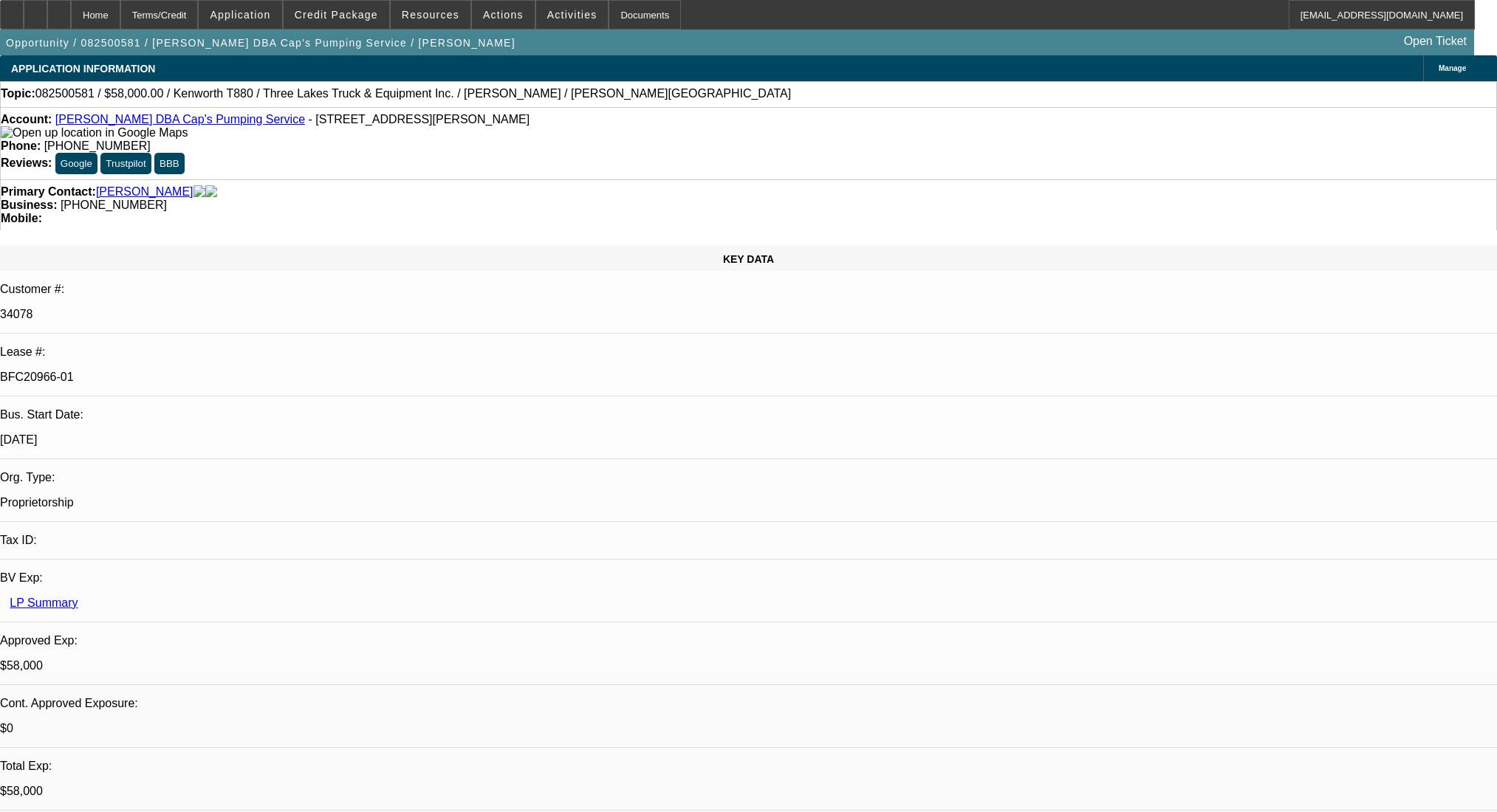
select select "0"
select select "0.1"
select select "4"
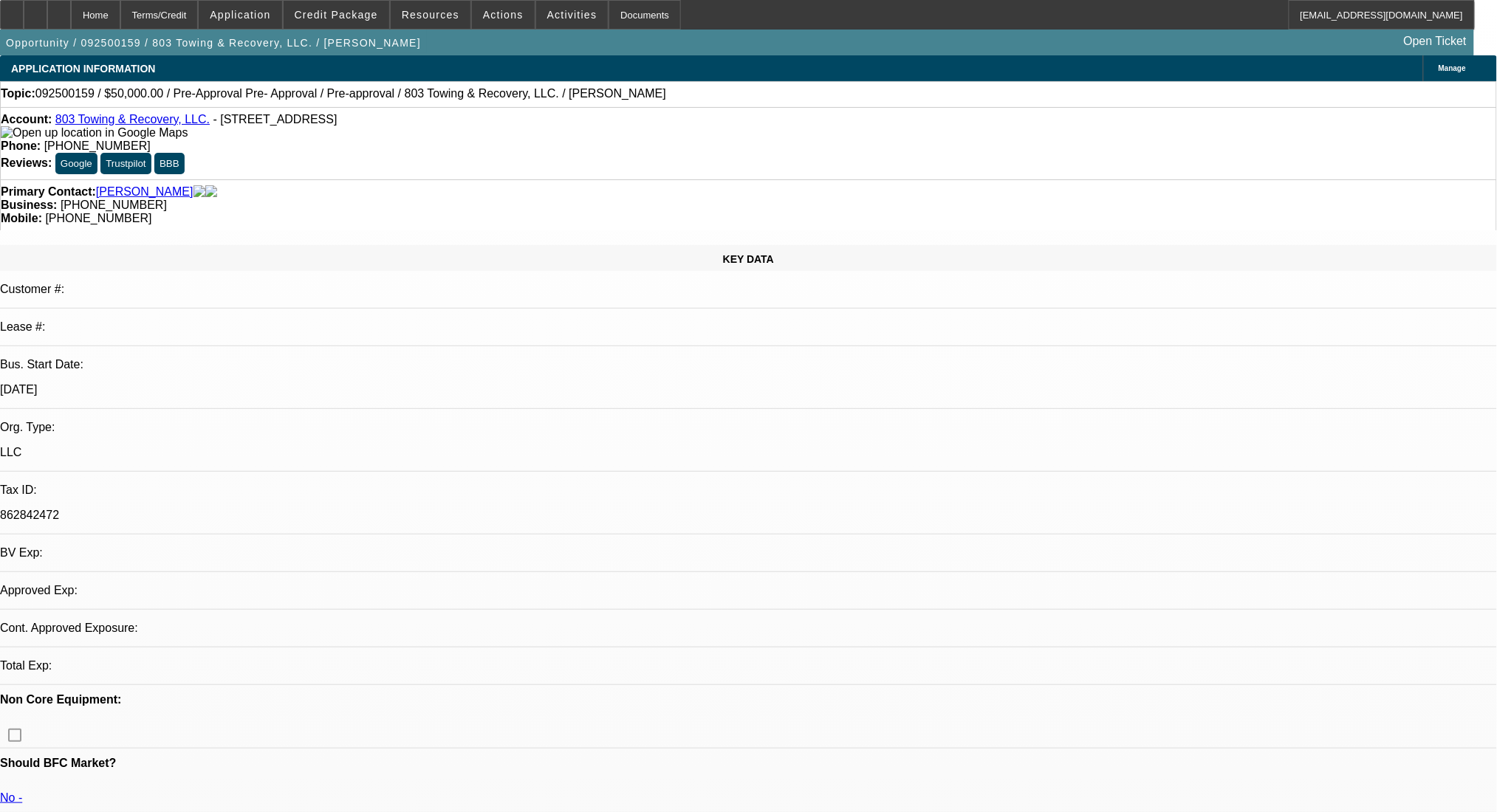
select select "0"
select select "2"
select select "0.1"
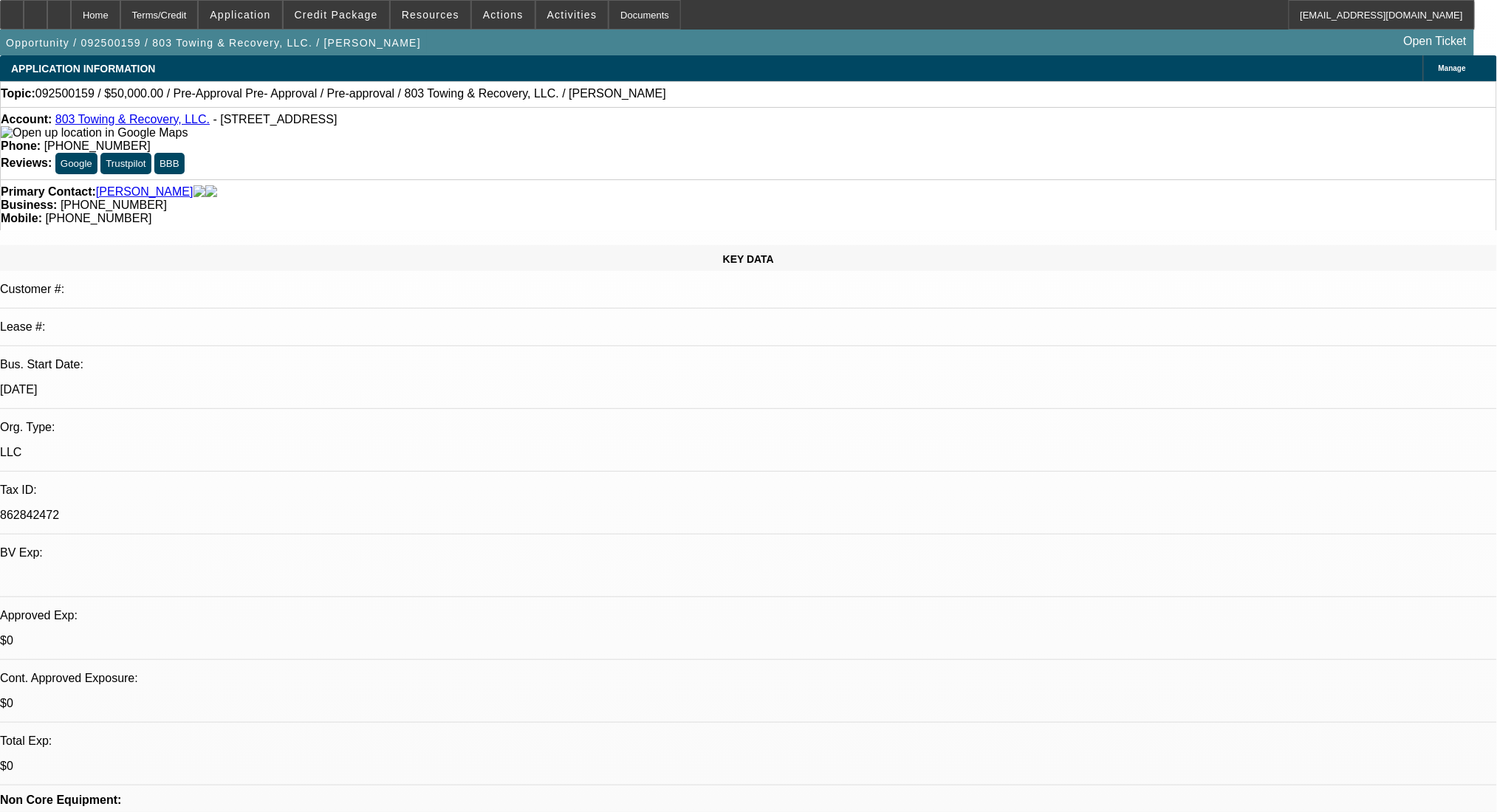
select select "1"
select select "2"
select select "4"
drag, startPoint x: 659, startPoint y: 164, endPoint x: 560, endPoint y: 178, distance: 100.0
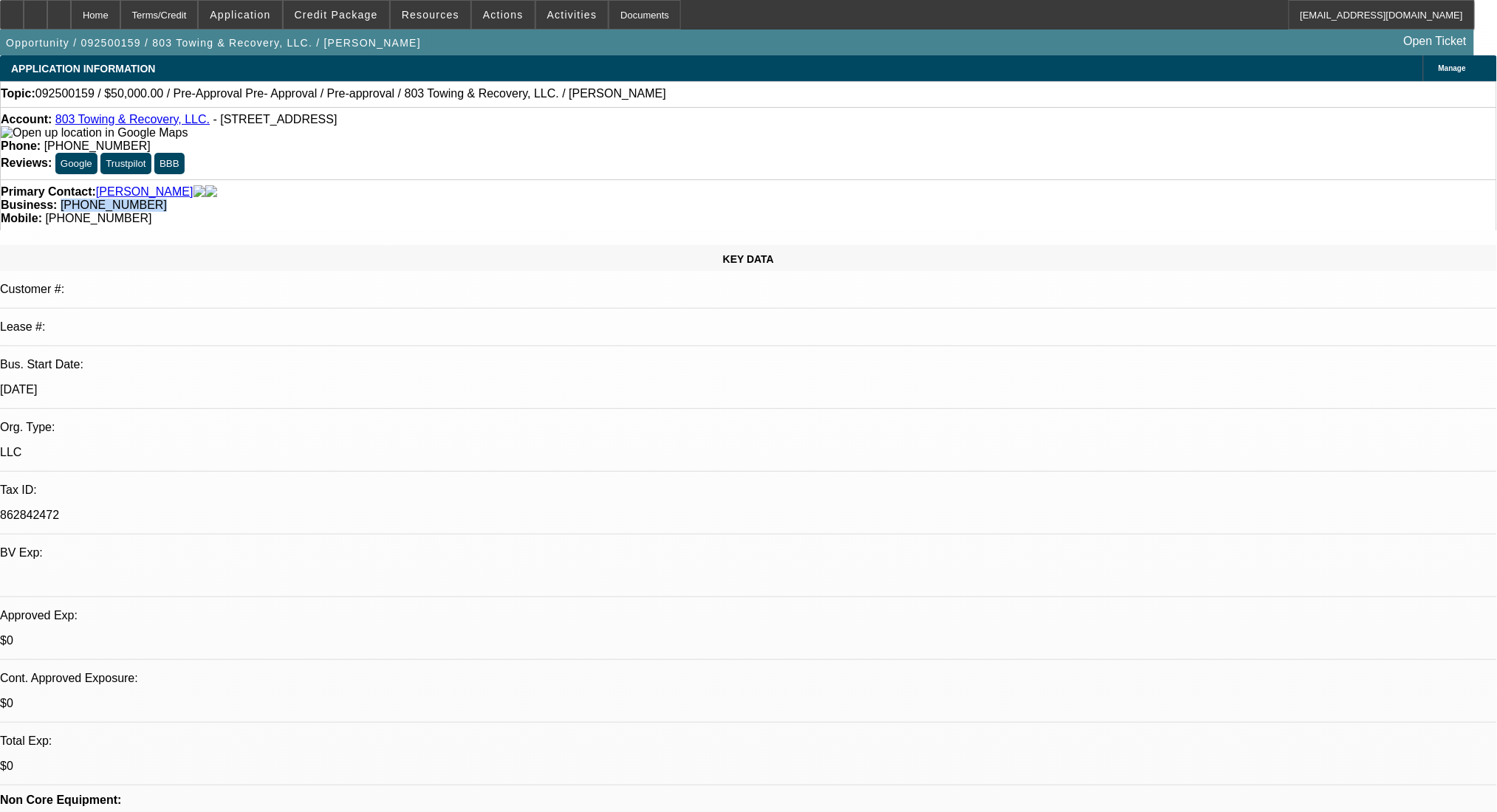
click at [560, 180] on div "Primary Contact: Harley, Steven Business: (803) 569-5722 Mobile: (803) 550-9240" at bounding box center [748, 205] width 1497 height 51
copy span "[PHONE_NUMBER]"
click at [536, 3] on span at bounding box center [572, 15] width 73 height 35
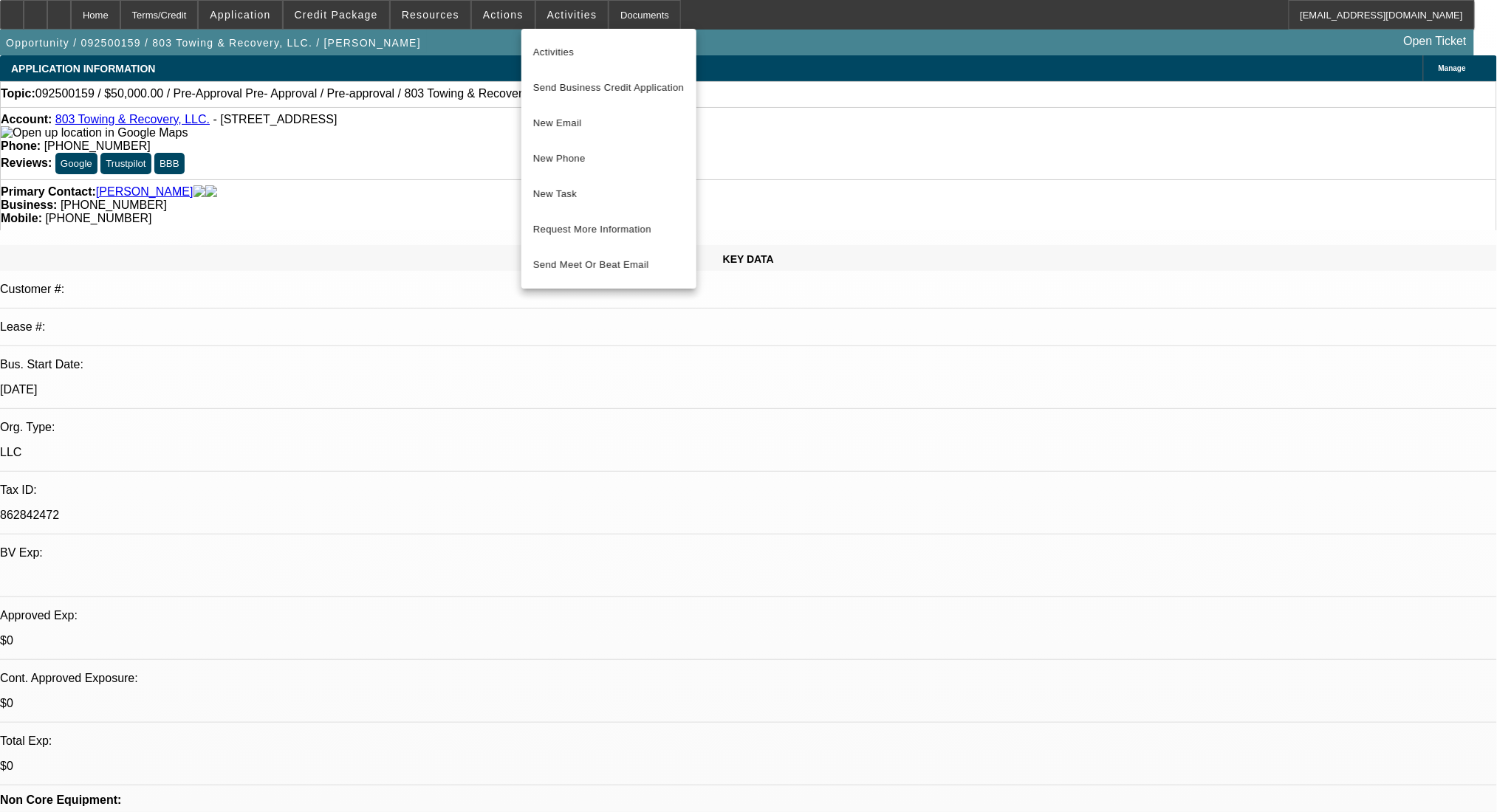
drag, startPoint x: 503, startPoint y: 22, endPoint x: 501, endPoint y: 14, distance: 8.2
click at [502, 21] on div at bounding box center [748, 406] width 1497 height 812
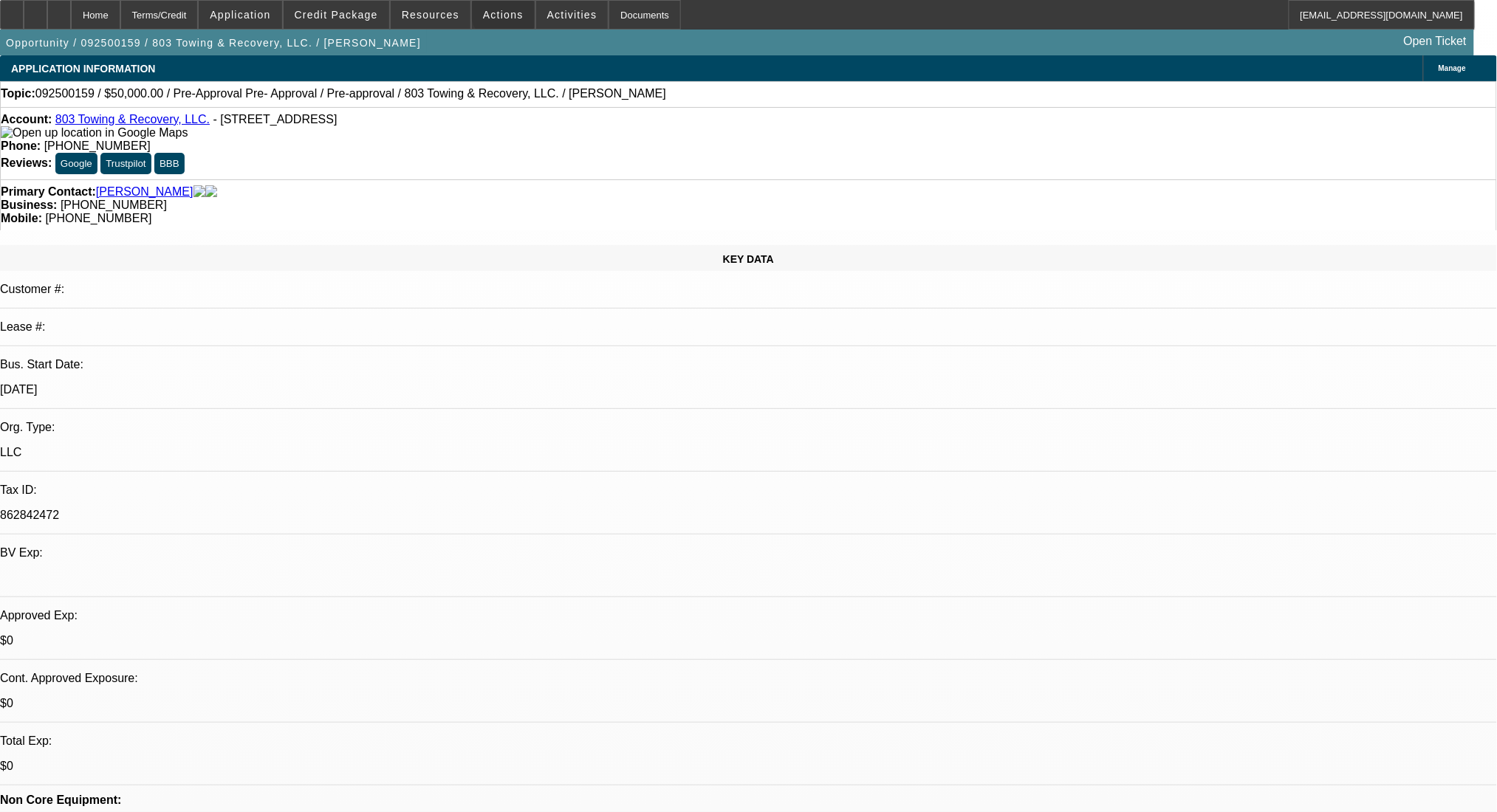
click at [501, 14] on span "Actions" at bounding box center [503, 14] width 41 height 12
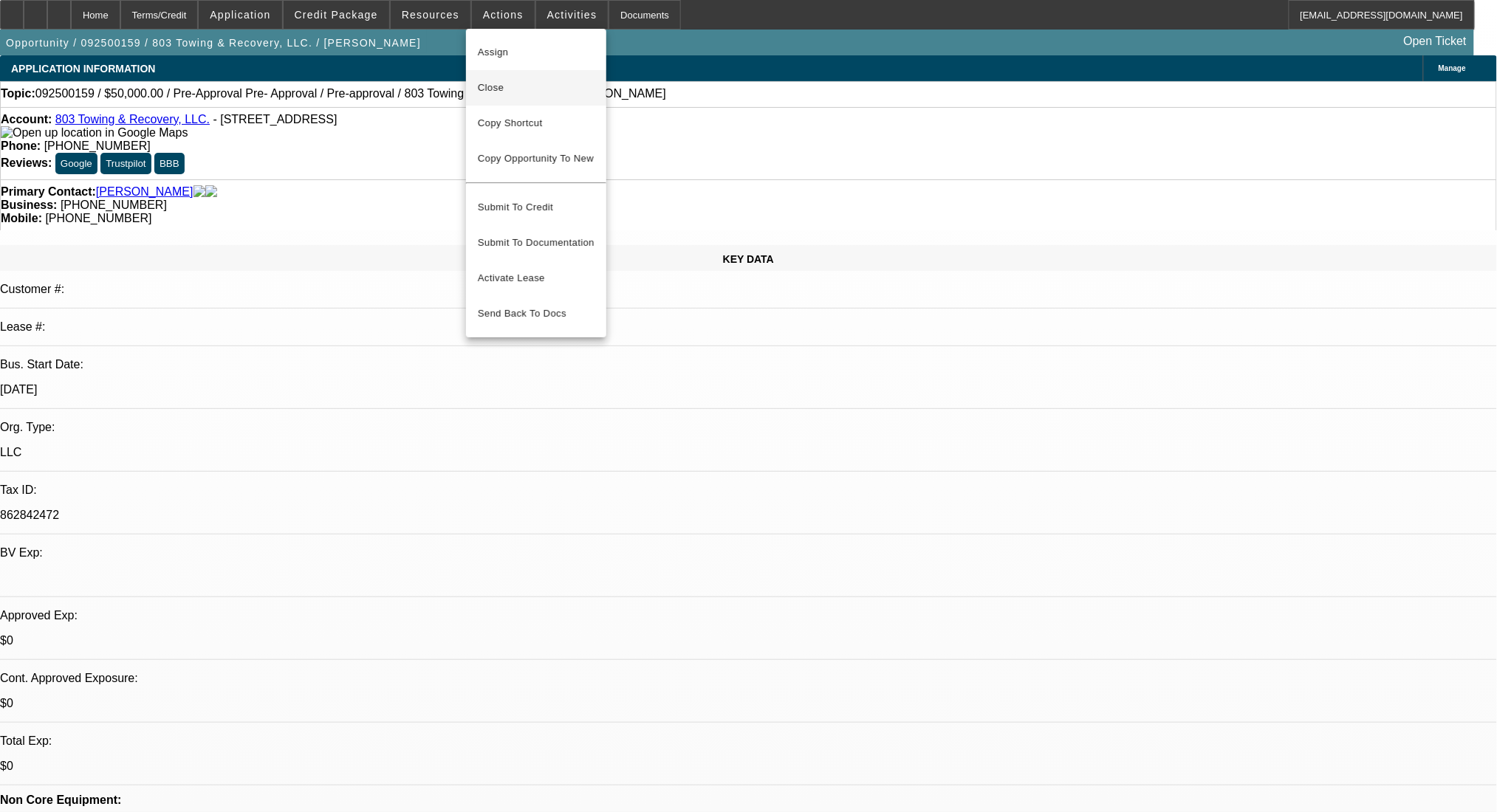
click at [516, 87] on span "Close" at bounding box center [536, 88] width 117 height 18
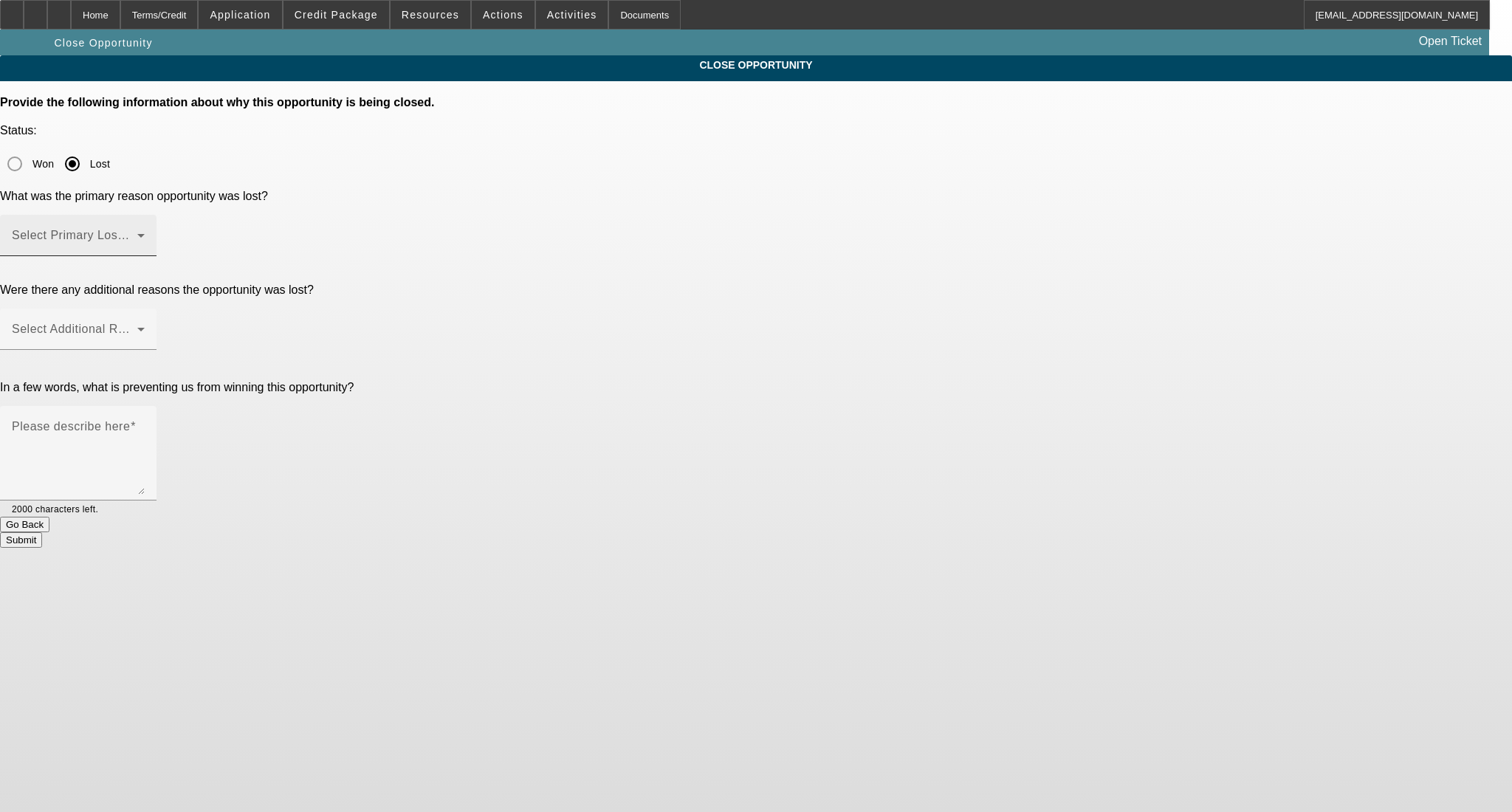
click at [138, 233] on span at bounding box center [74, 241] width 126 height 18
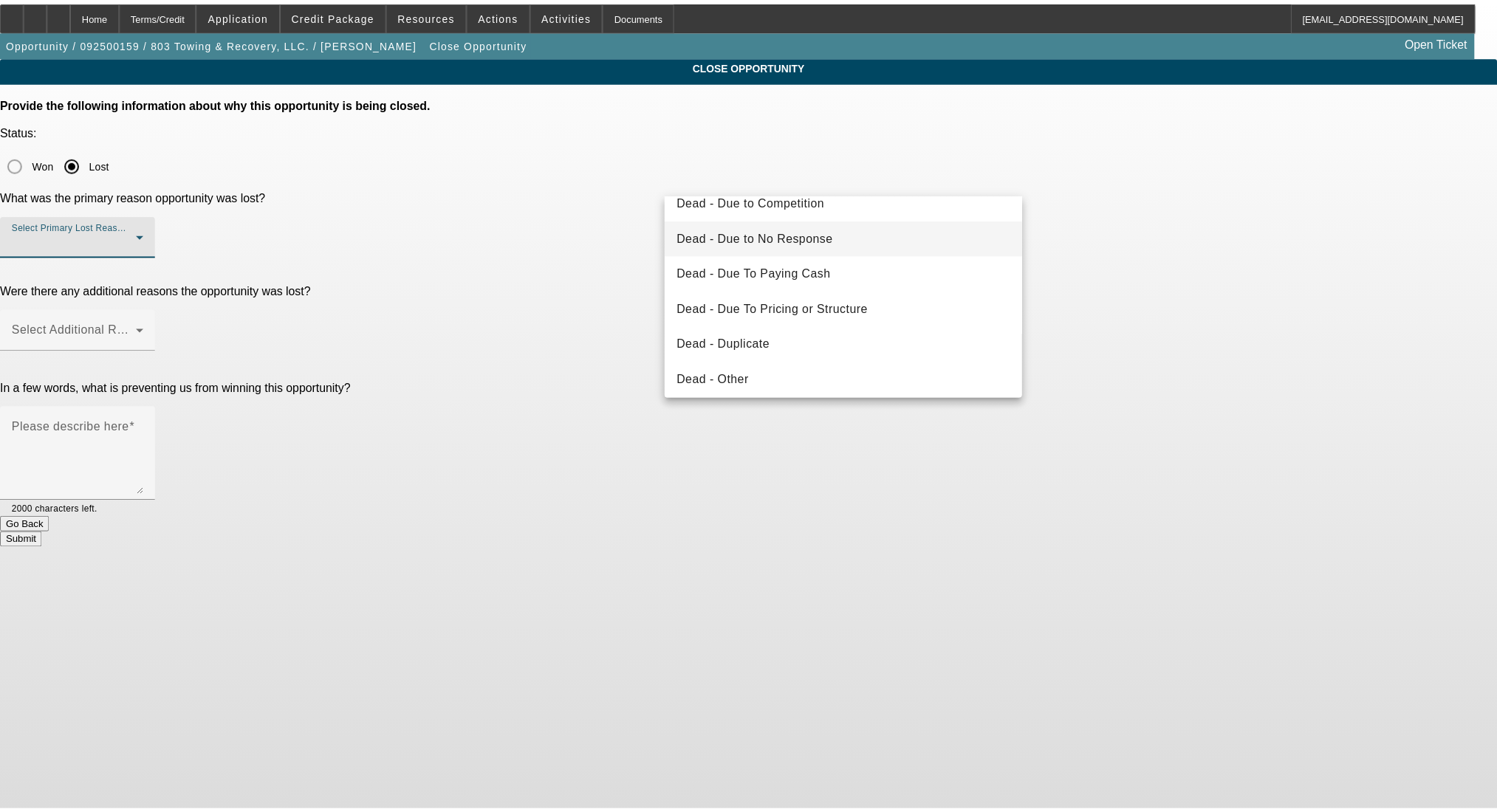
scroll to position [98, 0]
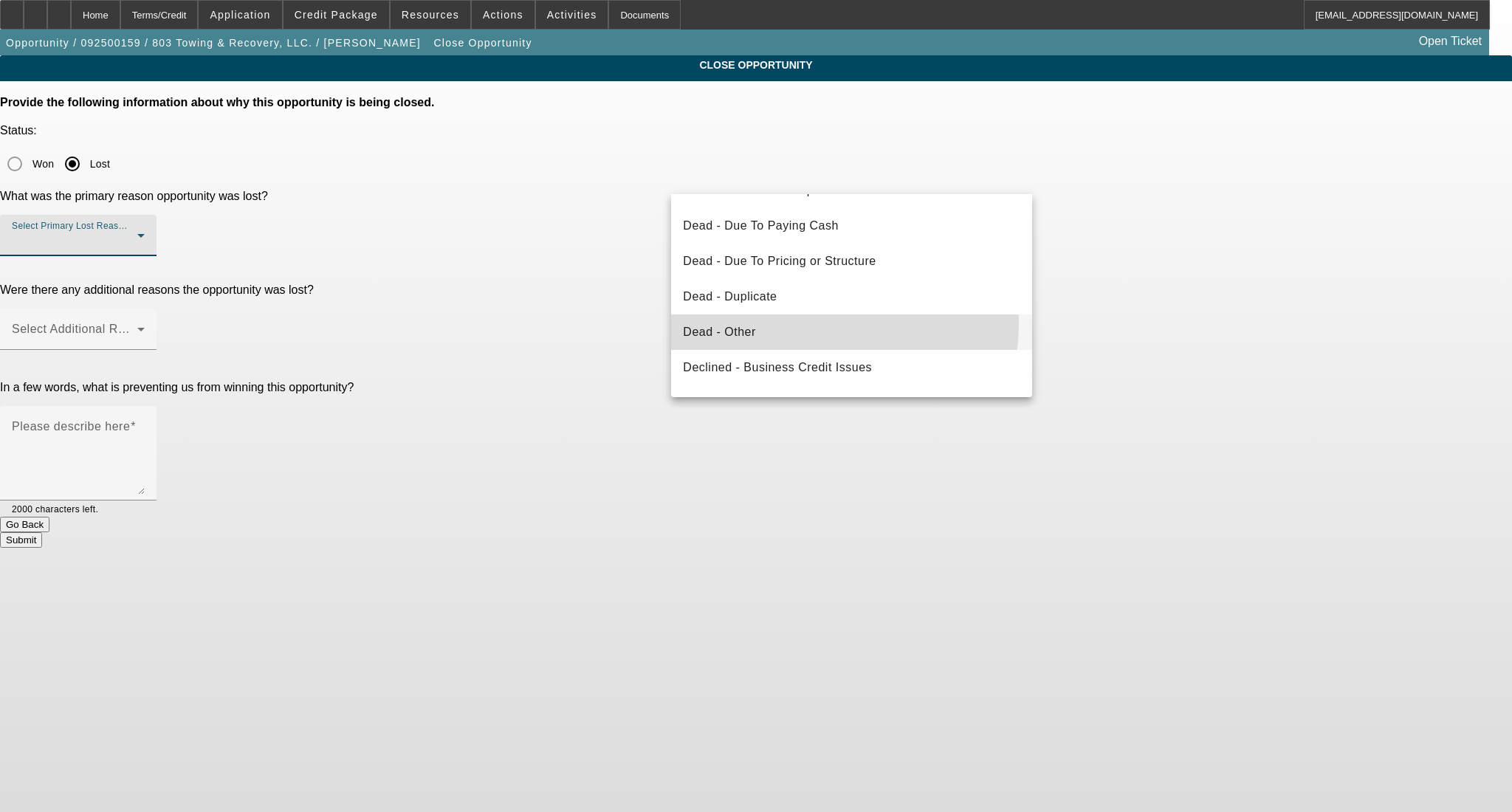
click at [796, 322] on mat-option "Dead - Other" at bounding box center [851, 333] width 361 height 35
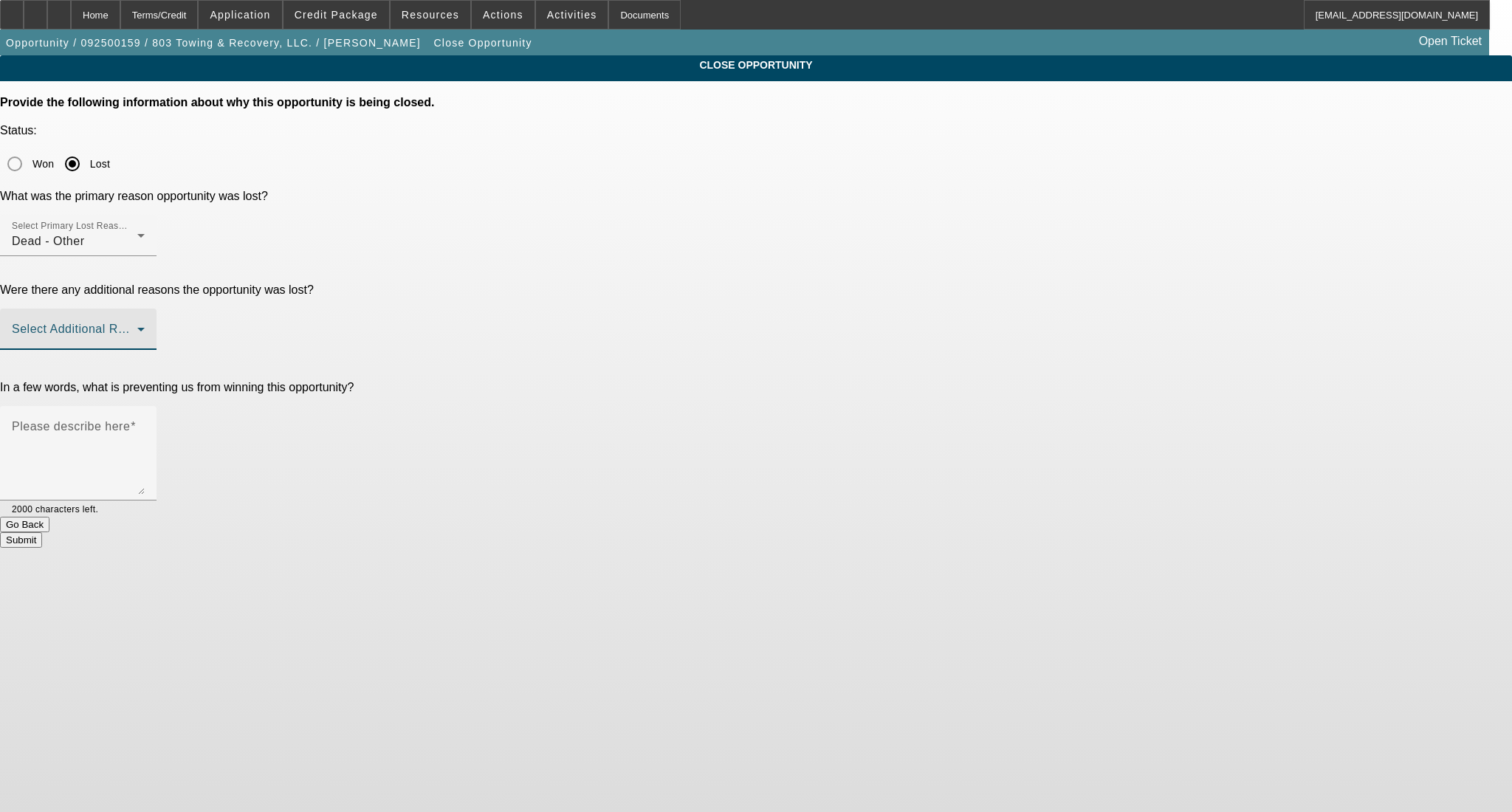
click at [138, 327] on span at bounding box center [74, 335] width 126 height 18
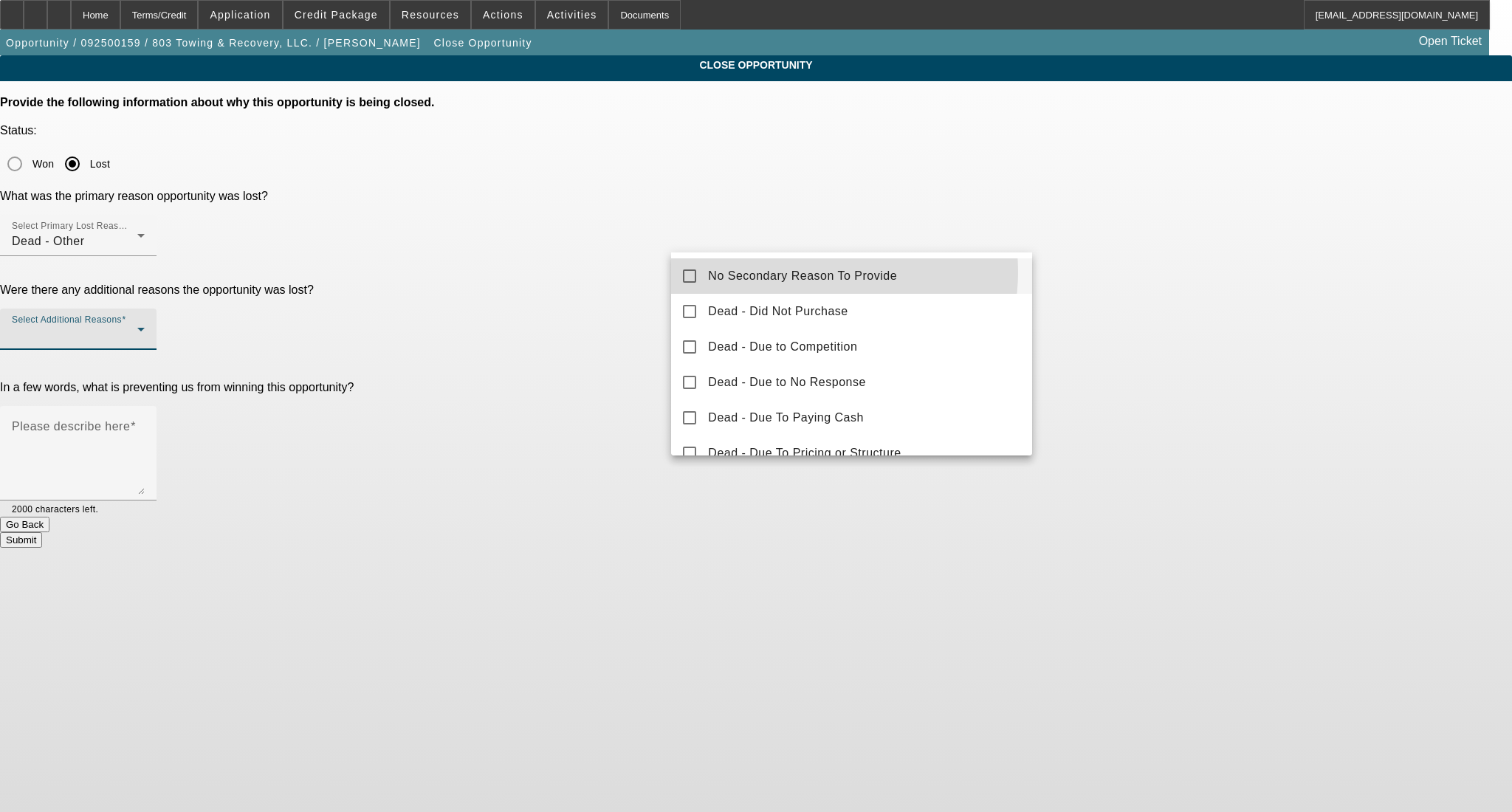
drag, startPoint x: 807, startPoint y: 272, endPoint x: 1106, endPoint y: 274, distance: 299.0
click at [807, 273] on span "No Secondary Reason To Provide" at bounding box center [802, 276] width 189 height 18
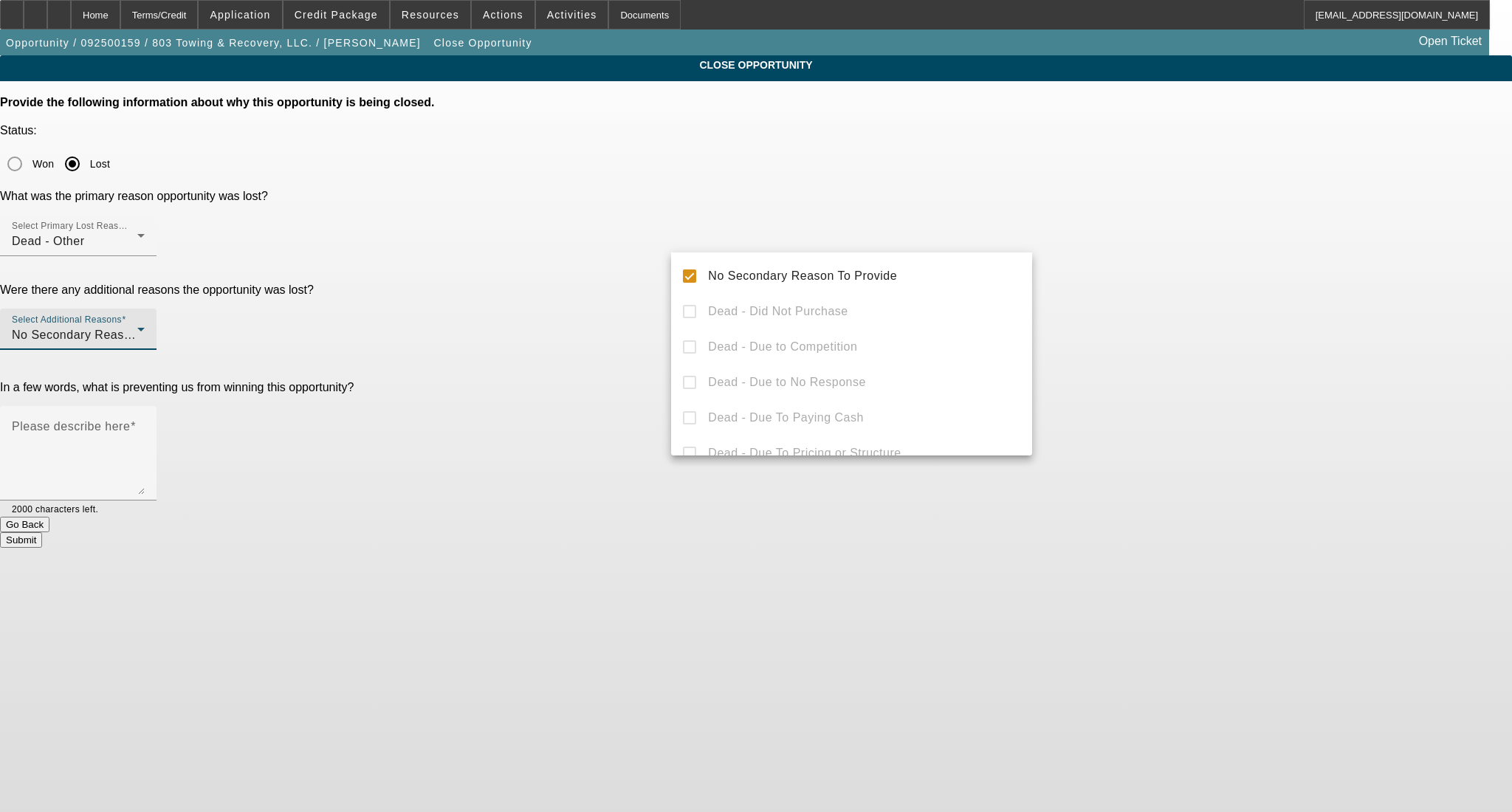
click at [1106, 274] on div at bounding box center [756, 406] width 1512 height 812
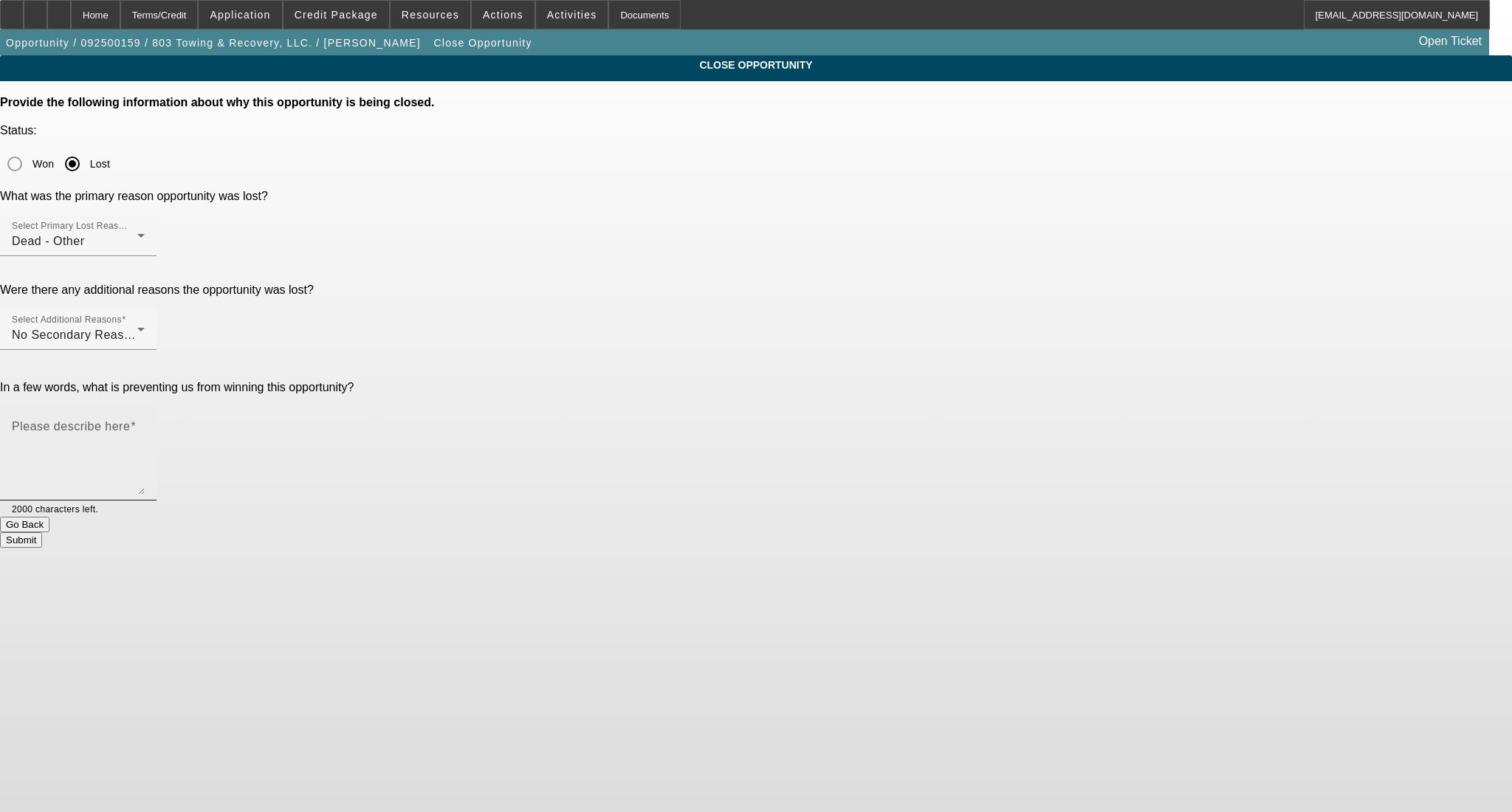
click at [144, 424] on textarea "Please describe here" at bounding box center [78, 459] width 132 height 71
type textarea "G"
type textarea "saving more DP, new cosigner"
click at [42, 533] on button "Submit" at bounding box center [21, 540] width 42 height 15
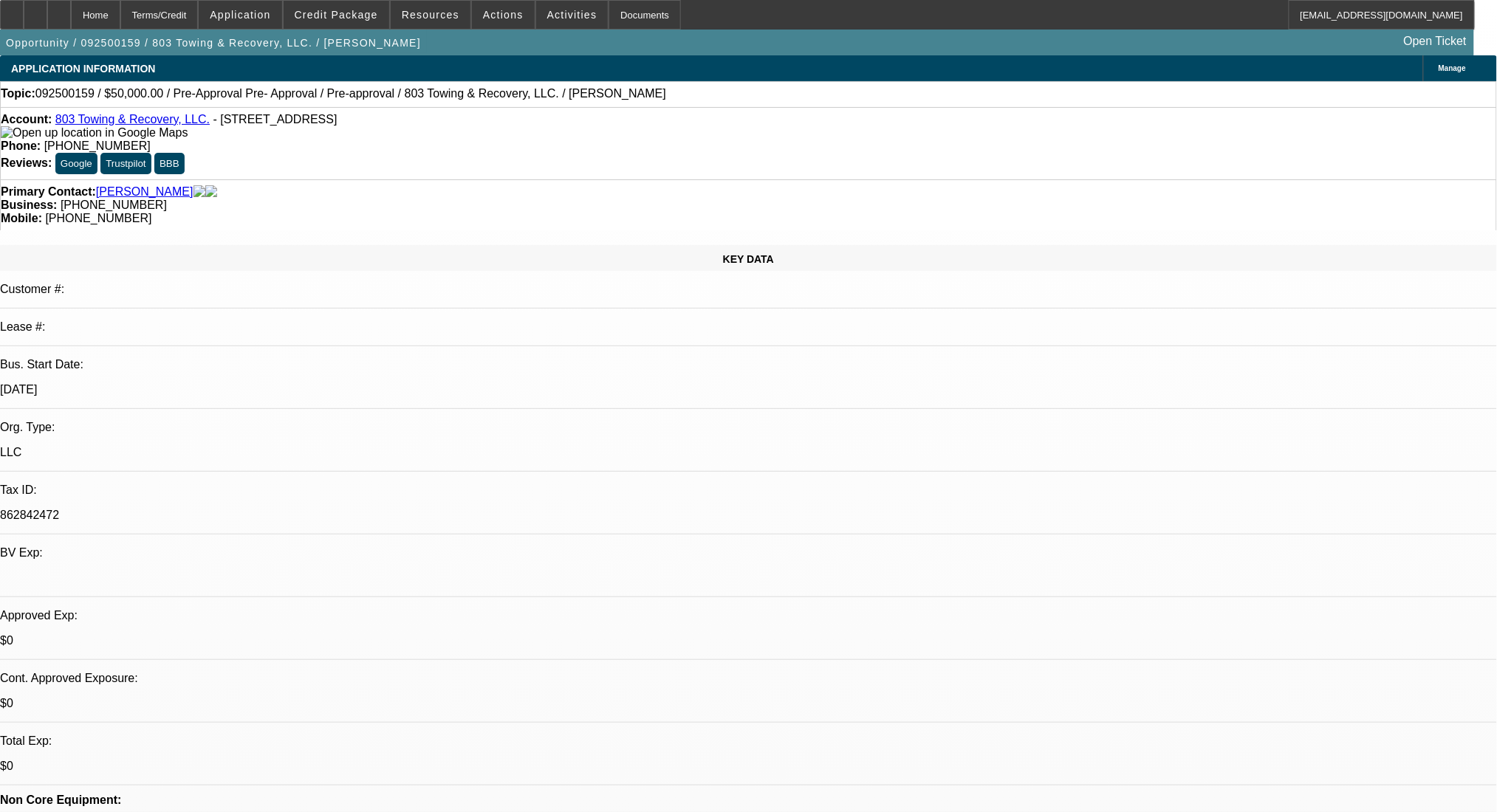
select select "0"
select select "2"
select select "0.1"
select select "4"
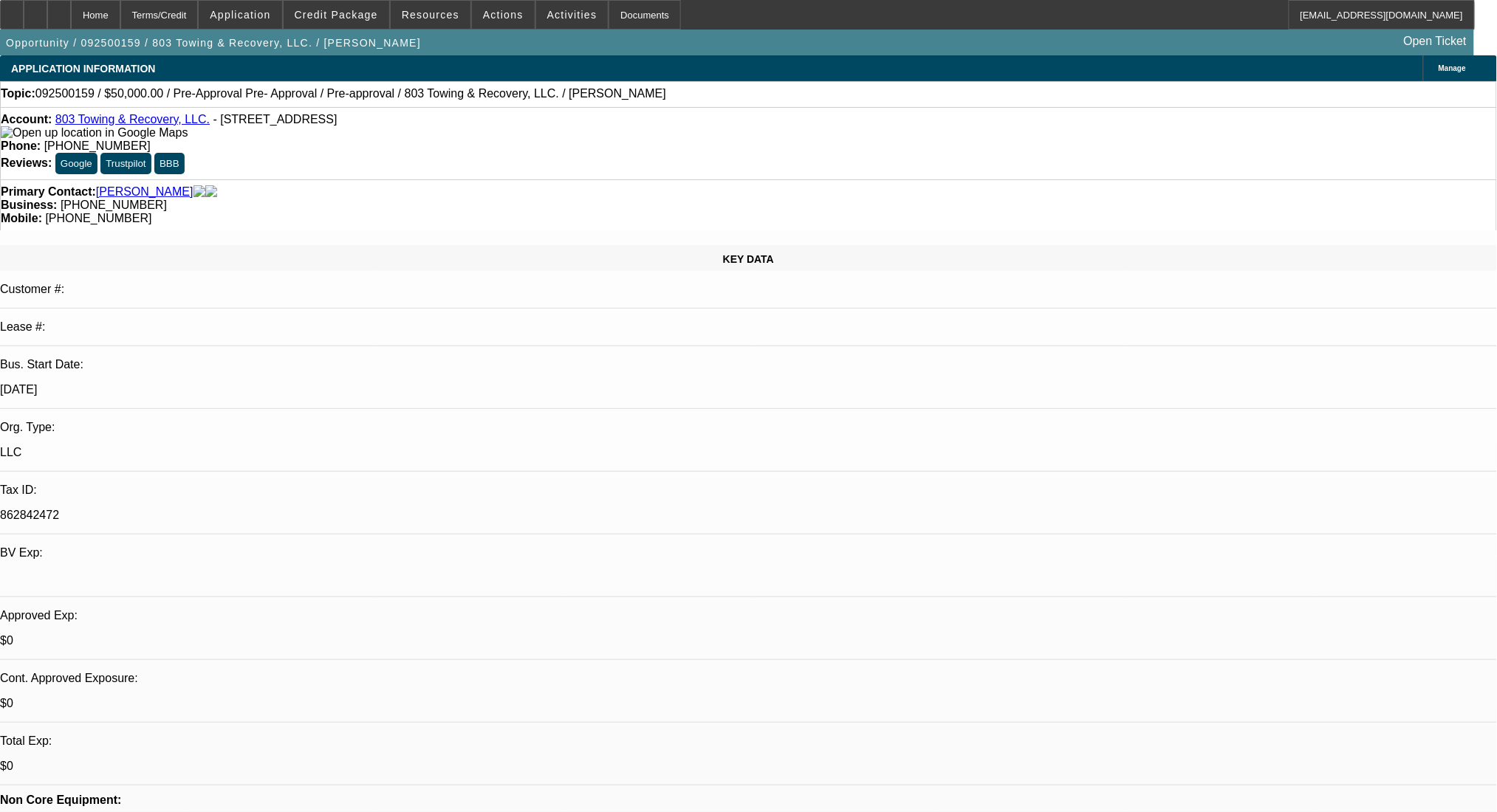
click at [133, 126] on link "803 Towing & Recovery, LLC." at bounding box center [133, 119] width 155 height 13
